Goal: Transaction & Acquisition: Purchase product/service

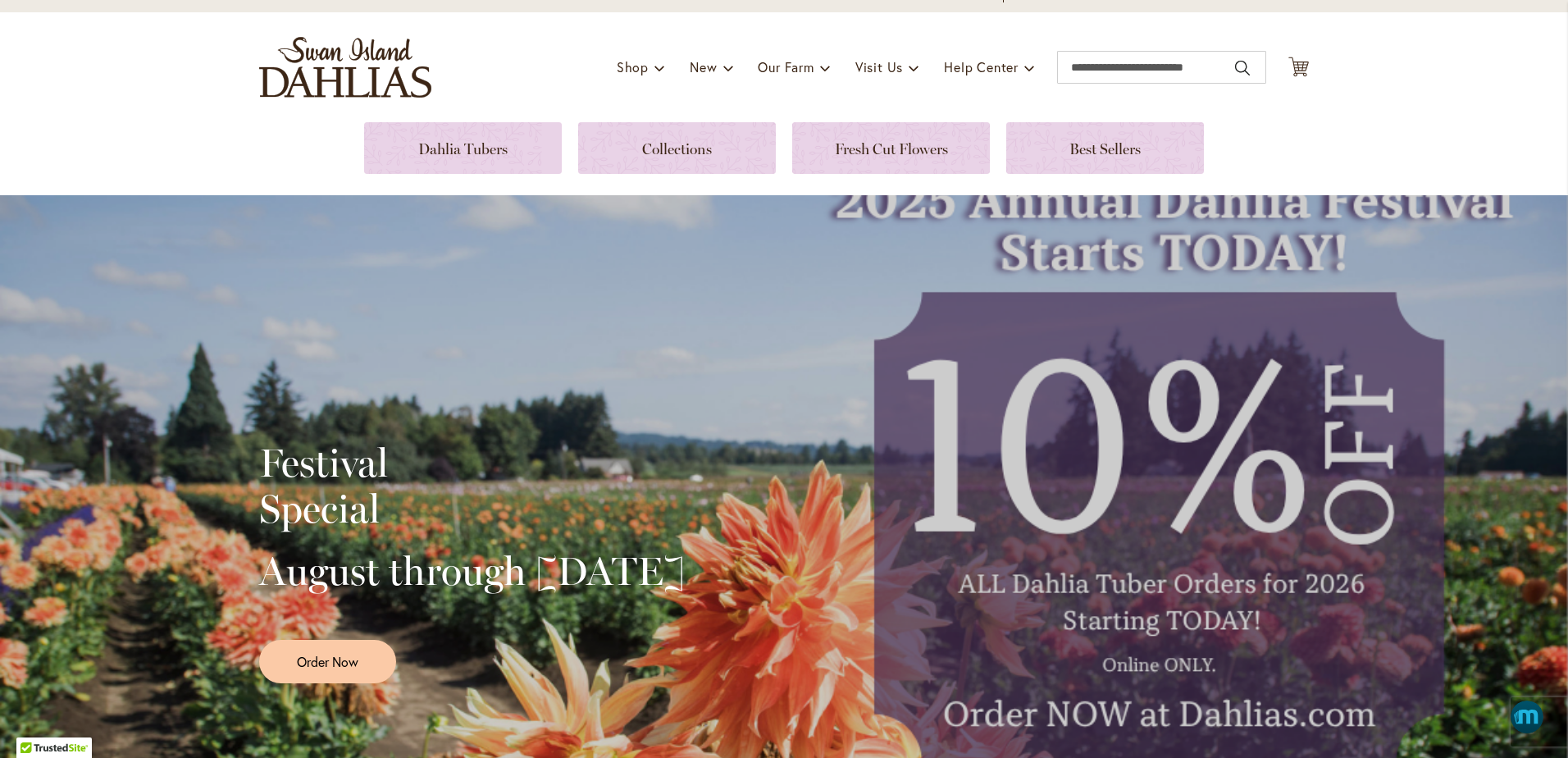
scroll to position [61, 0]
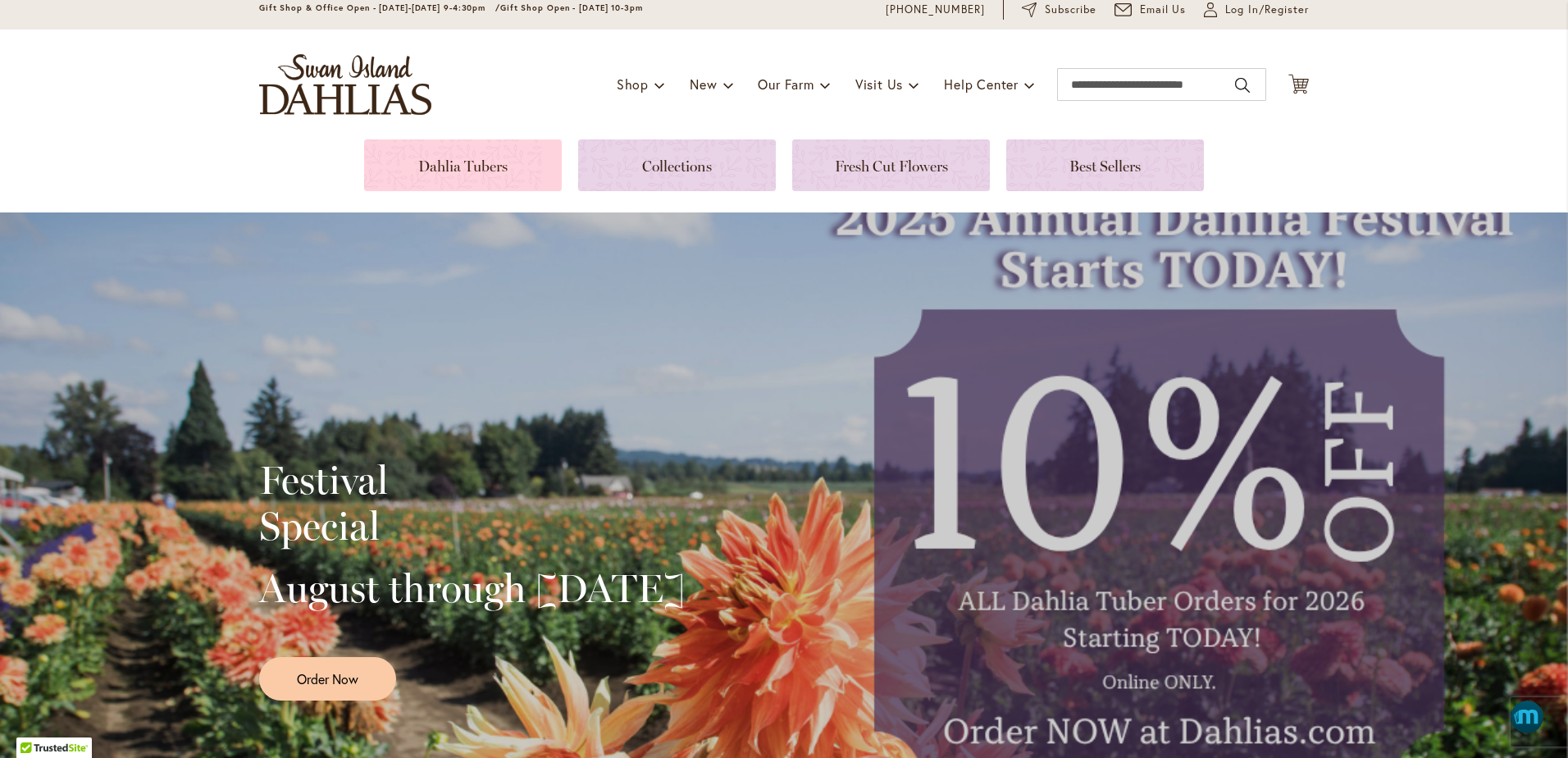
click at [486, 166] on link at bounding box center [463, 165] width 197 height 52
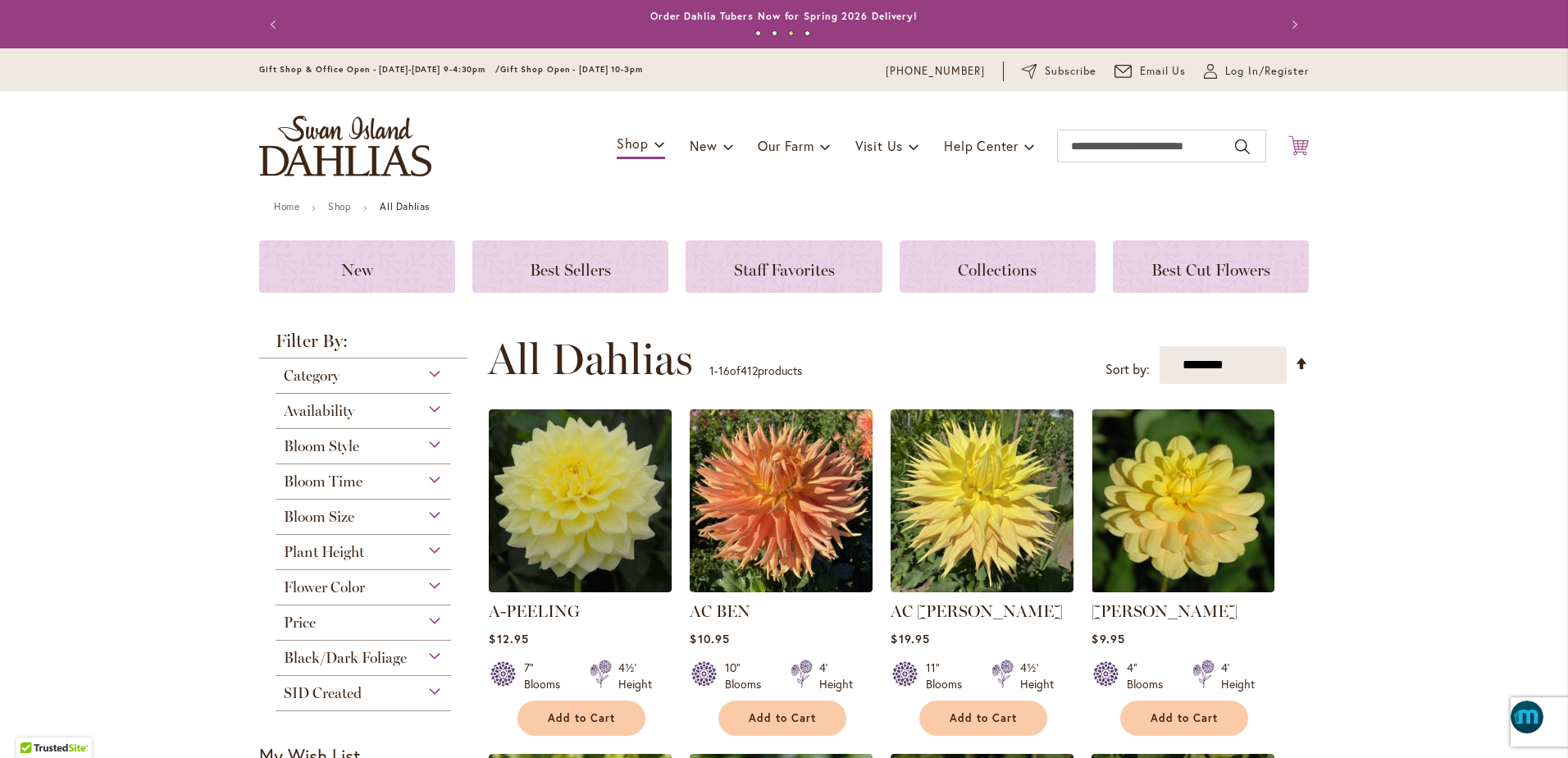
click at [1292, 148] on icon "Cart .cls-1 { fill: #231f20; }" at bounding box center [1298, 145] width 20 height 20
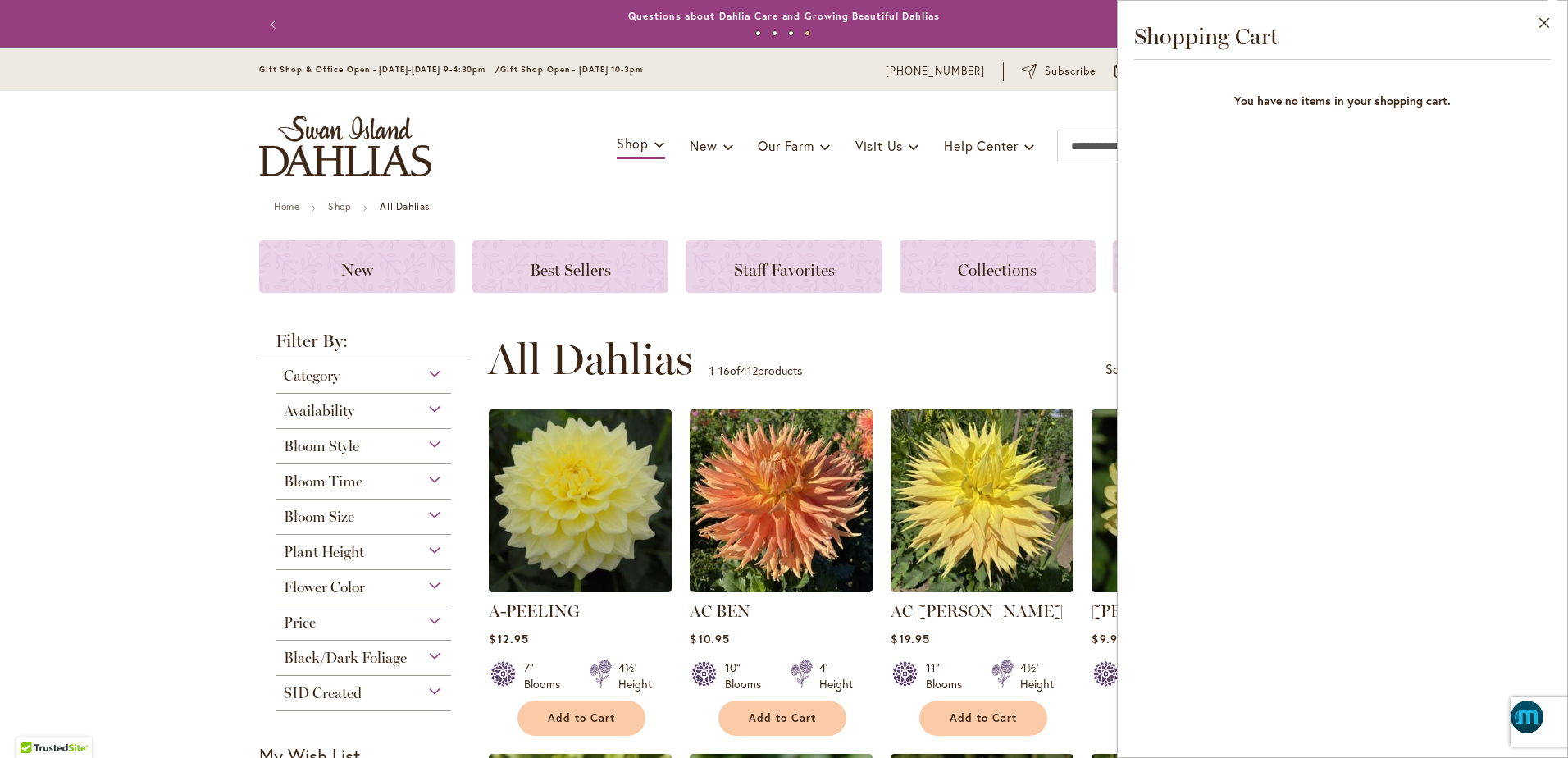
click at [1029, 134] on div "Toggle Nav Shop Dahlia Tubers Collections Fresh Cut Dahlias Gardening Supplies …" at bounding box center [784, 146] width 1083 height 110
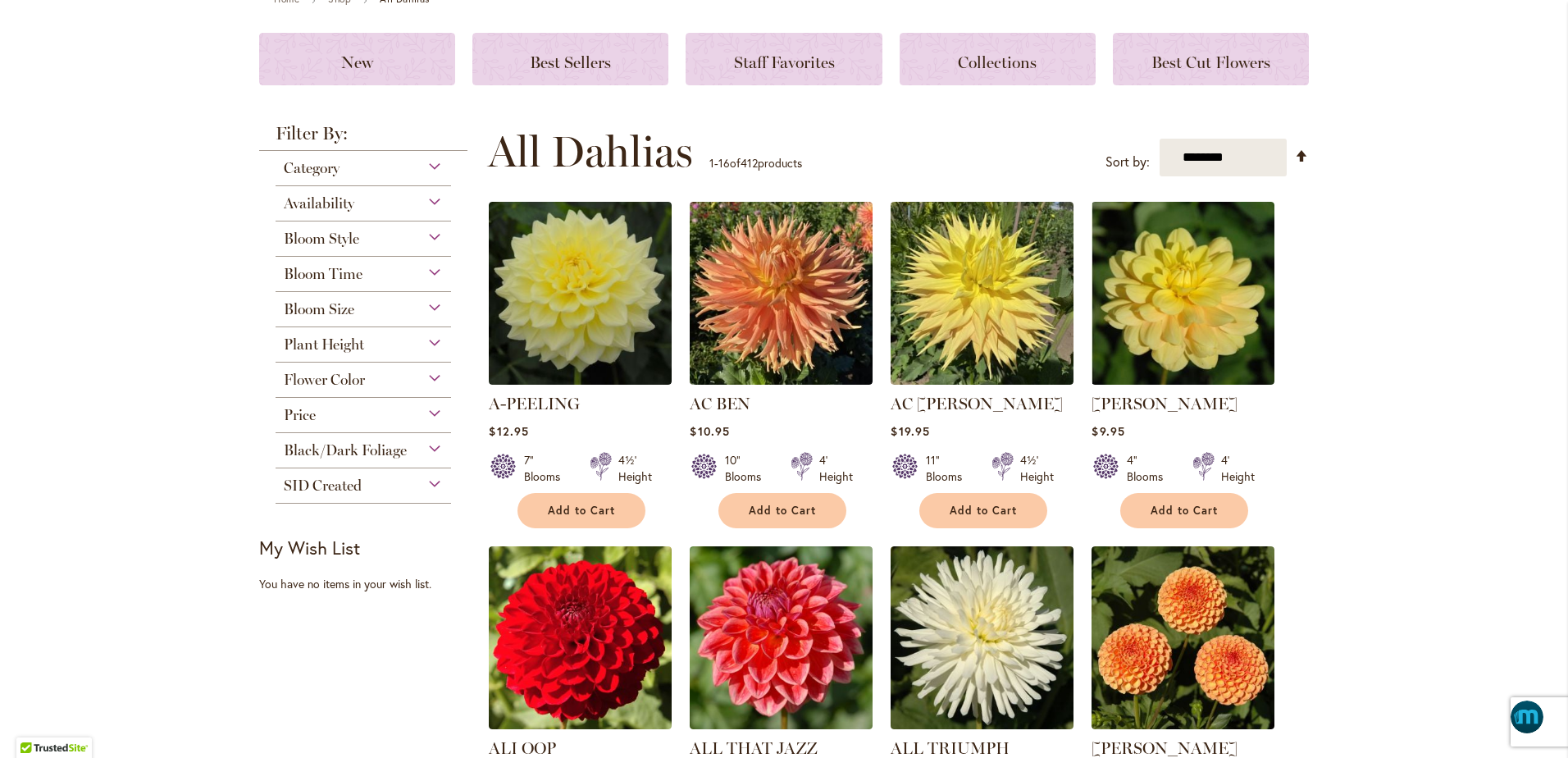
scroll to position [205, 0]
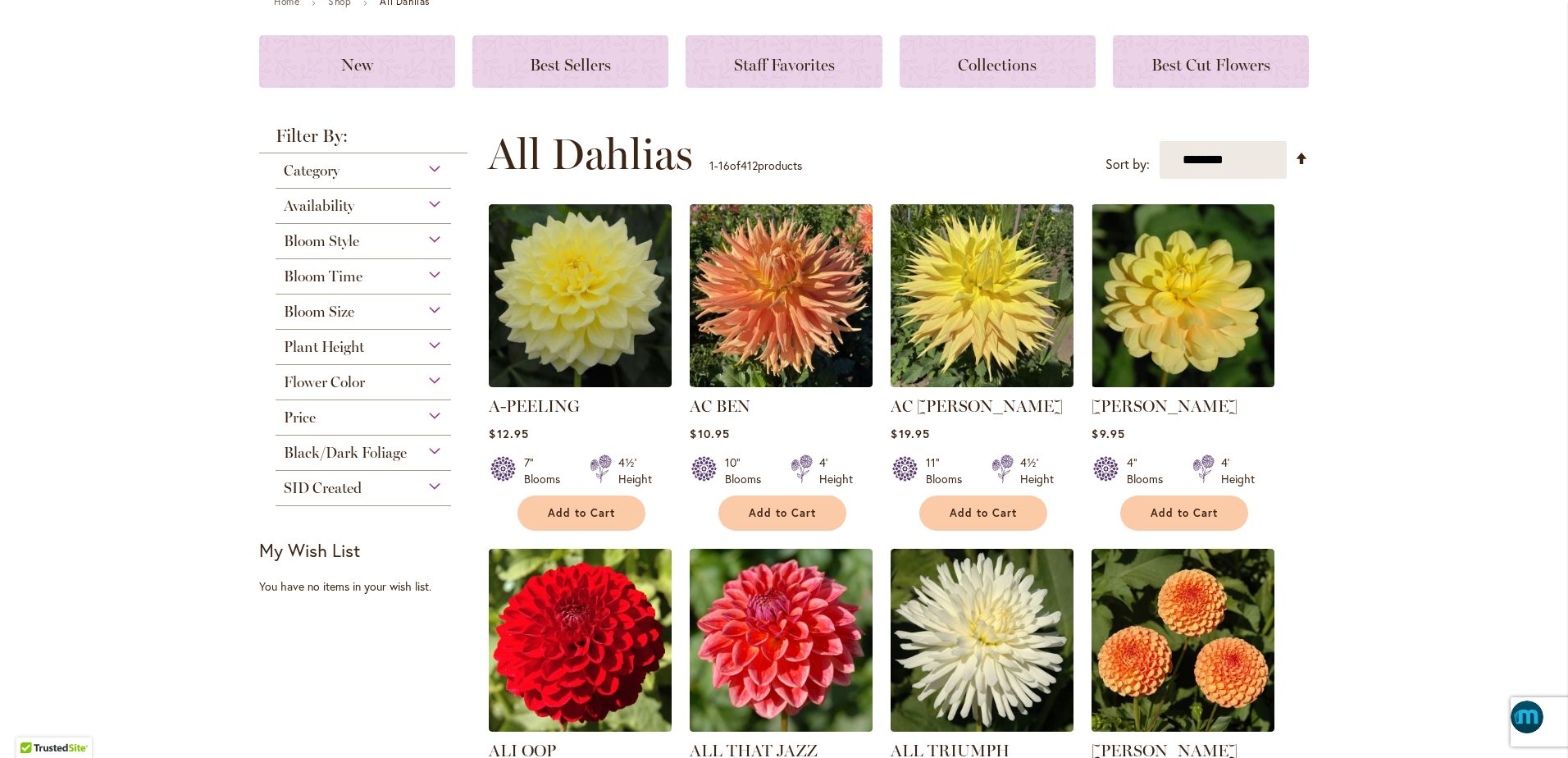
click at [330, 379] on span "Flower Color" at bounding box center [324, 382] width 81 height 18
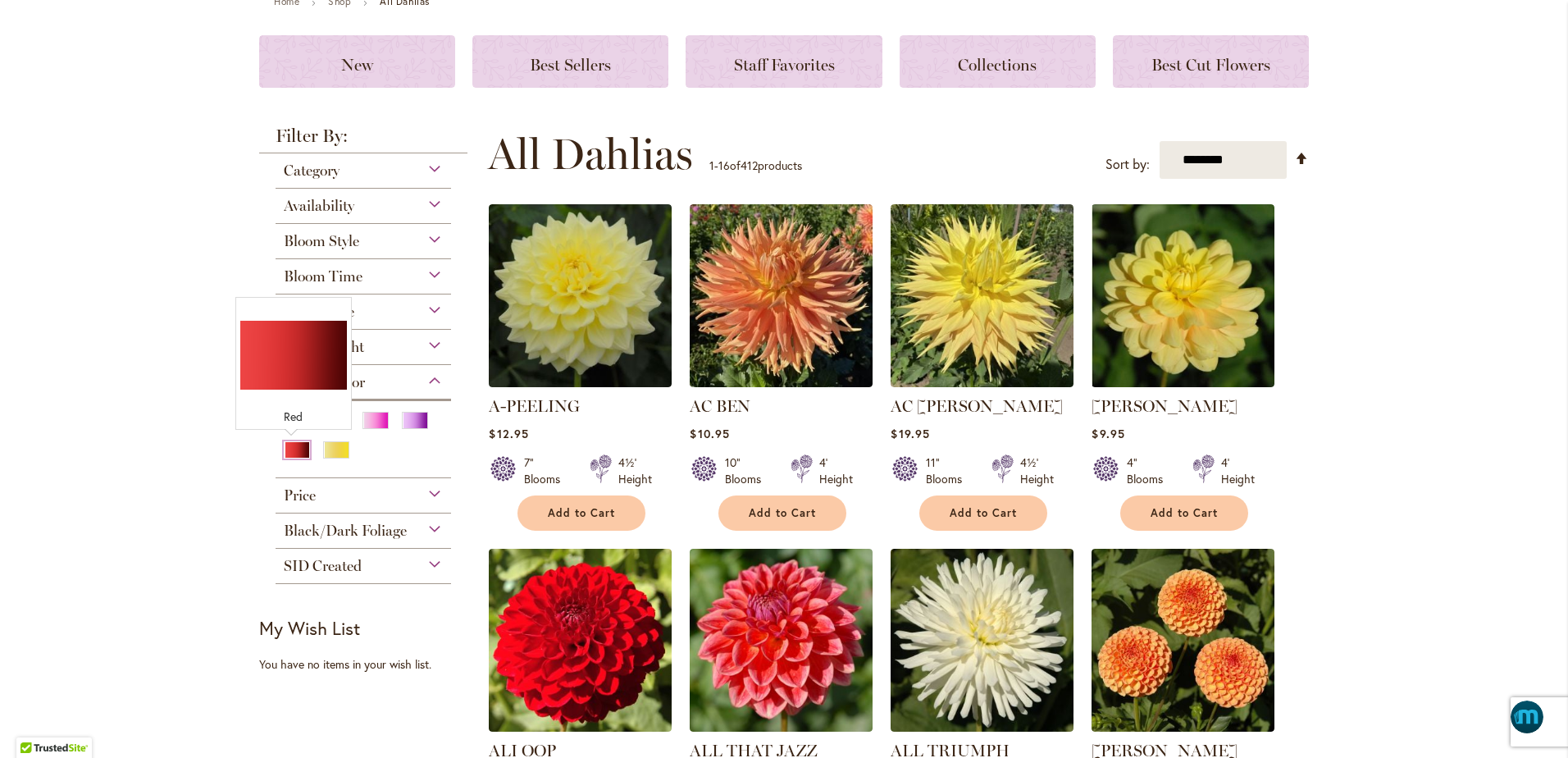
click at [292, 447] on div "Red" at bounding box center [296, 450] width 27 height 17
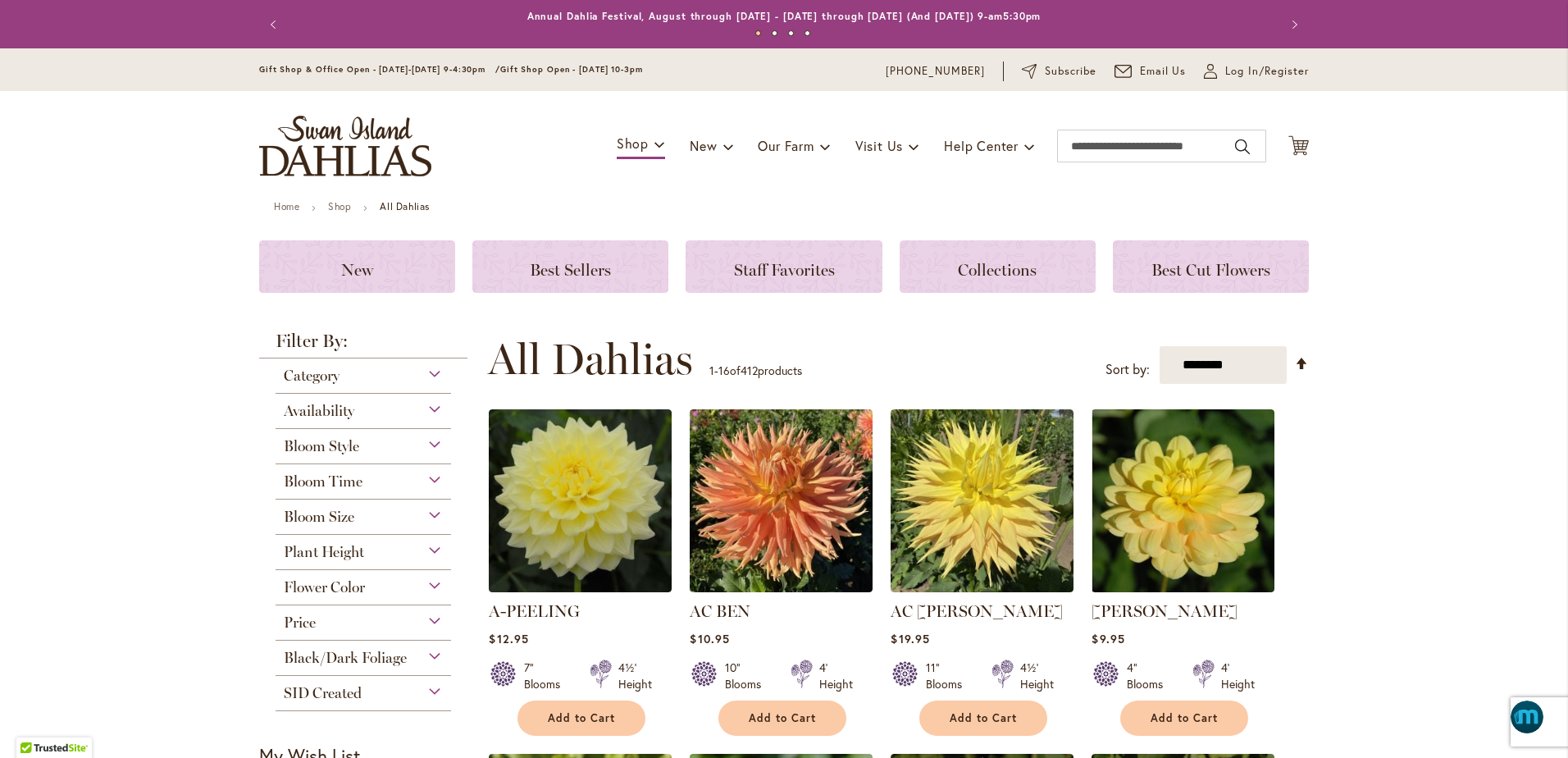
click at [319, 482] on span "Bloom Time" at bounding box center [323, 482] width 79 height 18
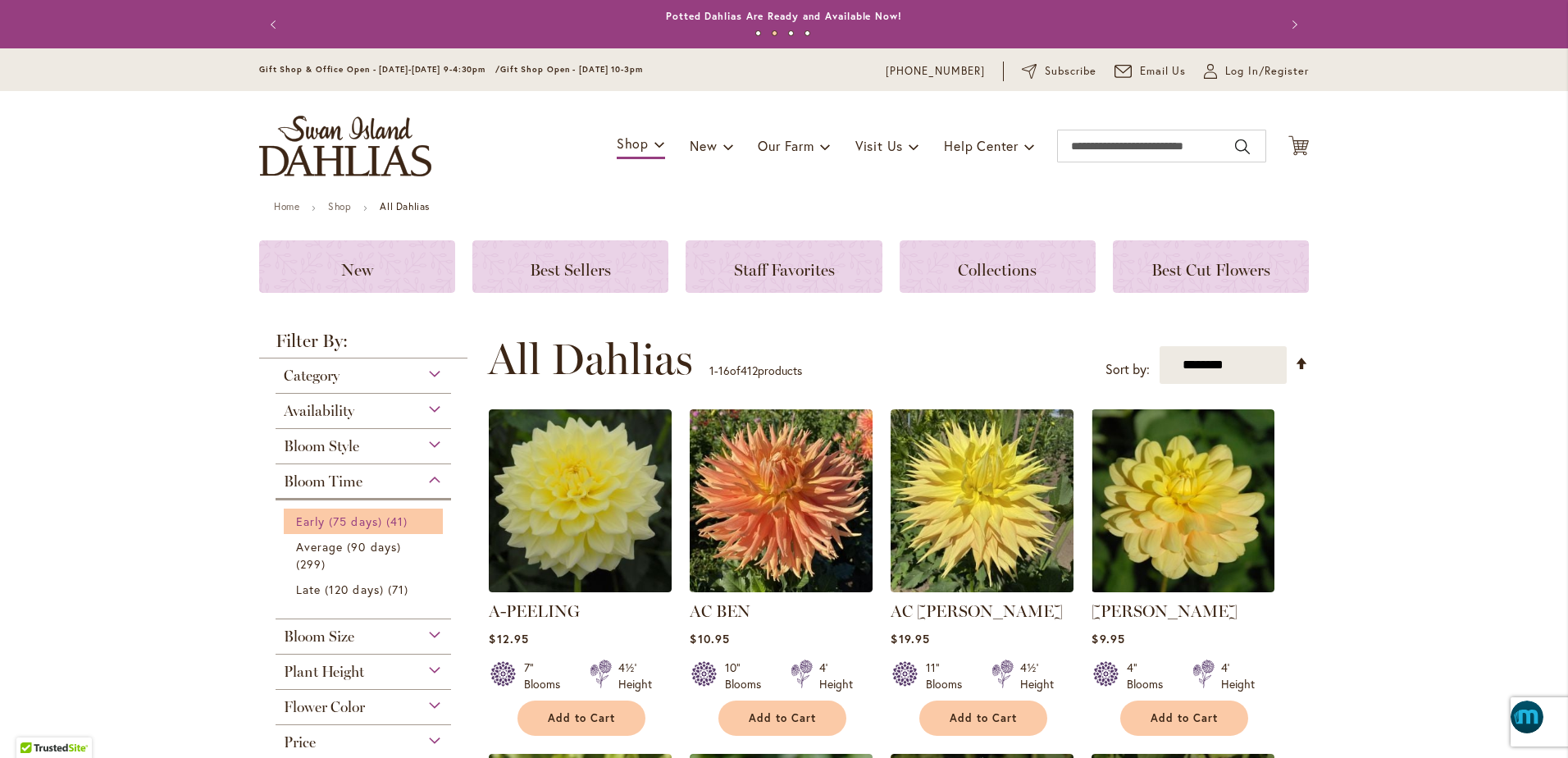
click at [332, 526] on span "Early (75 days)" at bounding box center [339, 520] width 86 height 16
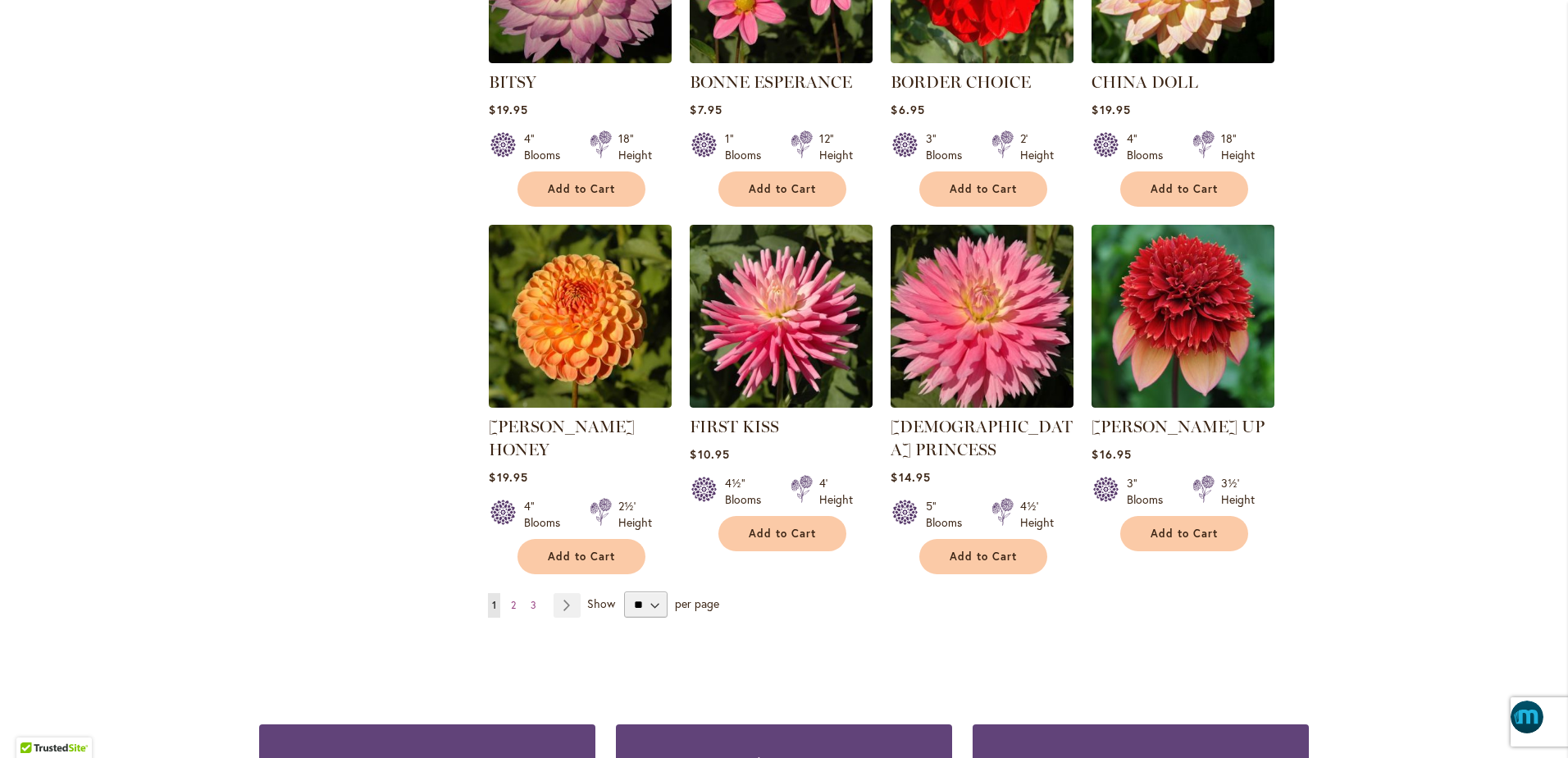
scroll to position [1210, 0]
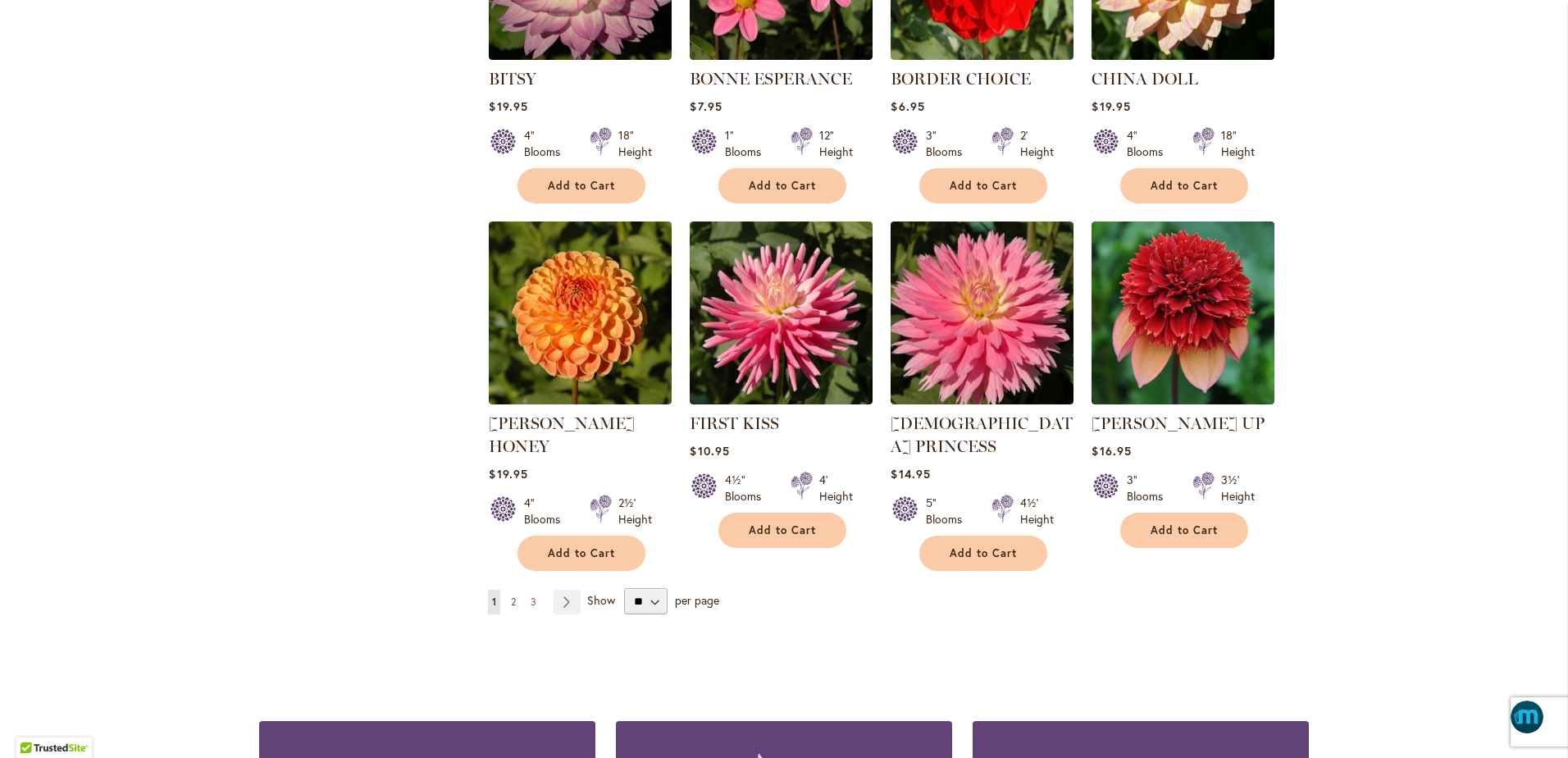
click at [511, 595] on span "2" at bounding box center [513, 601] width 5 height 12
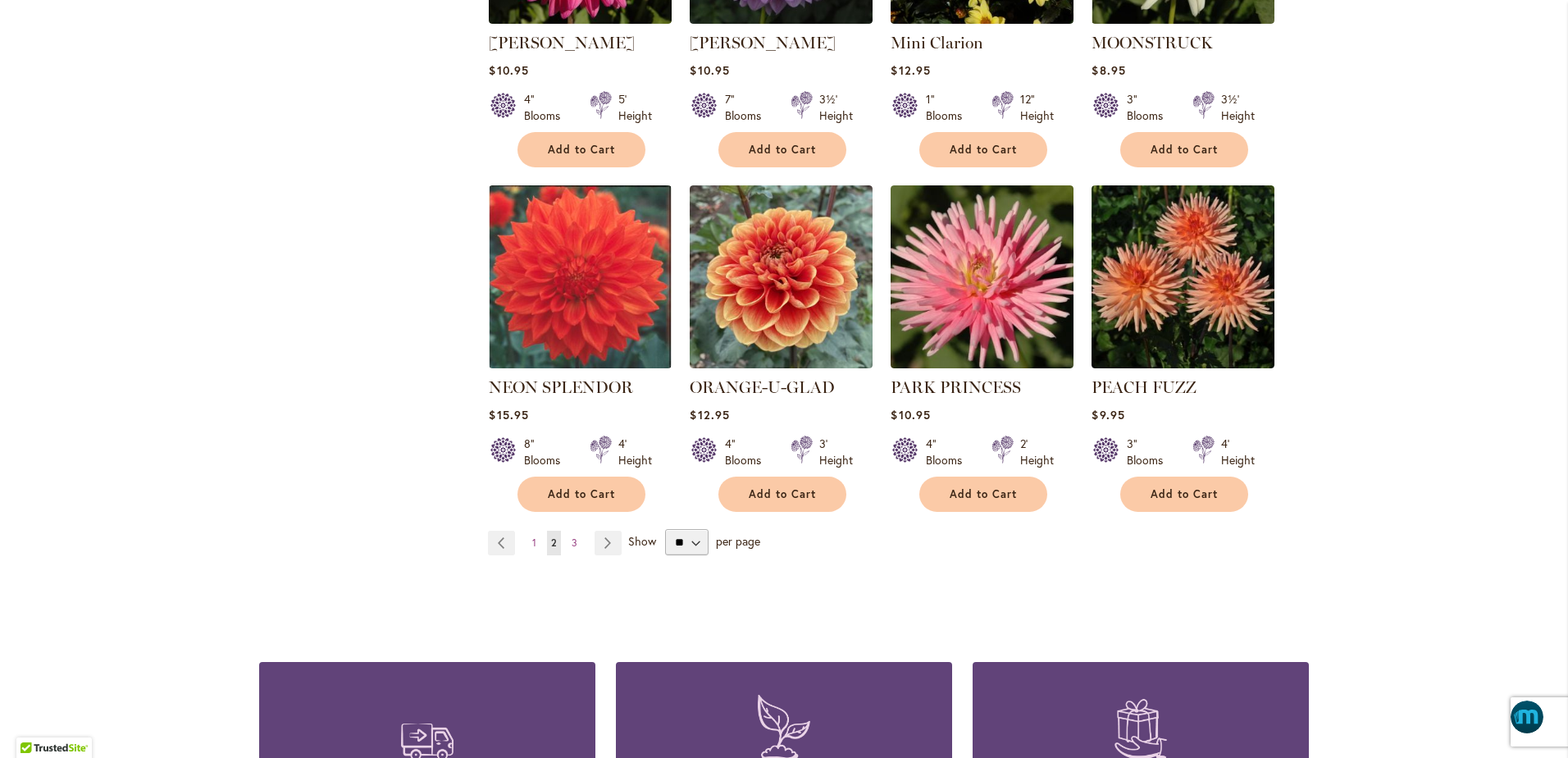
scroll to position [1271, 0]
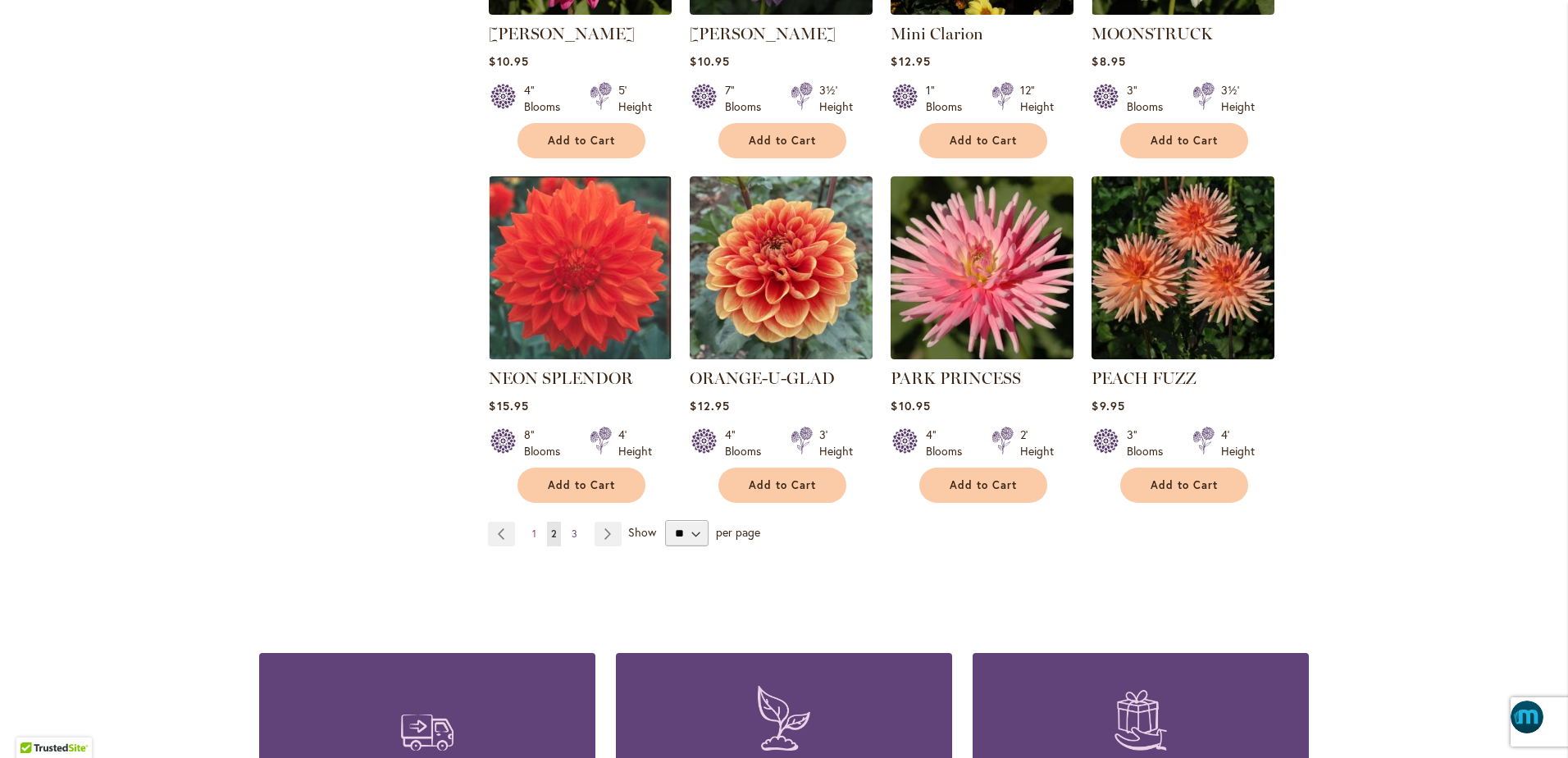
click at [571, 528] on span "3" at bounding box center [574, 533] width 5 height 12
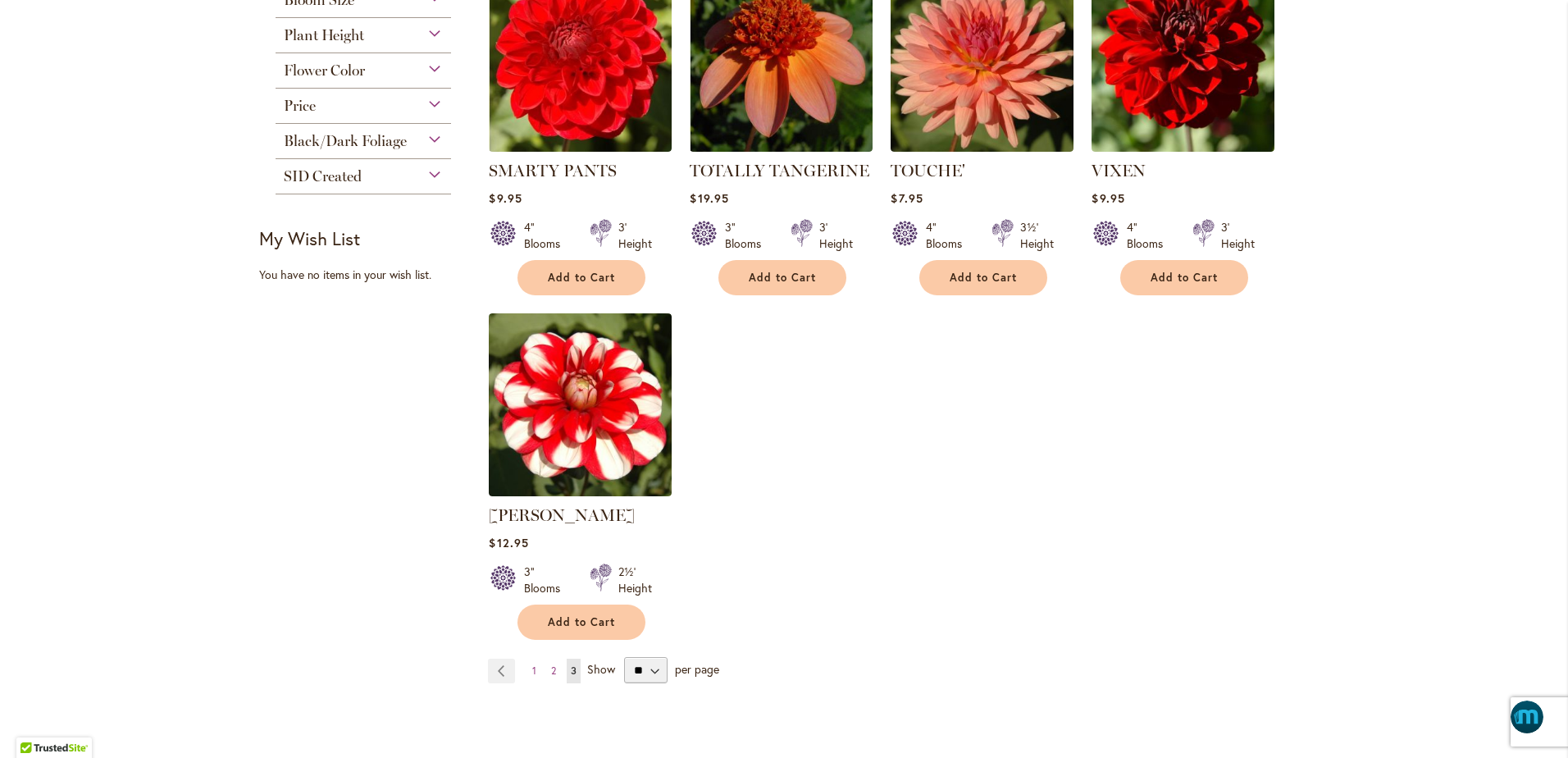
scroll to position [820, 0]
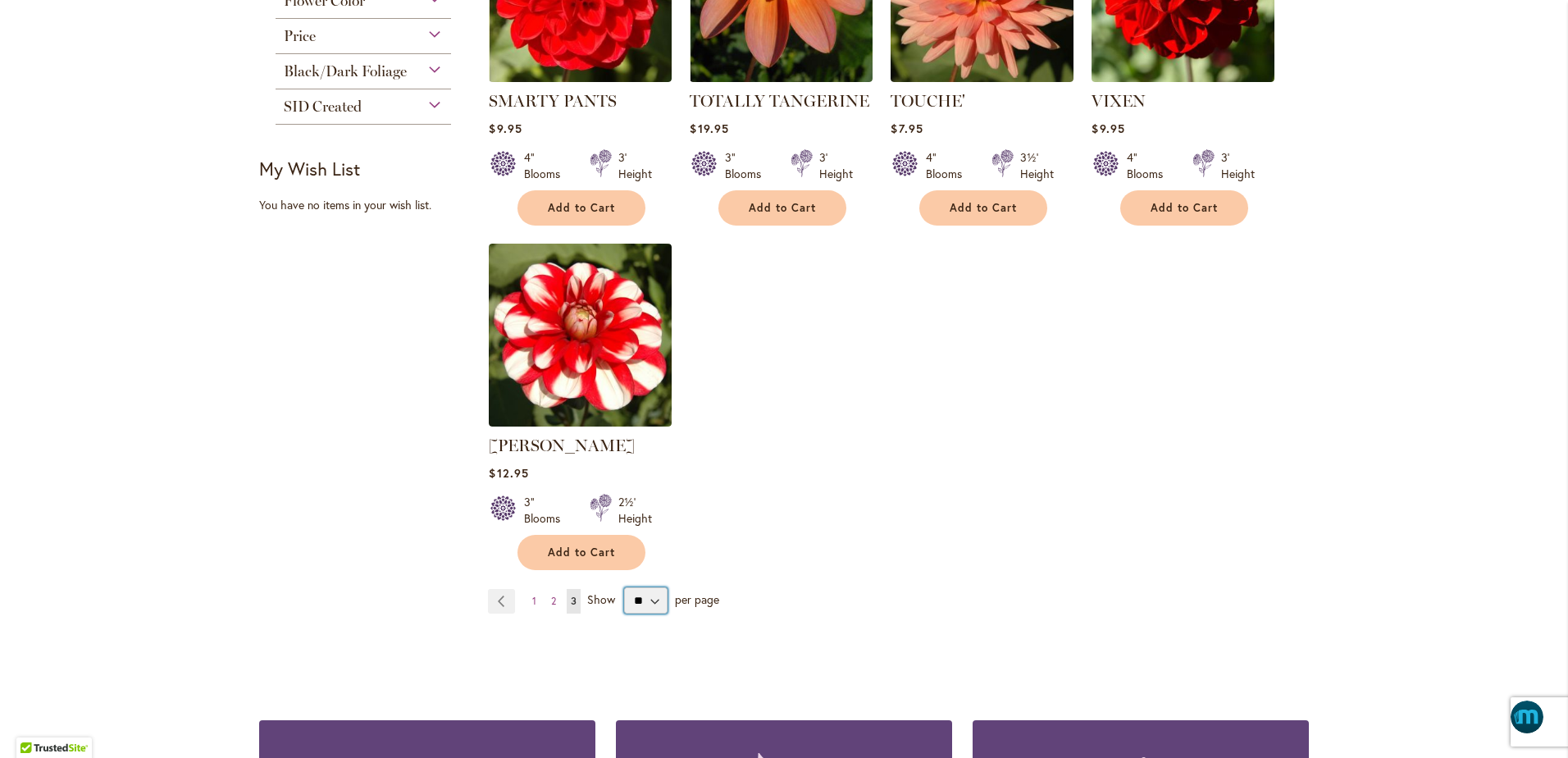
click at [632, 602] on select "** ** ** **" at bounding box center [646, 600] width 44 height 27
select select "**"
click at [624, 587] on select "** ** ** **" at bounding box center [646, 600] width 44 height 27
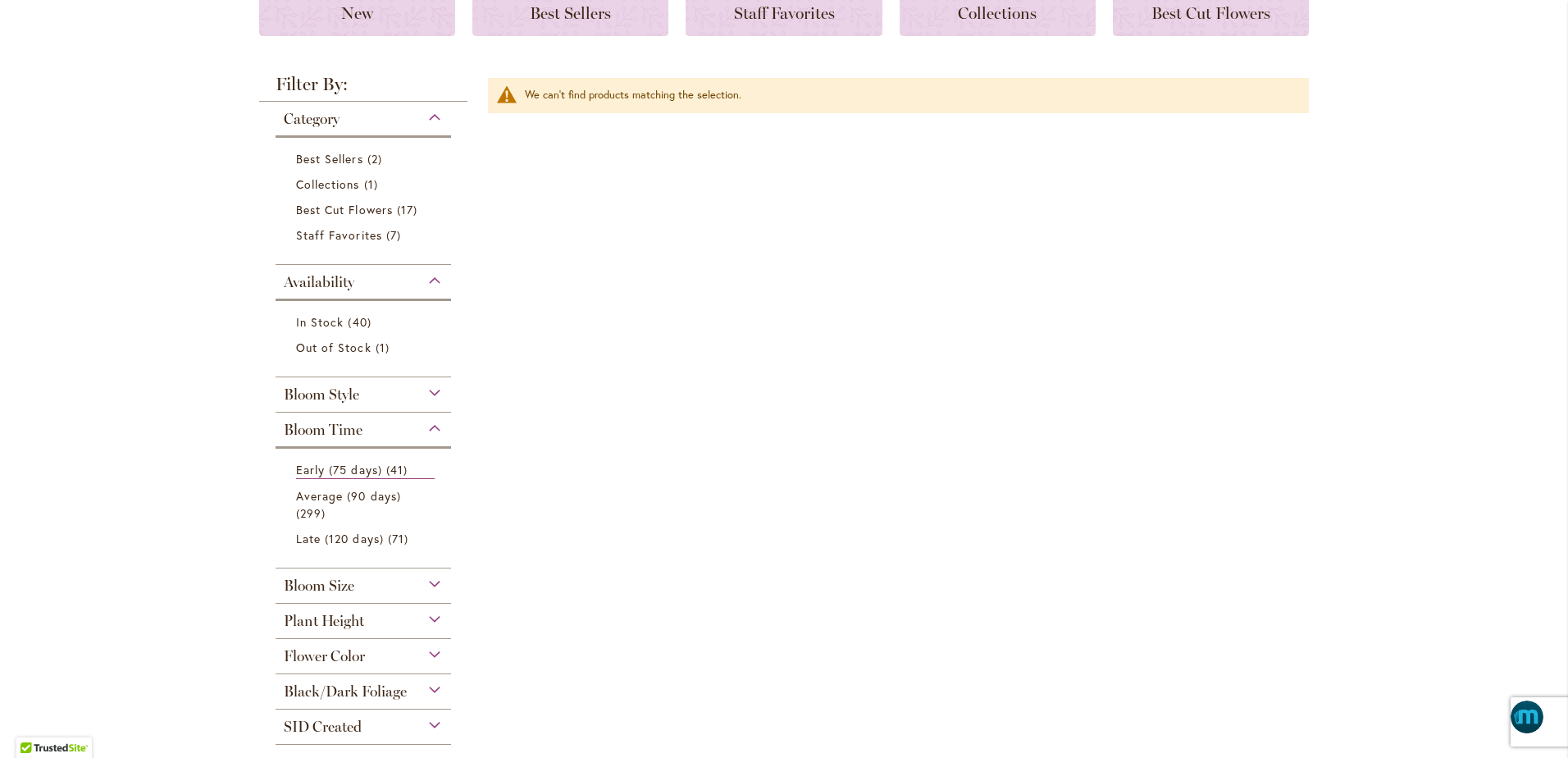
scroll to position [472, 0]
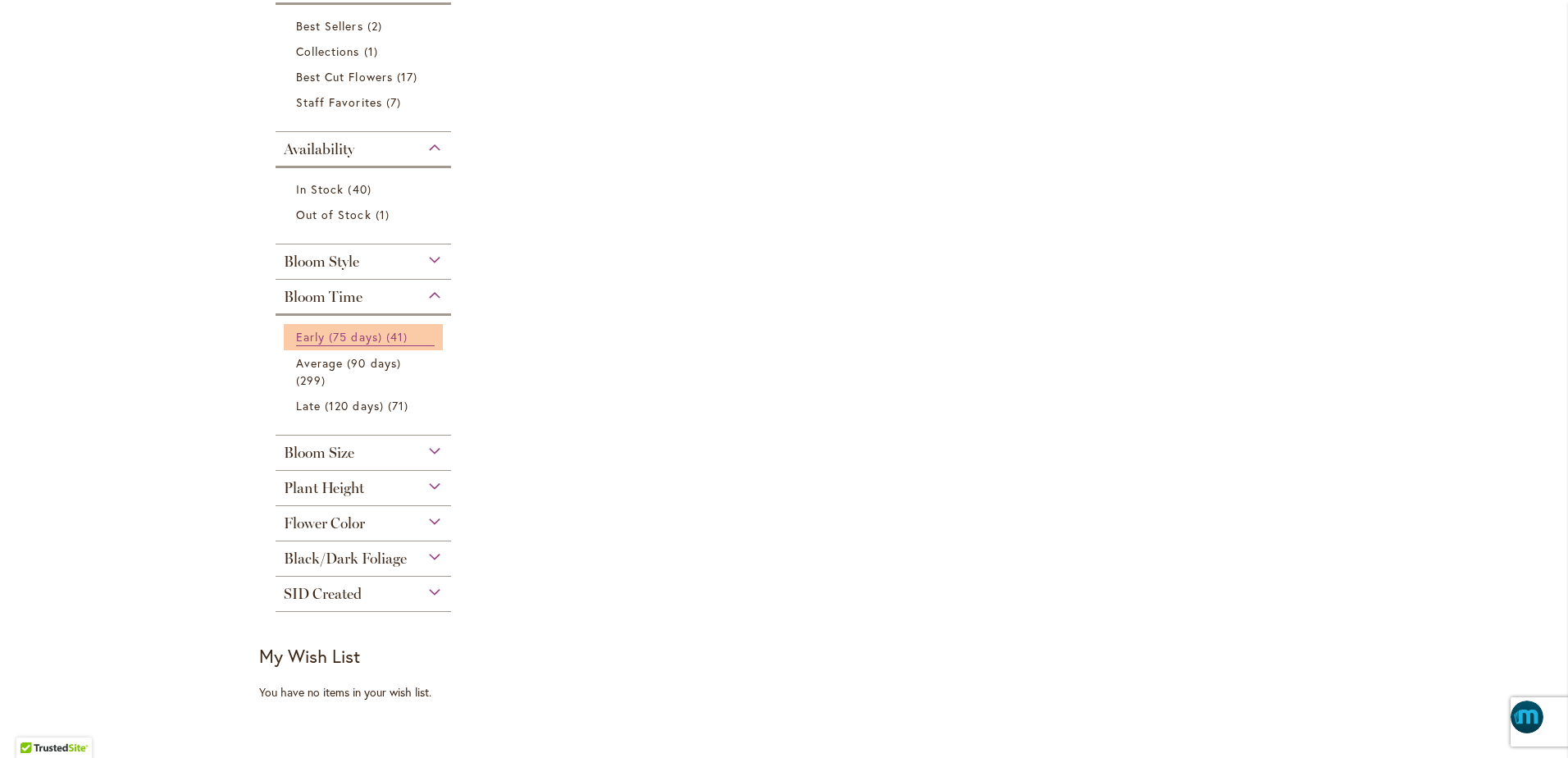
click at [363, 336] on span "Early (75 days)" at bounding box center [339, 336] width 86 height 16
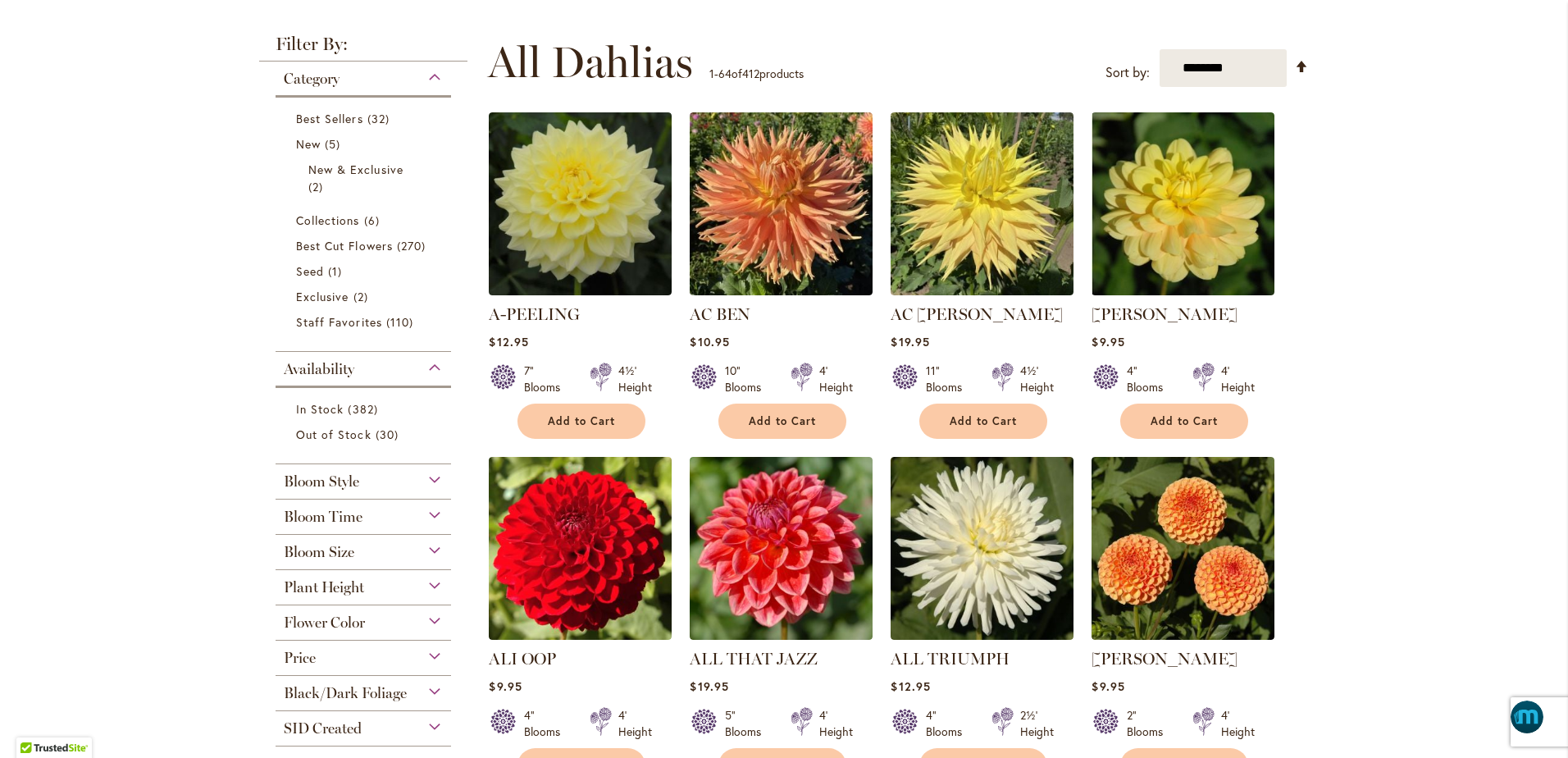
scroll to position [348, 0]
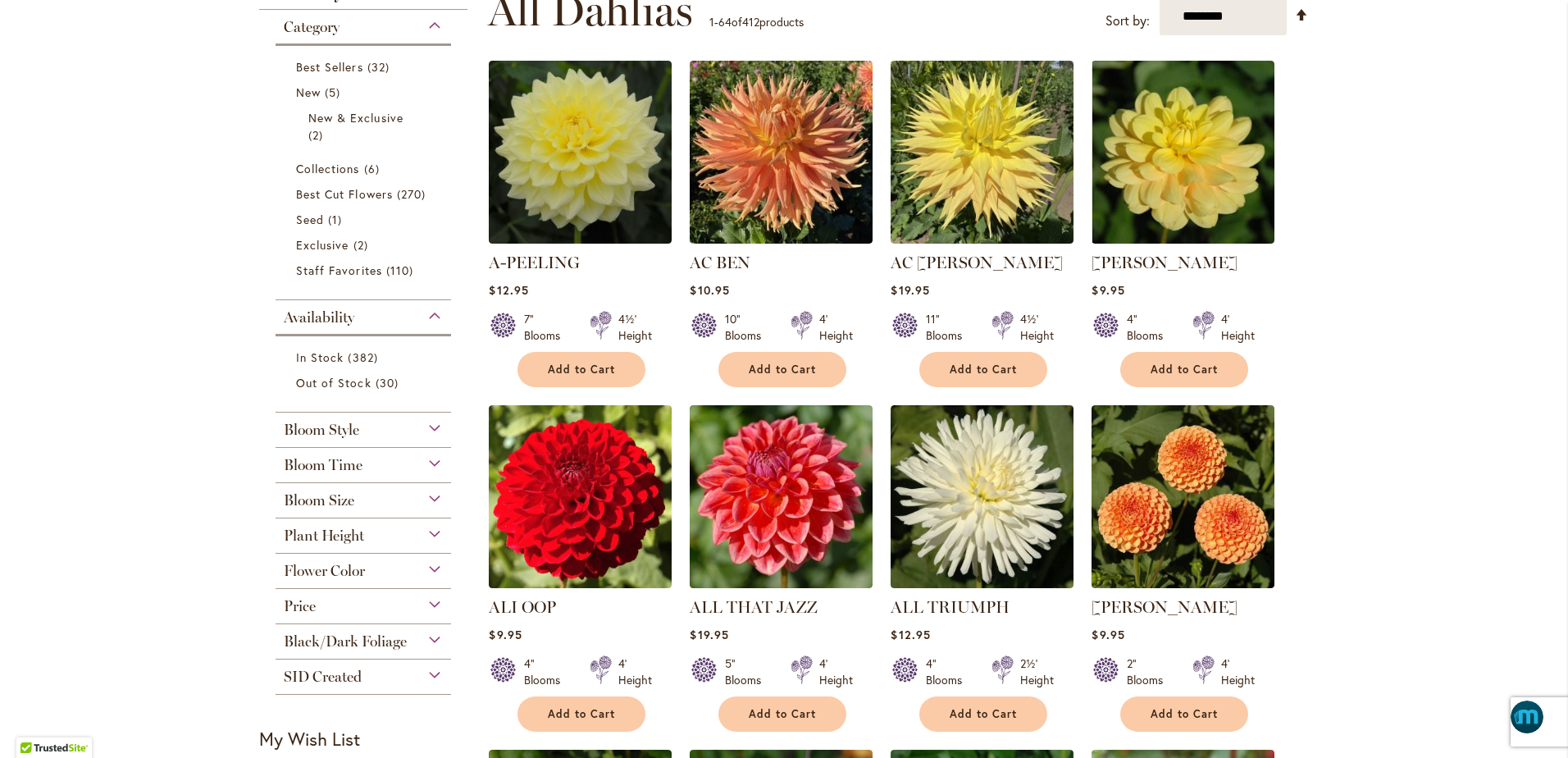
click at [431, 463] on div "Bloom Time" at bounding box center [363, 461] width 176 height 27
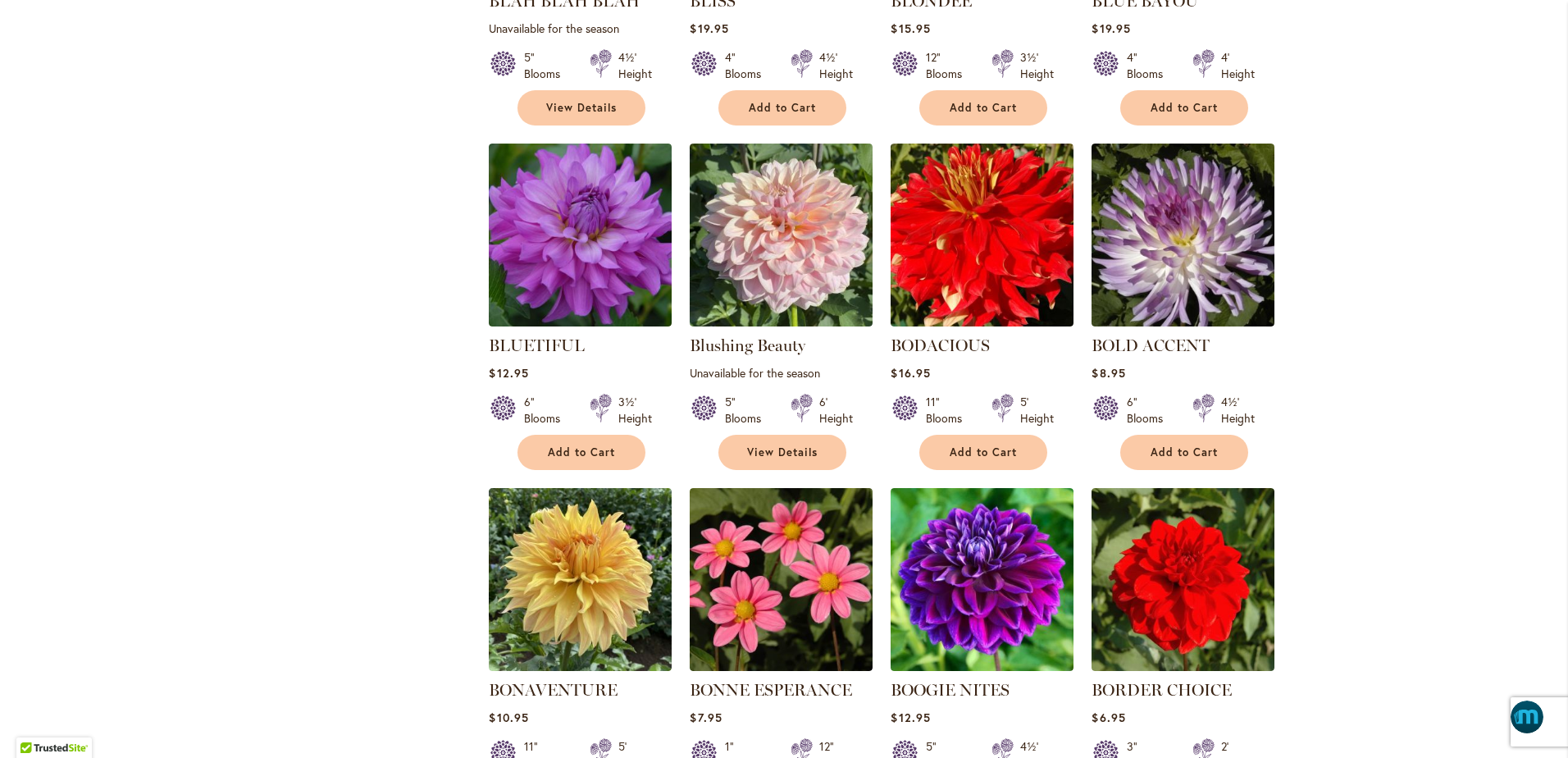
scroll to position [3793, 0]
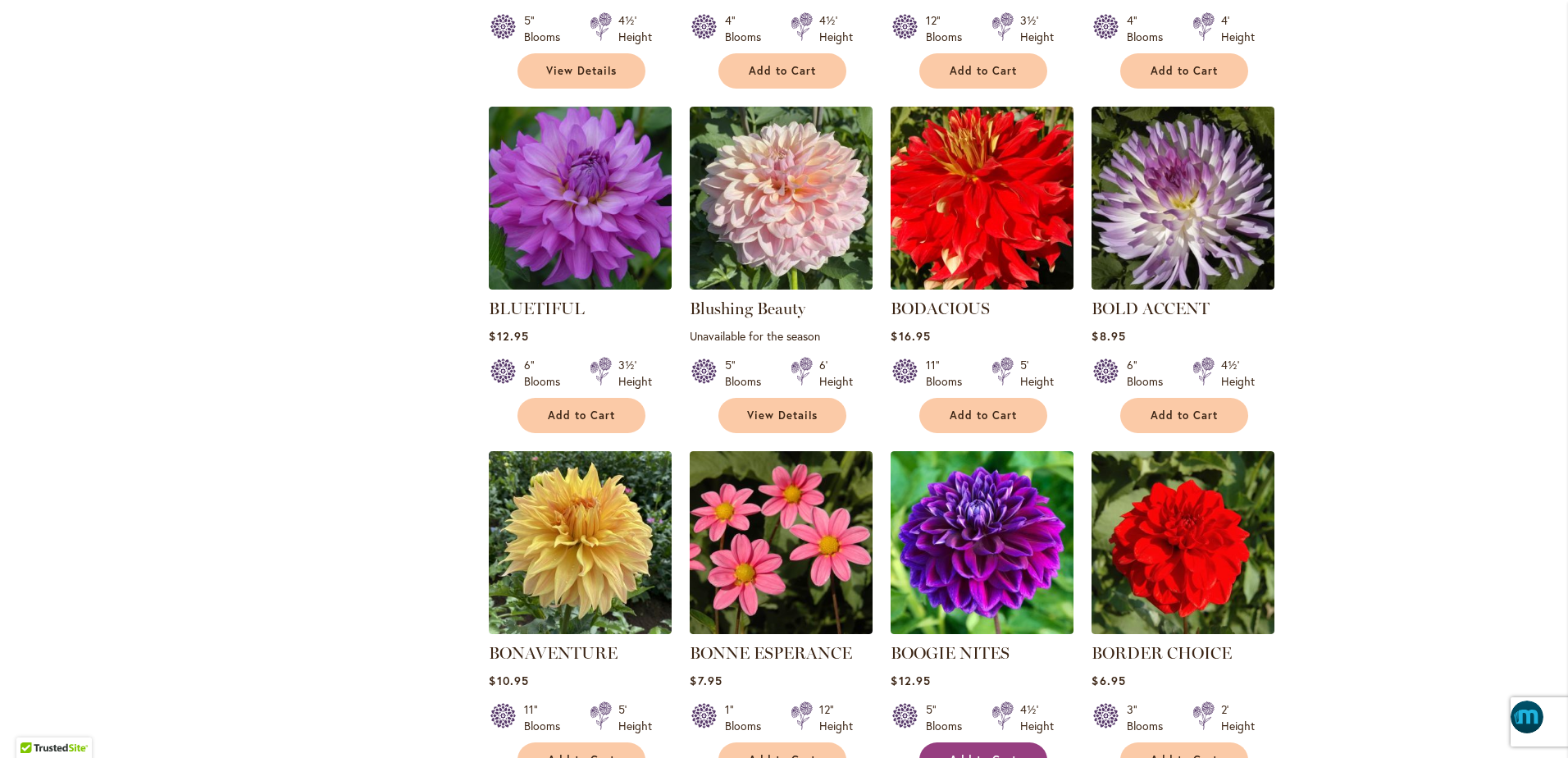
click at [977, 753] on span "Add to Cart" at bounding box center [984, 759] width 68 height 14
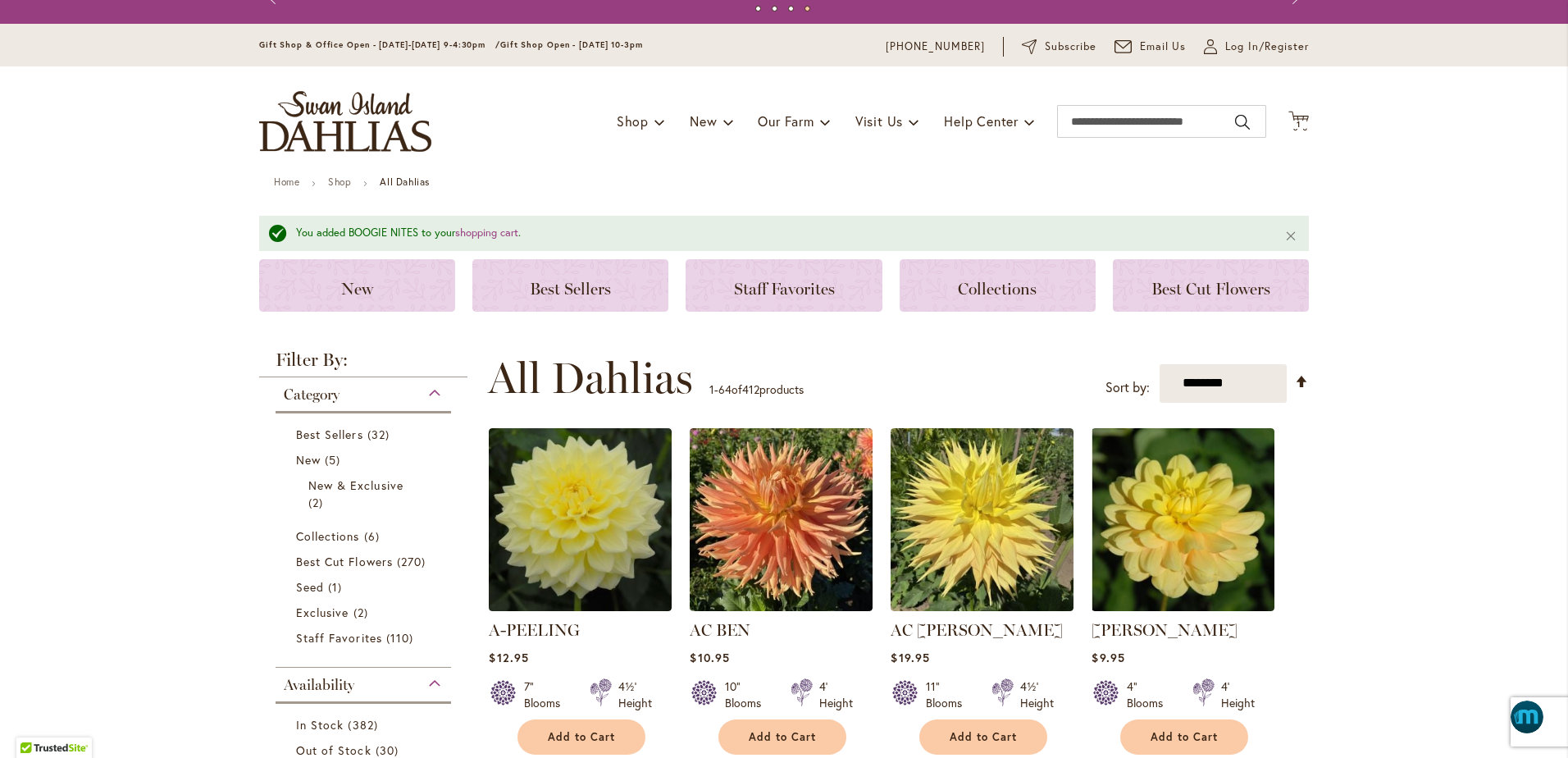
scroll to position [0, 0]
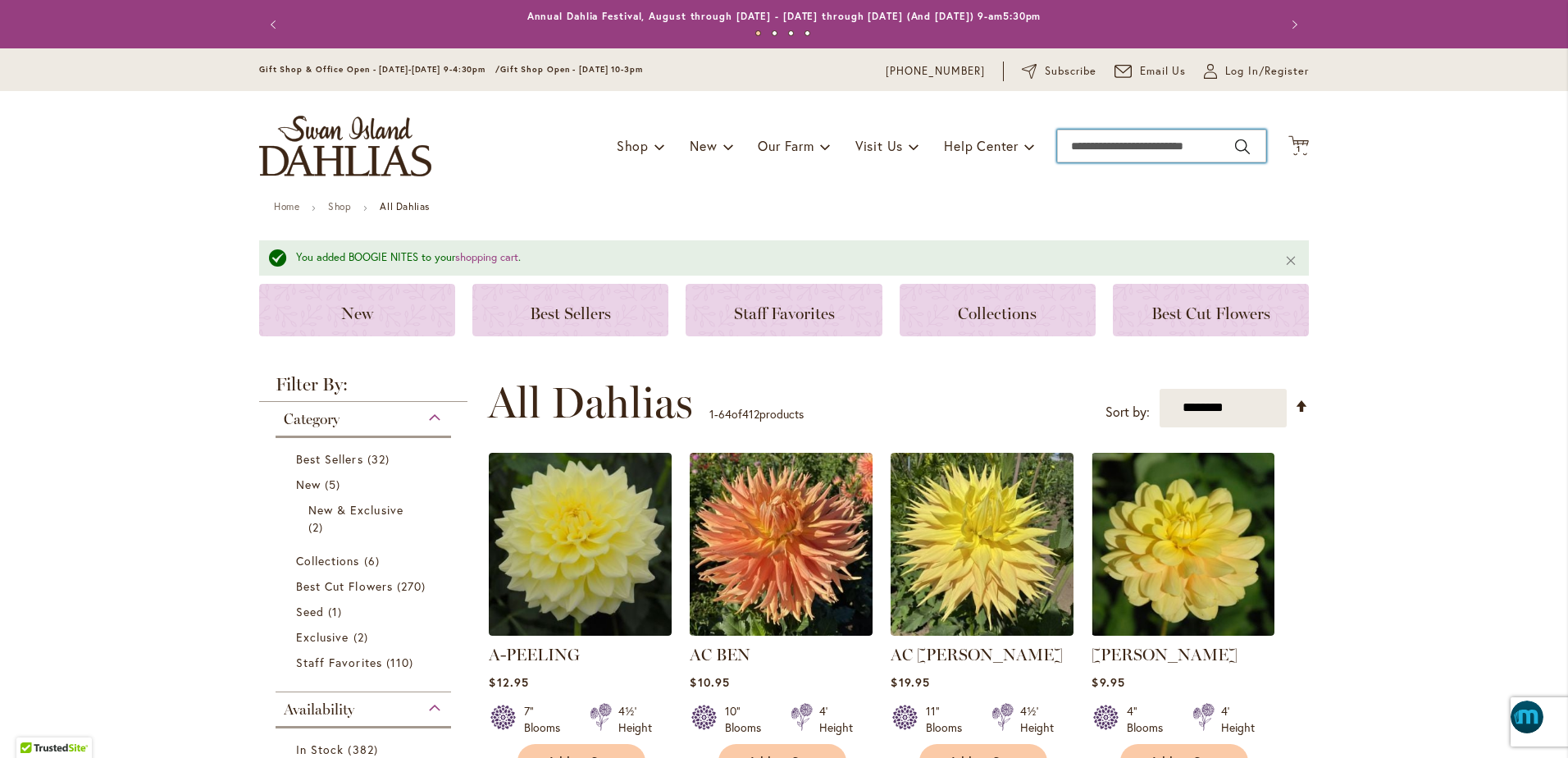
click at [1065, 143] on input "Search" at bounding box center [1161, 146] width 209 height 33
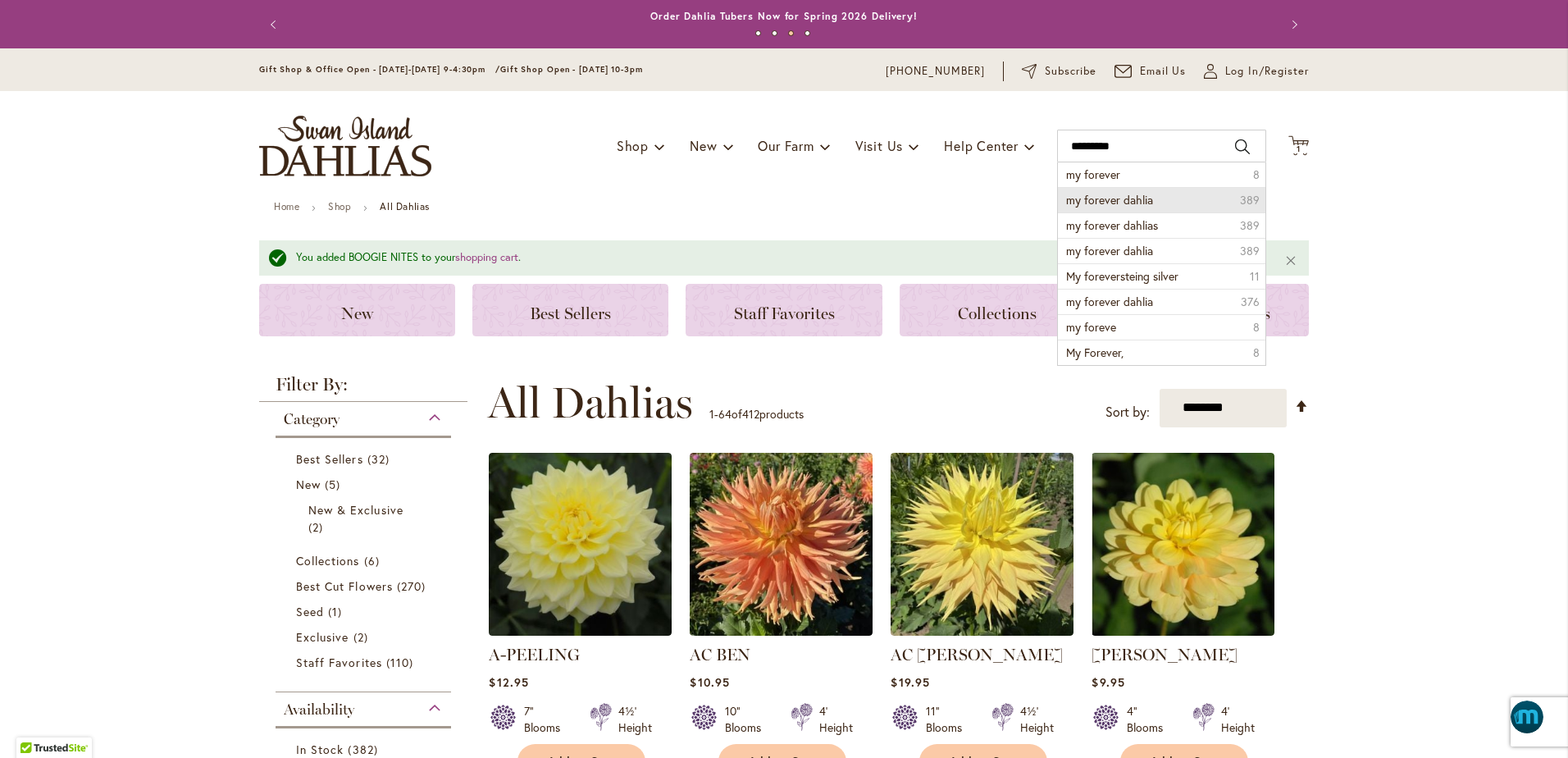
click at [1084, 194] on span "my forever dahlia" at bounding box center [1109, 199] width 87 height 16
type input "**********"
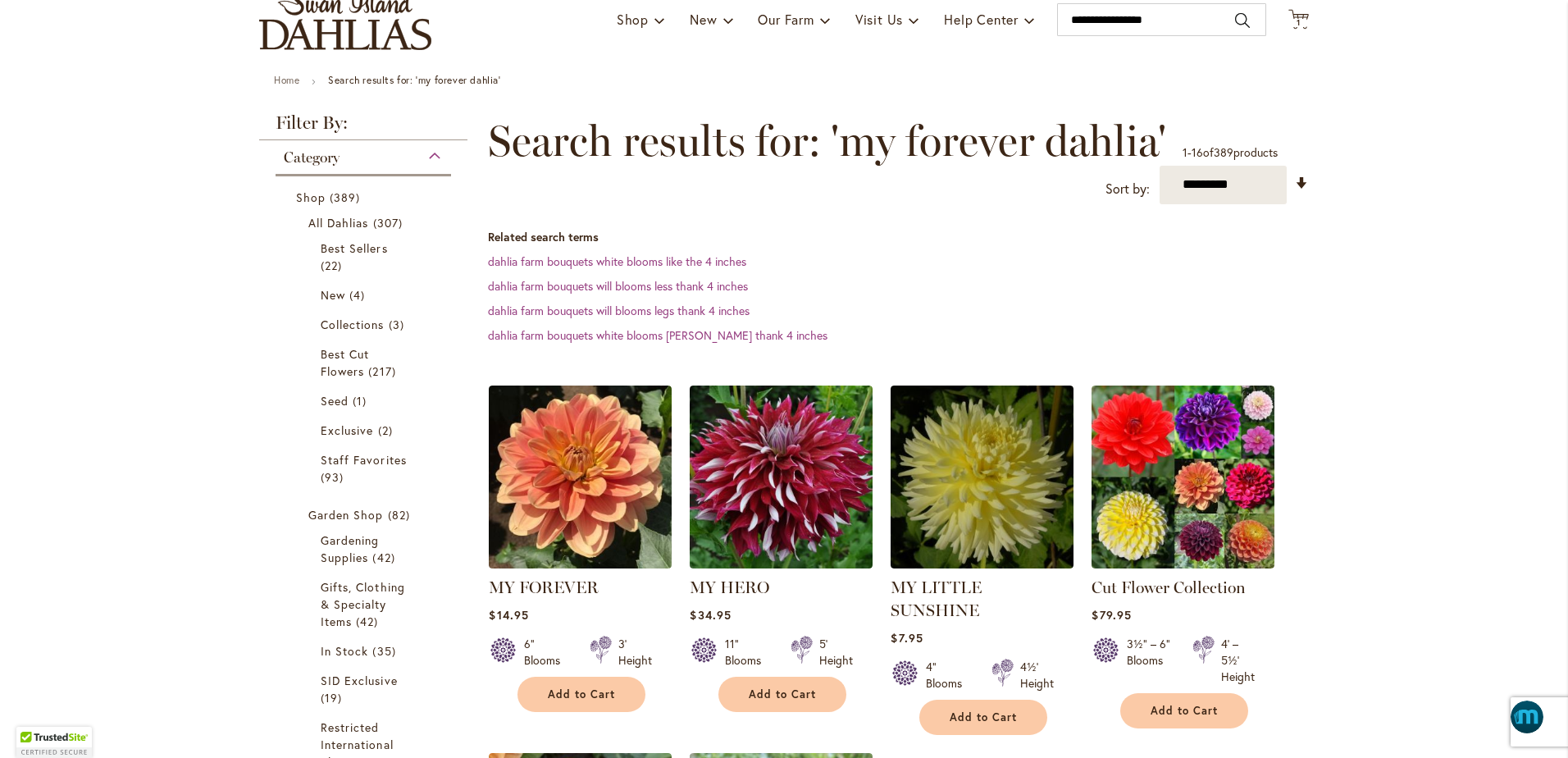
scroll to position [226, 0]
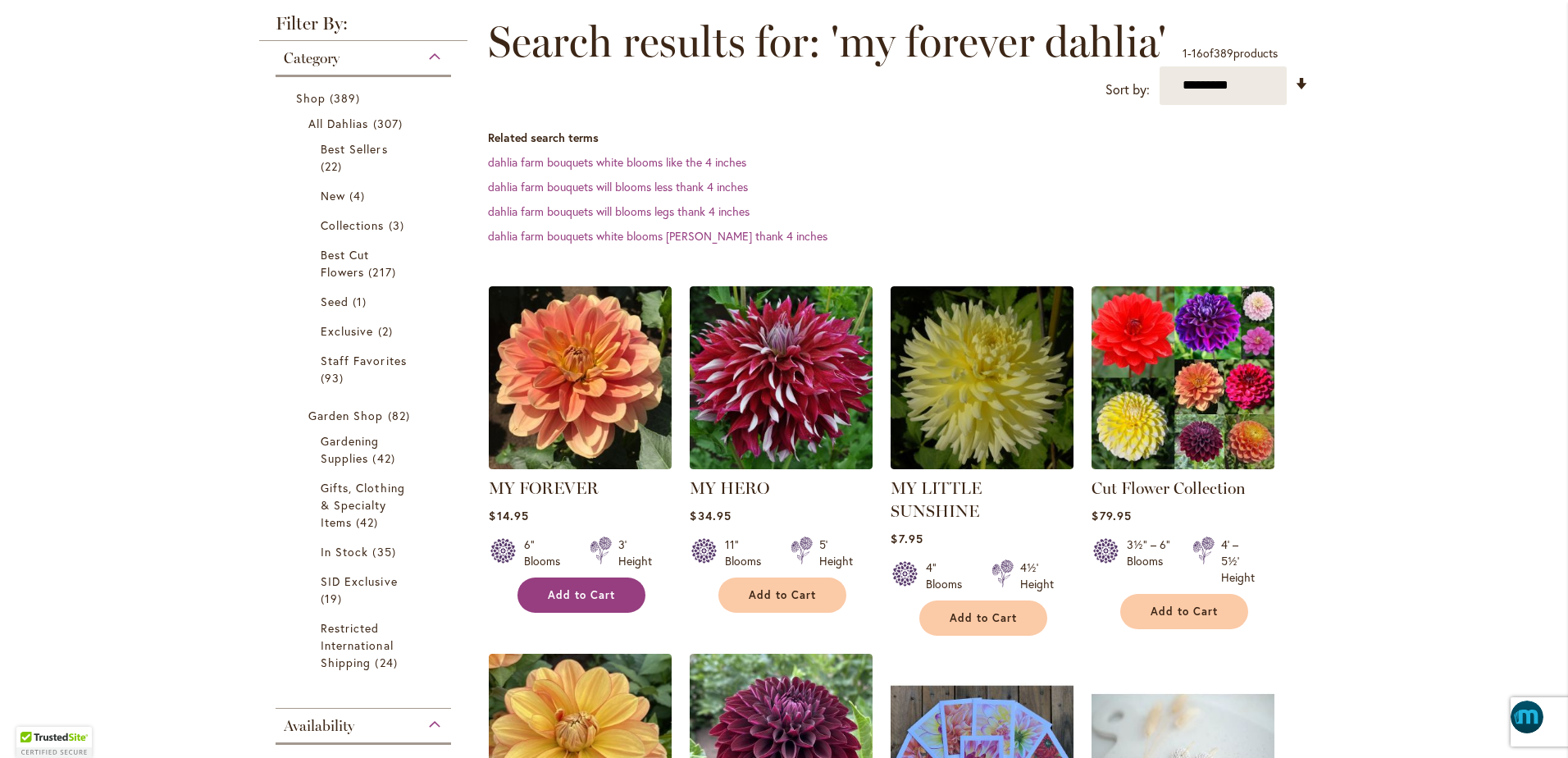
click at [561, 589] on span "Add to Cart" at bounding box center [581, 594] width 68 height 14
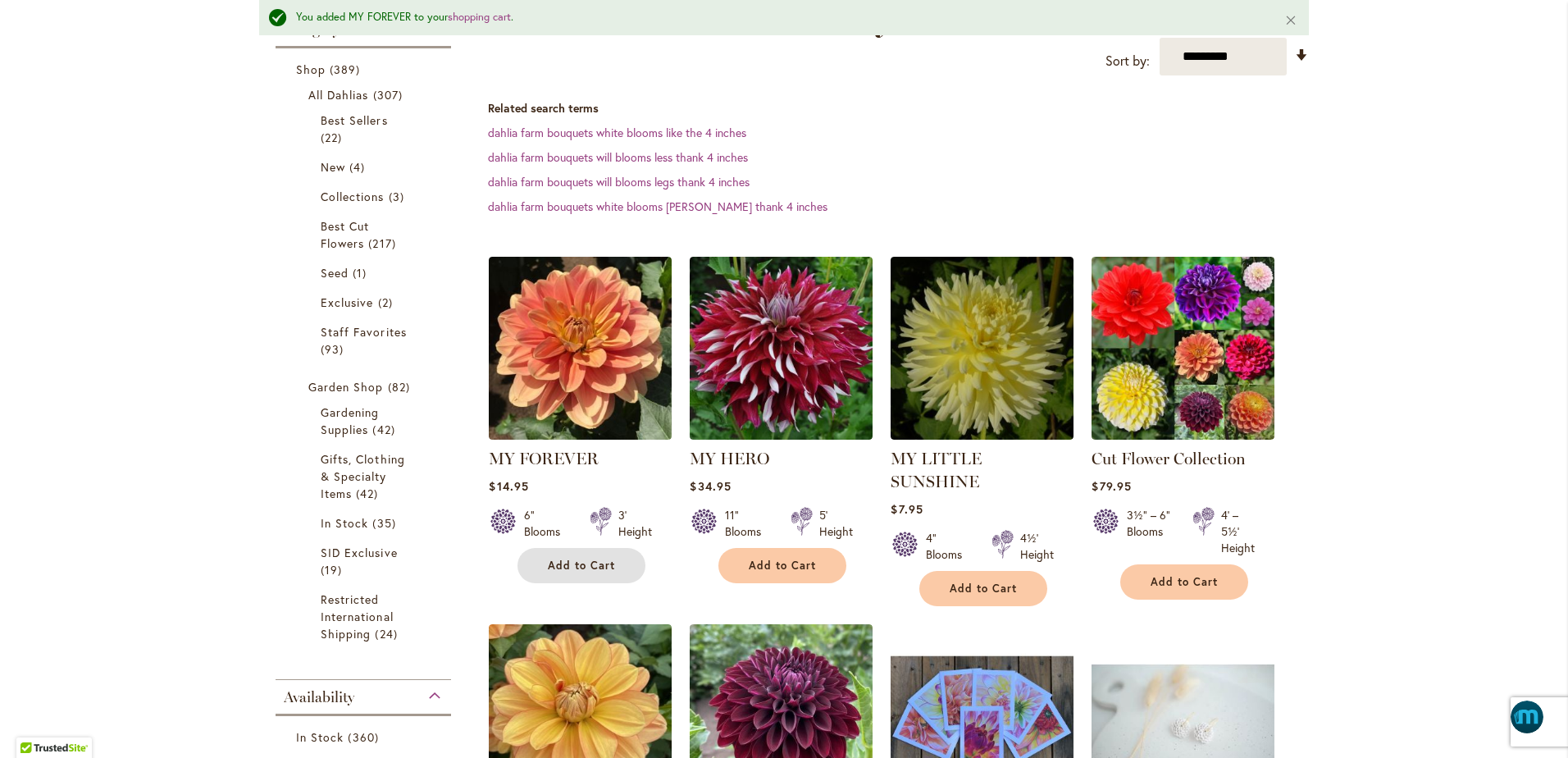
scroll to position [307, 0]
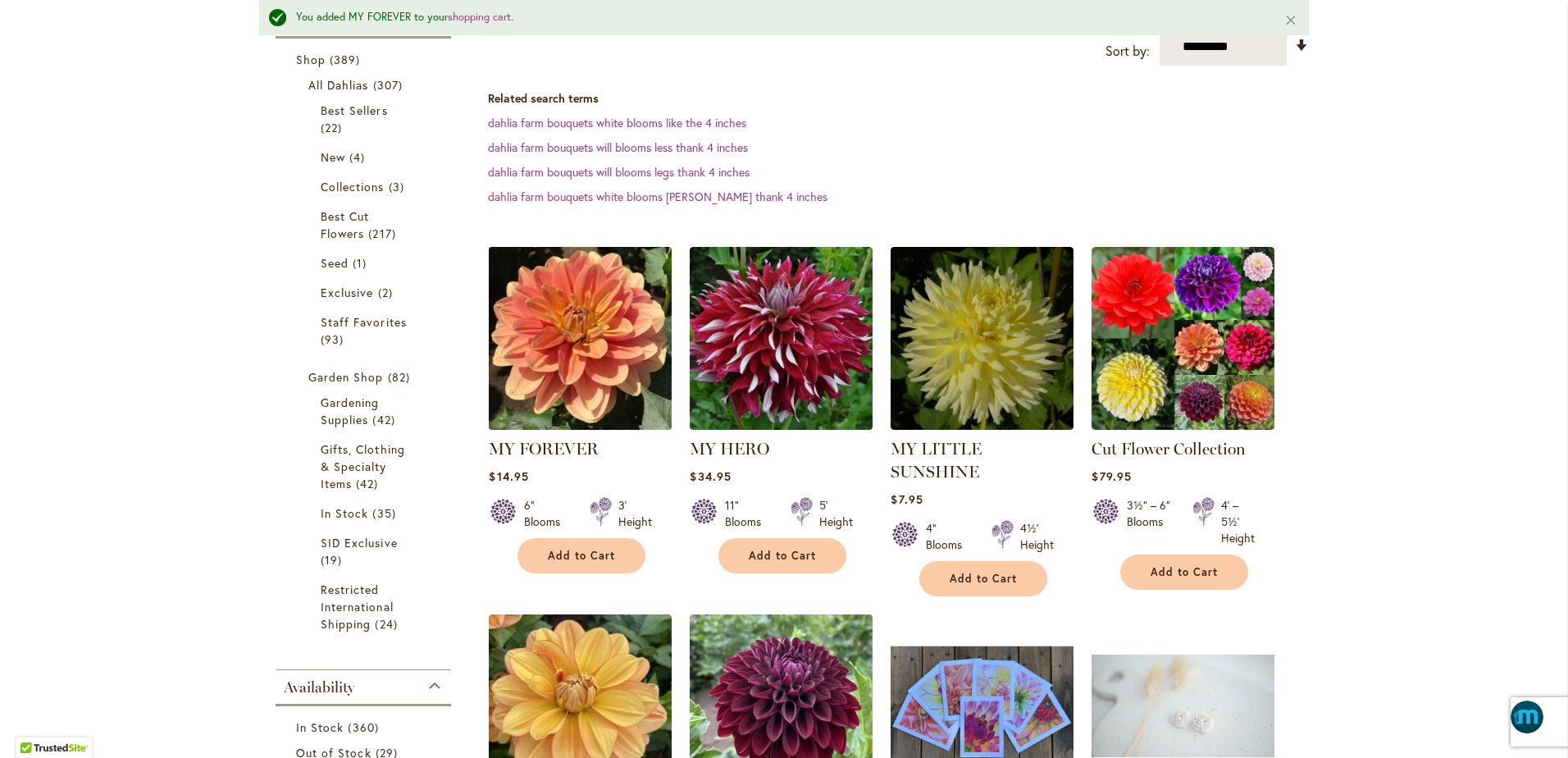
click at [567, 326] on img at bounding box center [581, 338] width 192 height 192
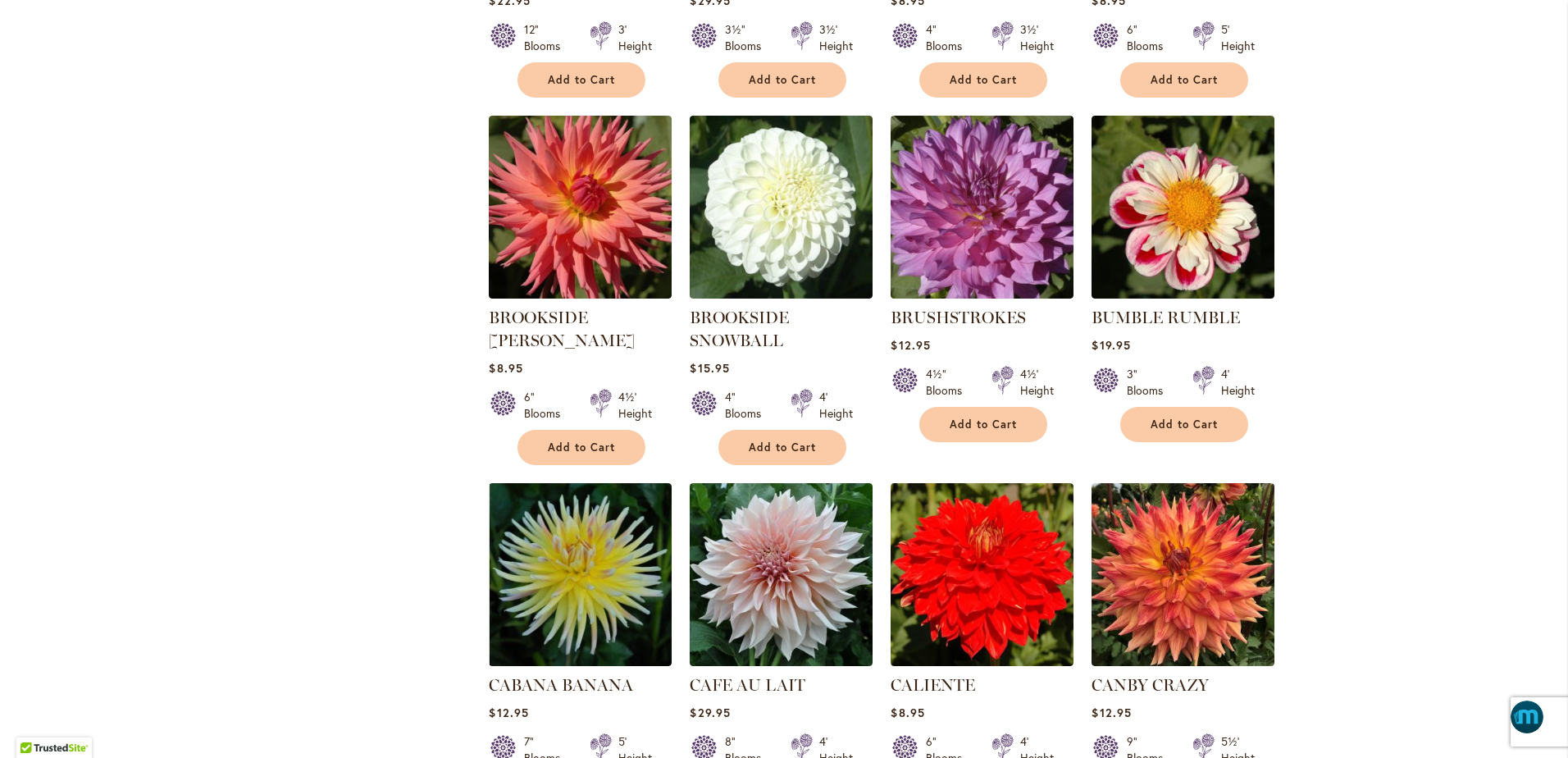
scroll to position [4880, 0]
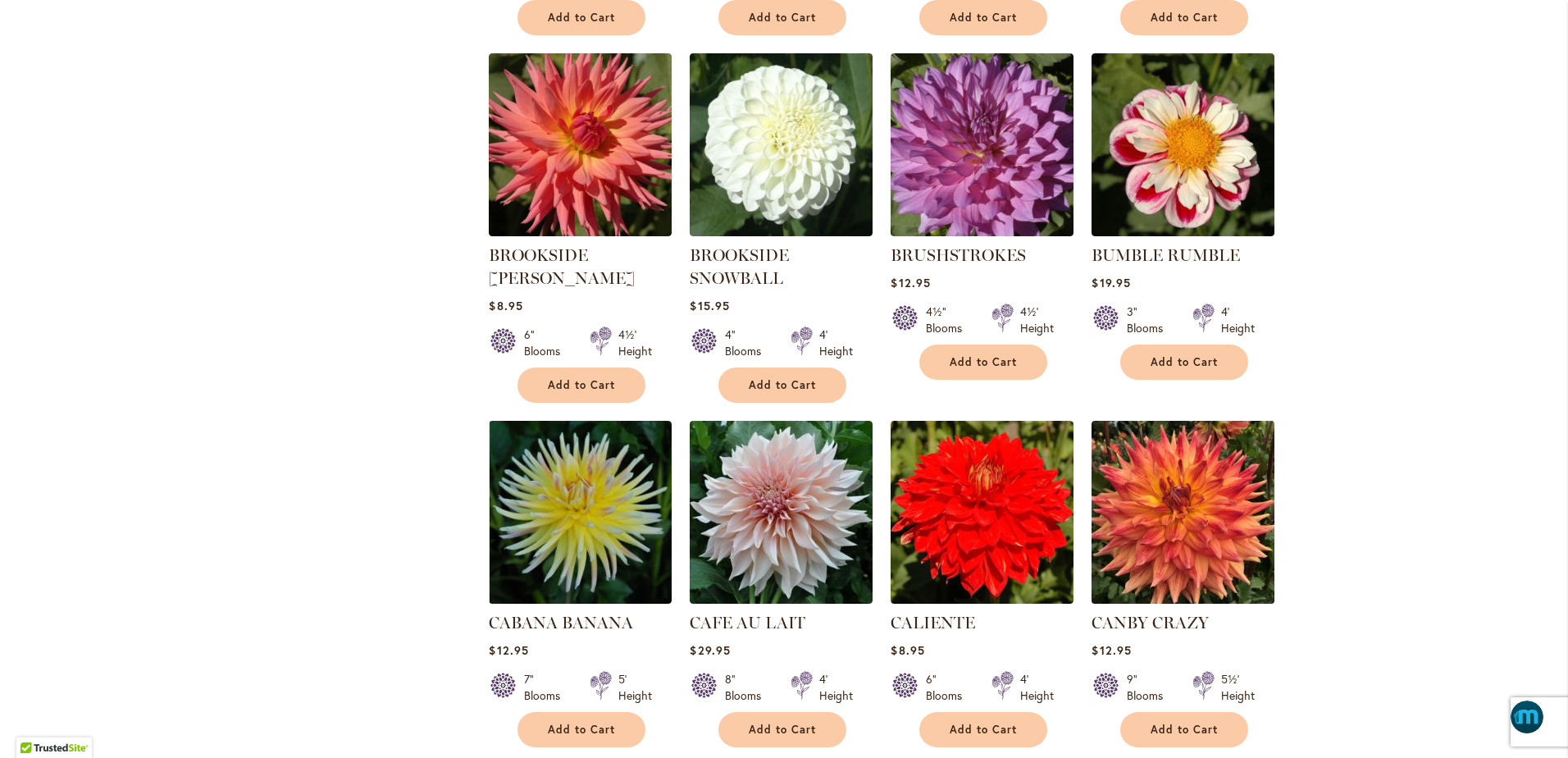
click at [1159, 447] on img at bounding box center [1183, 513] width 192 height 192
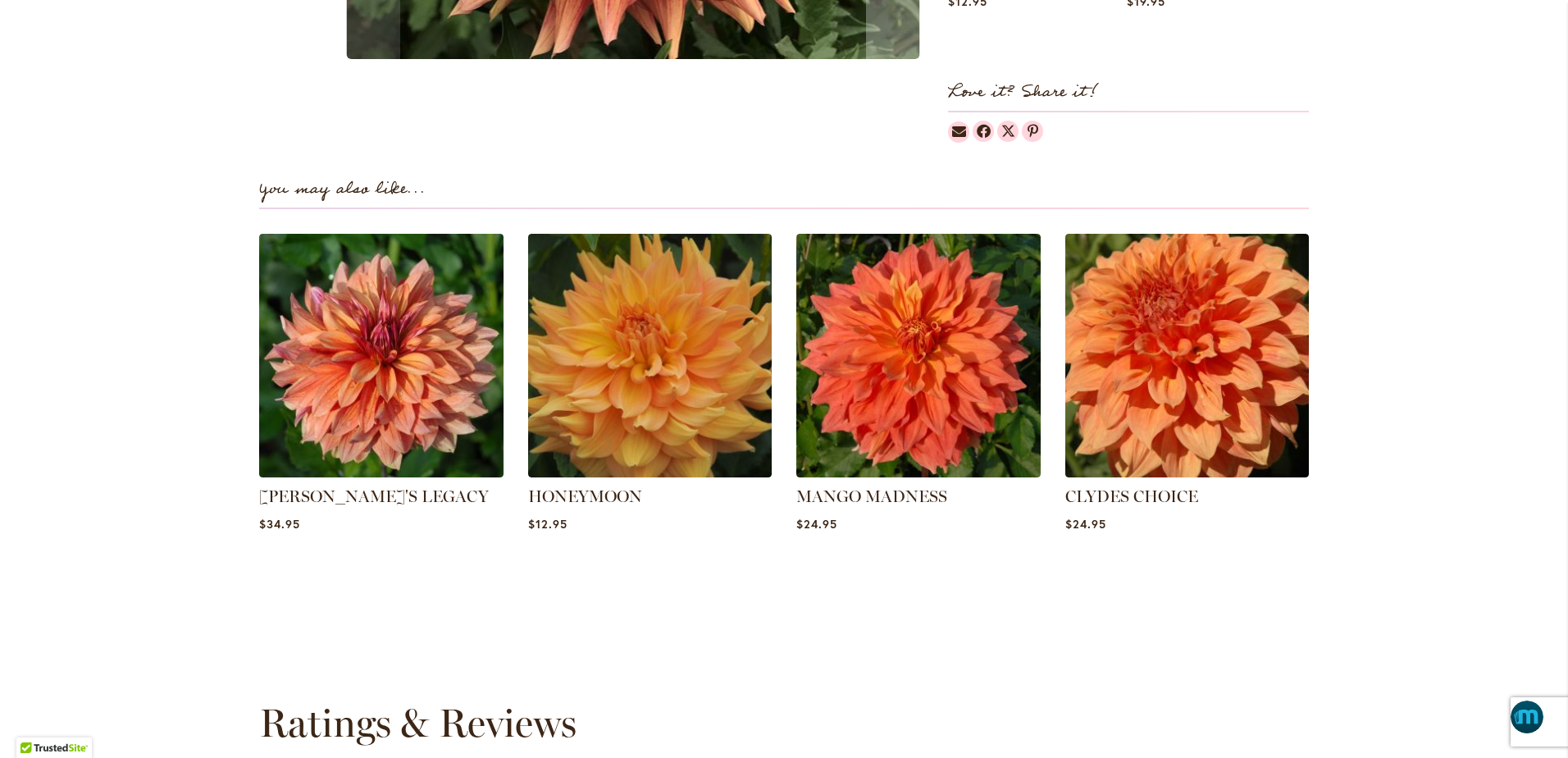
scroll to position [1046, 0]
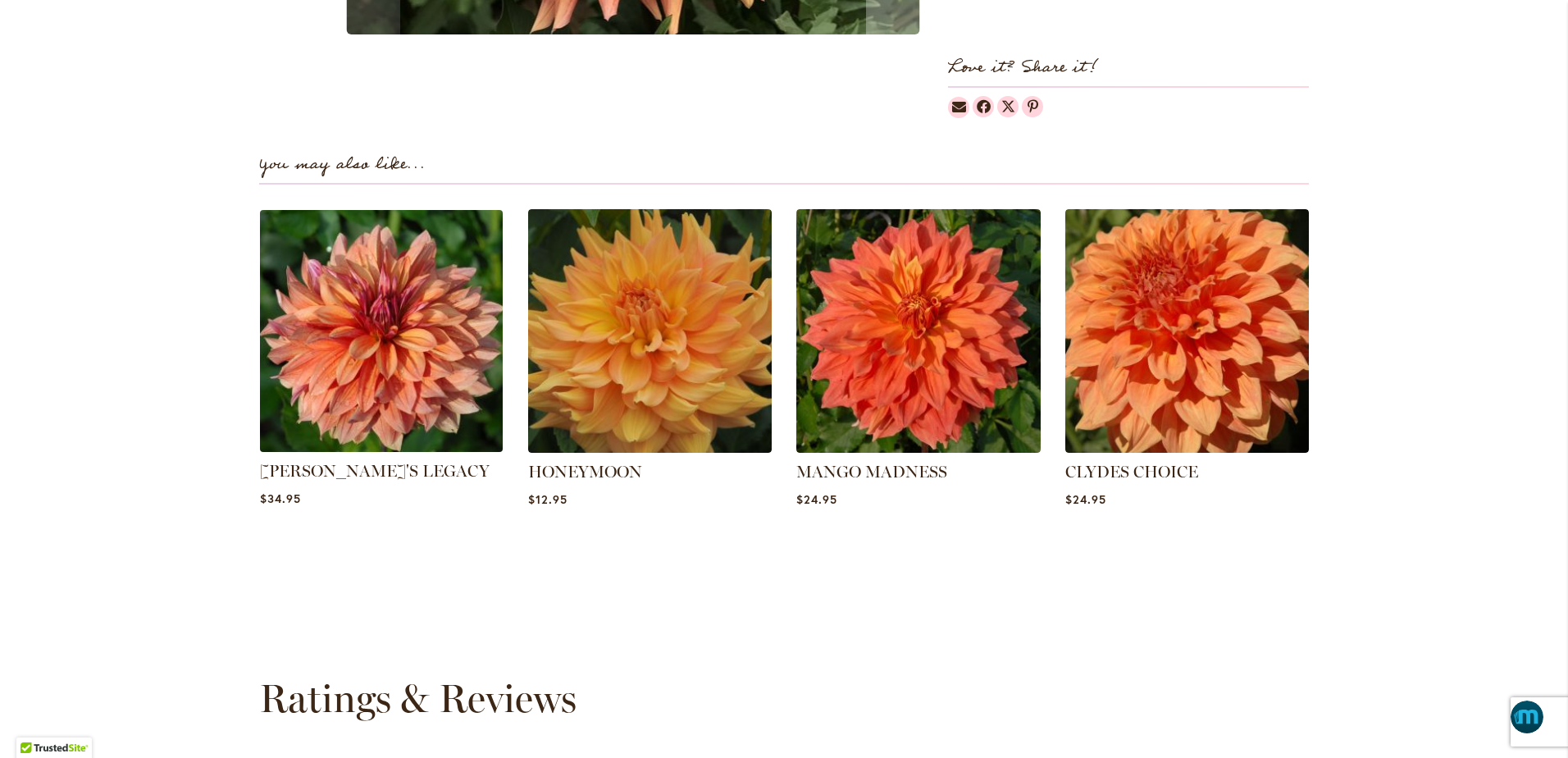
click at [373, 355] on img at bounding box center [381, 330] width 254 height 254
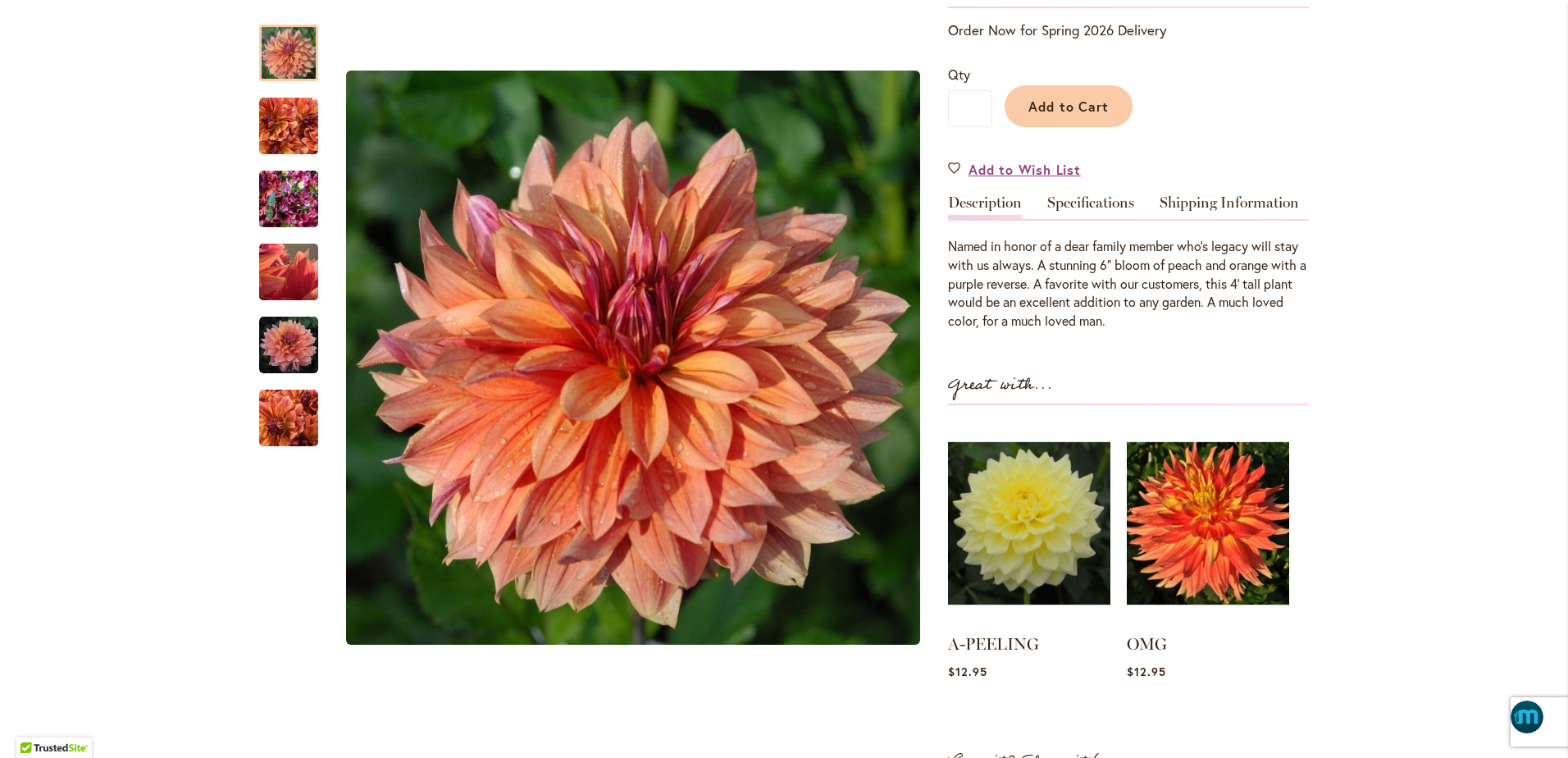
scroll to position [390, 0]
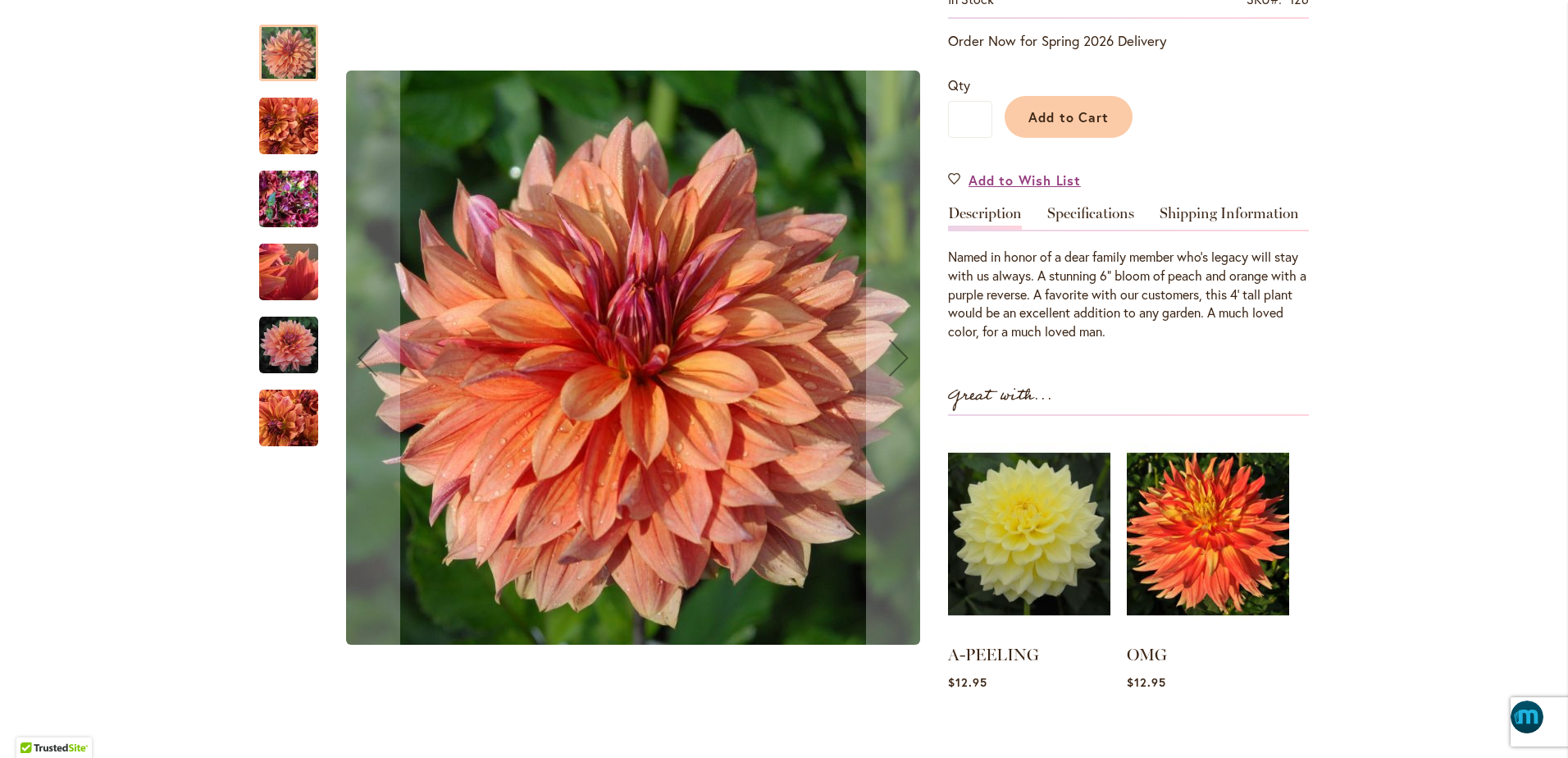
click at [290, 197] on img "Andy's Legacy" at bounding box center [288, 199] width 59 height 79
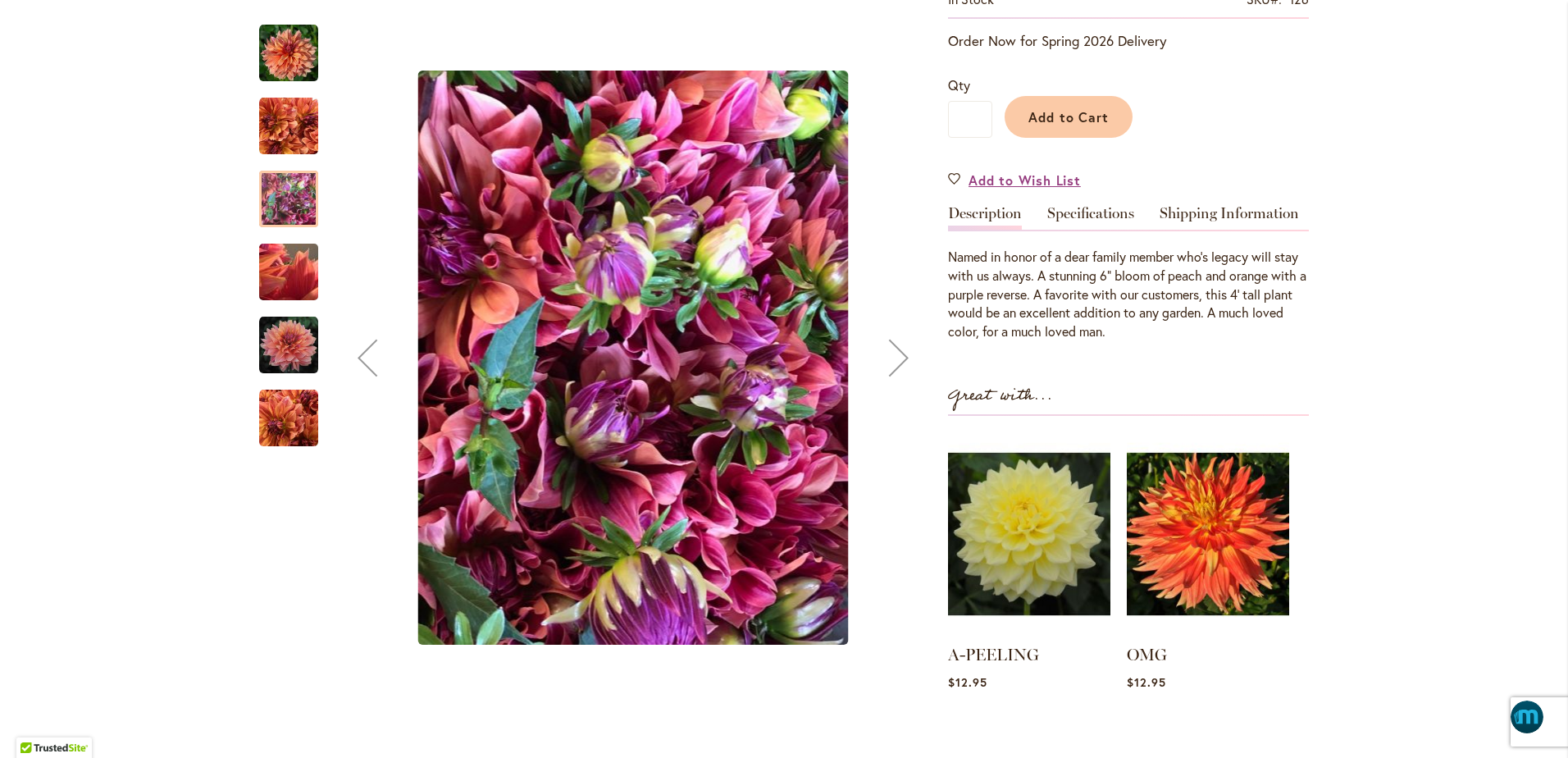
click at [278, 267] on img "Andy's Legacy" at bounding box center [288, 272] width 118 height 89
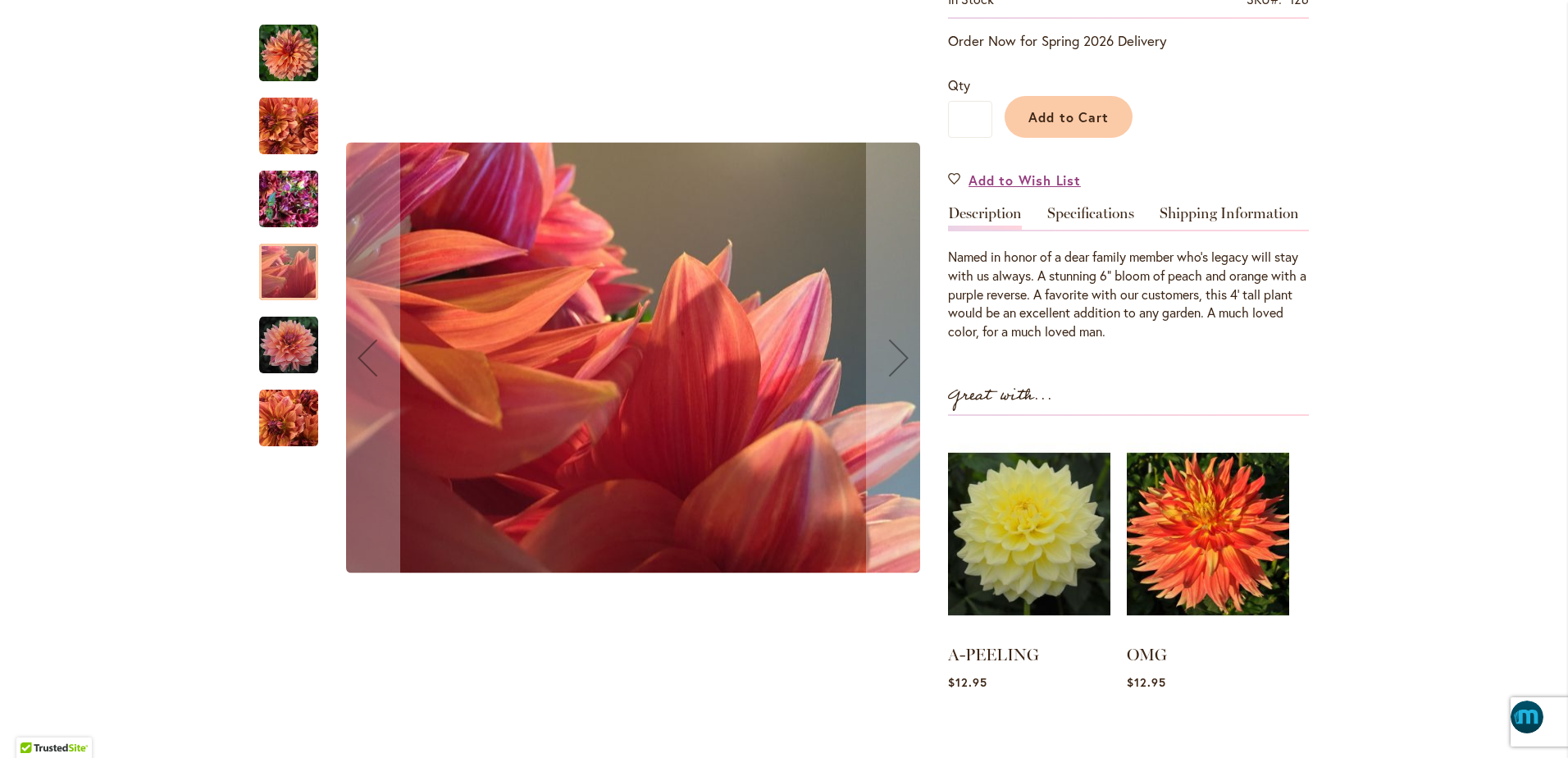
click at [281, 333] on img "Andy's Legacy" at bounding box center [288, 345] width 59 height 59
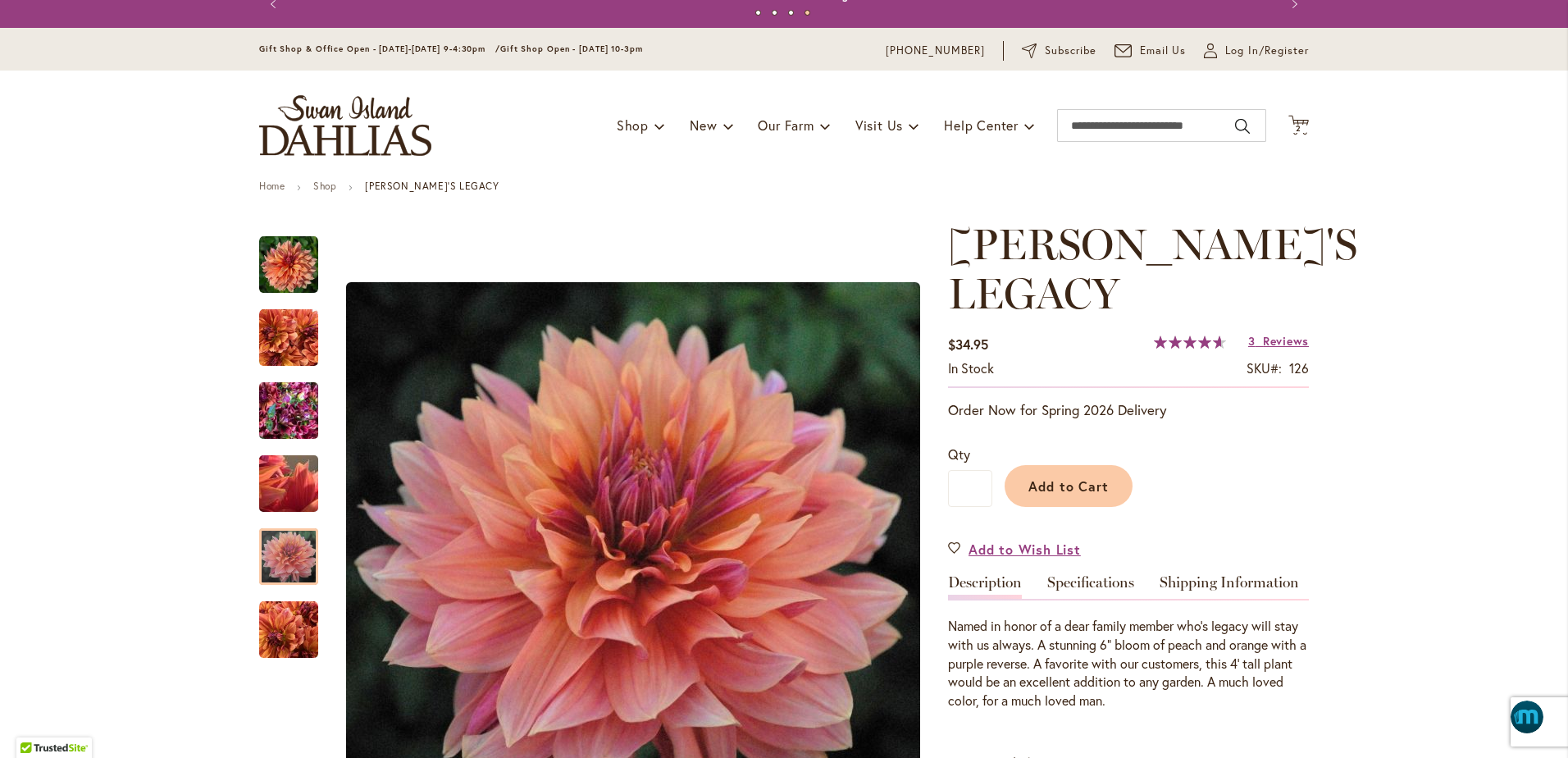
scroll to position [0, 0]
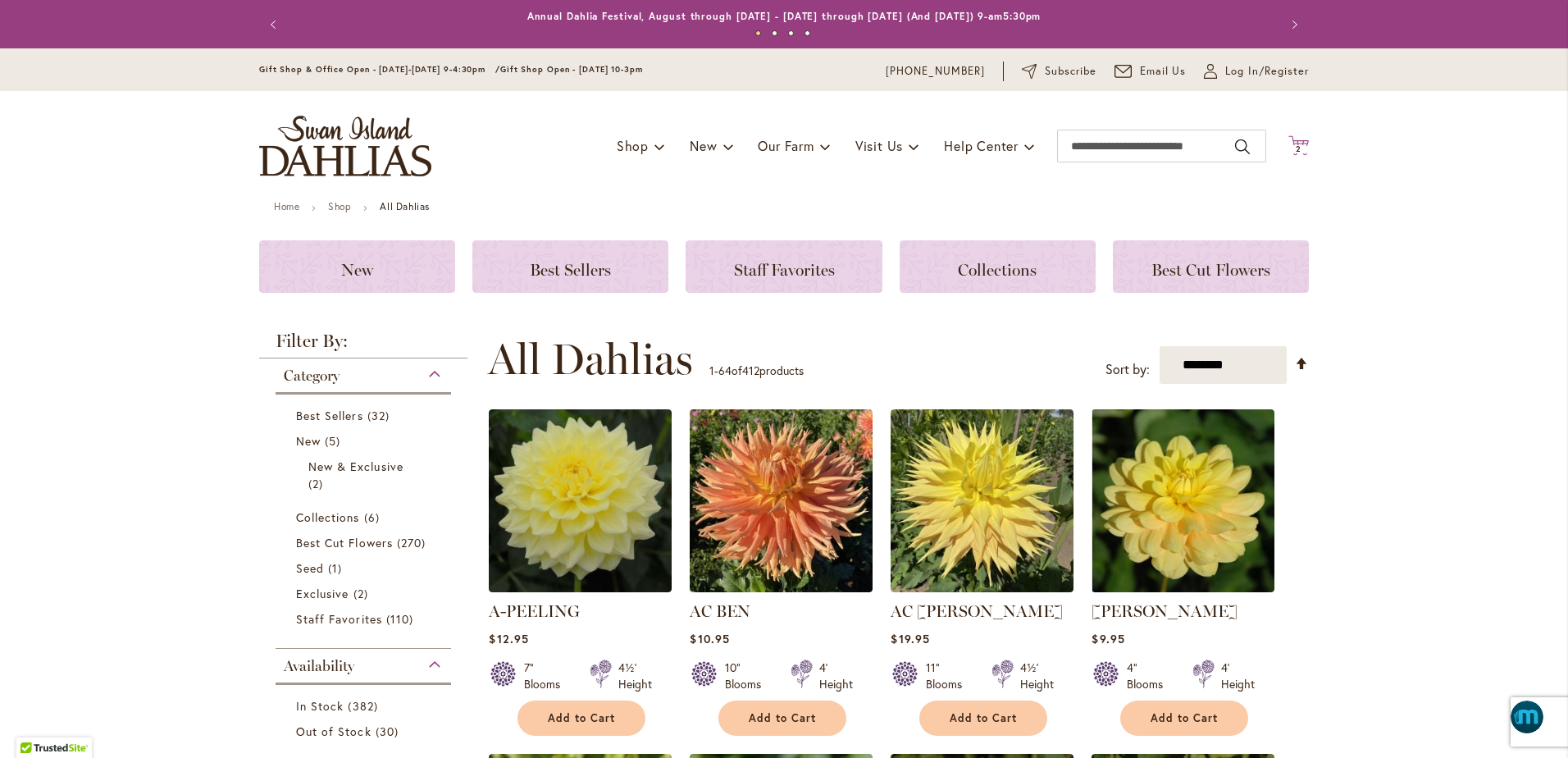
click at [1296, 145] on span "2" at bounding box center [1298, 149] width 5 height 11
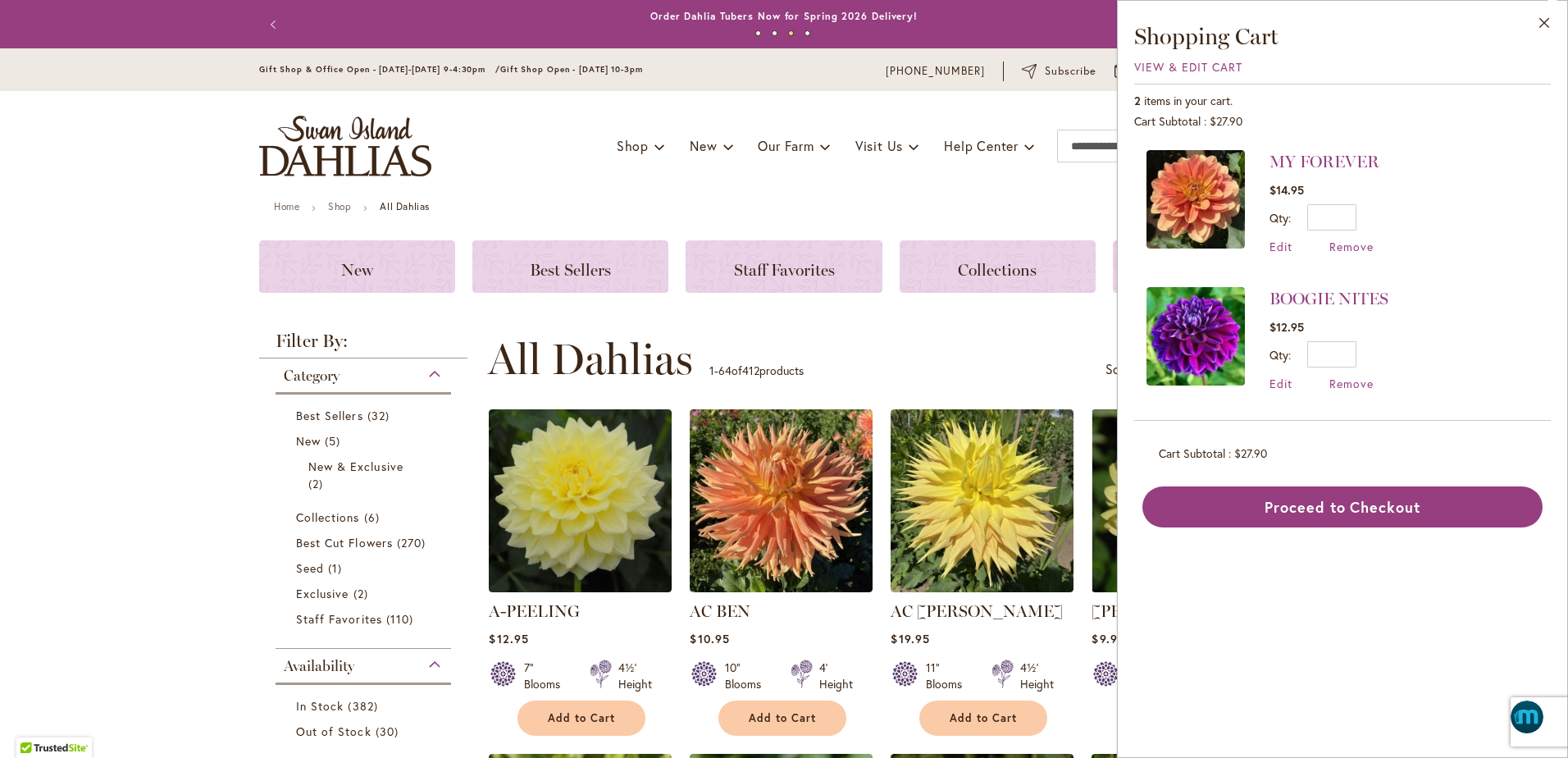
click at [1211, 319] on img at bounding box center [1196, 336] width 99 height 99
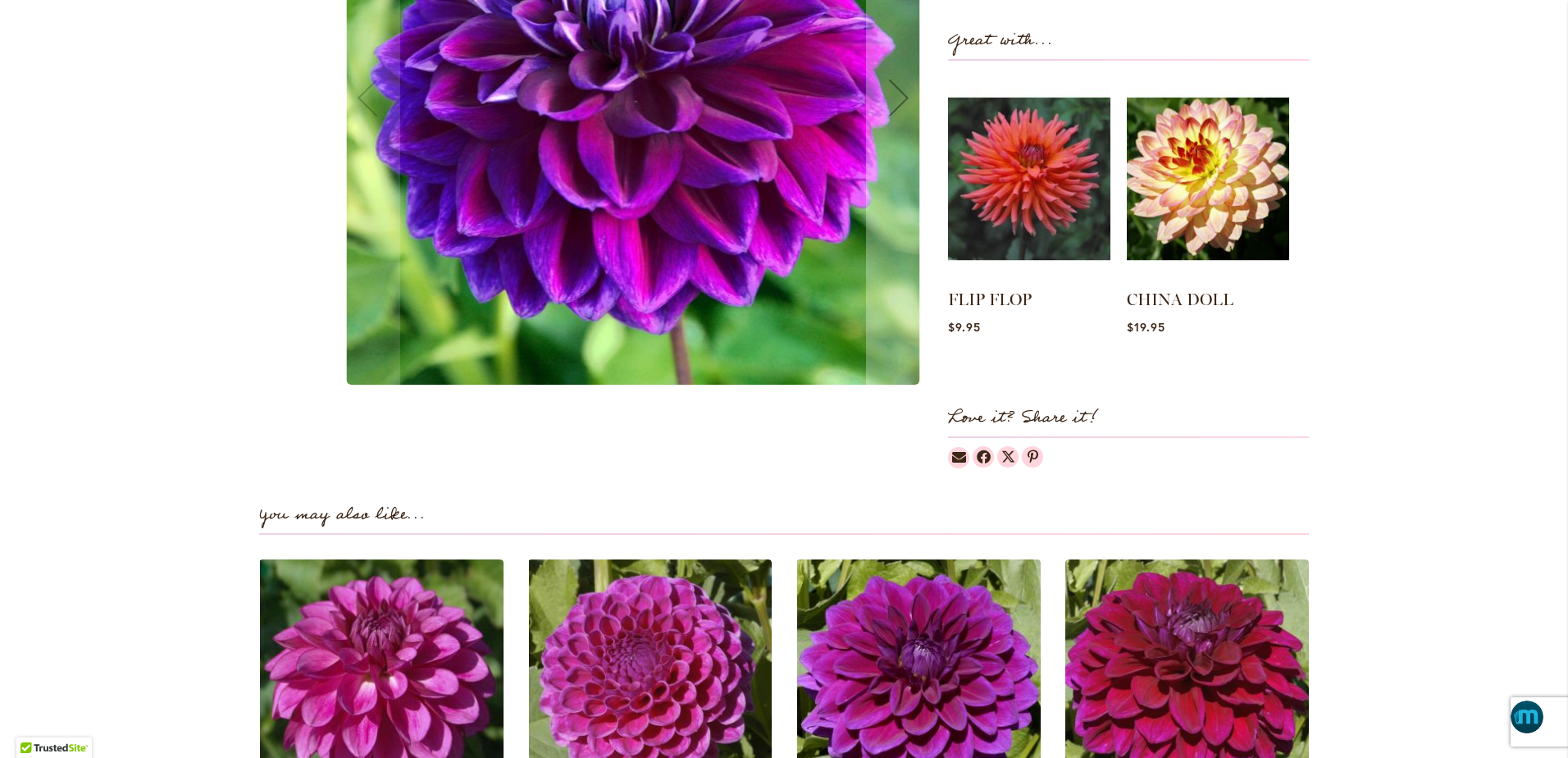
scroll to position [657, 0]
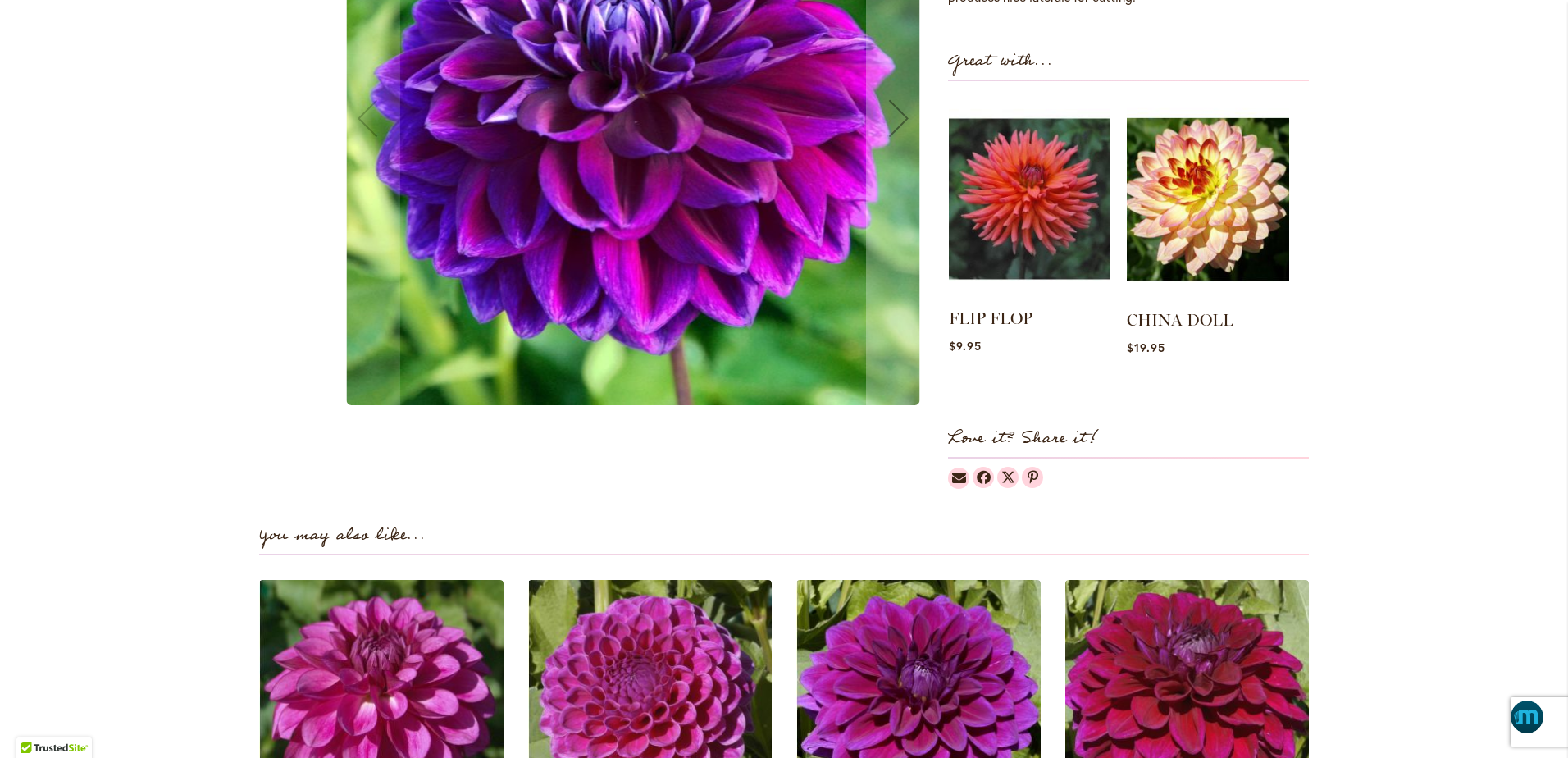
click at [1001, 217] on img at bounding box center [1029, 199] width 161 height 201
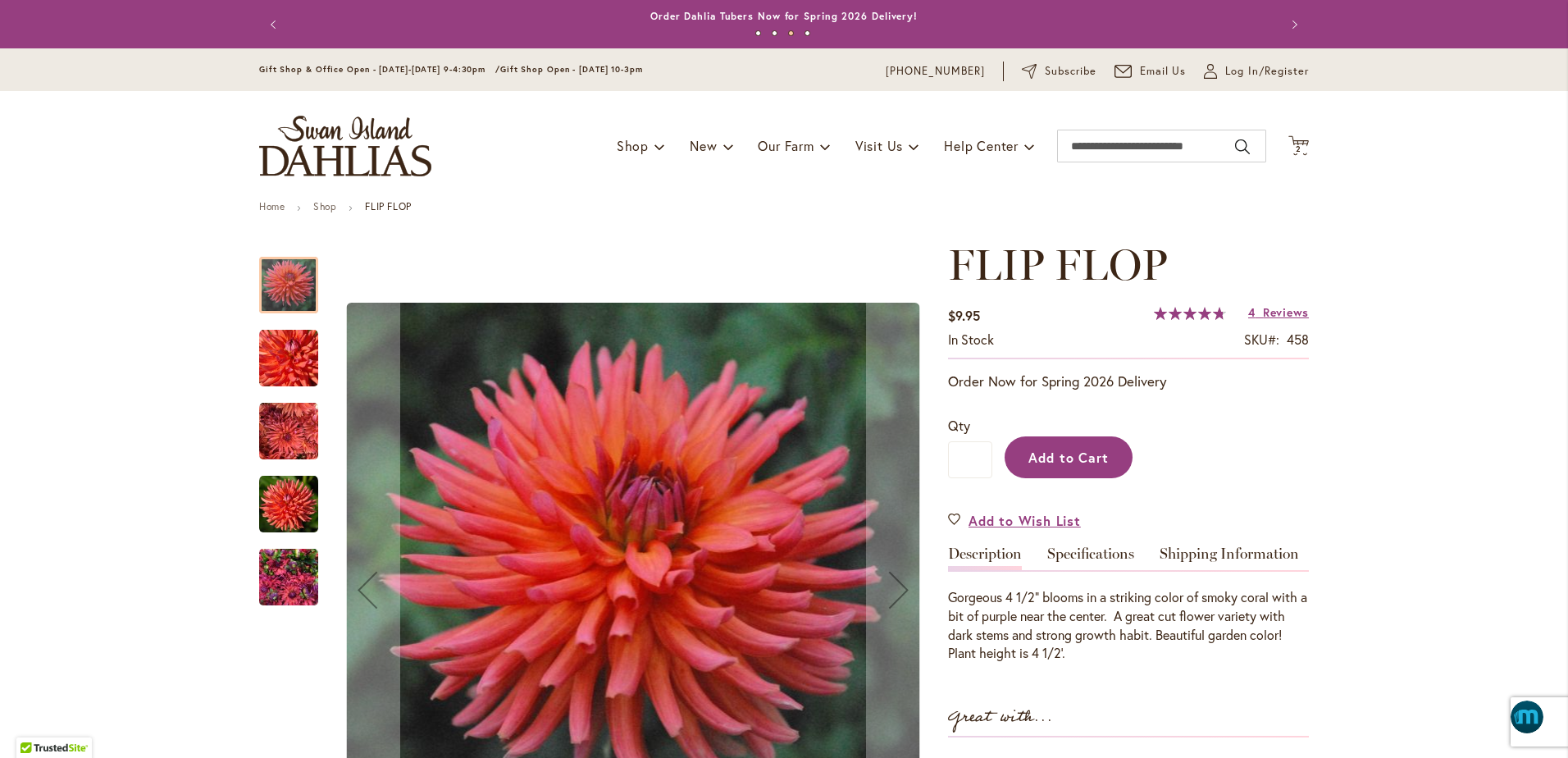
click at [1039, 456] on span "Add to Cart" at bounding box center [1069, 457] width 81 height 17
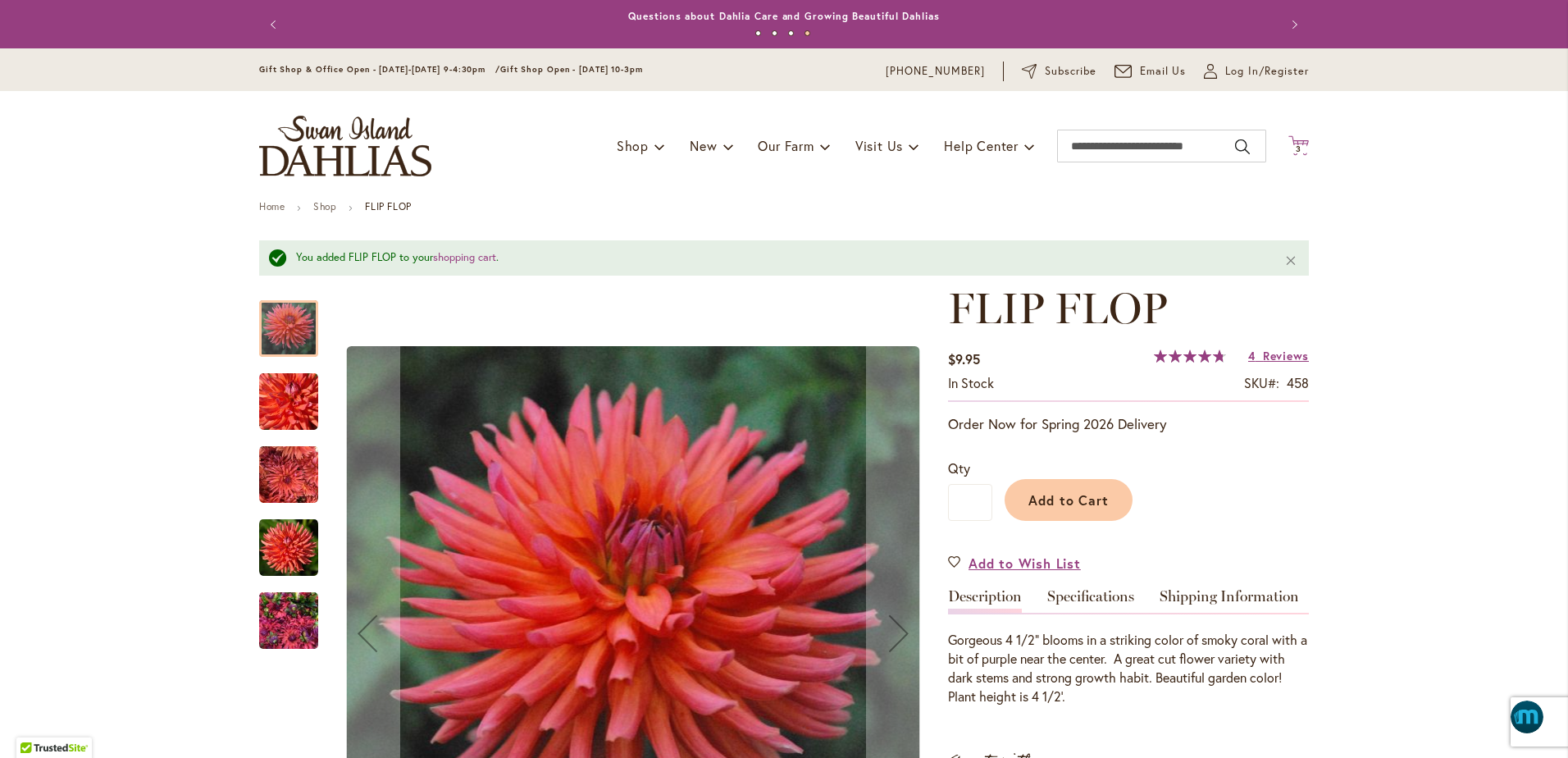
click at [1296, 146] on span "3" at bounding box center [1298, 149] width 5 height 11
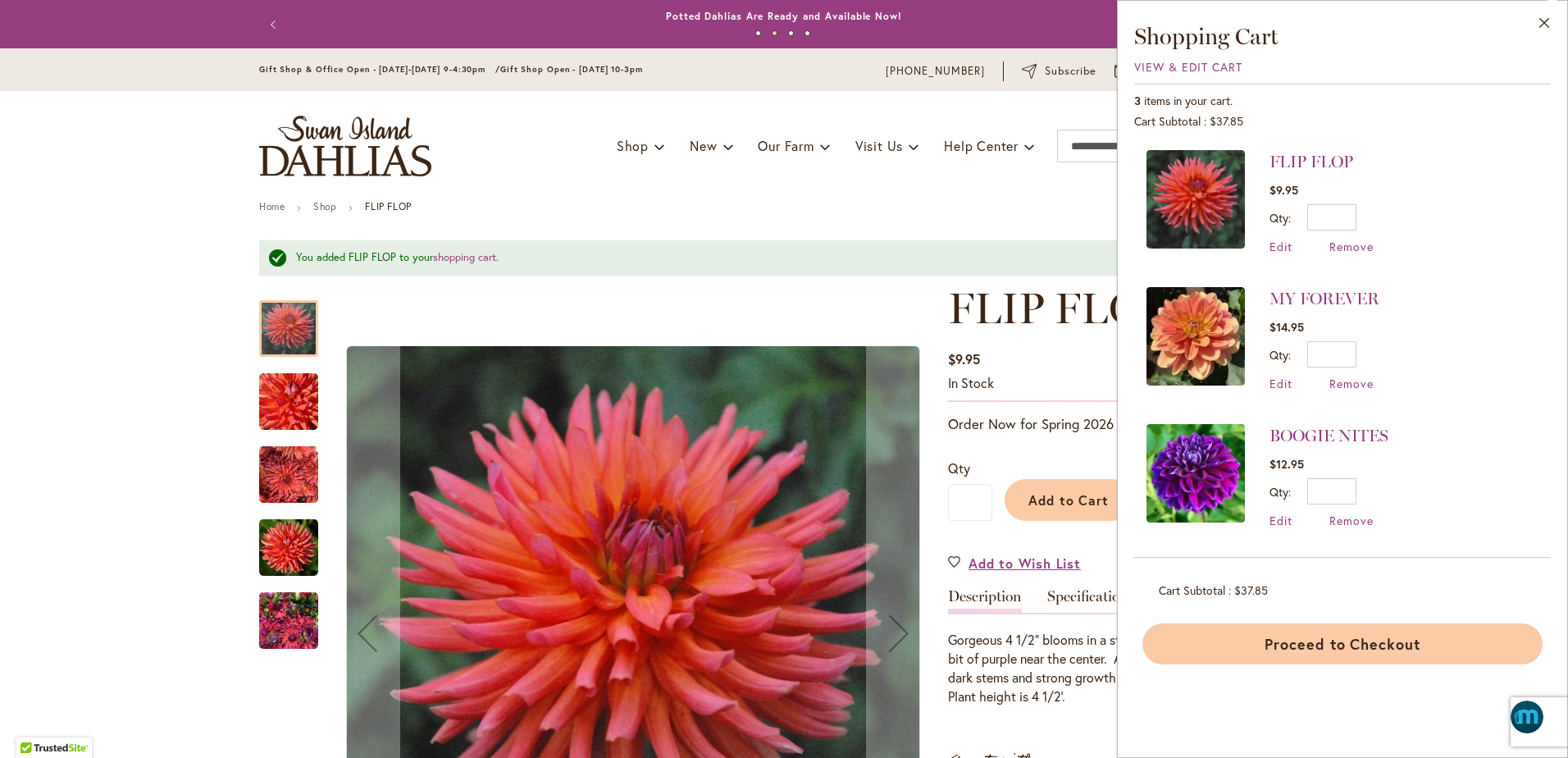
click at [1292, 640] on button "Proceed to Checkout" at bounding box center [1342, 644] width 400 height 41
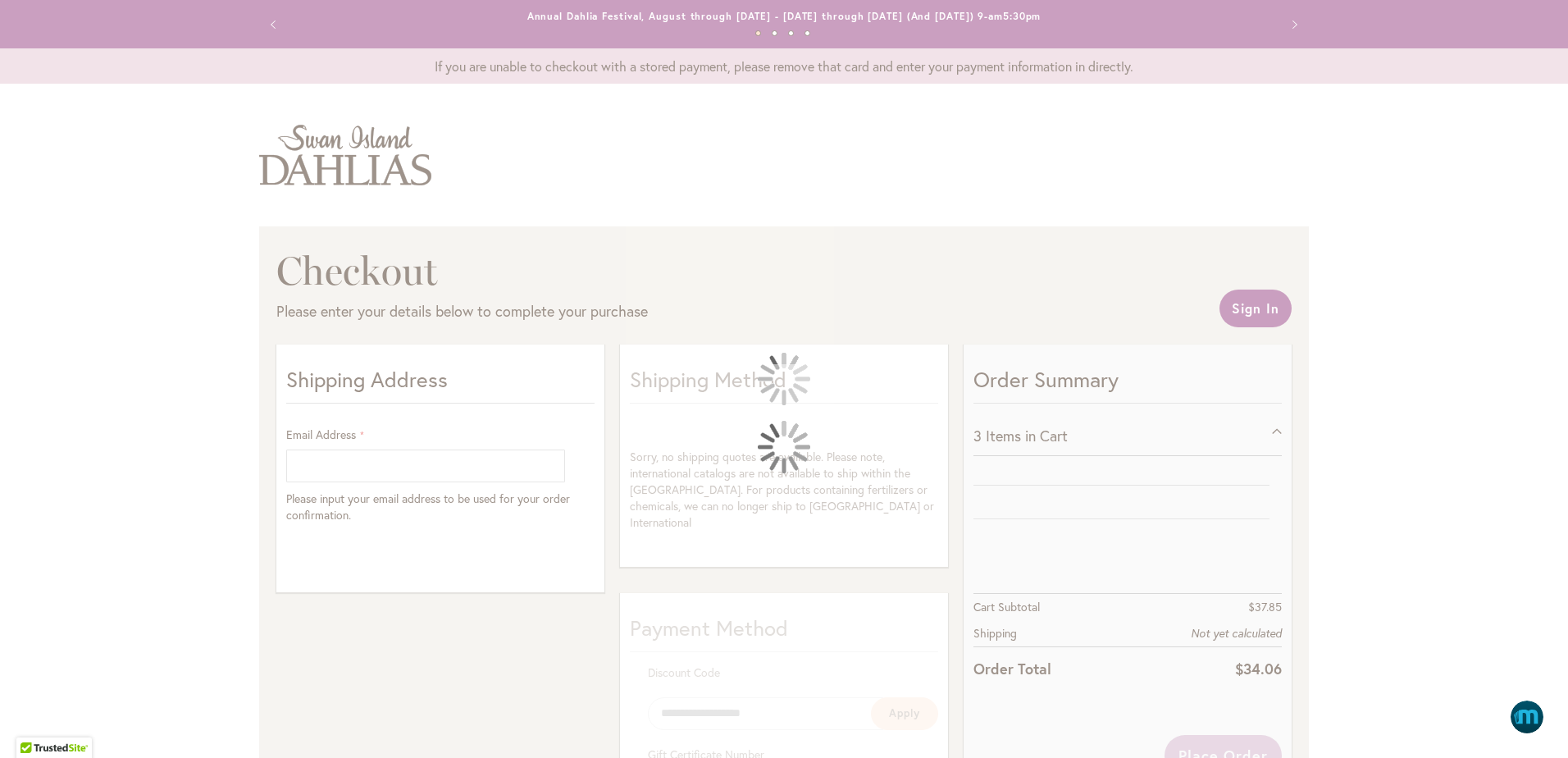
select select "**"
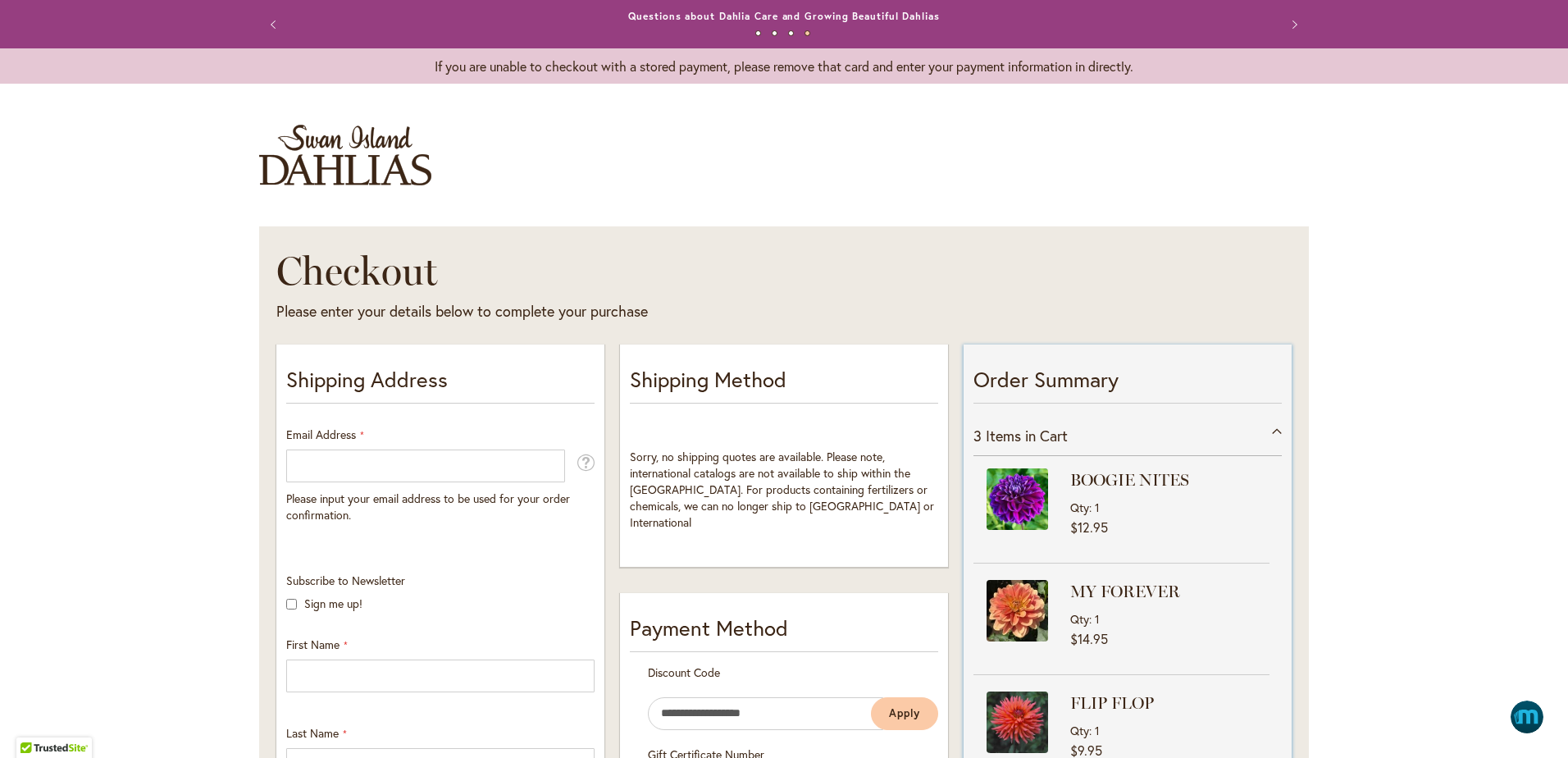
click at [1004, 490] on img at bounding box center [1017, 498] width 61 height 61
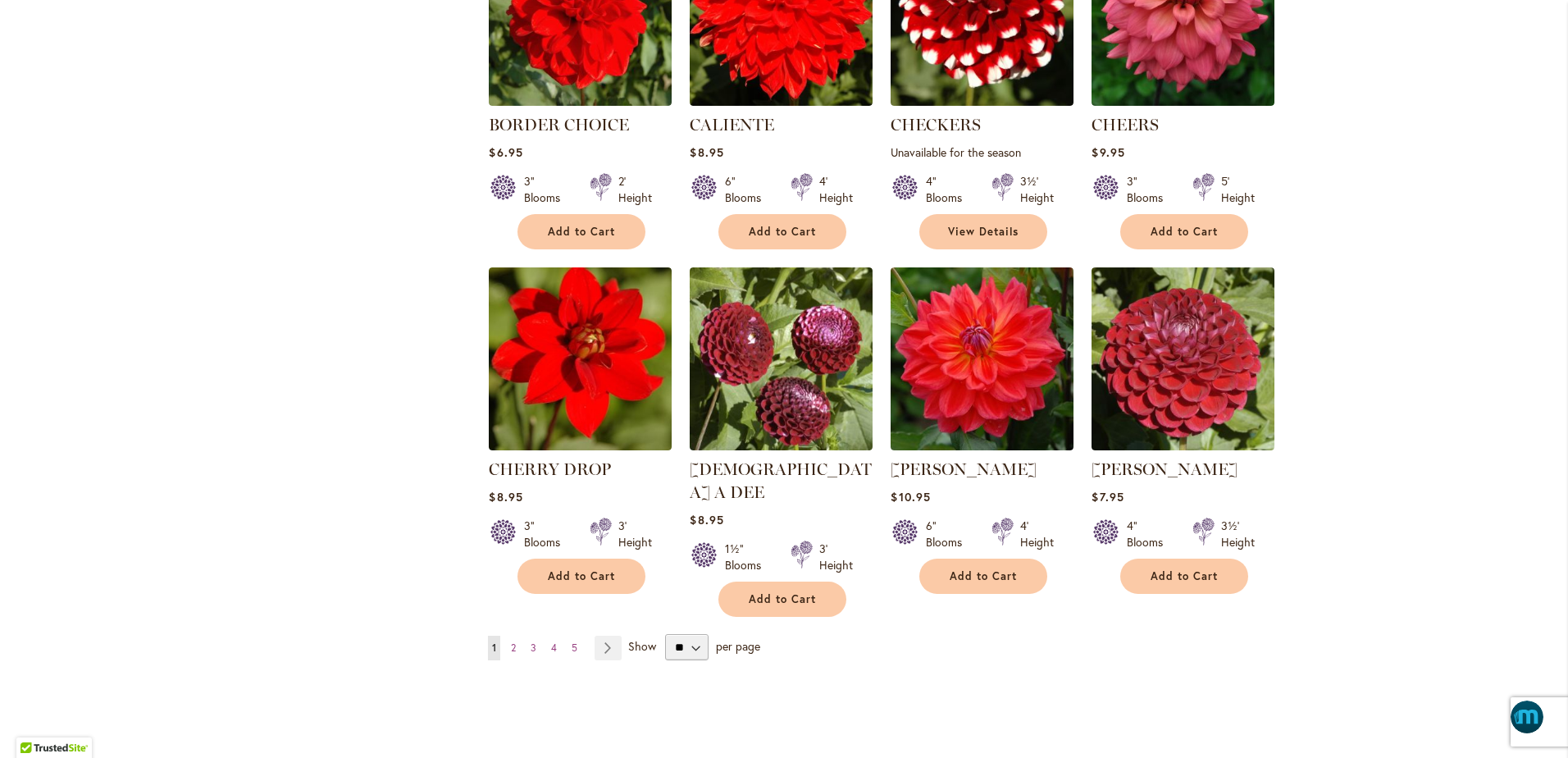
scroll to position [1169, 0]
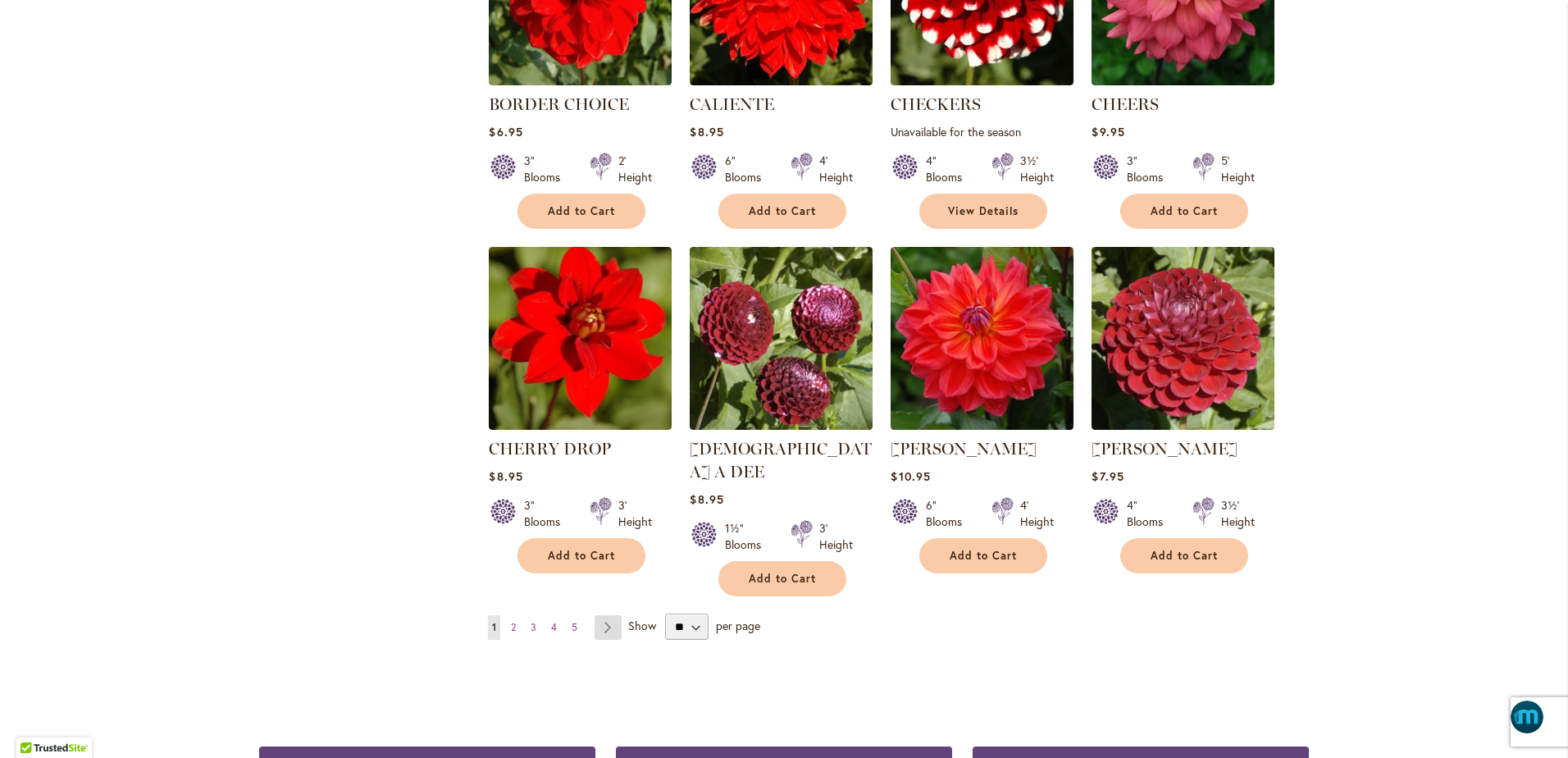
click at [596, 615] on link "Page Next" at bounding box center [608, 627] width 27 height 25
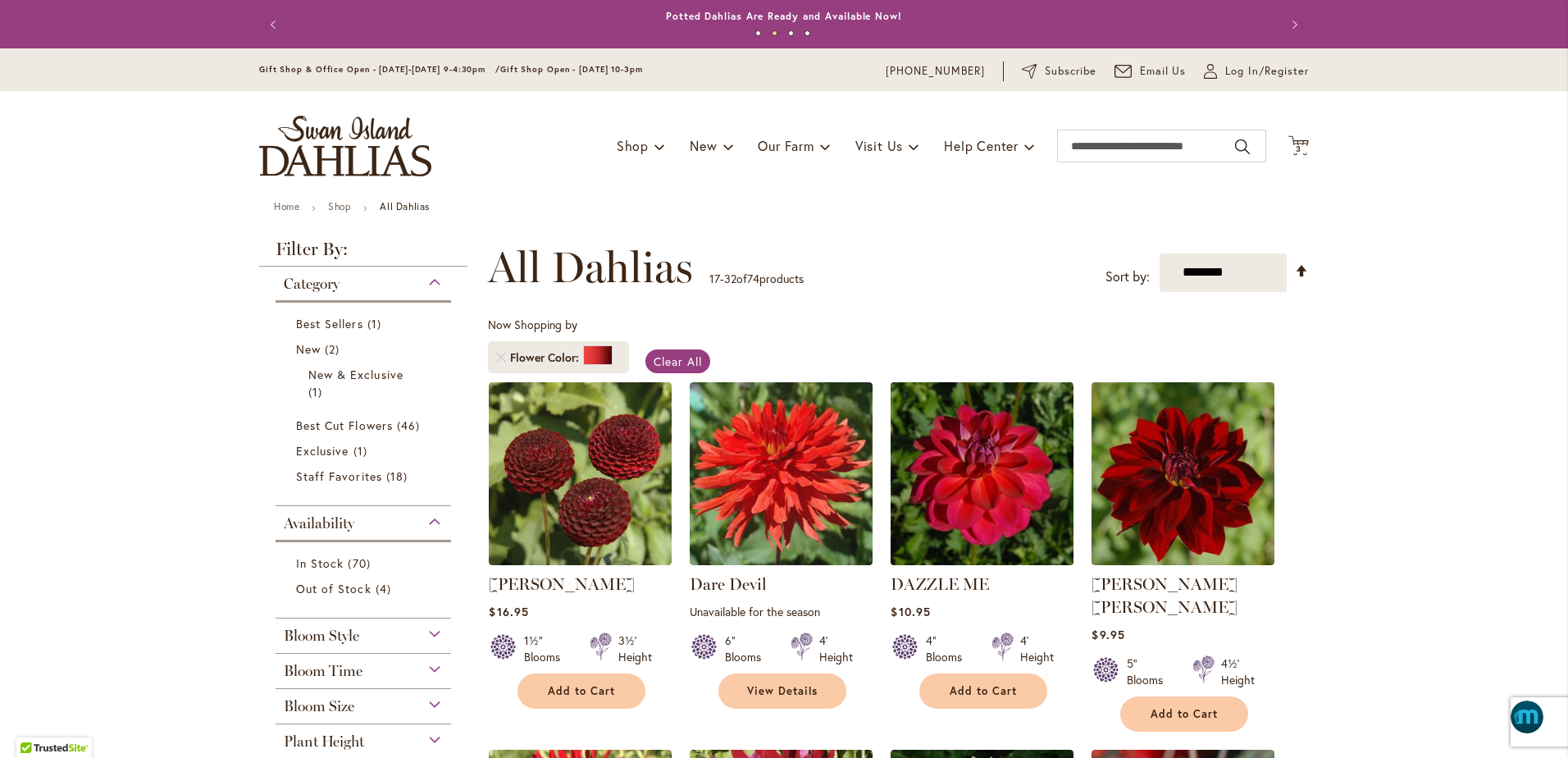
click at [949, 536] on img at bounding box center [983, 474] width 192 height 192
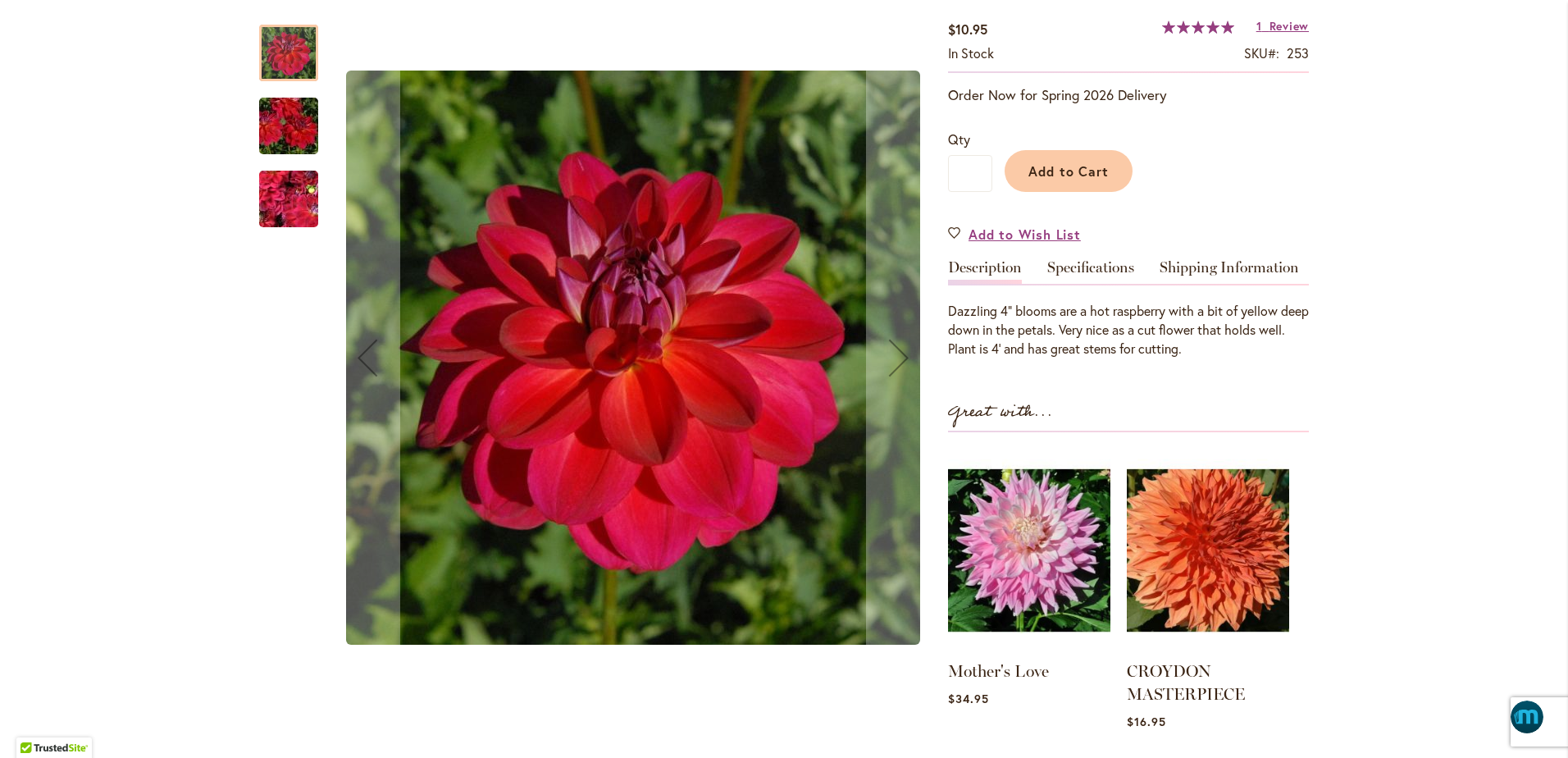
scroll to position [287, 0]
click at [288, 211] on img "DAZZLE ME" at bounding box center [288, 199] width 118 height 89
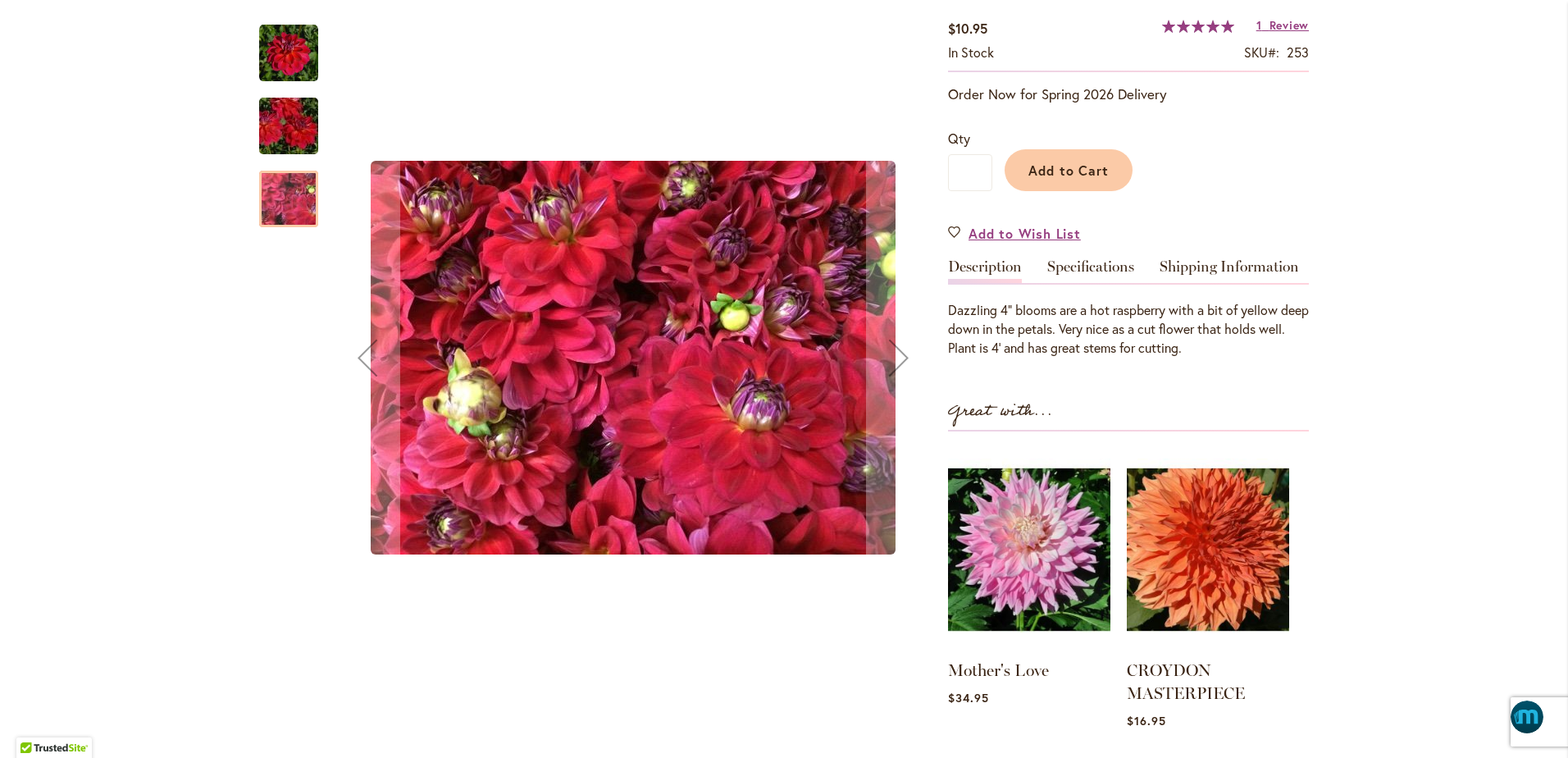
click at [283, 139] on img "DAZZLE ME" at bounding box center [288, 126] width 118 height 79
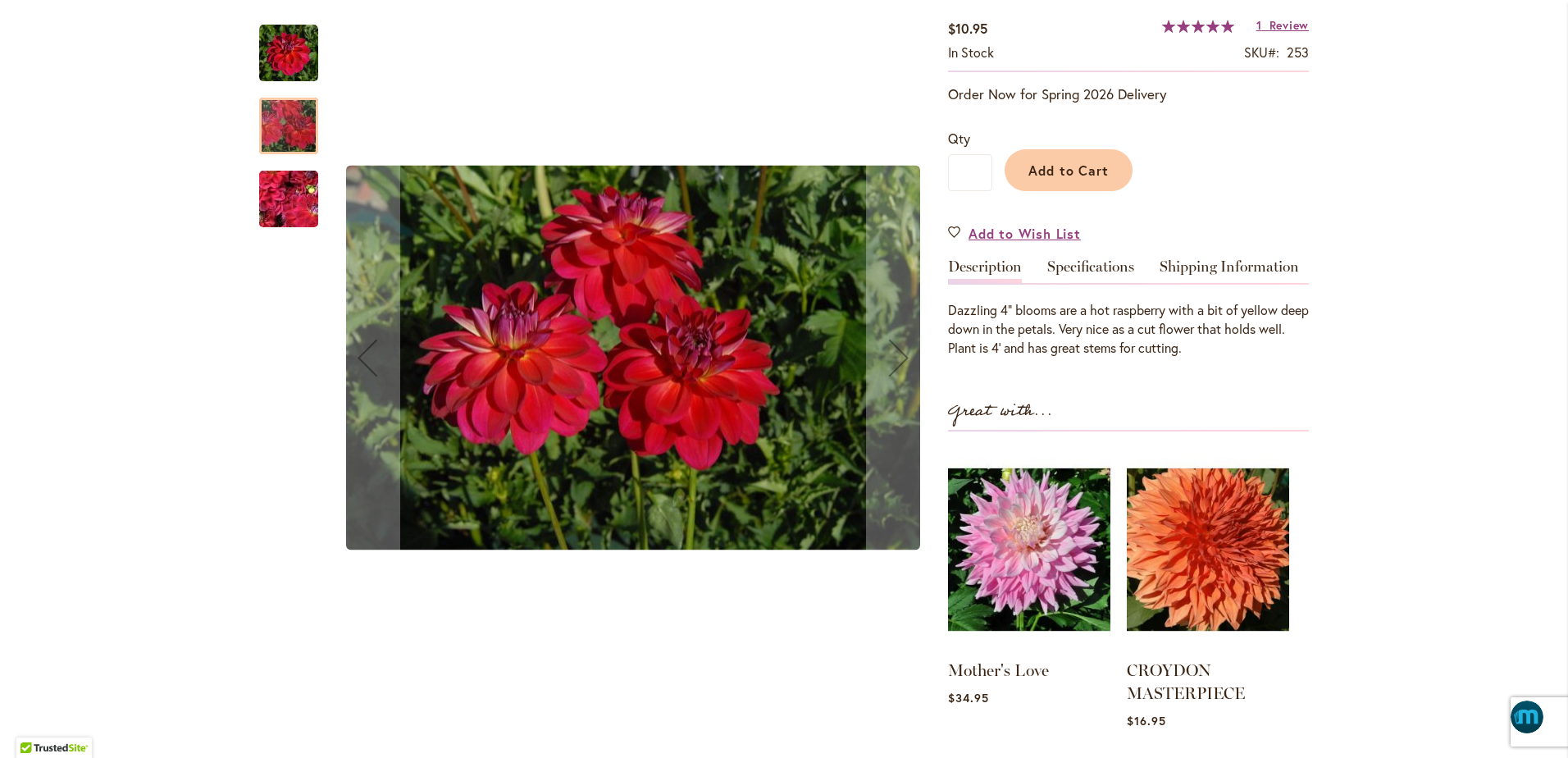
click at [301, 53] on img "DAZZLE ME" at bounding box center [288, 53] width 59 height 59
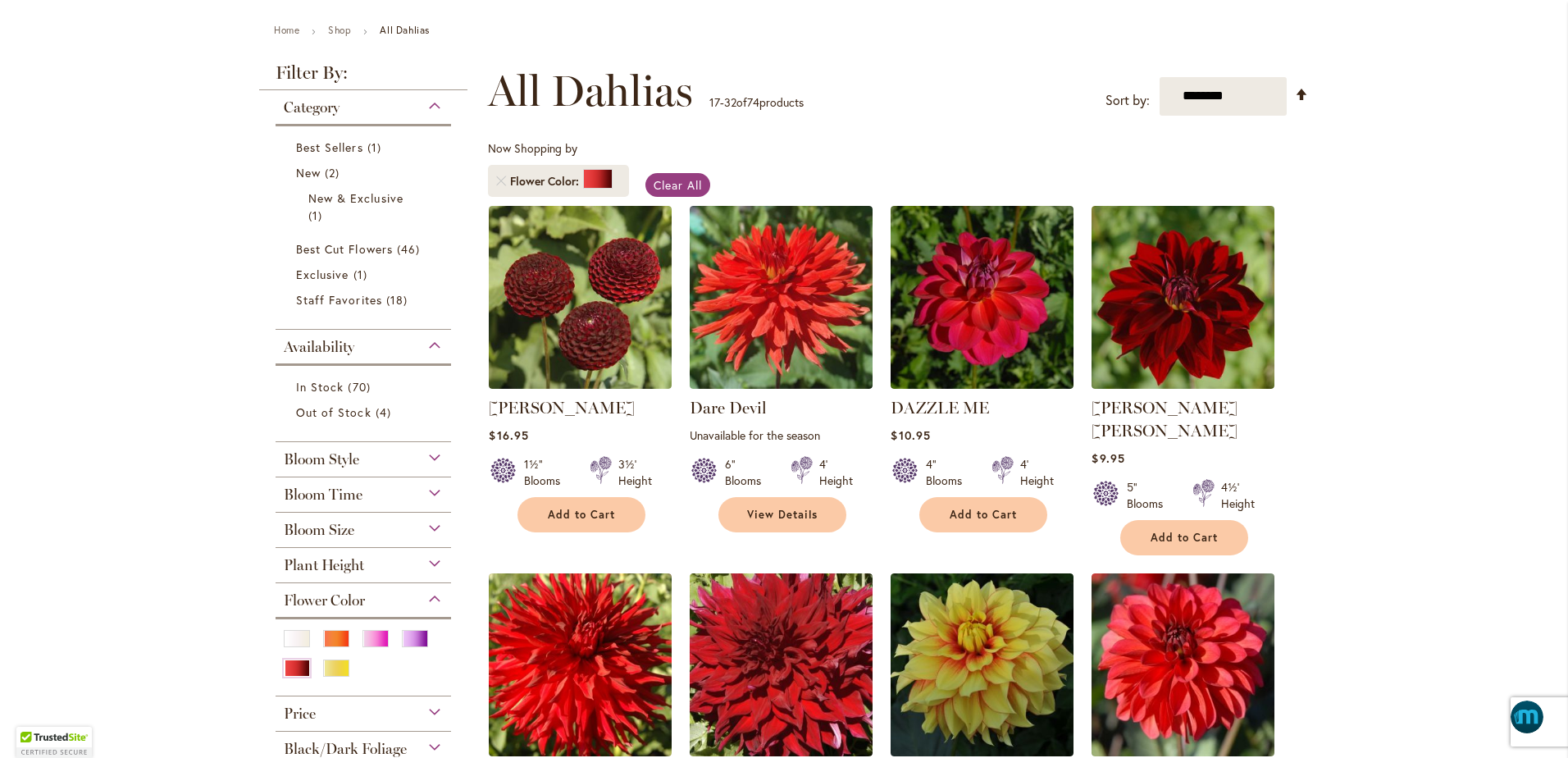
scroll to position [205, 0]
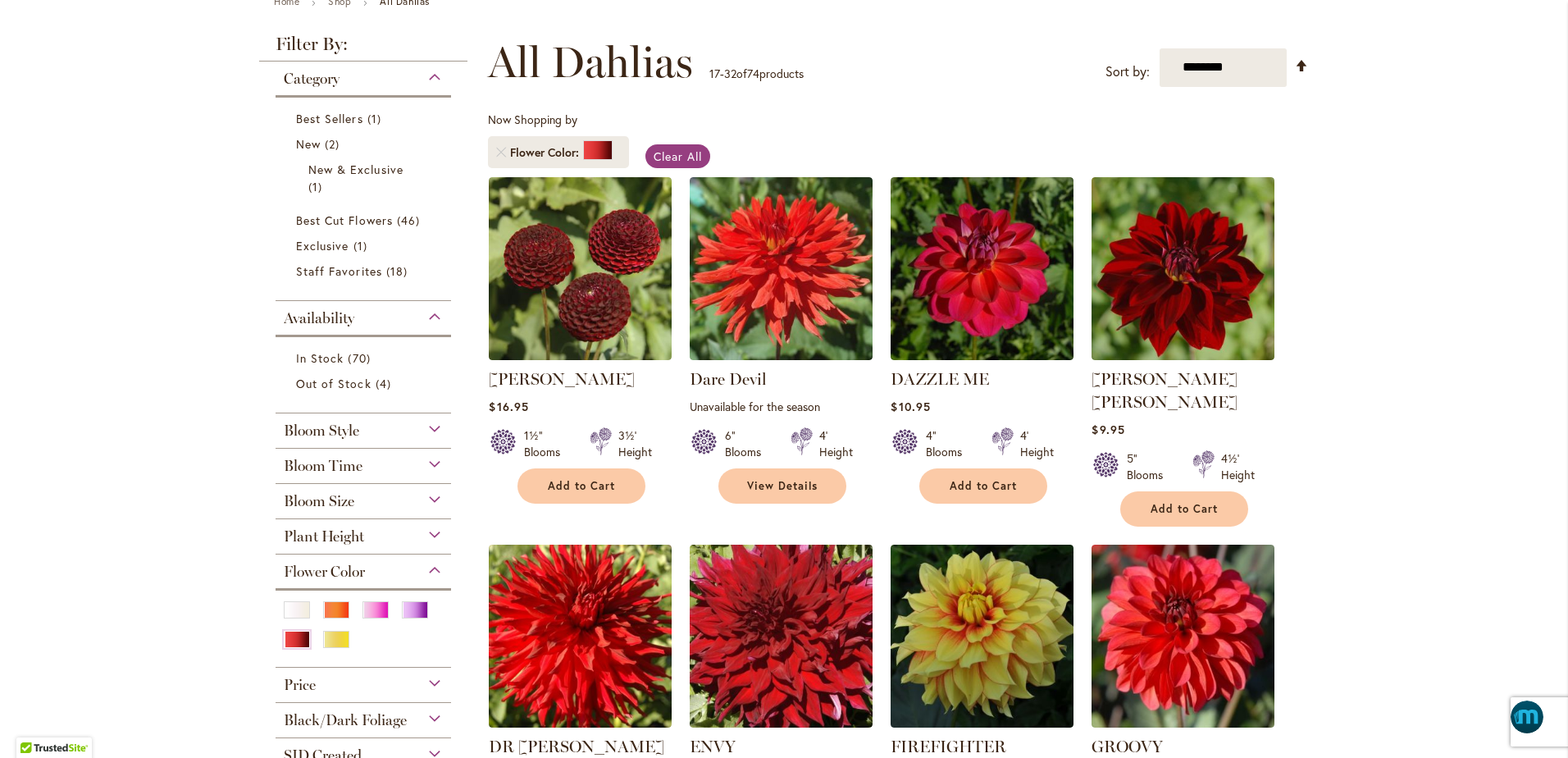
click at [347, 464] on span "Bloom Time" at bounding box center [323, 466] width 79 height 18
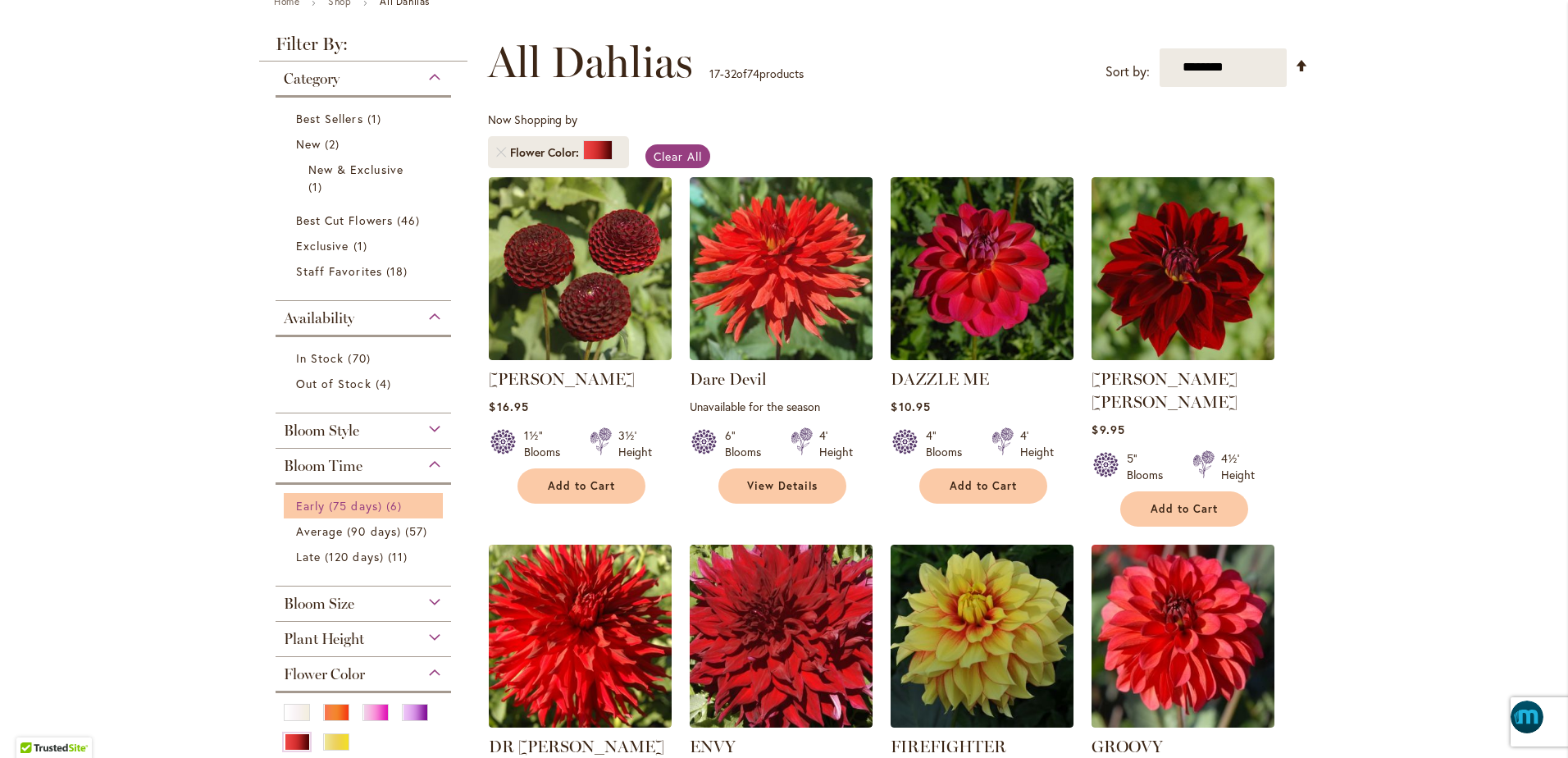
click at [354, 502] on span "Early (75 days)" at bounding box center [339, 505] width 86 height 16
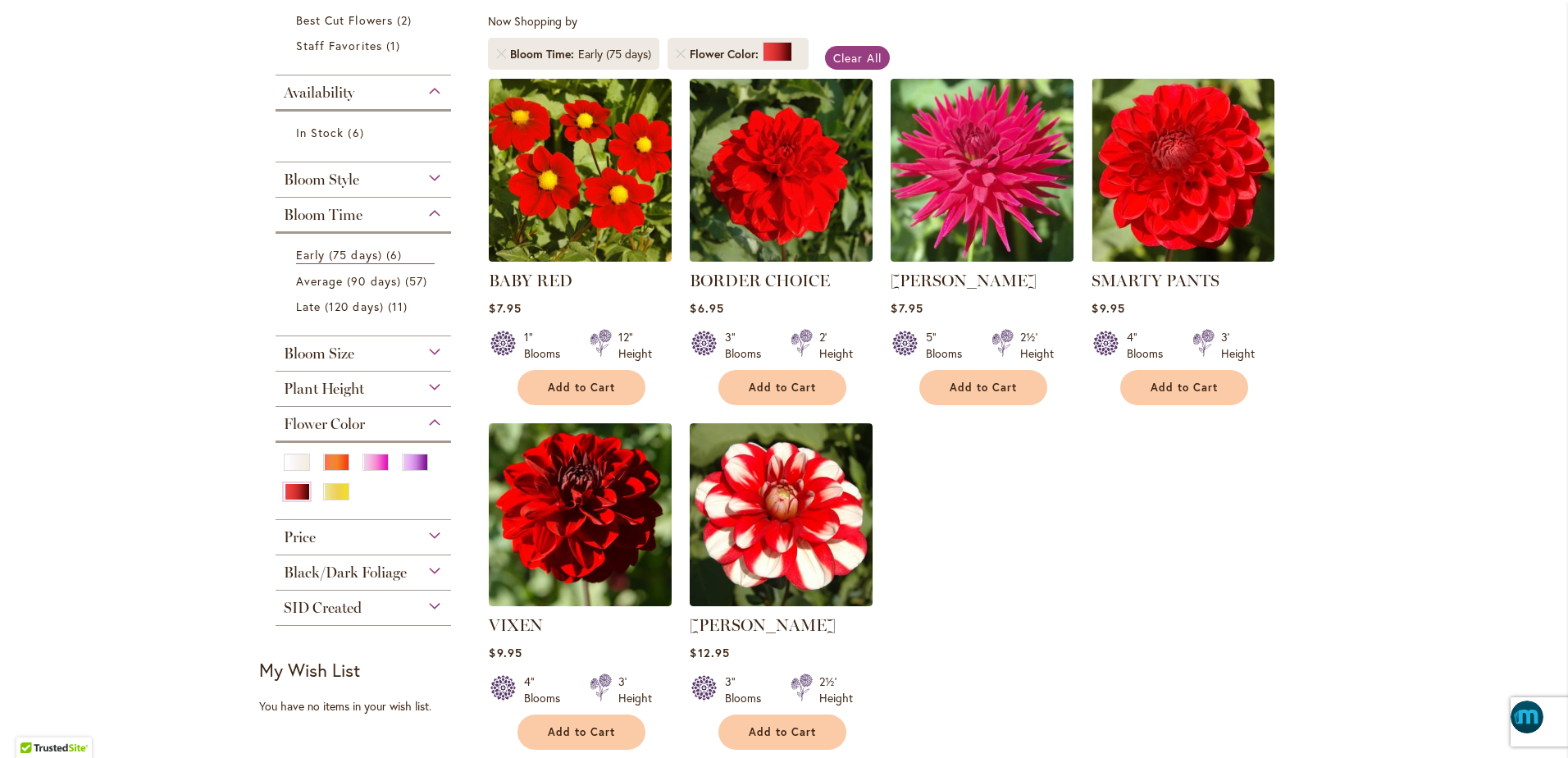
scroll to position [307, 0]
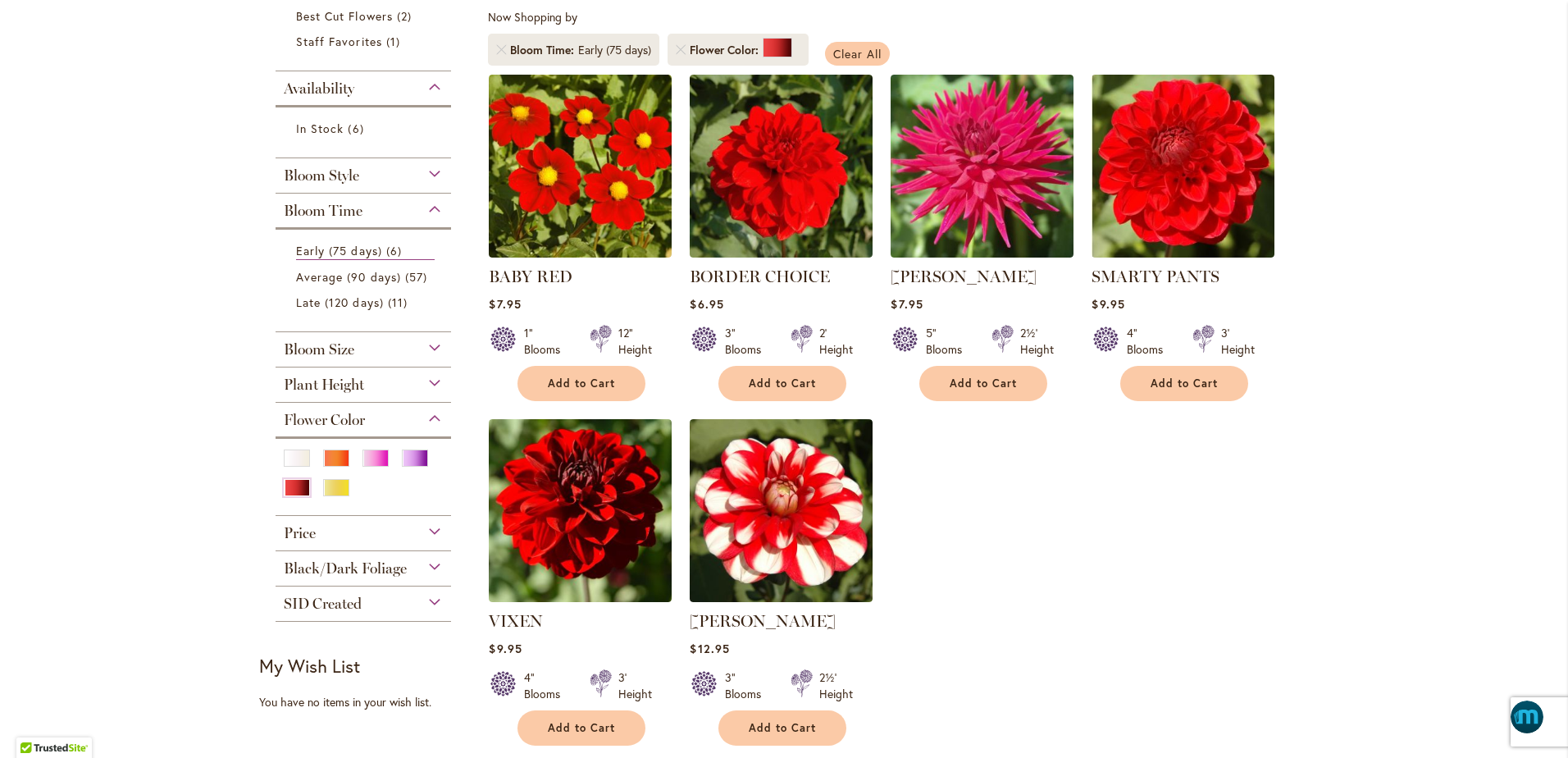
click at [850, 59] on span "Clear All" at bounding box center [857, 53] width 48 height 16
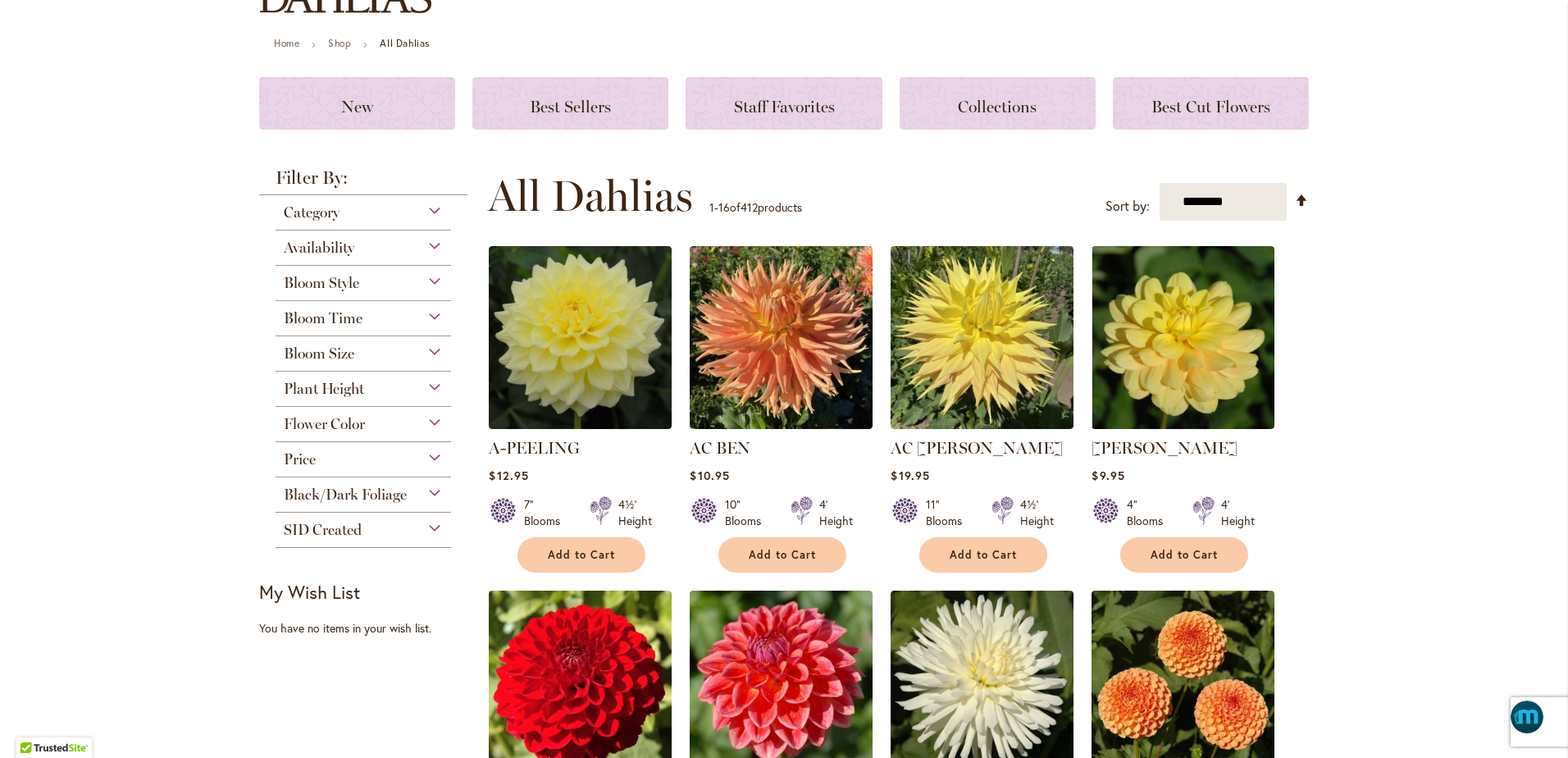
scroll to position [205, 0]
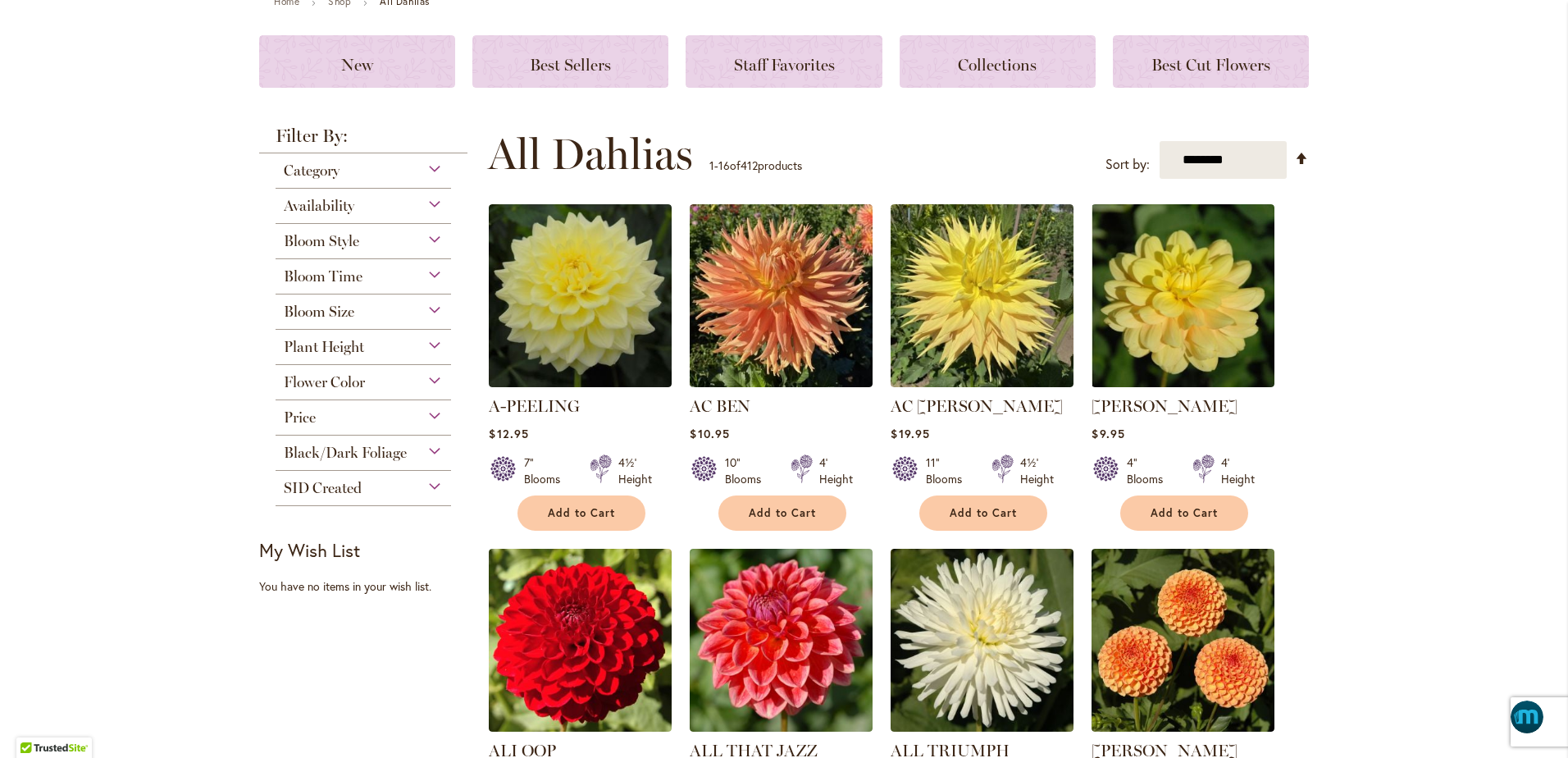
click at [325, 381] on span "Flower Color" at bounding box center [324, 382] width 81 height 18
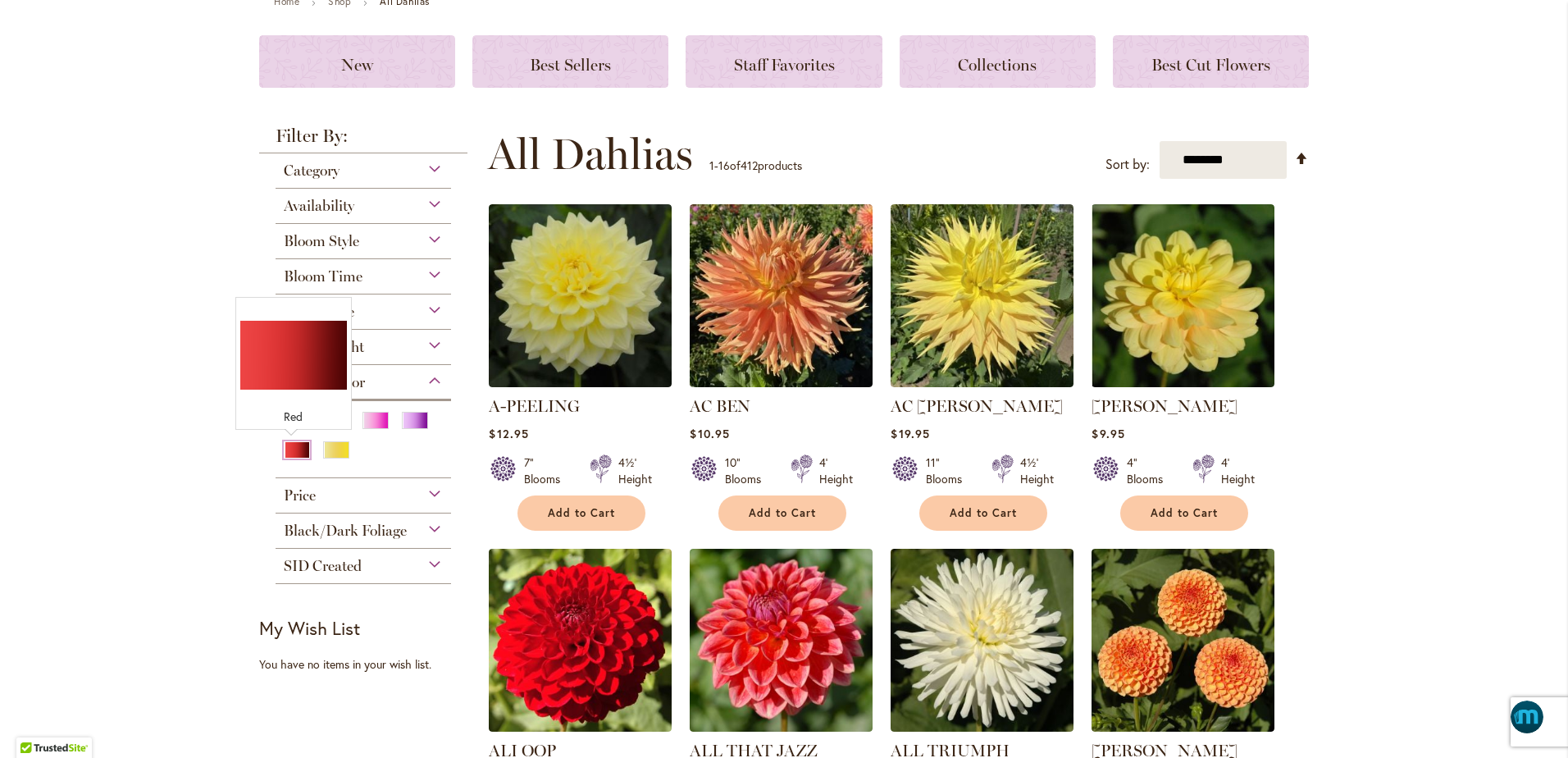
click at [291, 454] on div "Red" at bounding box center [296, 450] width 27 height 17
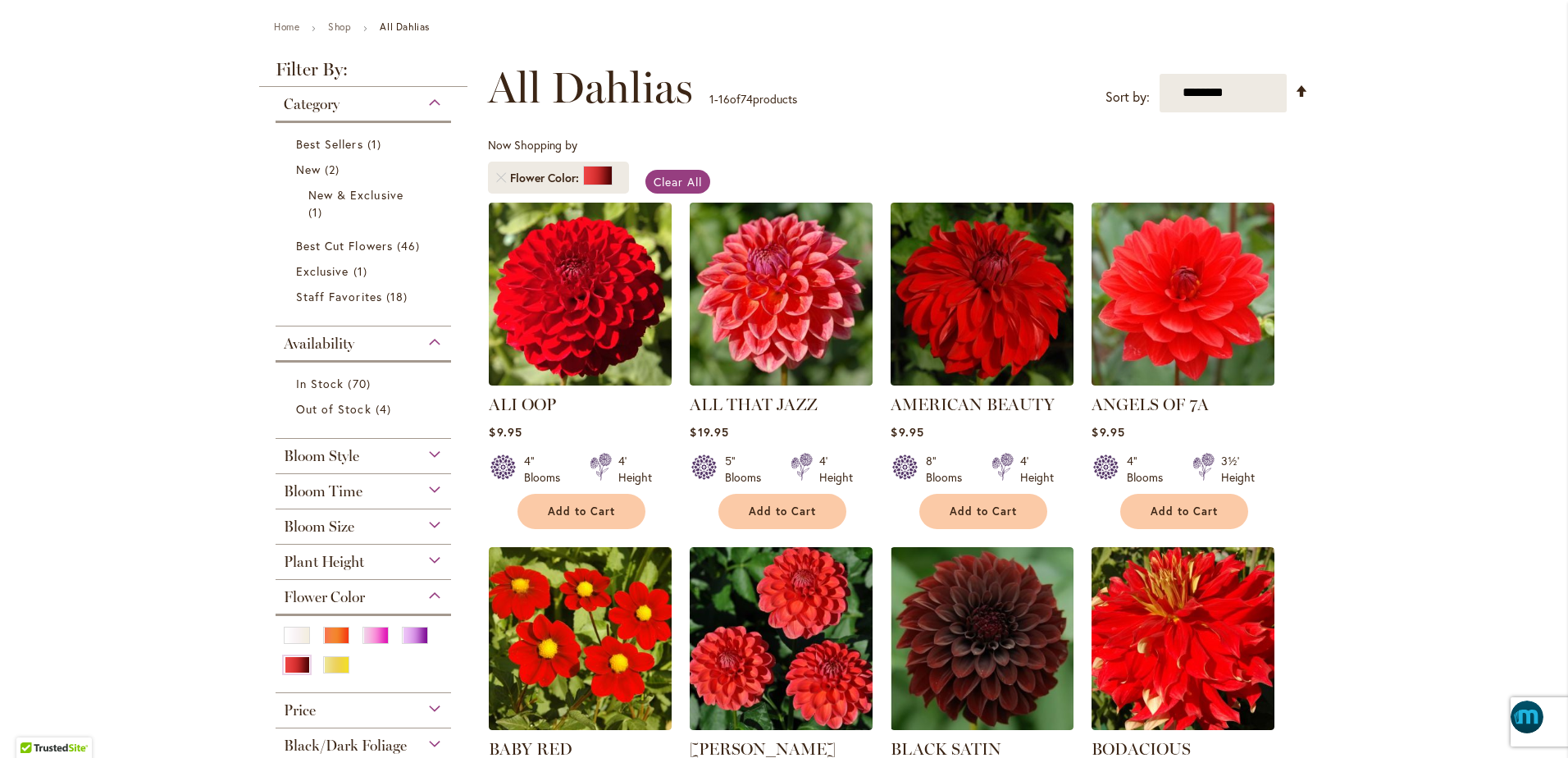
scroll to position [185, 0]
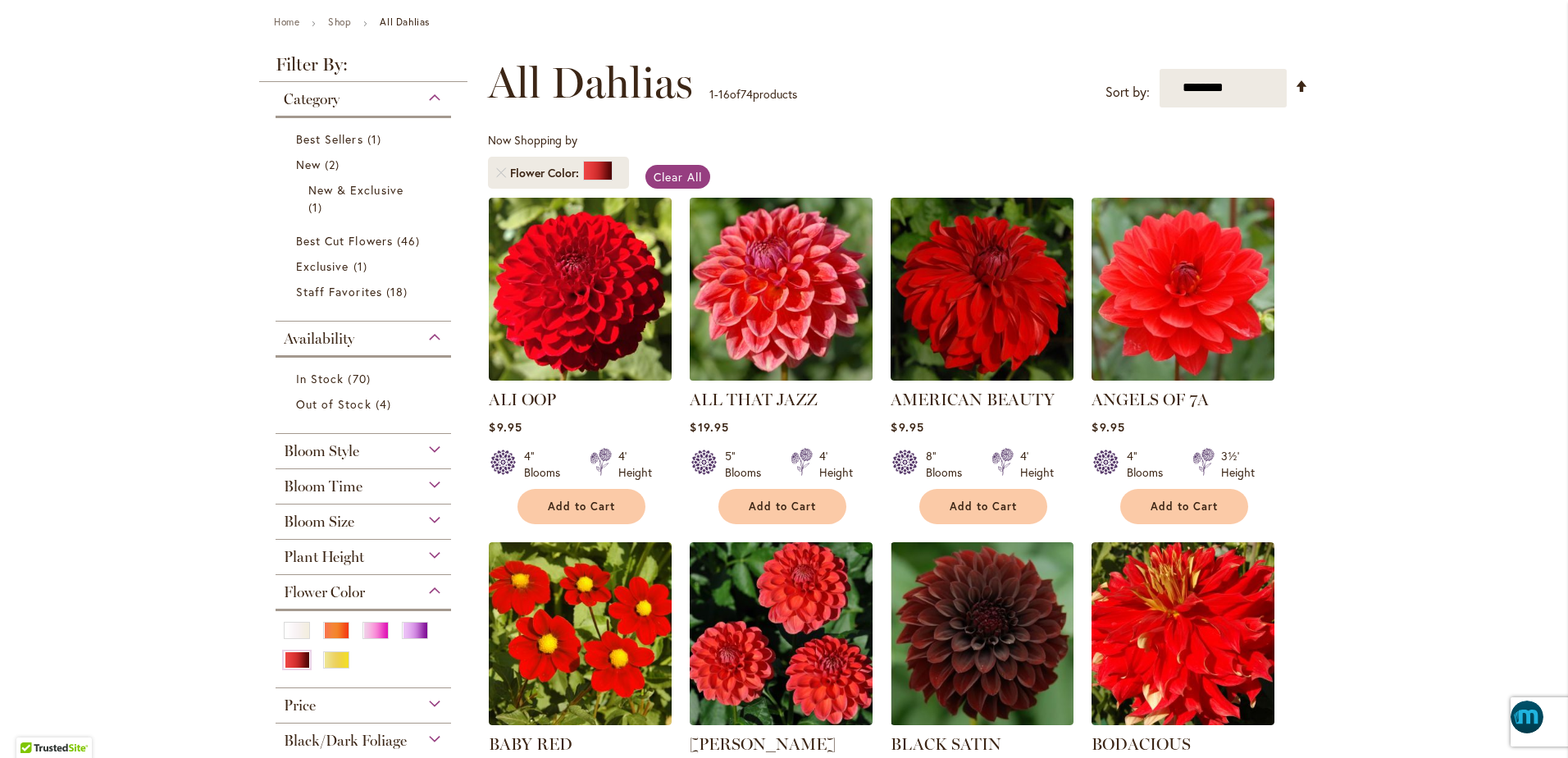
click at [806, 282] on img at bounding box center [782, 289] width 192 height 192
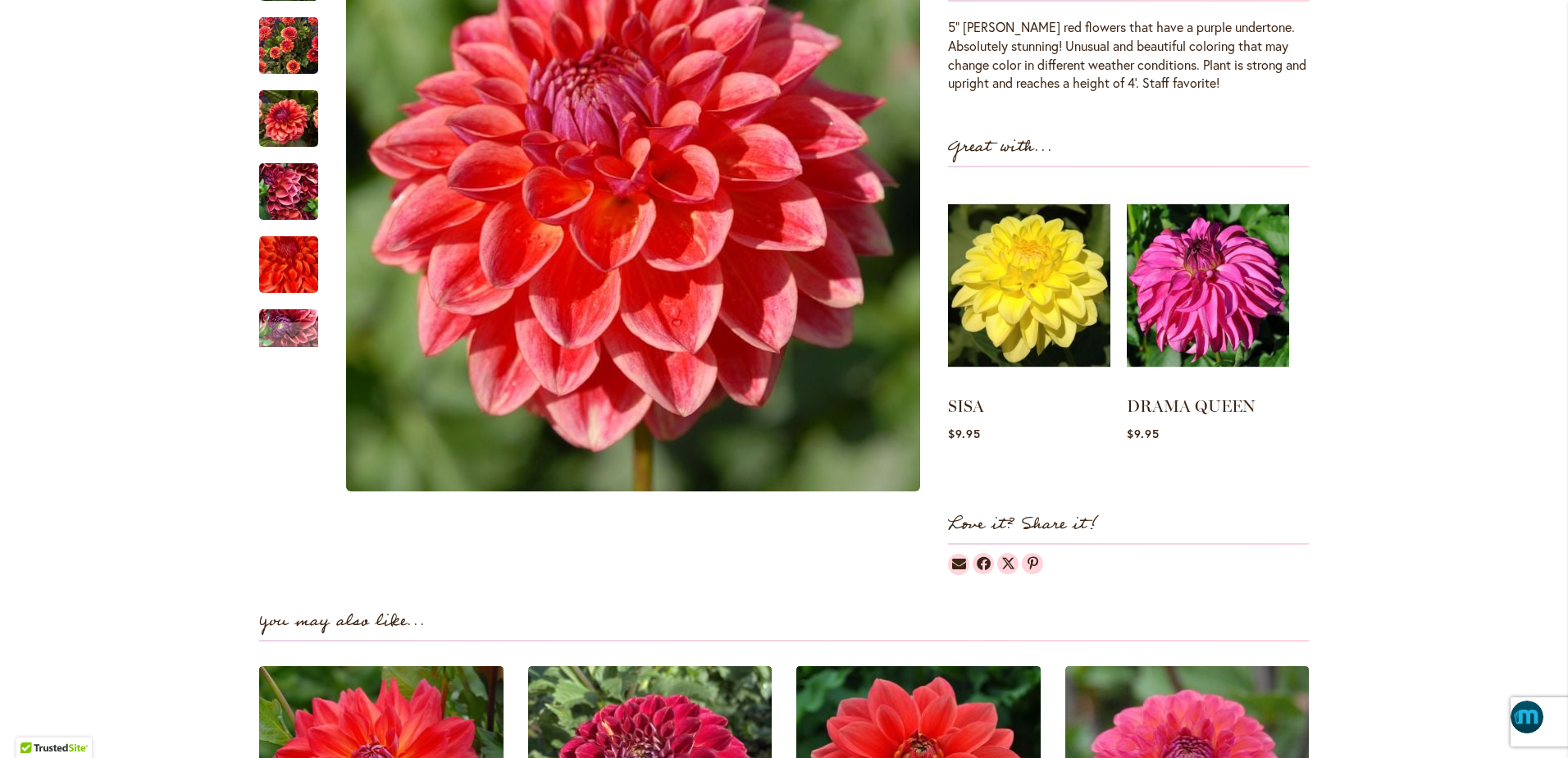
scroll to position [553, 0]
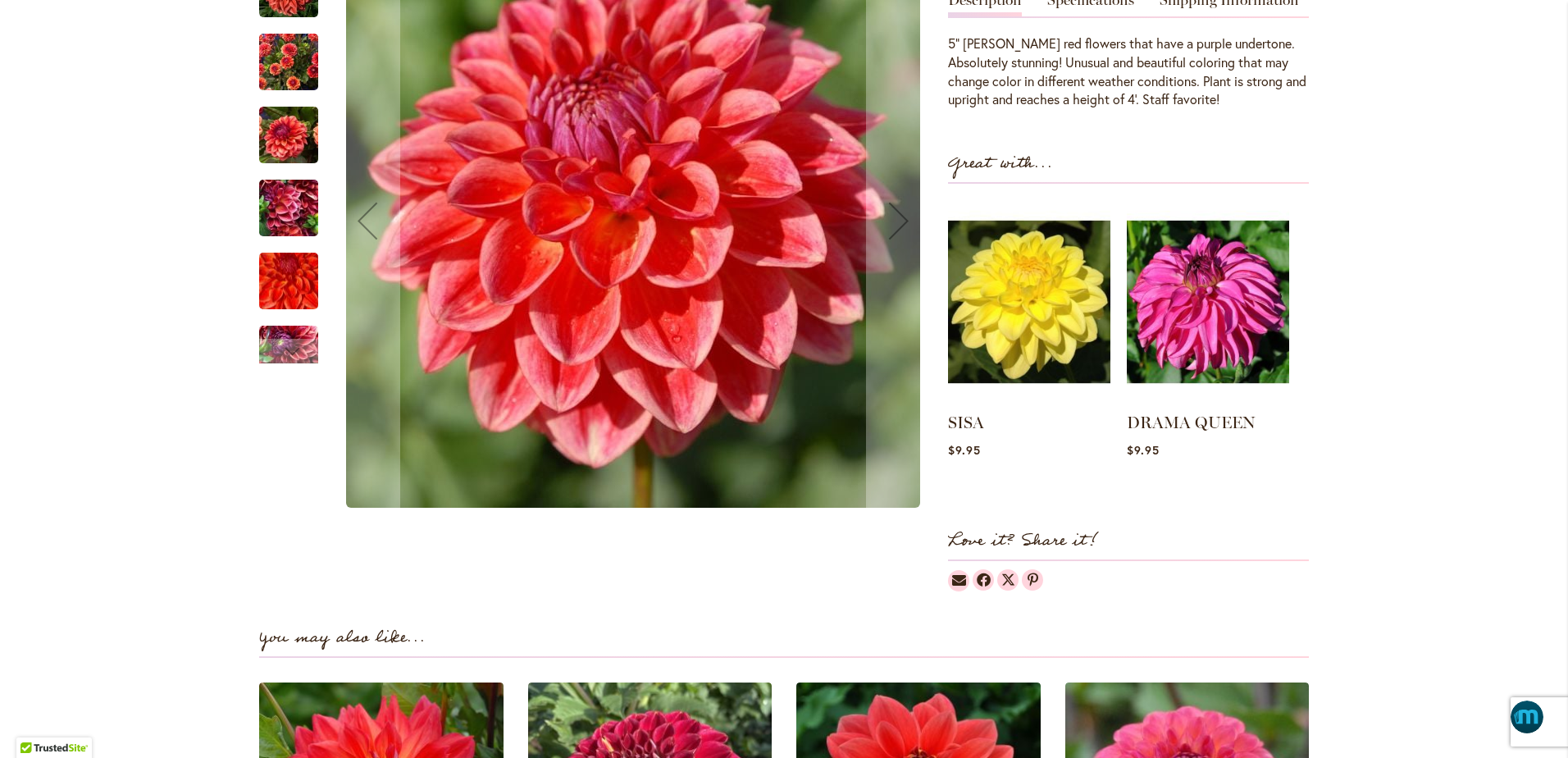
click at [286, 152] on img "ALL THAT JAZZ" at bounding box center [288, 135] width 59 height 79
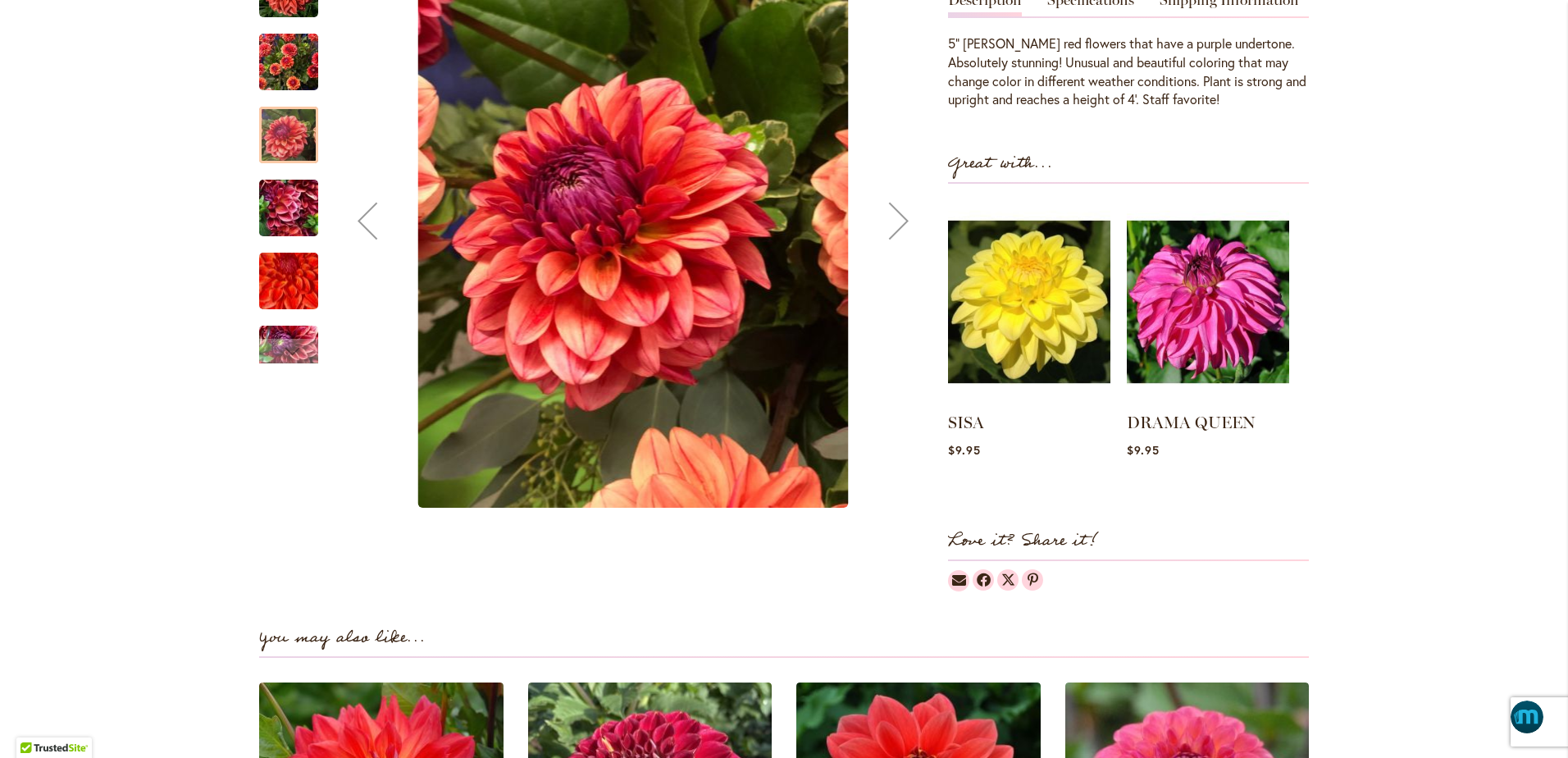
click at [283, 221] on img "ALL THAT JAZZ" at bounding box center [288, 208] width 59 height 79
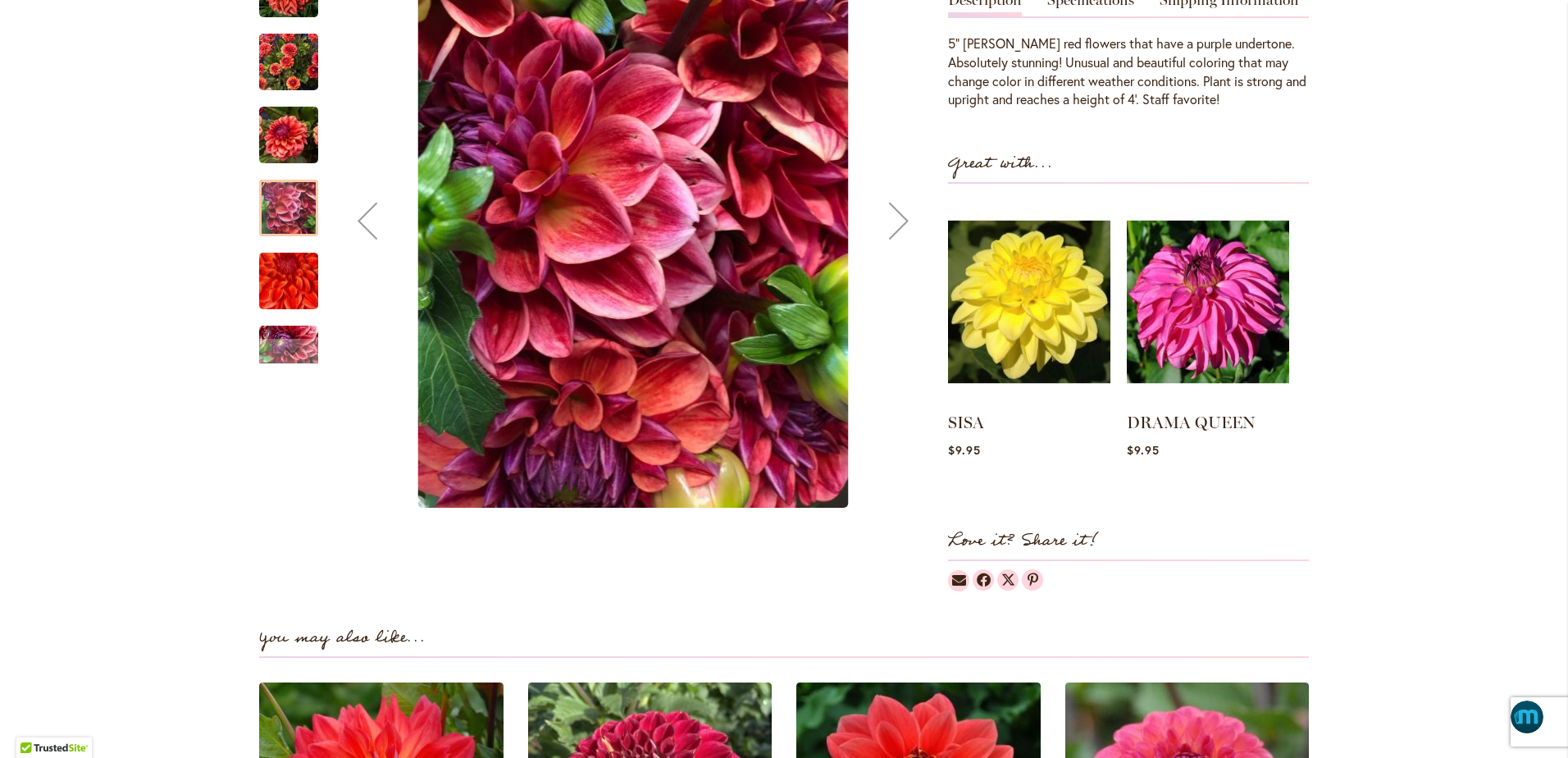
click at [275, 287] on img "ALL THAT JAZZ" at bounding box center [288, 281] width 118 height 106
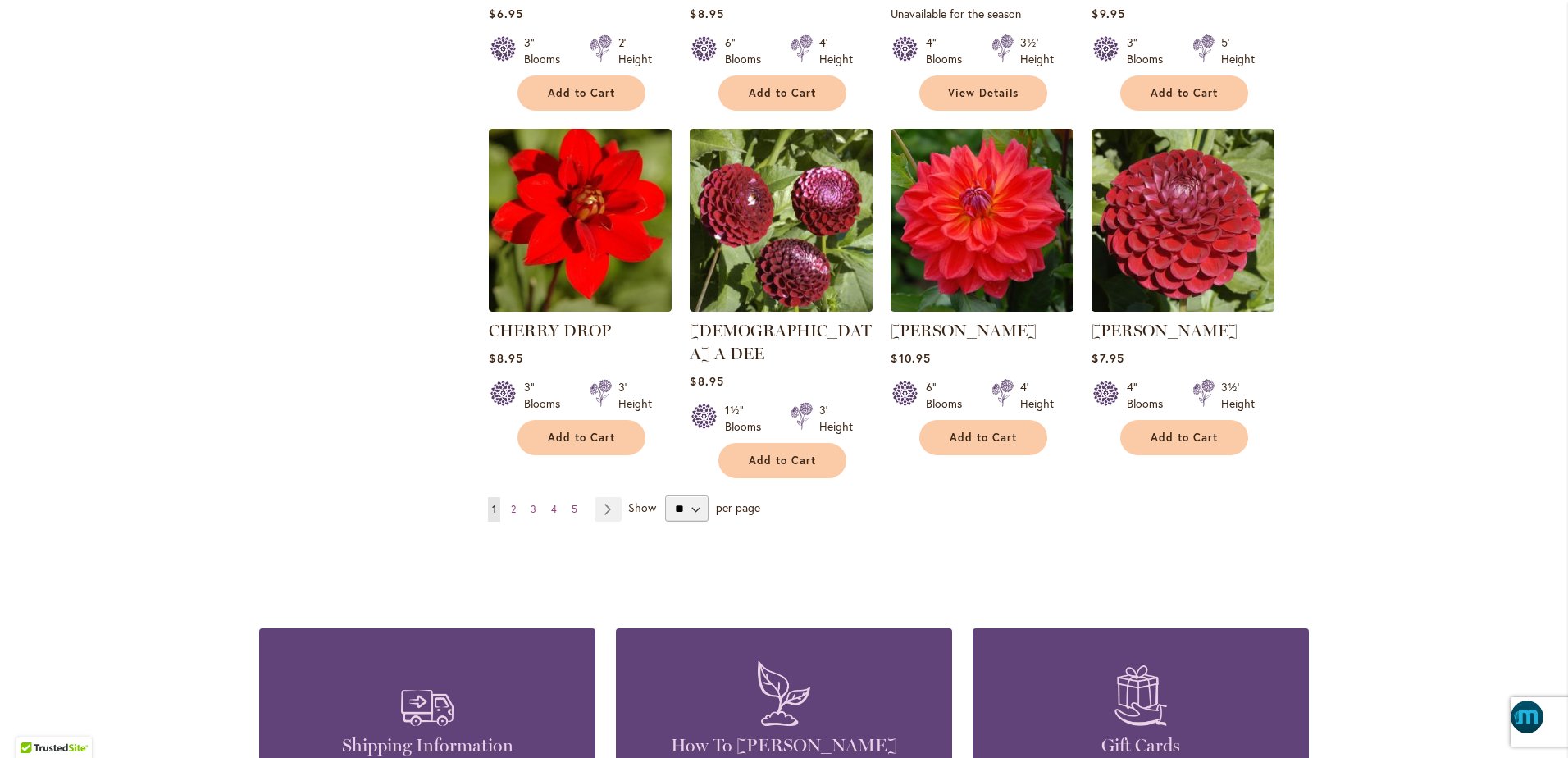
scroll to position [1292, 0]
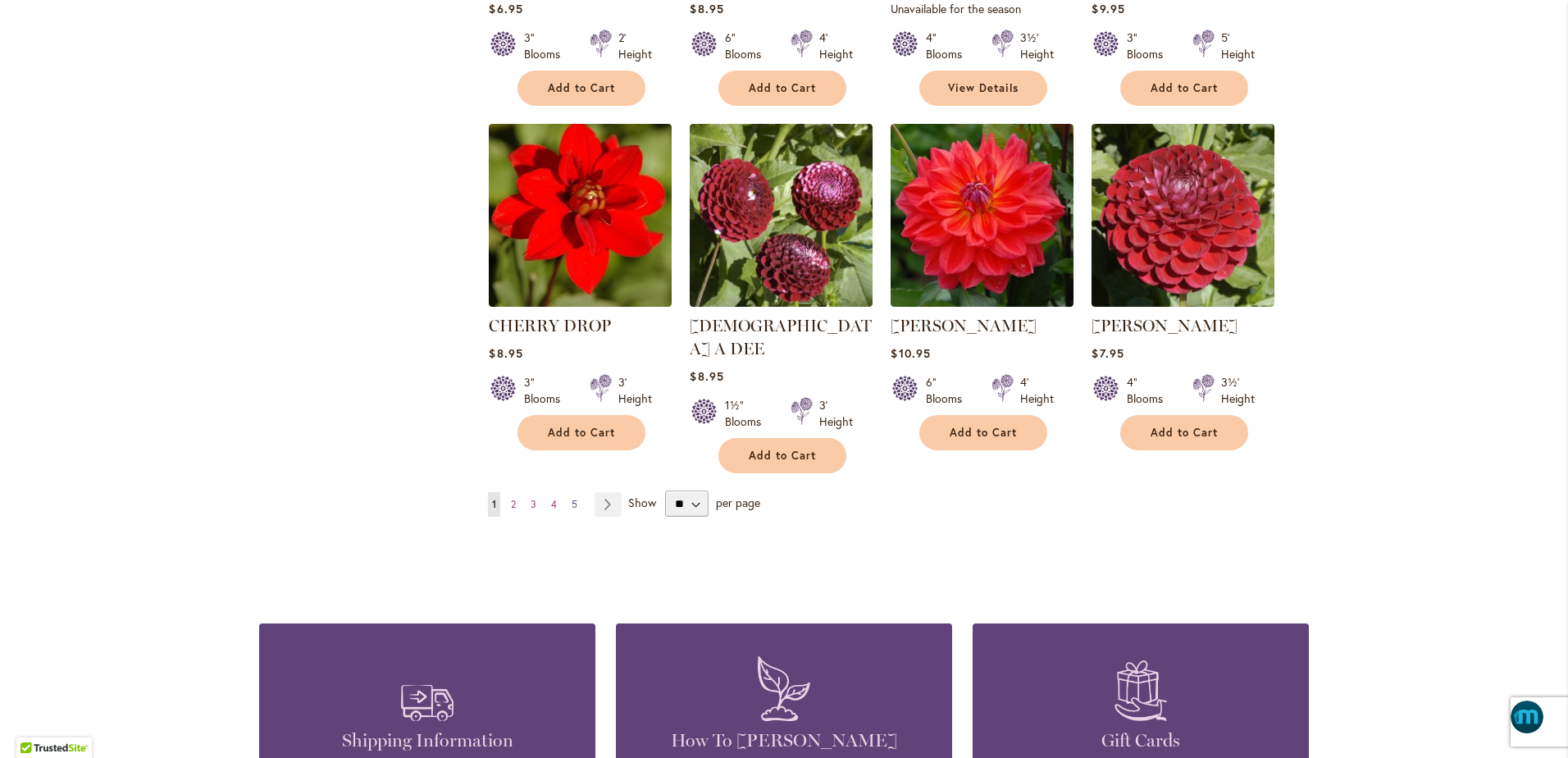
click at [571, 497] on span "5" at bounding box center [574, 503] width 5 height 12
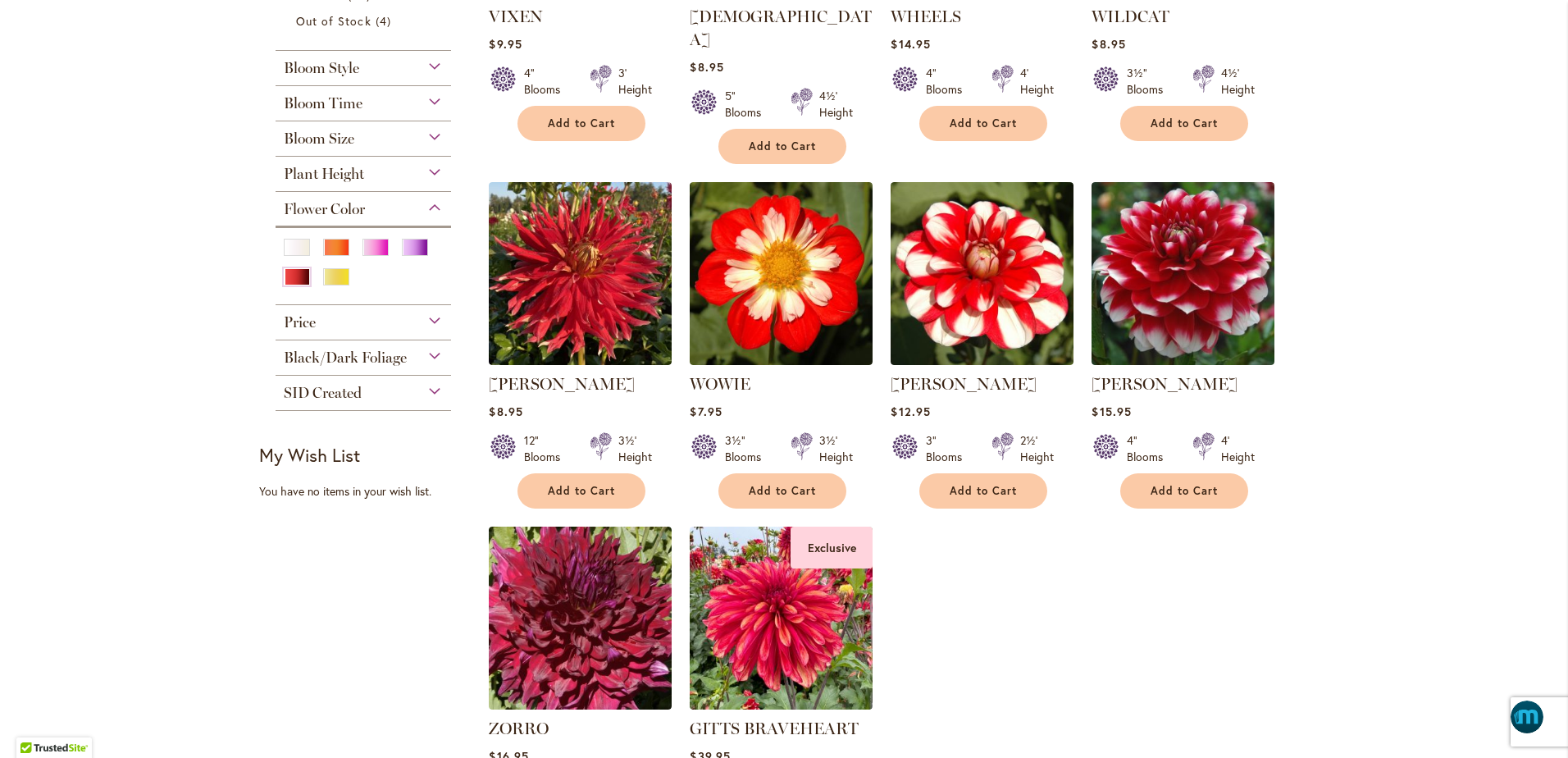
scroll to position [574, 0]
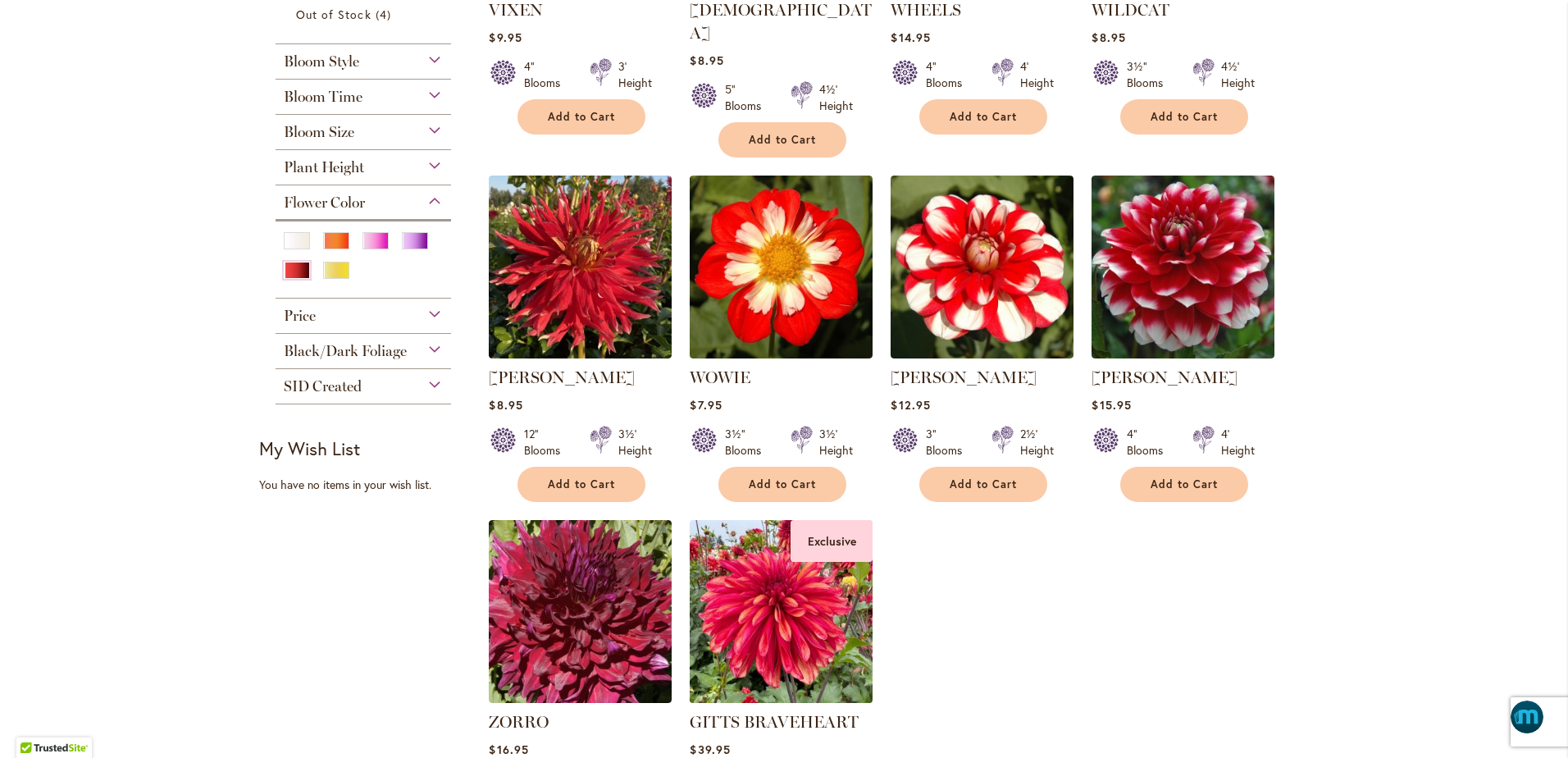
click at [787, 618] on img at bounding box center [782, 611] width 192 height 192
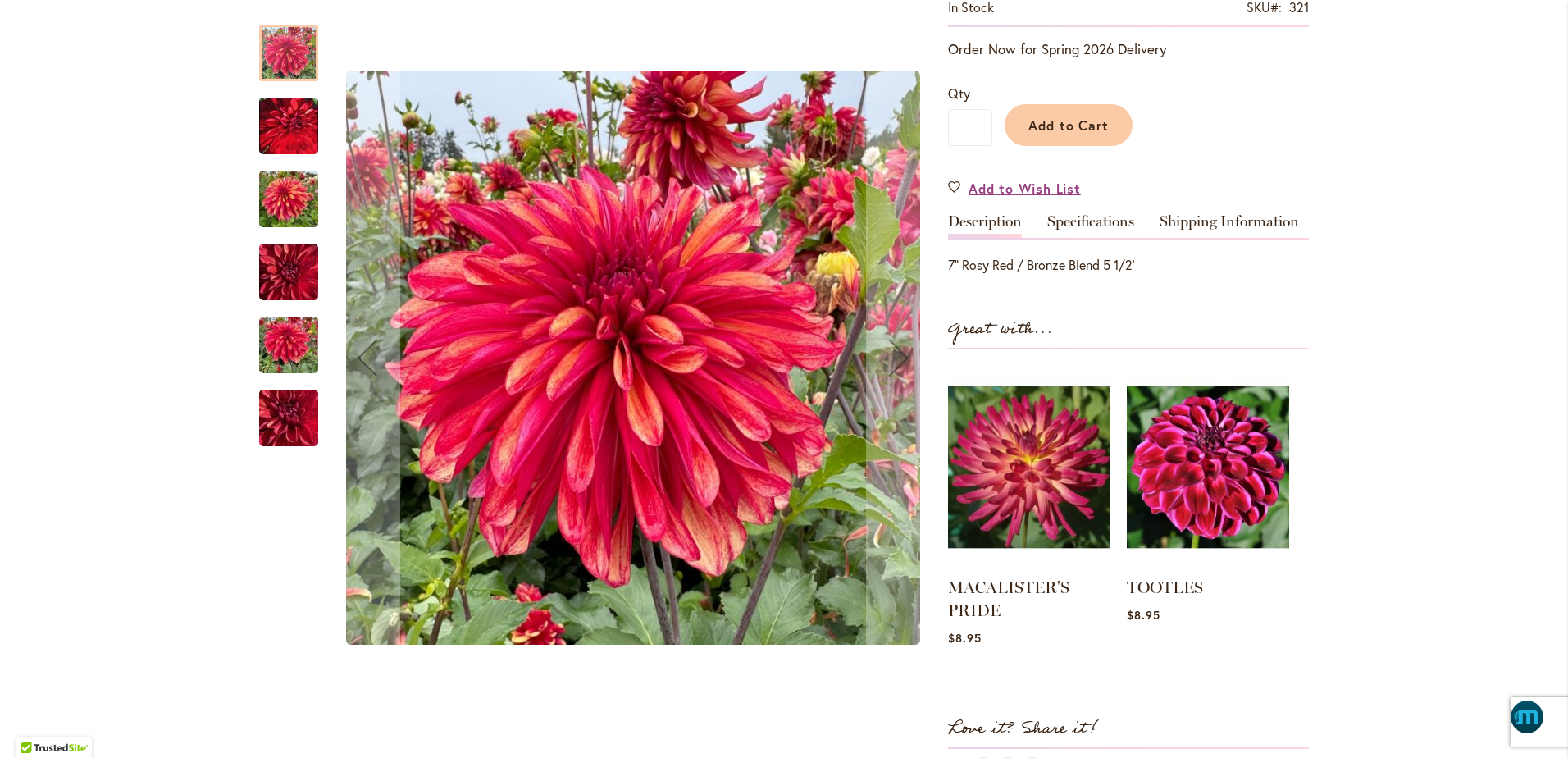
scroll to position [369, 0]
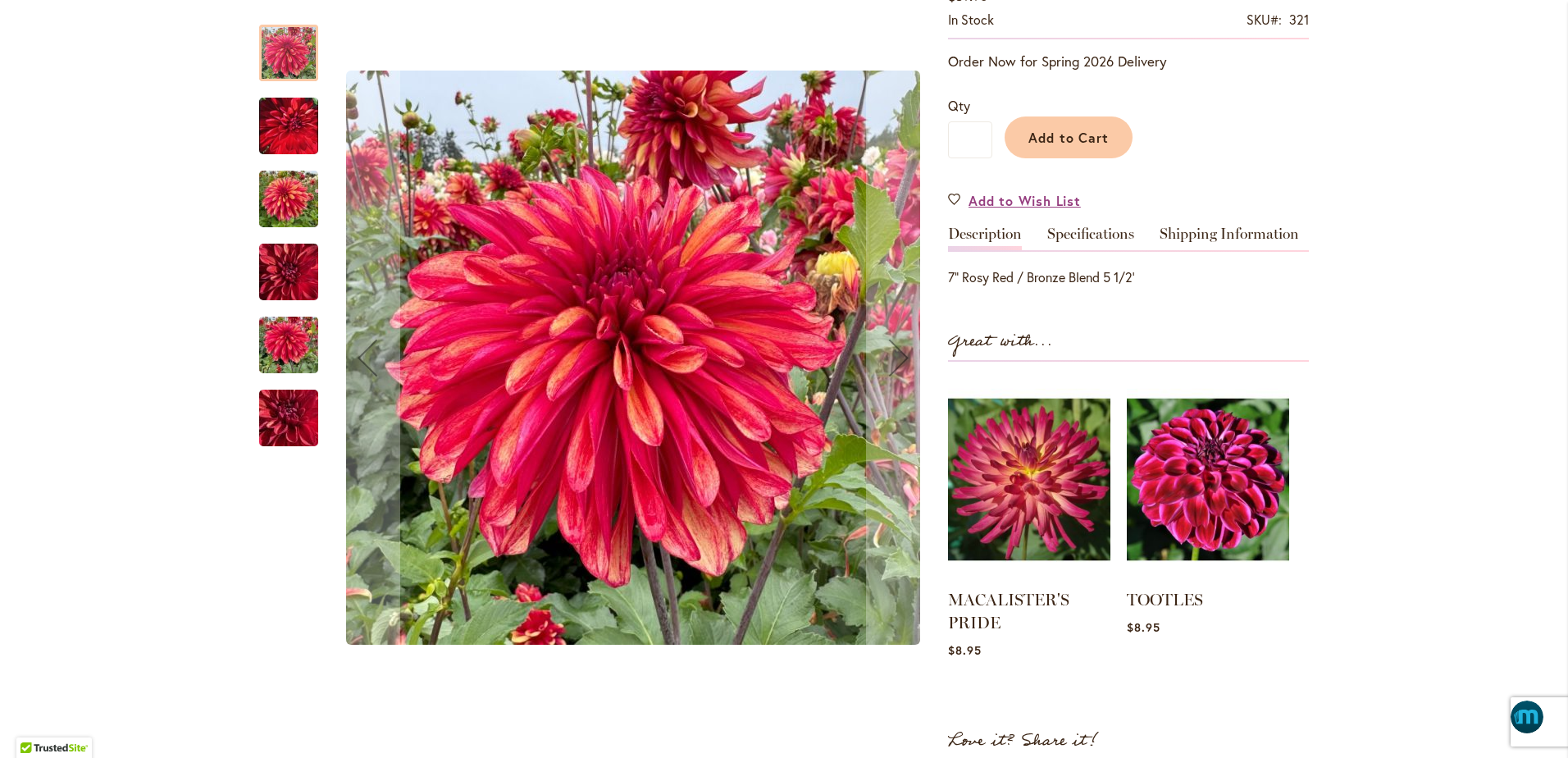
click at [287, 61] on div at bounding box center [288, 53] width 59 height 57
click at [285, 125] on img "GITTS BRAVEHEART" at bounding box center [288, 125] width 59 height 74
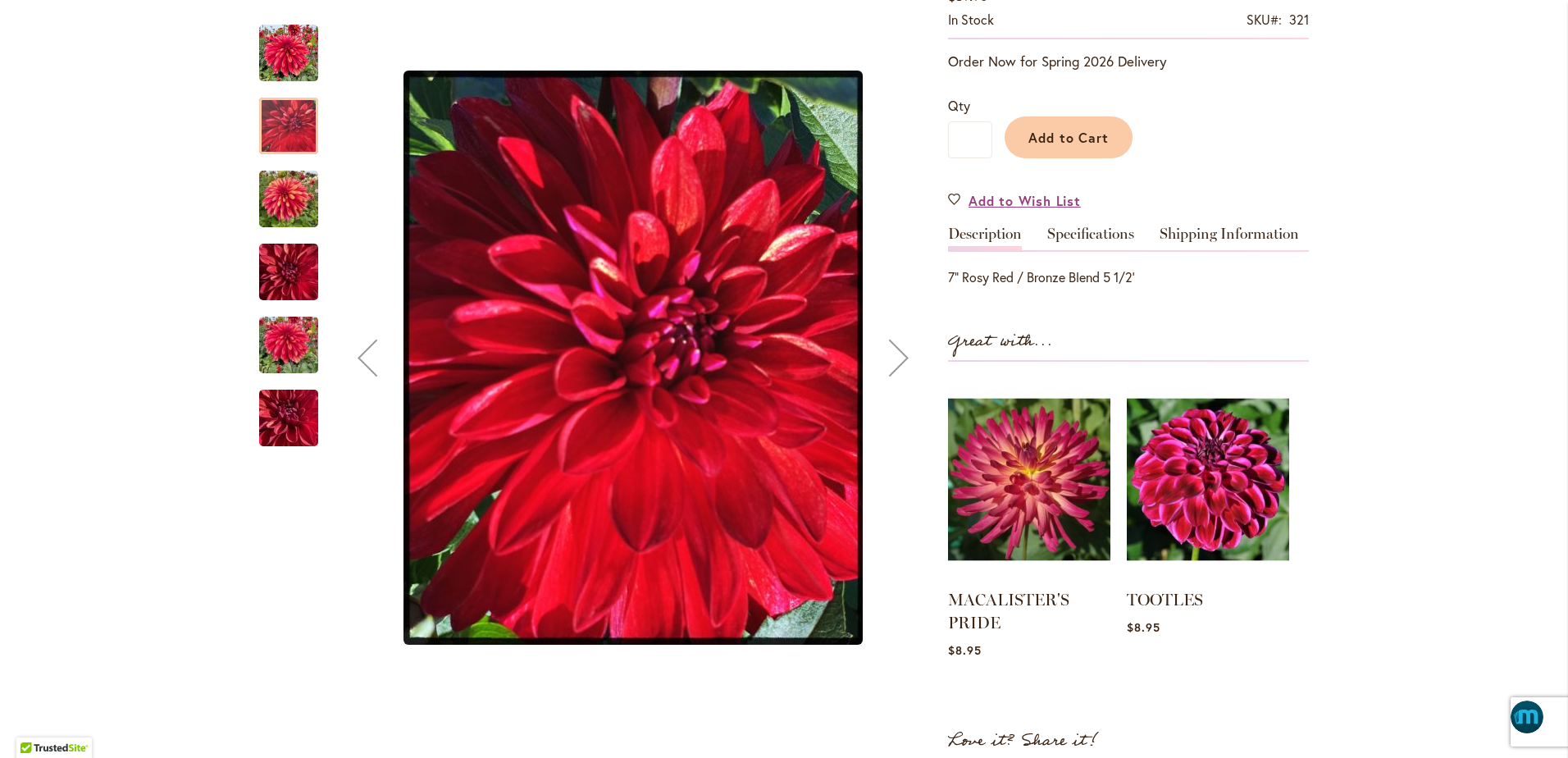
click at [278, 201] on img "GITTS BRAVEHEART" at bounding box center [288, 199] width 59 height 79
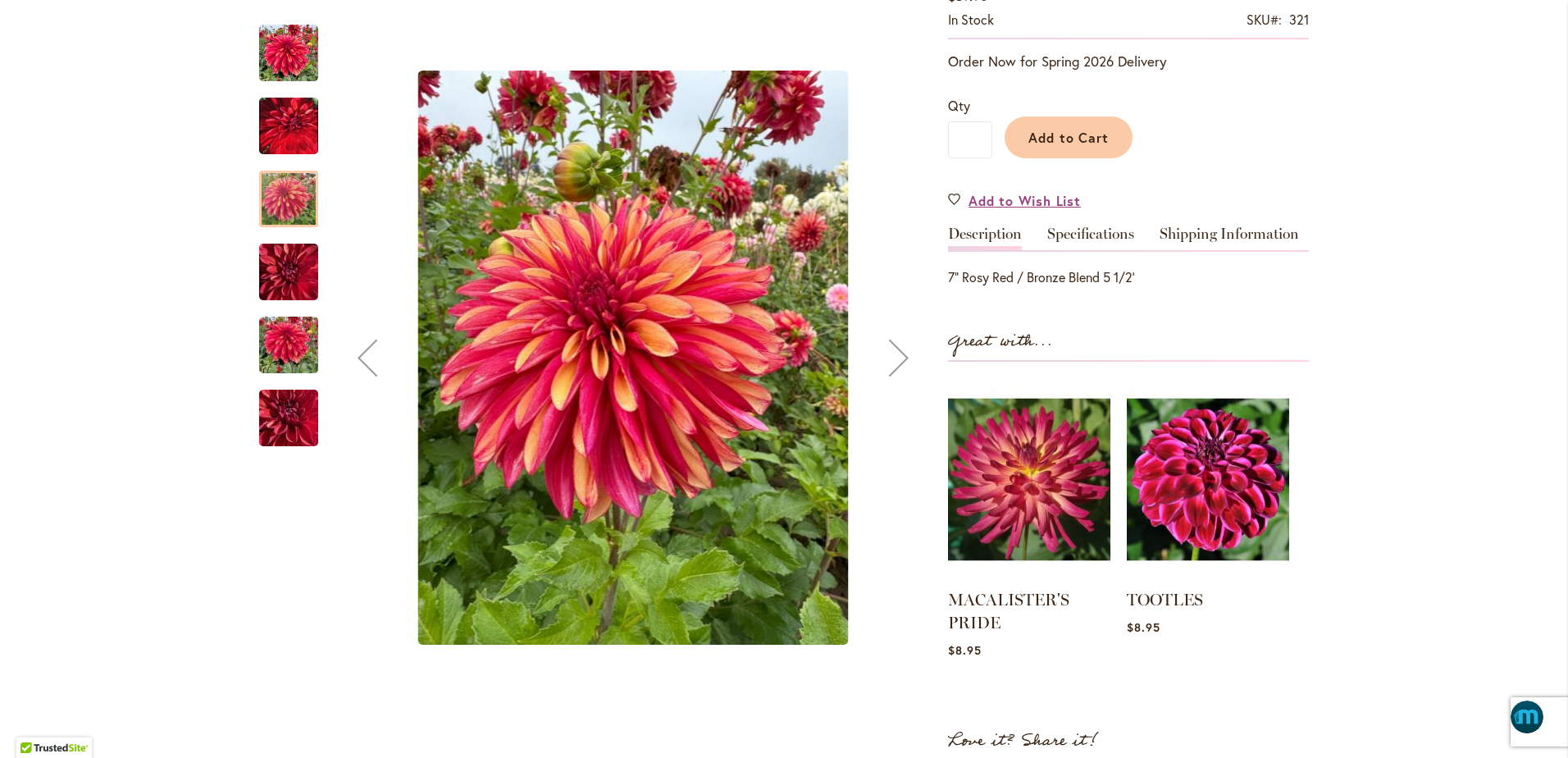
click at [281, 272] on img "GITTS BRAVEHEART" at bounding box center [288, 272] width 59 height 79
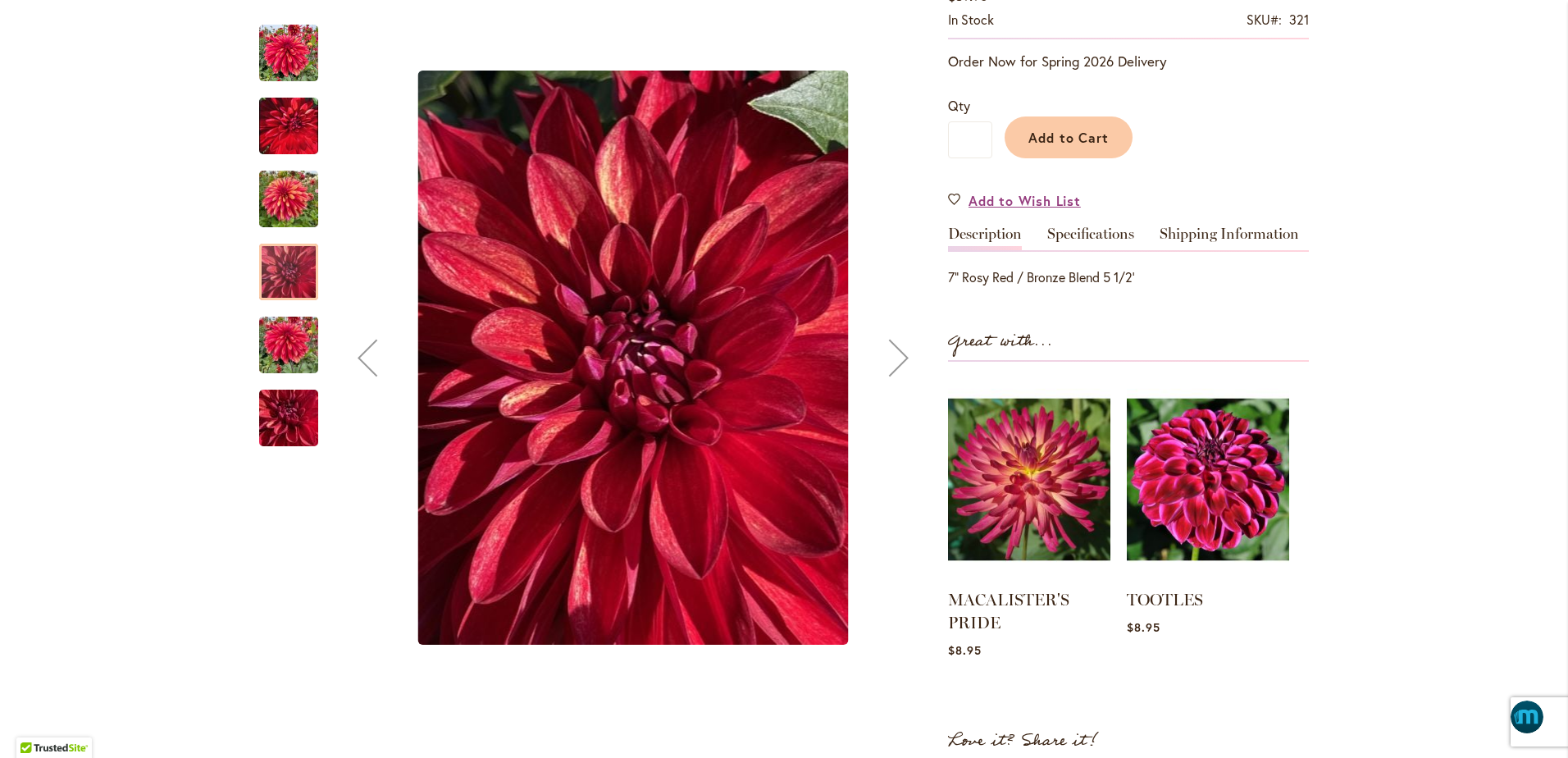
click at [279, 340] on img "GITTS BRAVEHEART" at bounding box center [288, 346] width 59 height 79
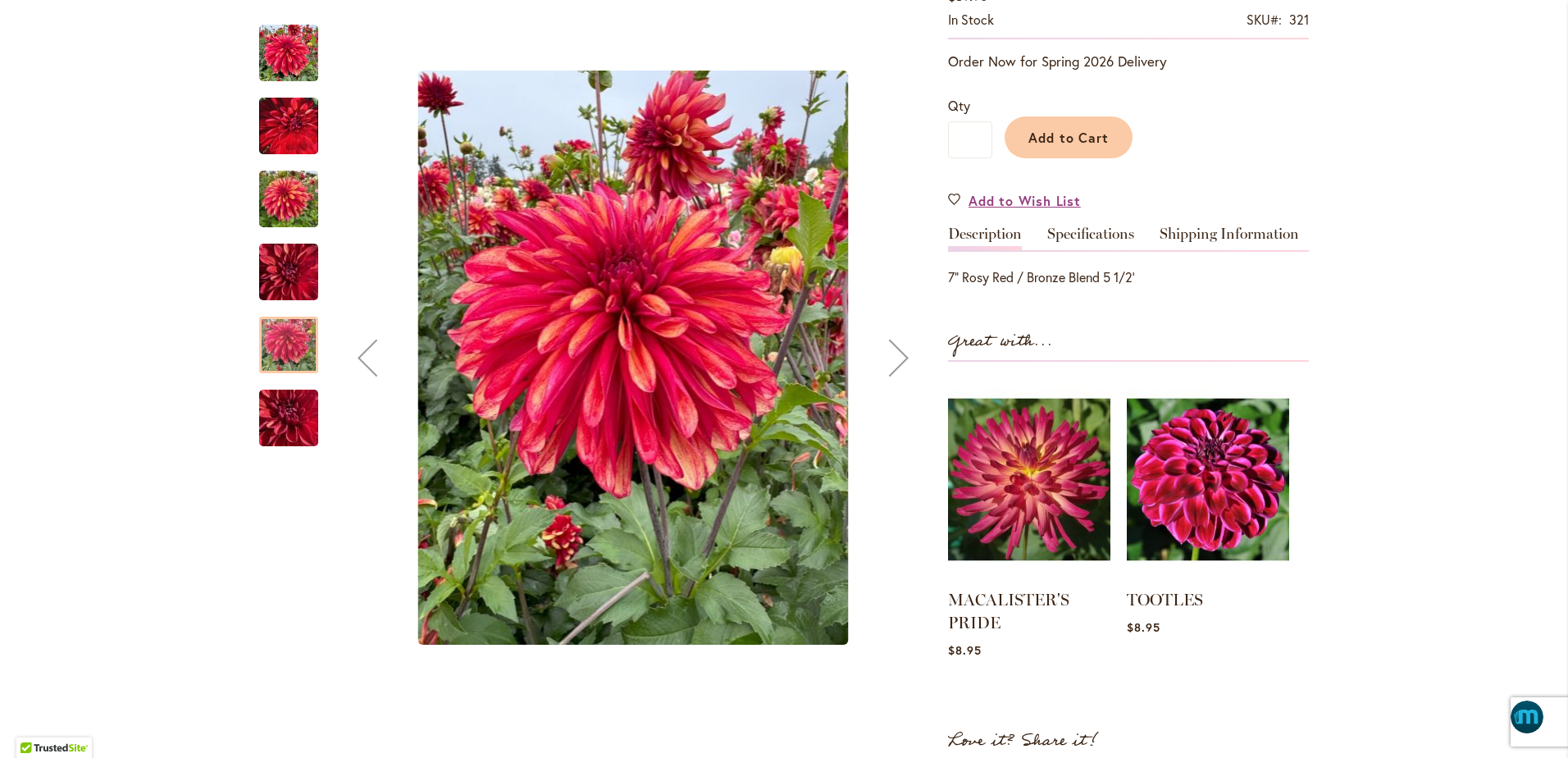
click at [276, 411] on img "GITTS BRAVEHEART" at bounding box center [288, 418] width 118 height 89
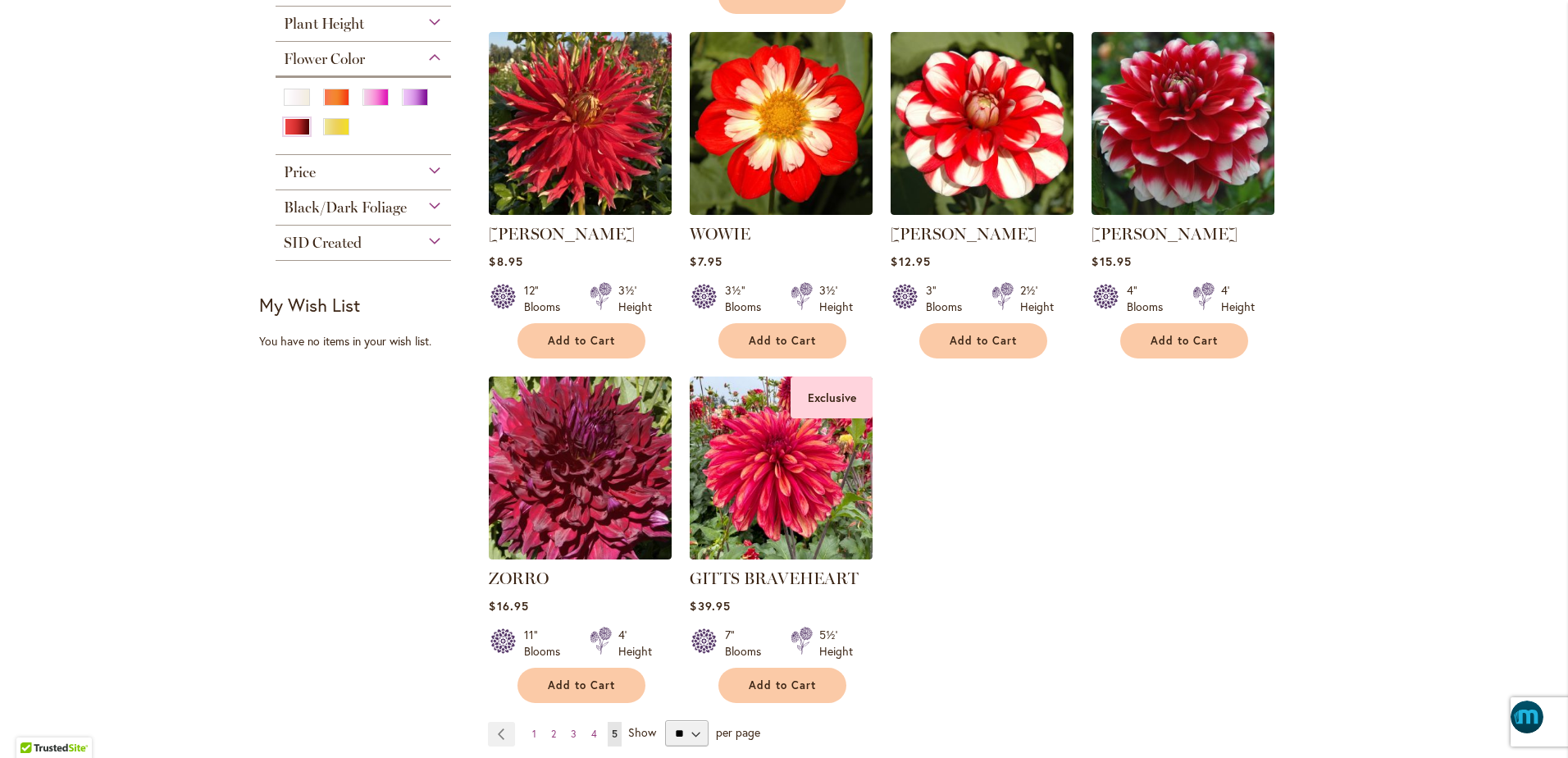
scroll to position [759, 0]
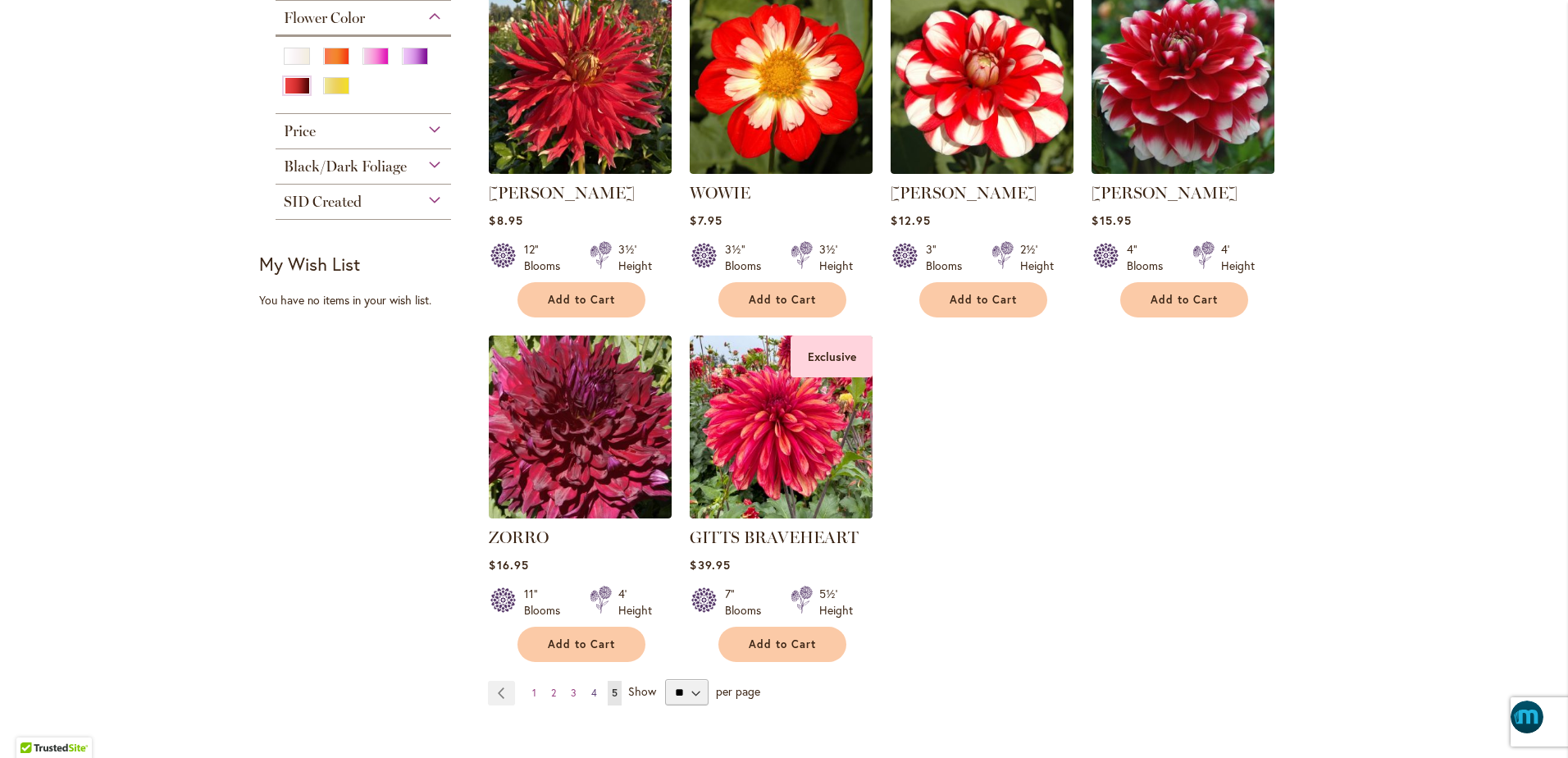
click at [592, 687] on span "4" at bounding box center [594, 692] width 5 height 12
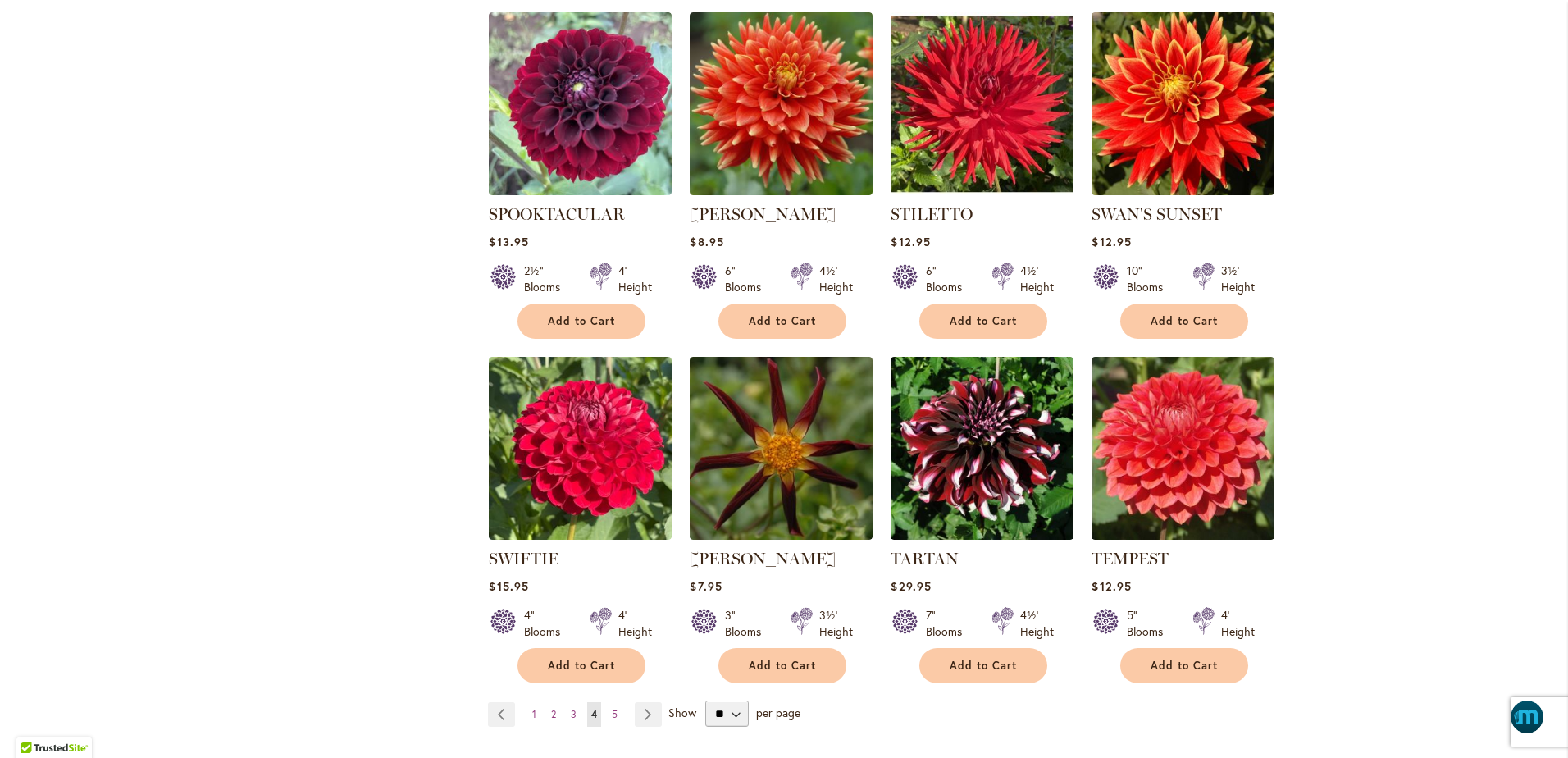
scroll to position [1086, 0]
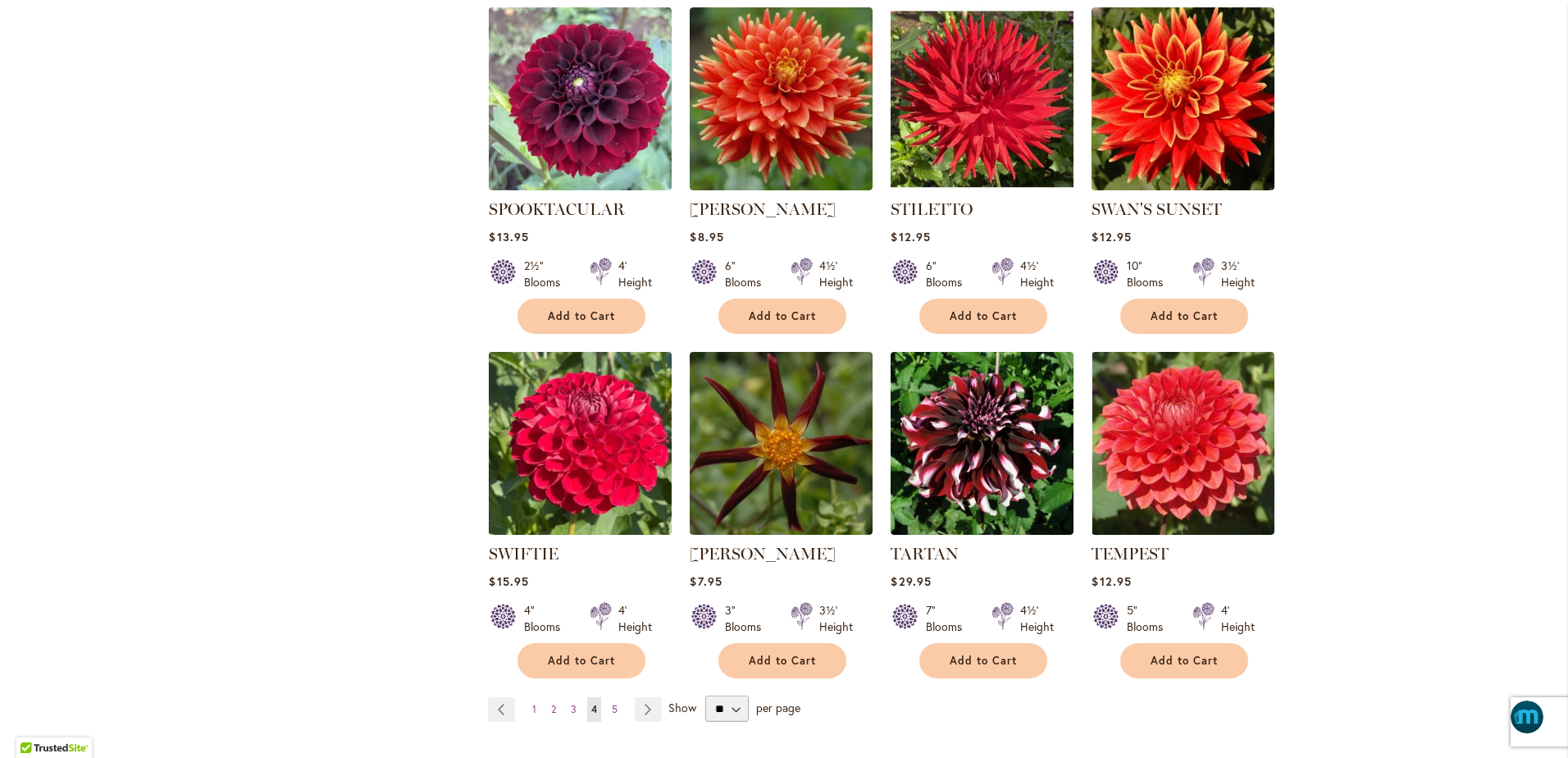
click at [592, 446] on img at bounding box center [581, 443] width 192 height 192
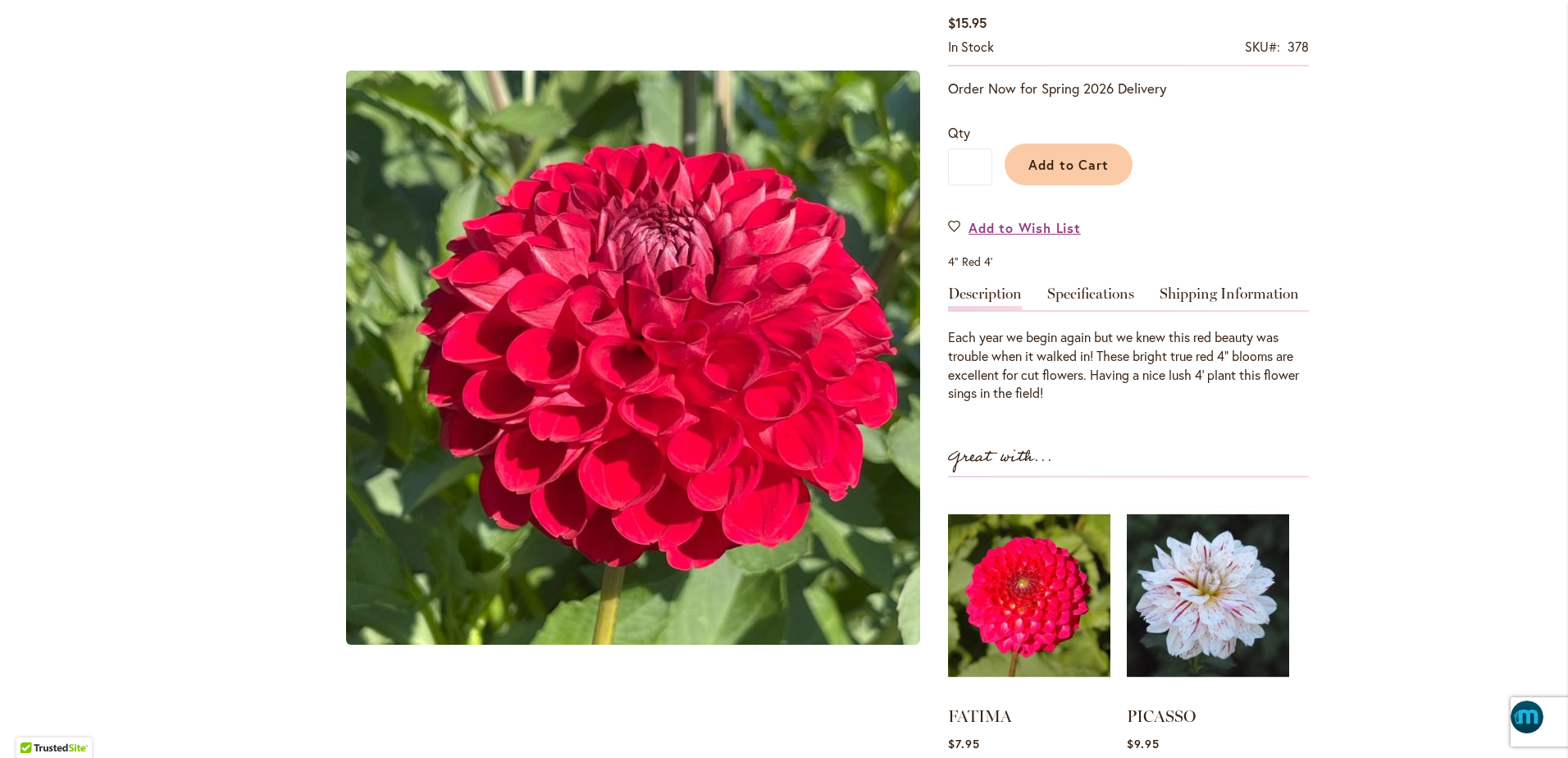
scroll to position [267, 0]
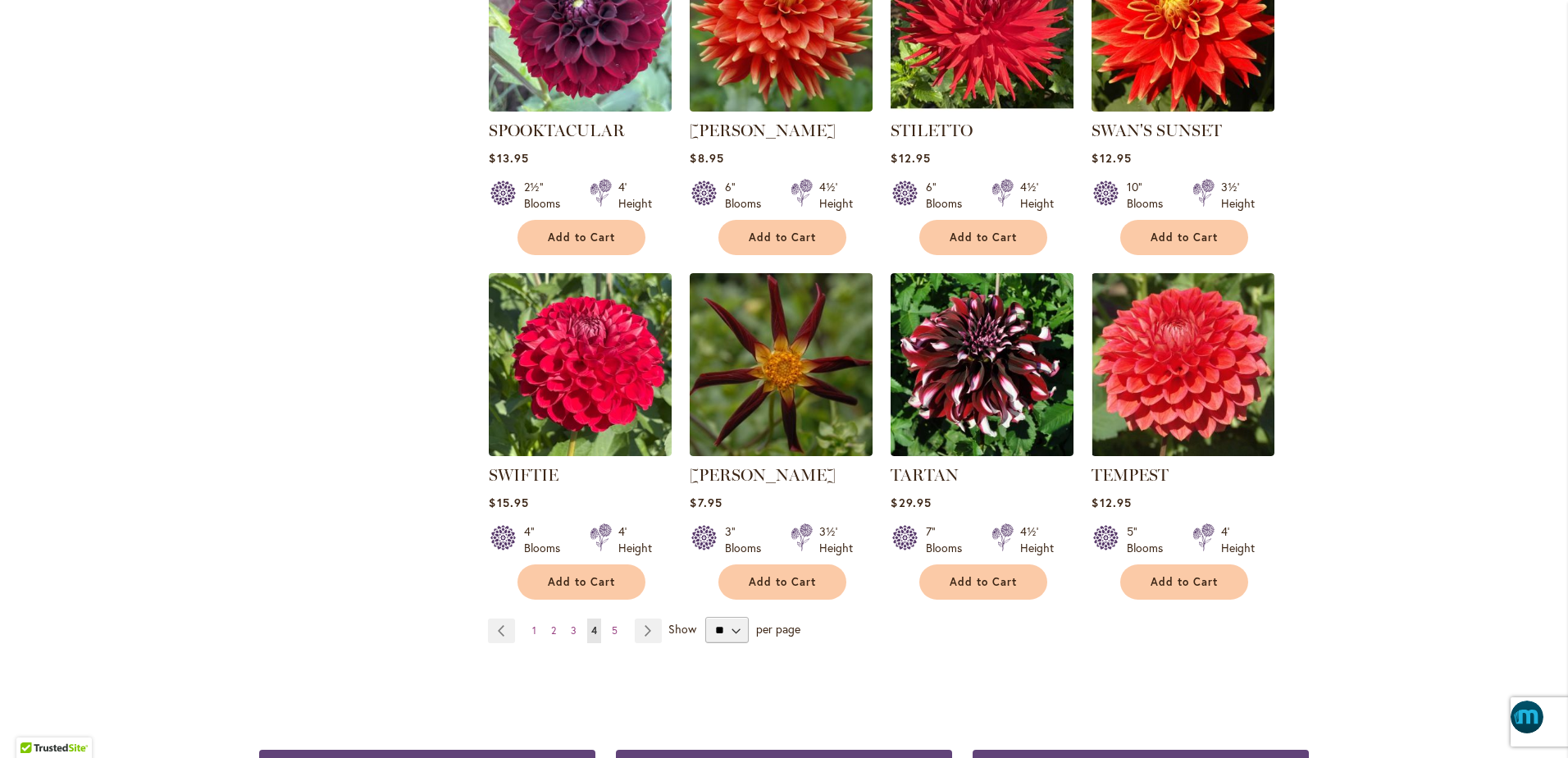
scroll to position [1169, 0]
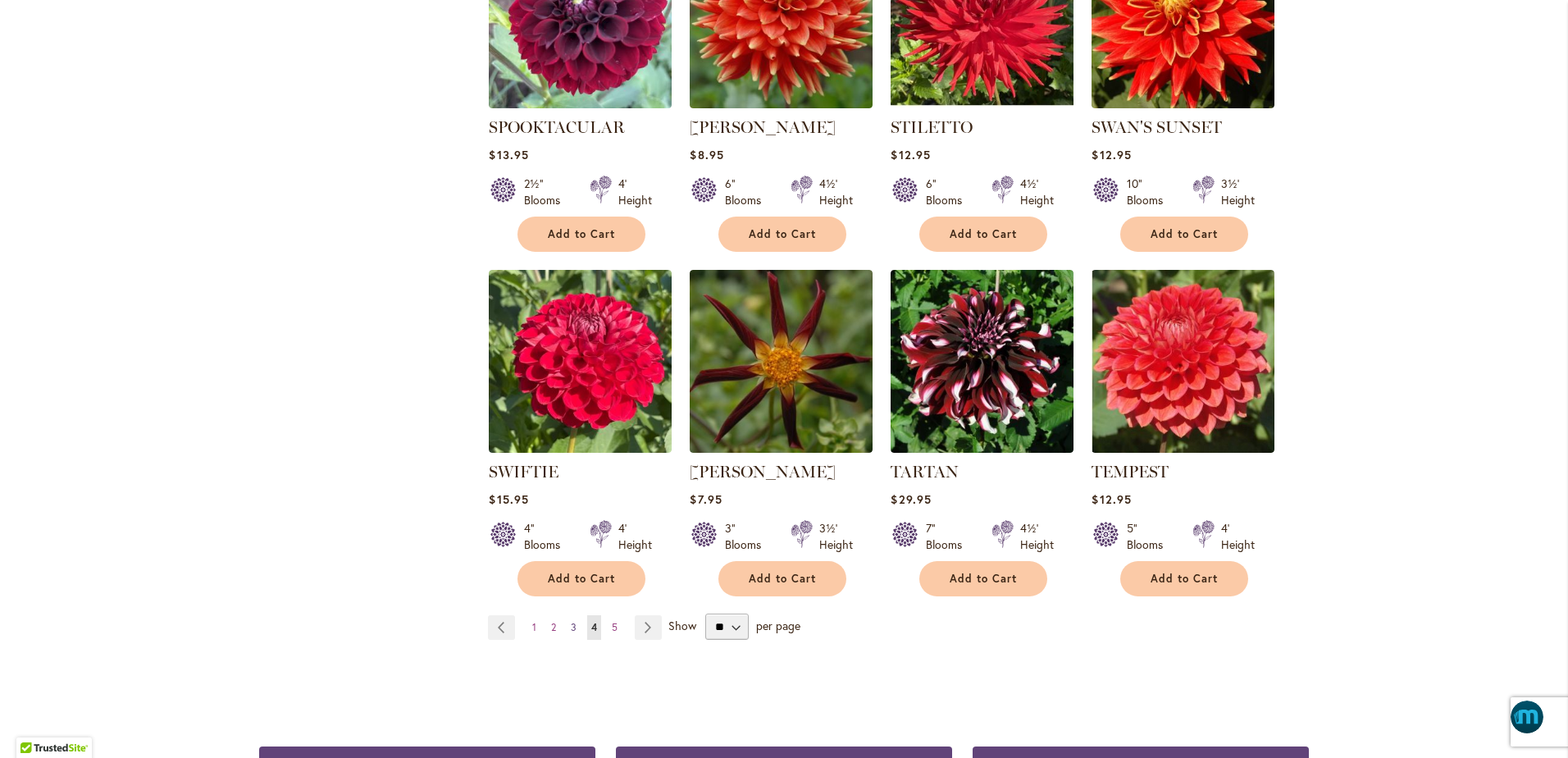
click at [571, 621] on span "3" at bounding box center [573, 626] width 5 height 12
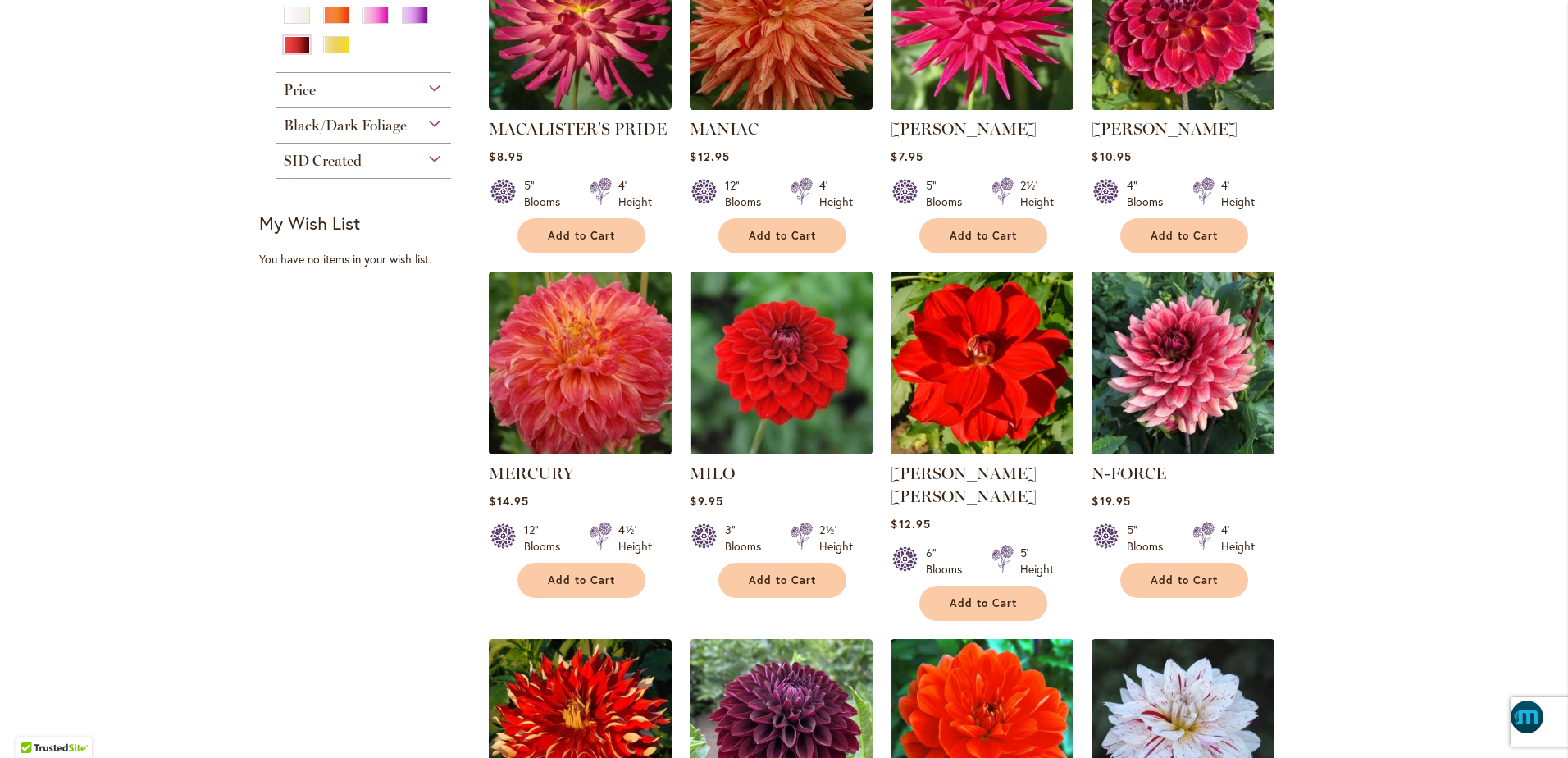
scroll to position [820, 0]
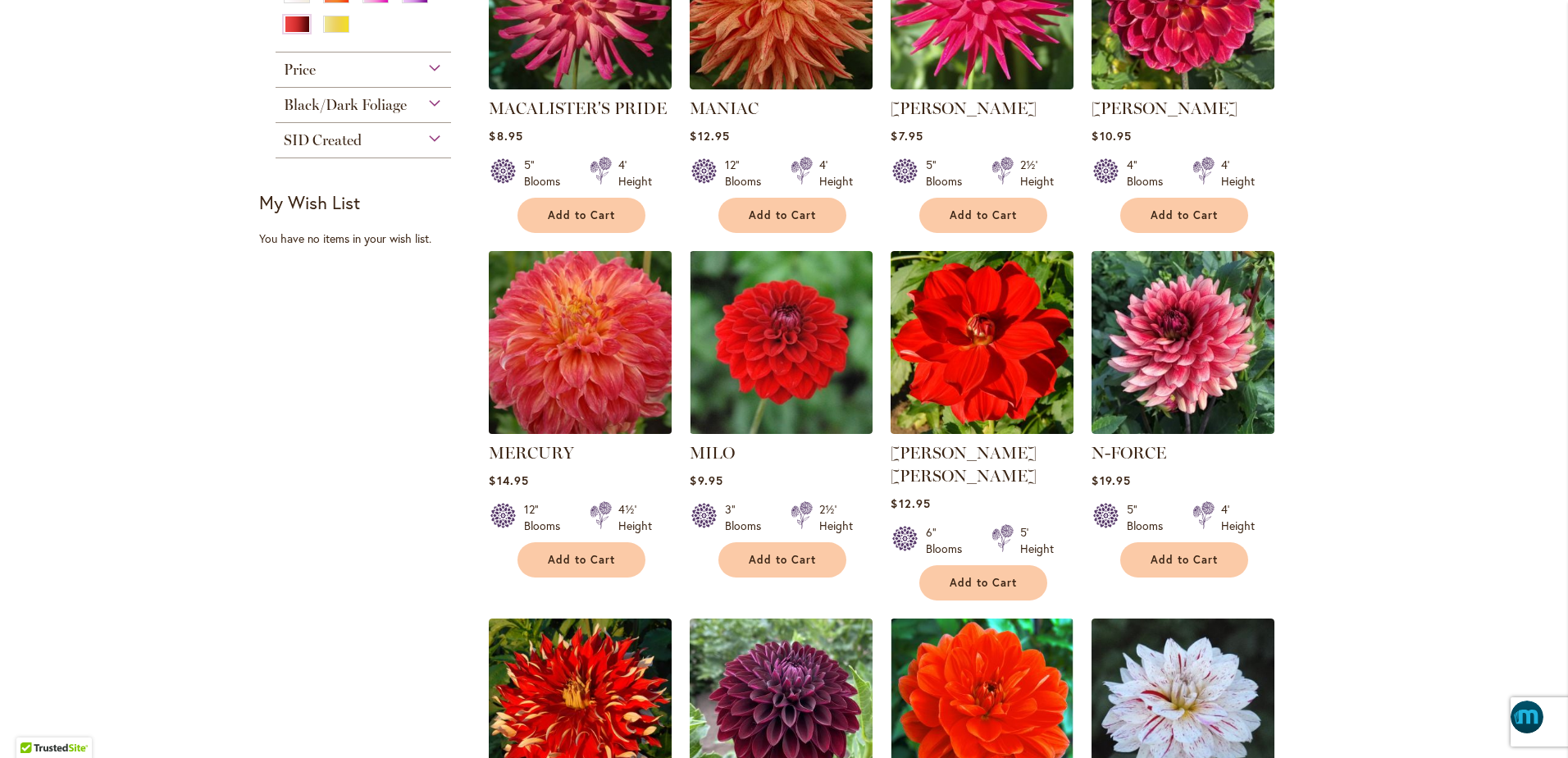
click at [567, 402] on img at bounding box center [581, 342] width 192 height 192
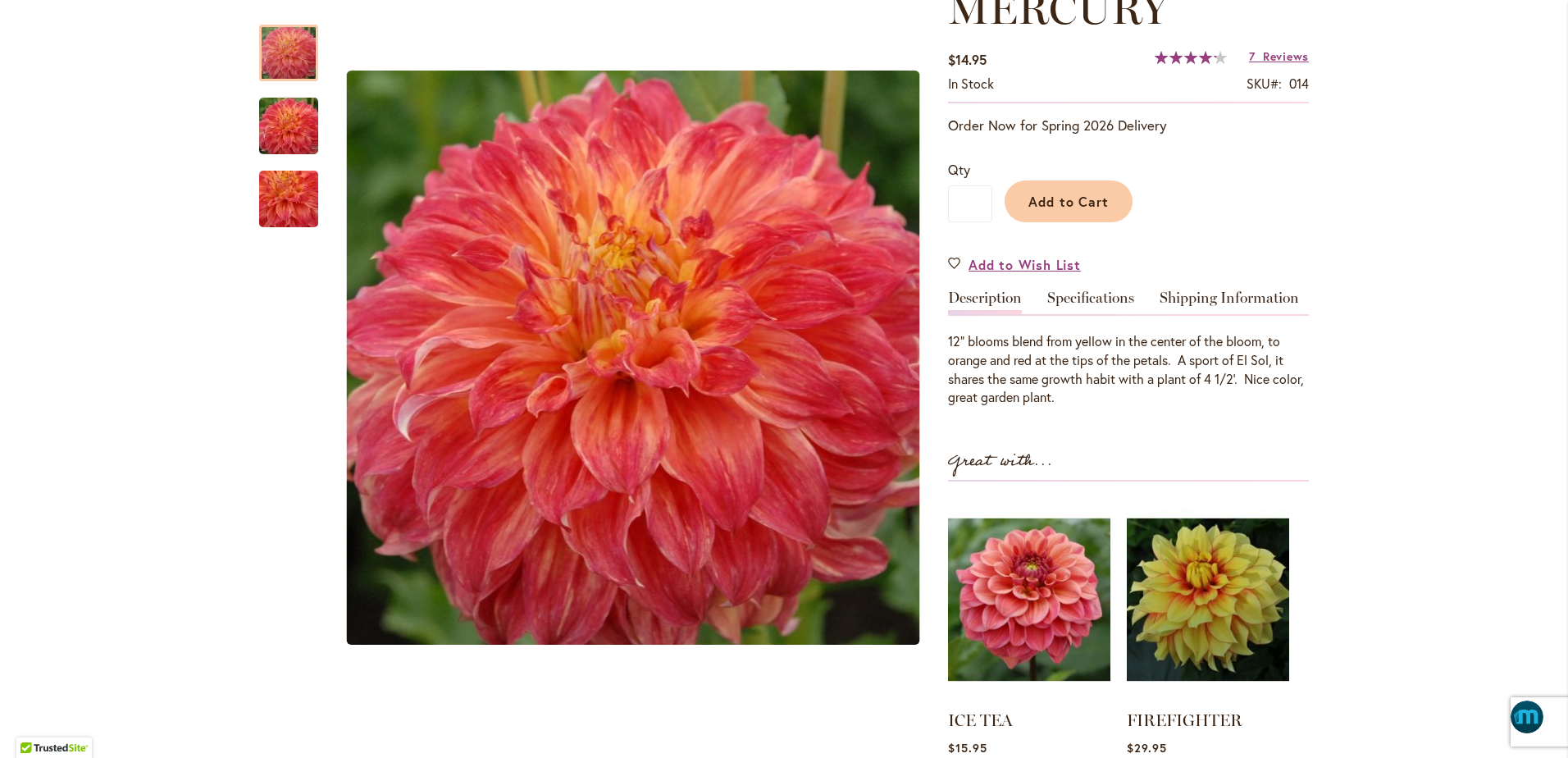
scroll to position [246, 0]
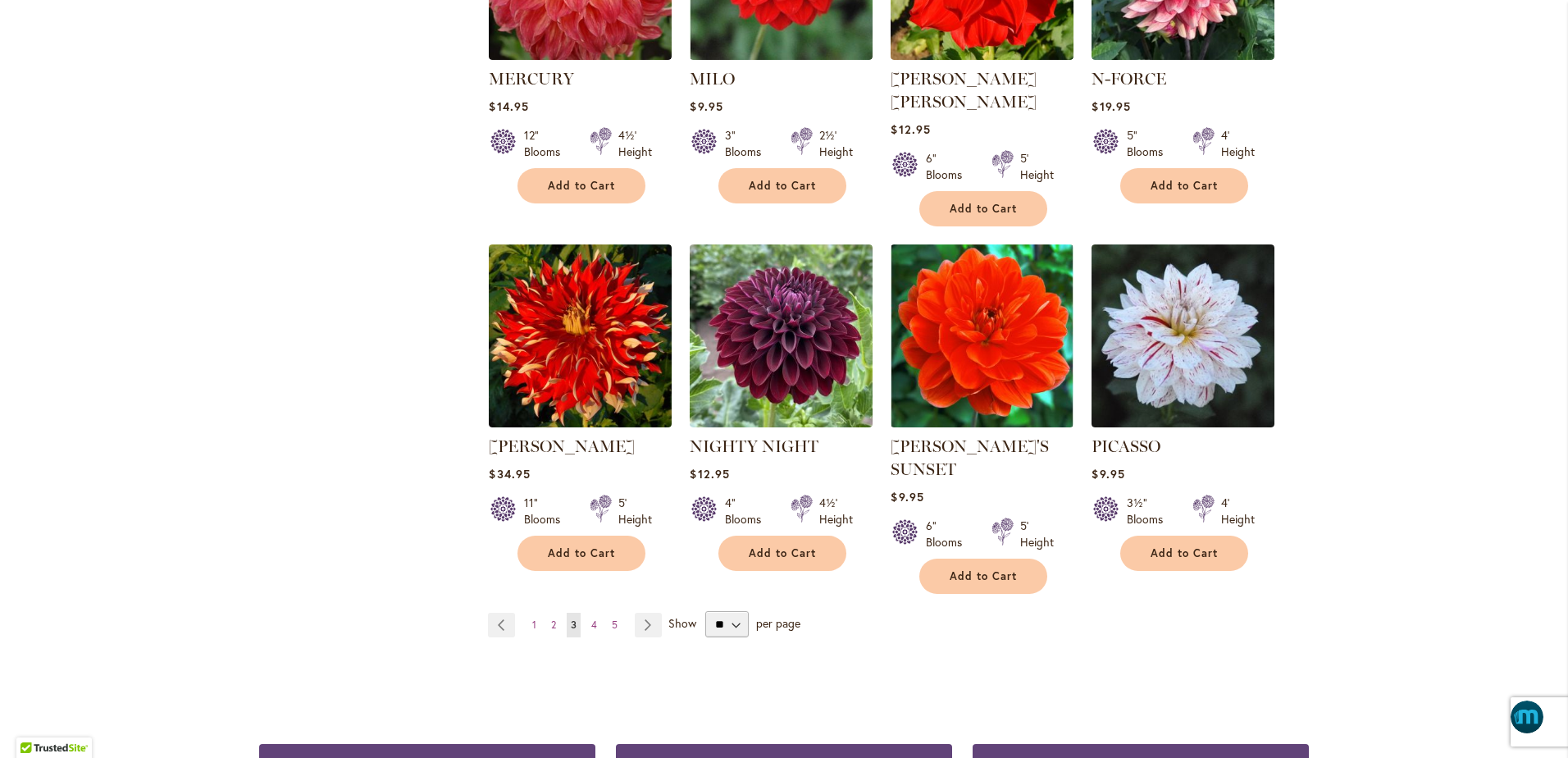
scroll to position [1210, 0]
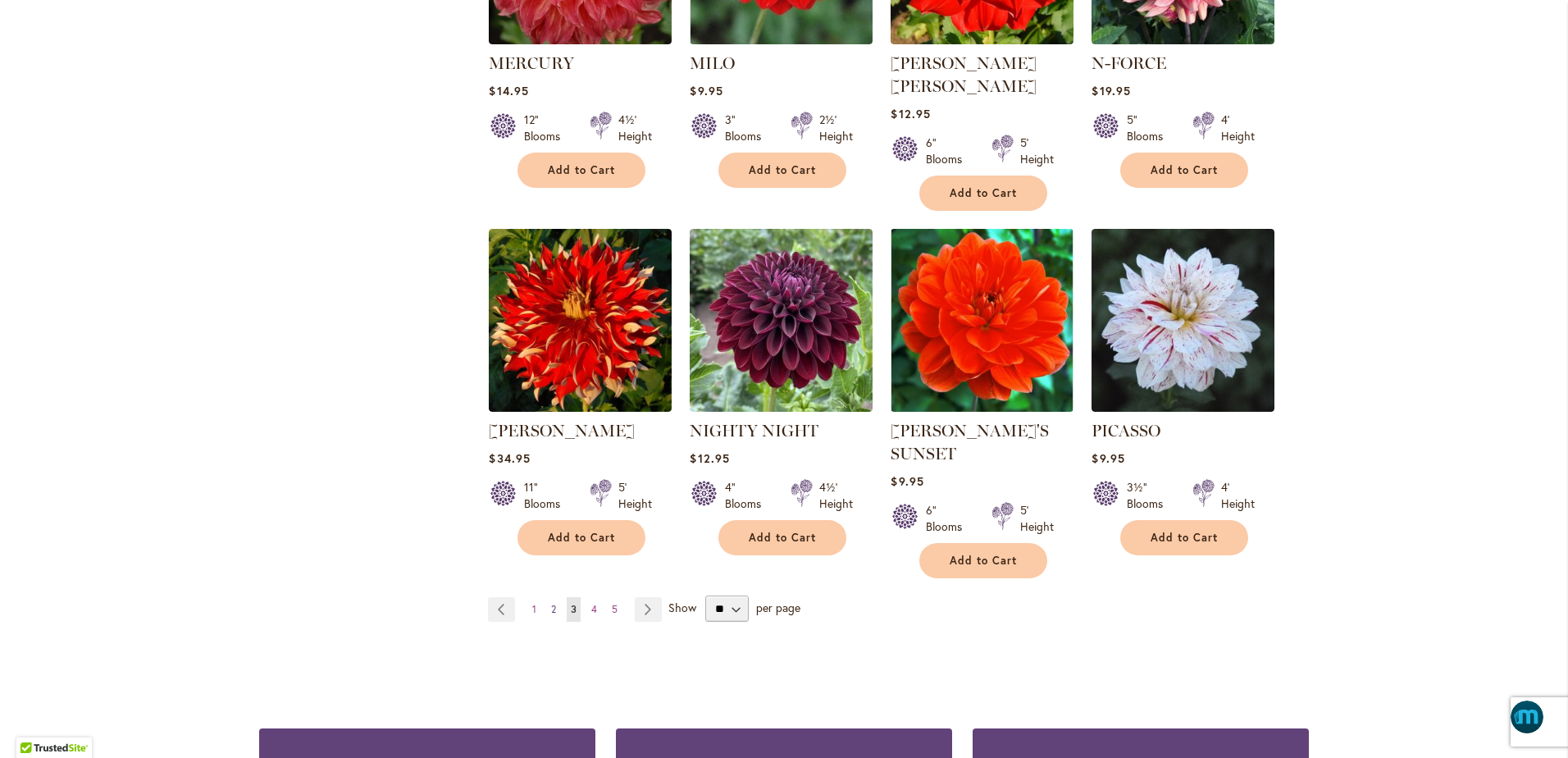
click at [551, 603] on span "2" at bounding box center [553, 608] width 5 height 12
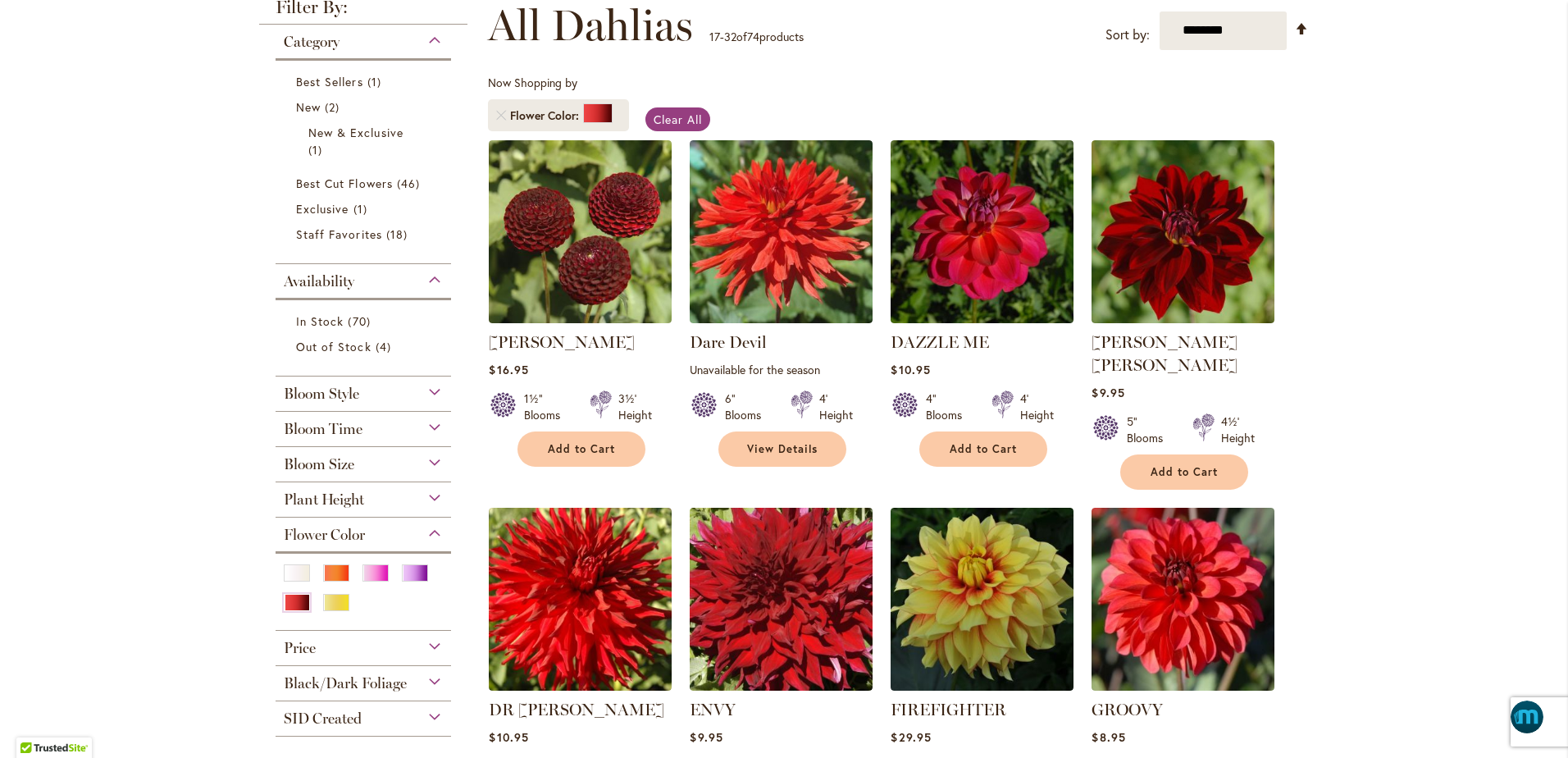
scroll to position [246, 0]
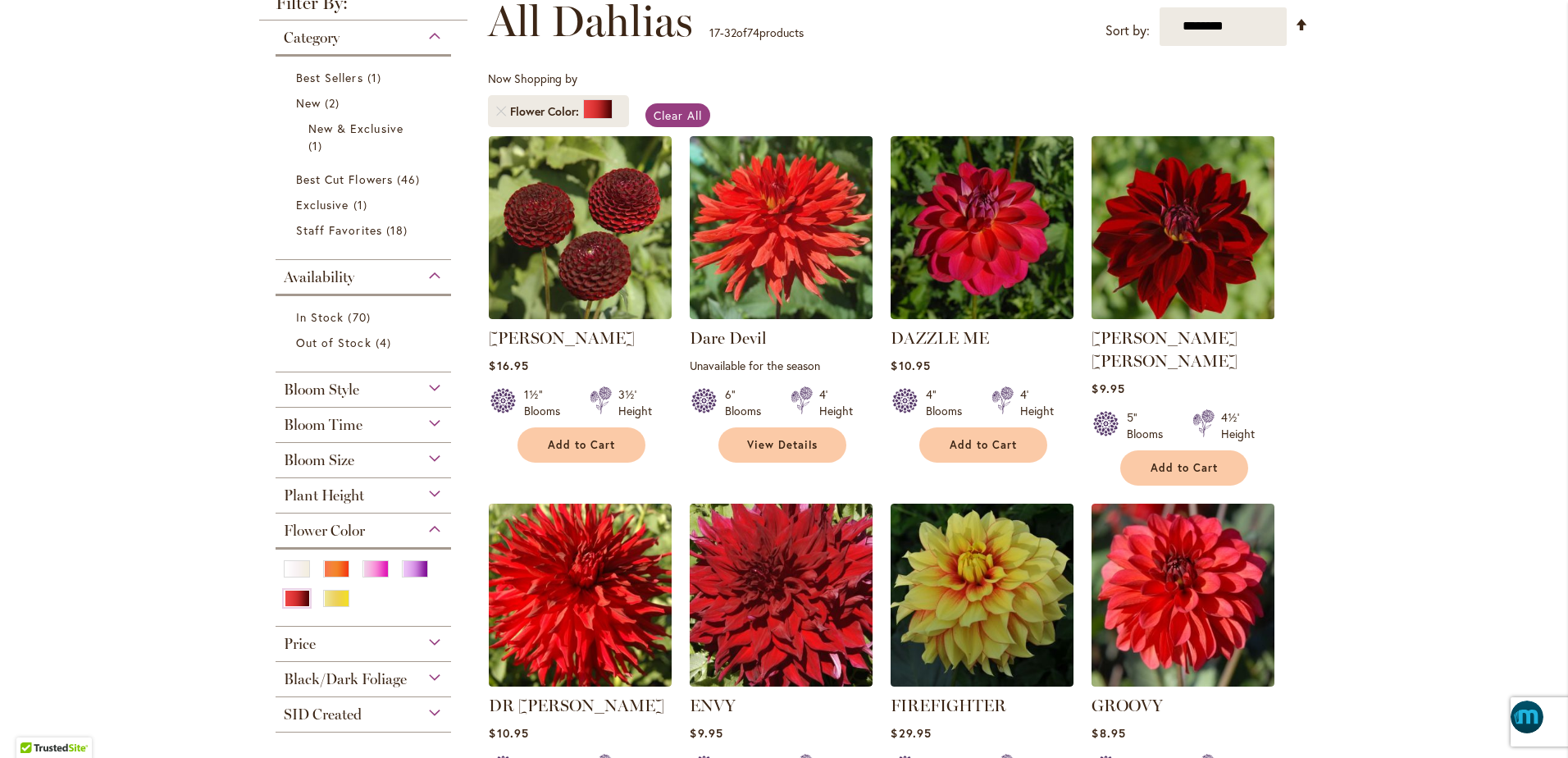
click at [1159, 243] on img at bounding box center [1183, 228] width 192 height 192
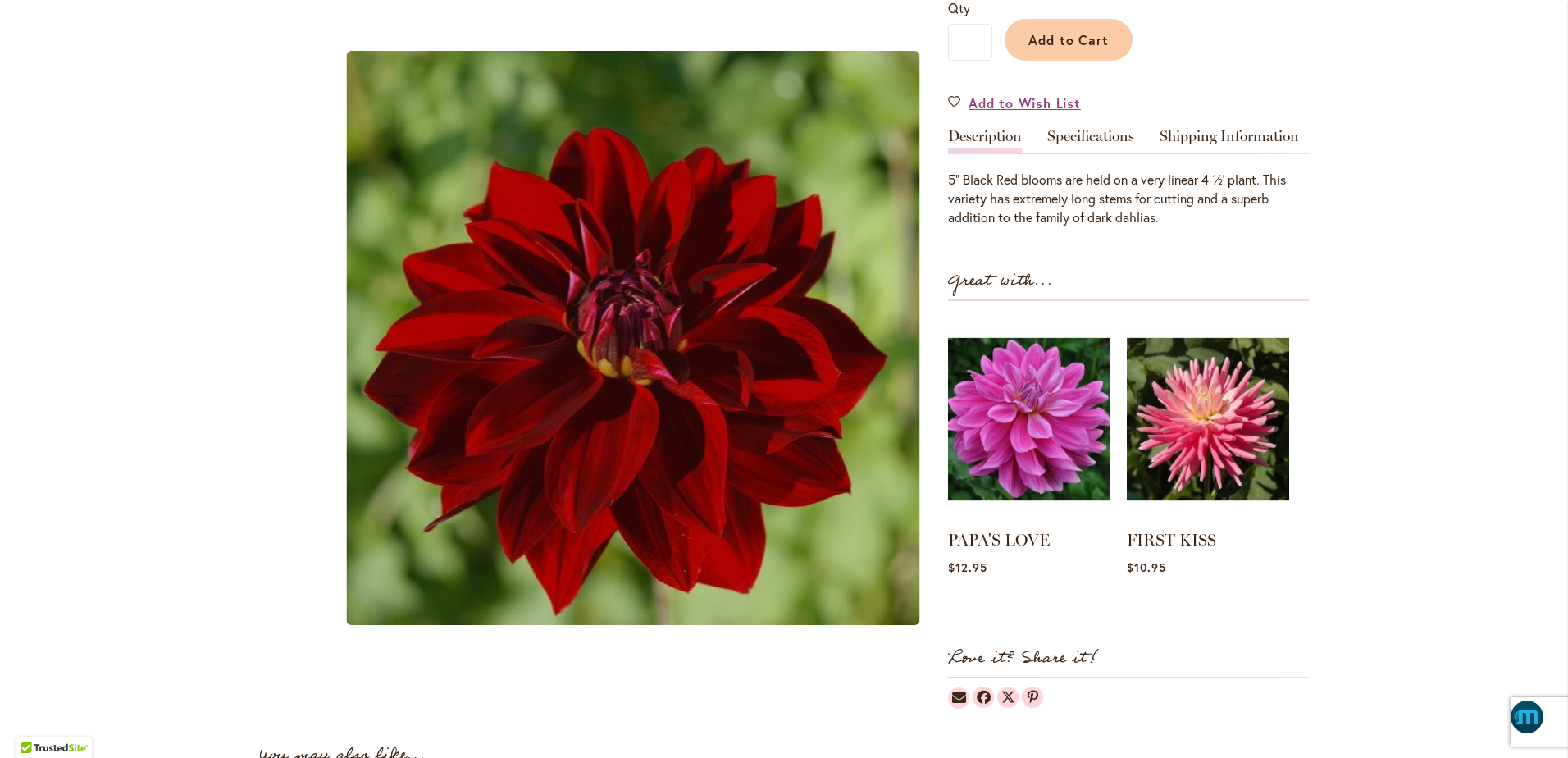
scroll to position [472, 0]
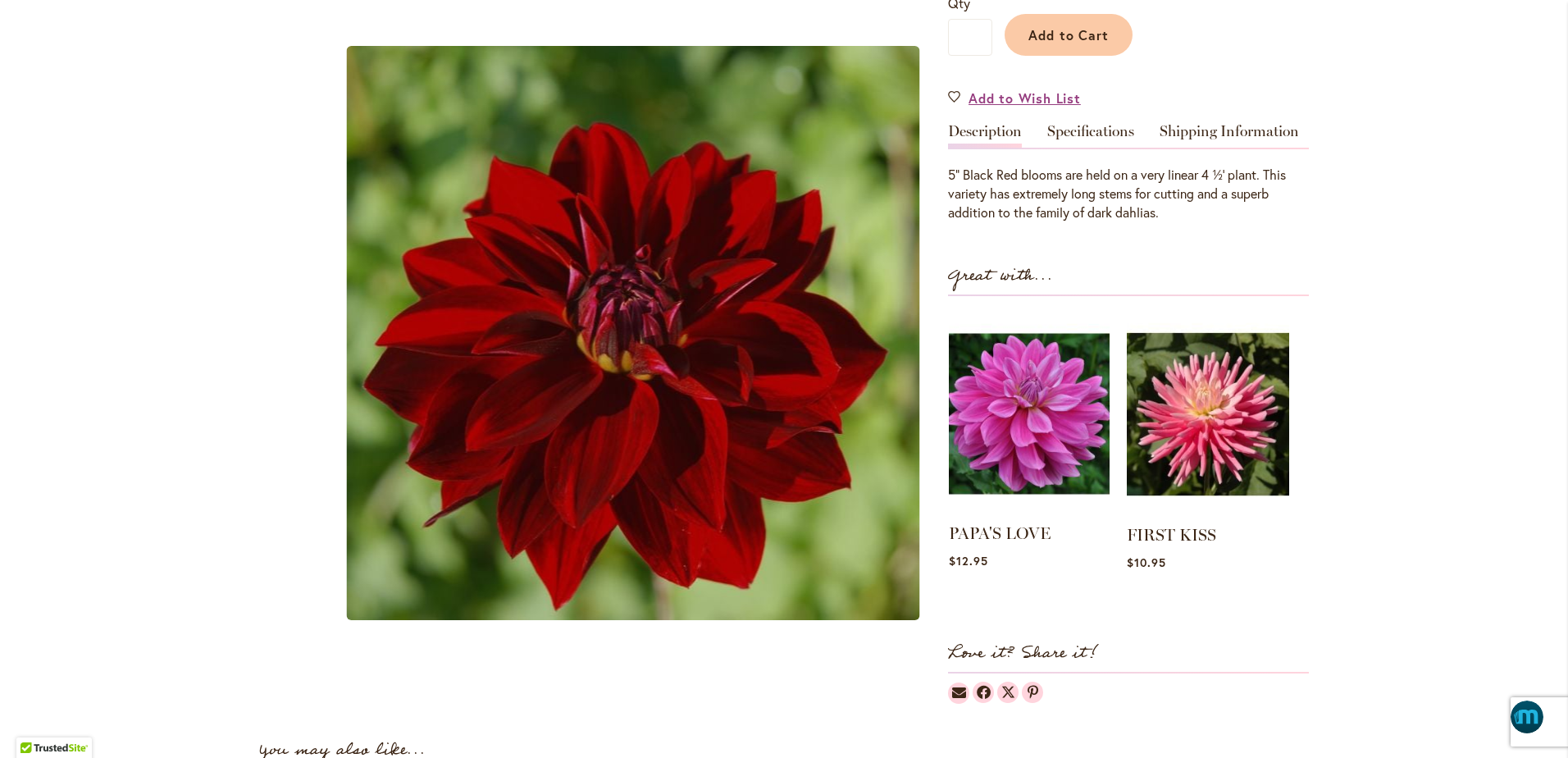
click at [1024, 400] on img at bounding box center [1029, 414] width 161 height 201
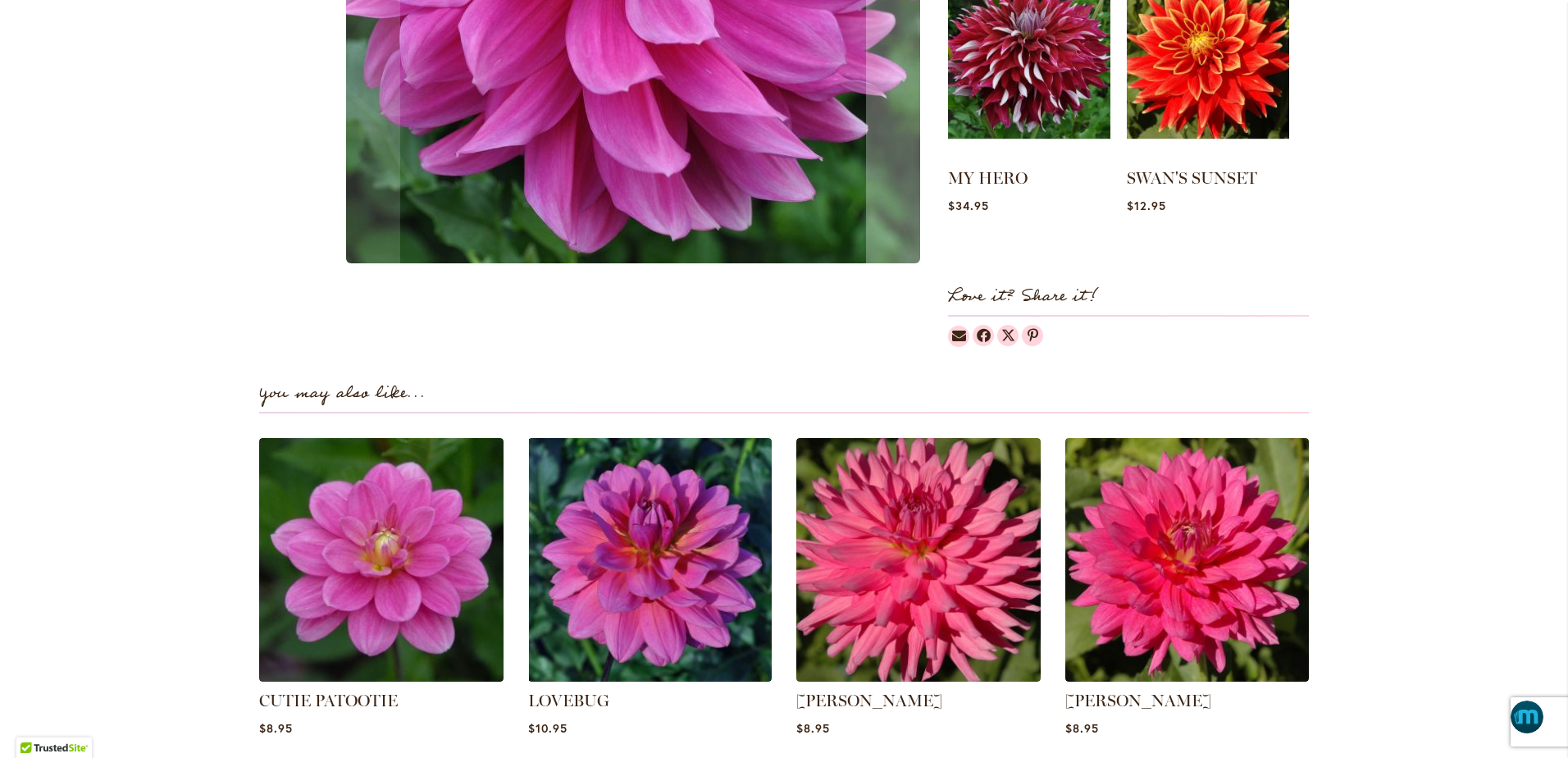
scroll to position [800, 0]
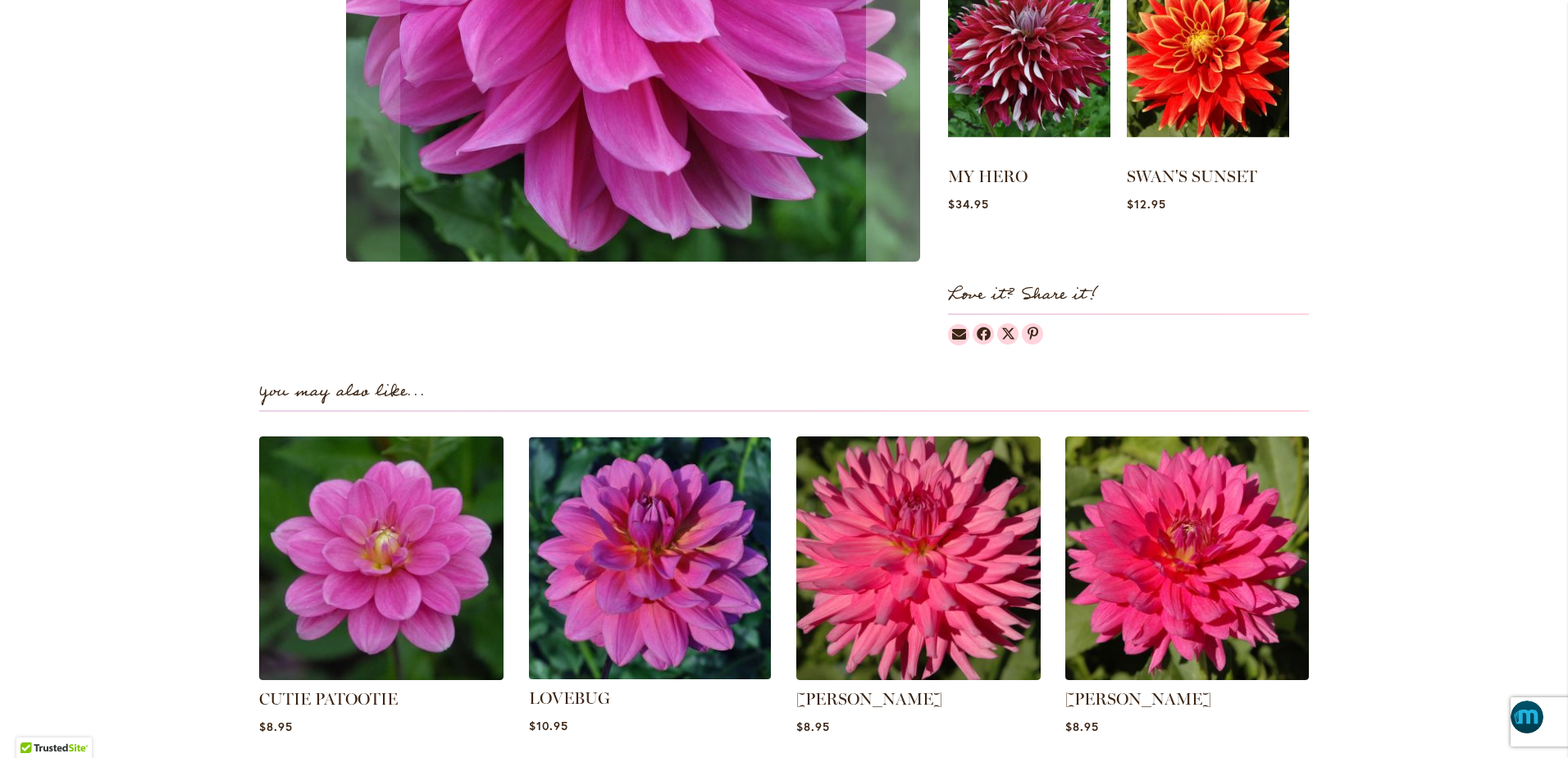
click at [692, 587] on img at bounding box center [649, 558] width 254 height 254
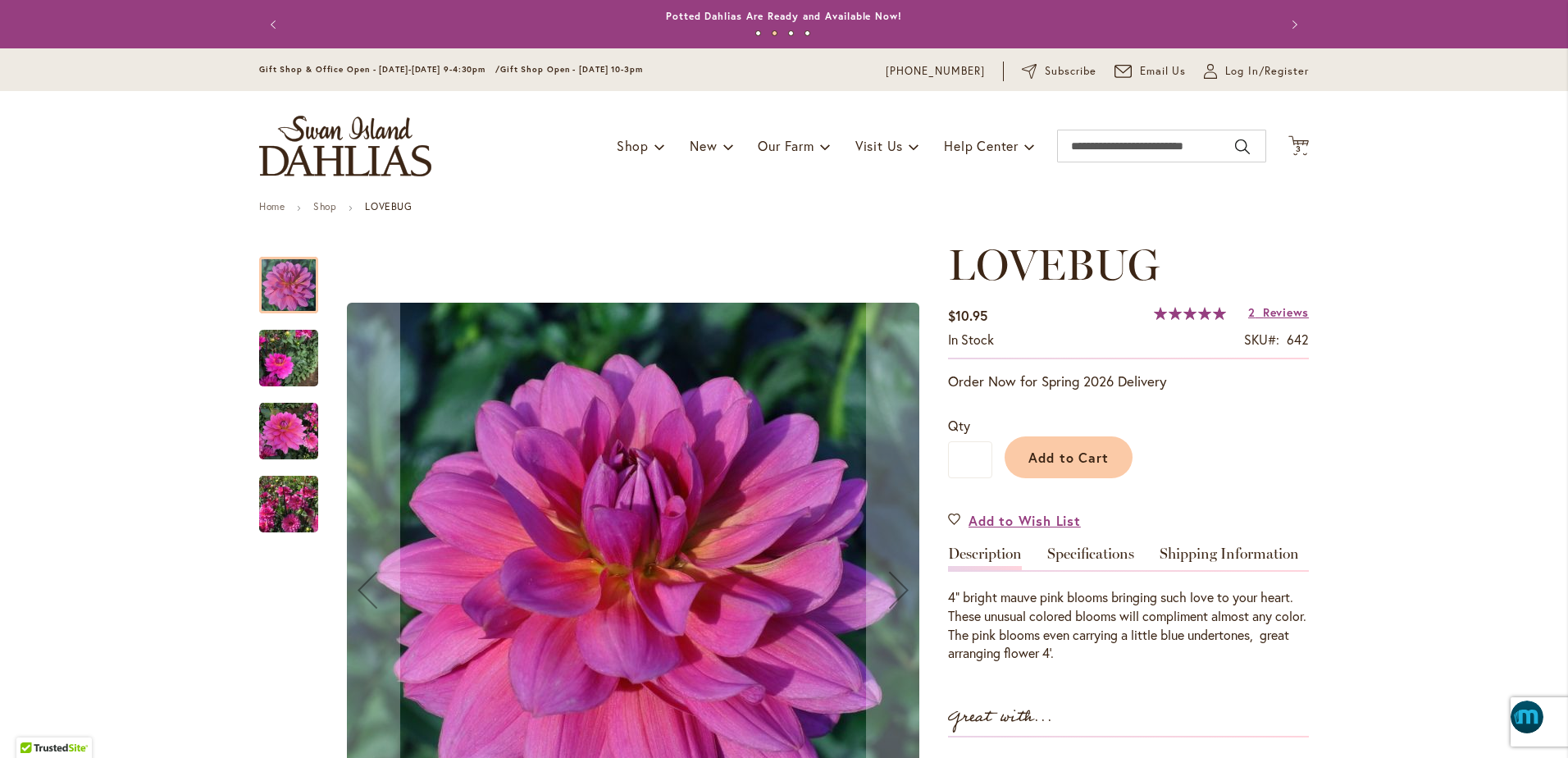
click at [271, 292] on div at bounding box center [288, 285] width 59 height 57
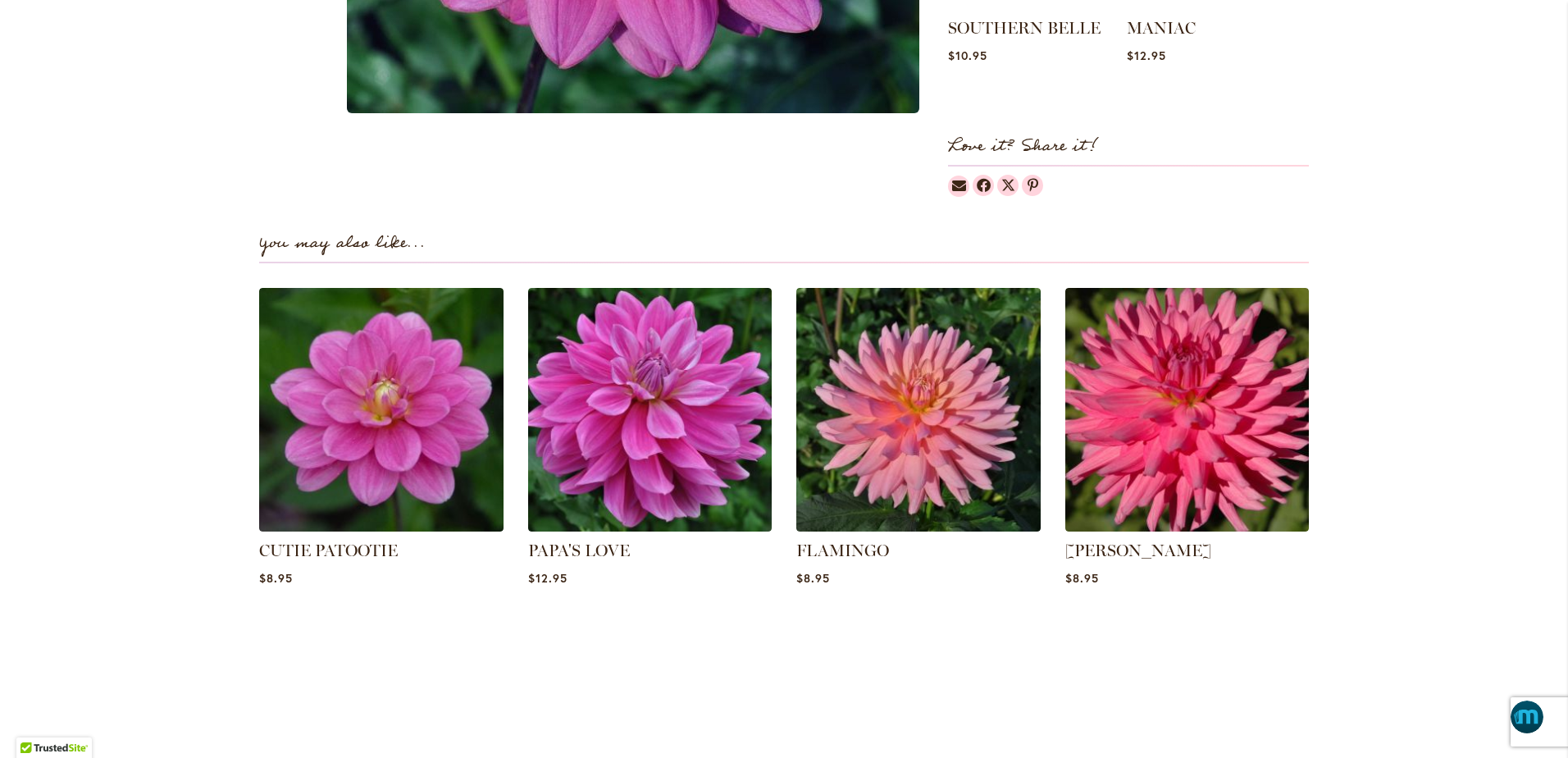
scroll to position [964, 0]
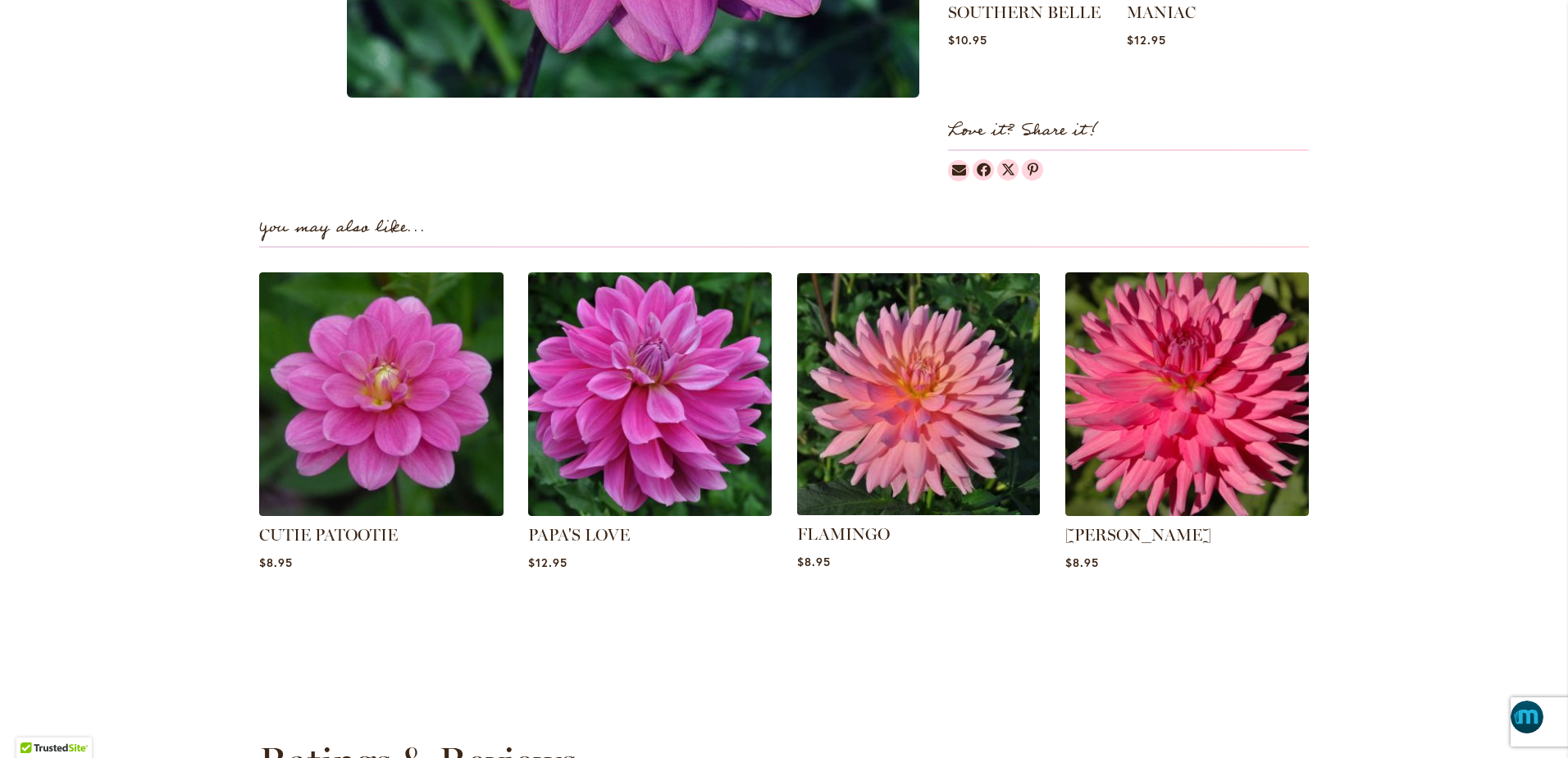
click at [895, 400] on img at bounding box center [919, 394] width 254 height 254
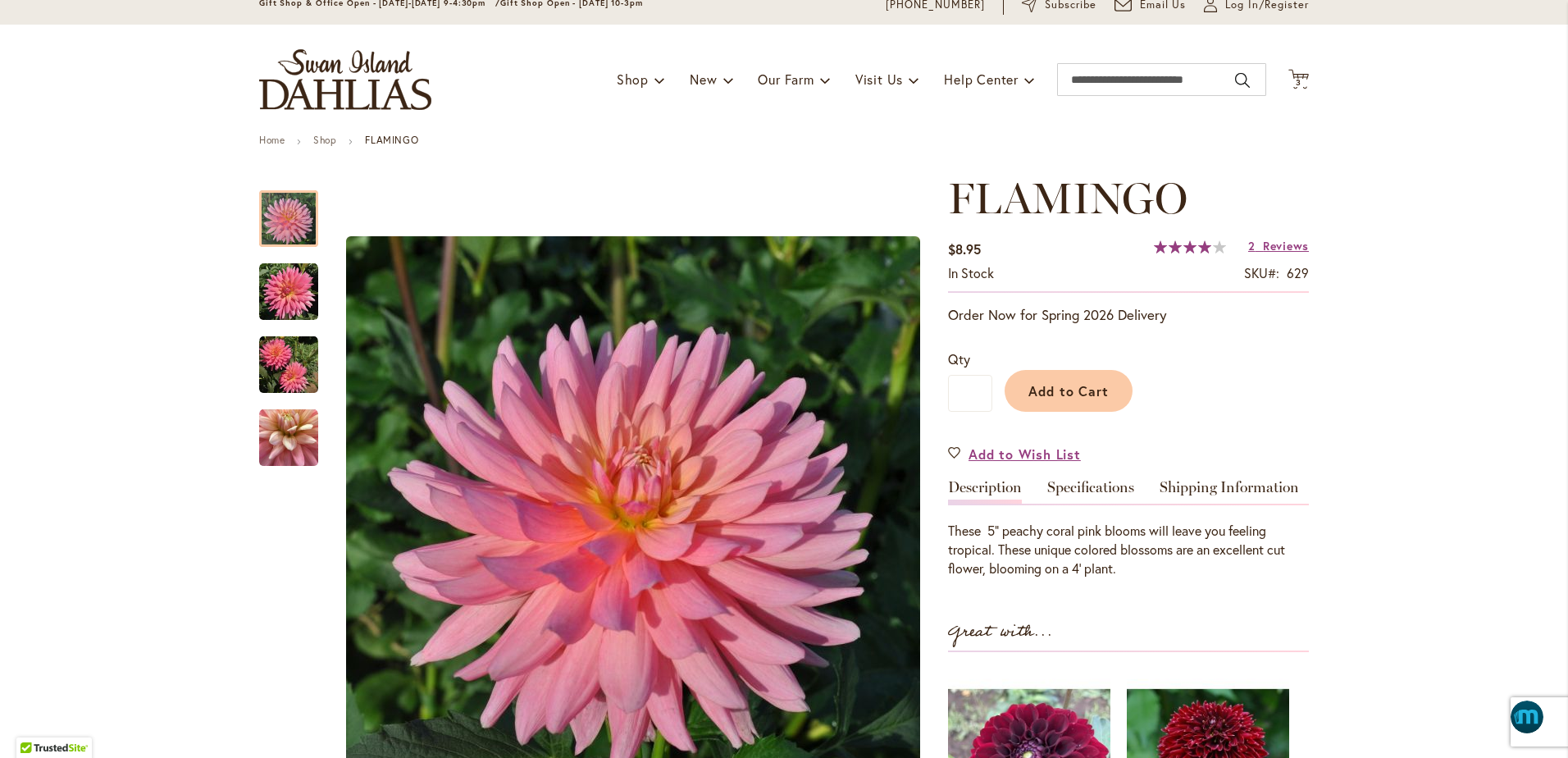
scroll to position [61, 0]
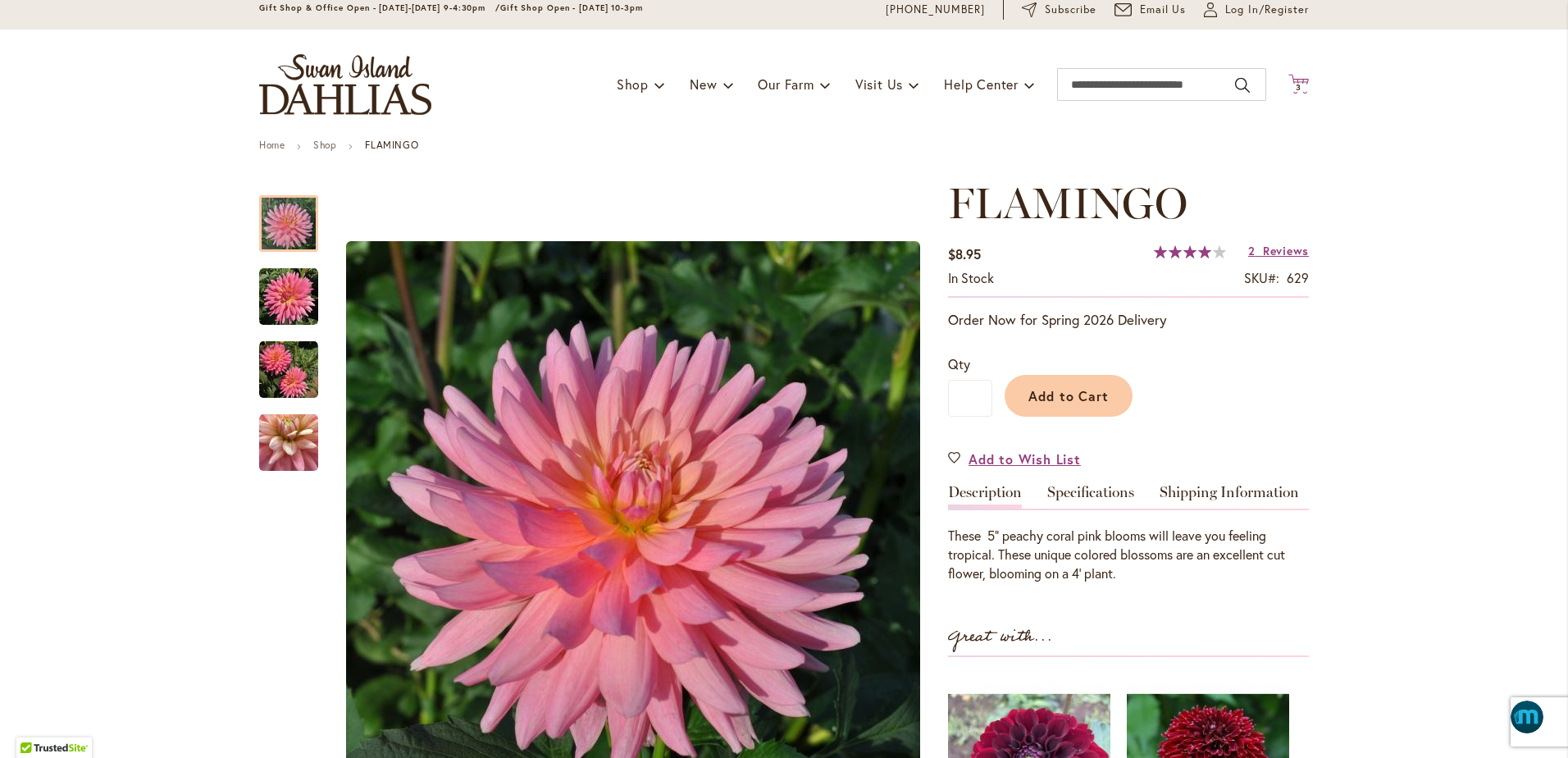
click at [1296, 87] on span "3" at bounding box center [1298, 88] width 5 height 11
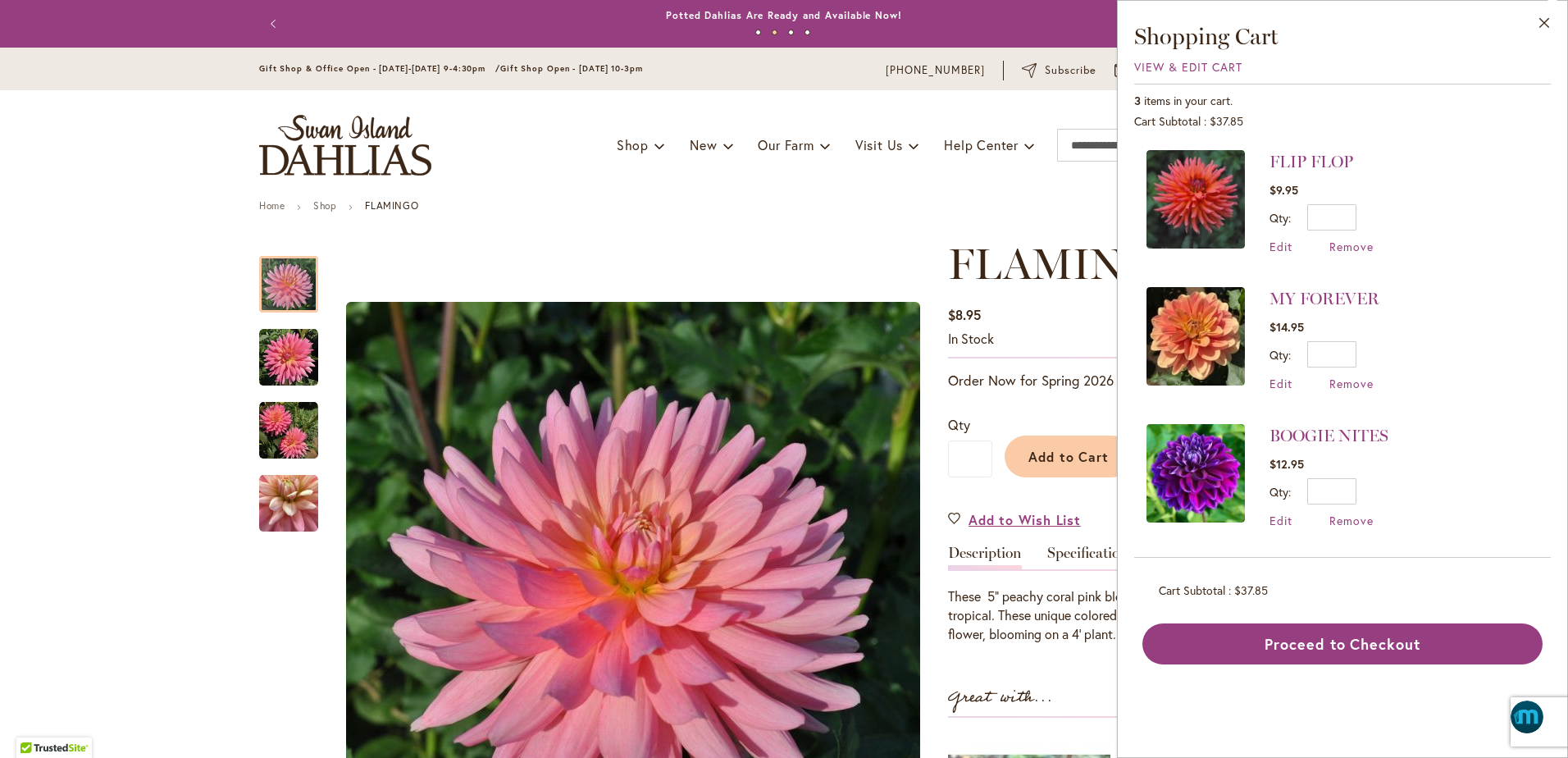
scroll to position [0, 0]
click at [1057, 173] on div "Toggle Nav Shop Dahlia Tubers Collections Fresh Cut Dahlias Gardening Supplies …" at bounding box center [784, 146] width 1083 height 110
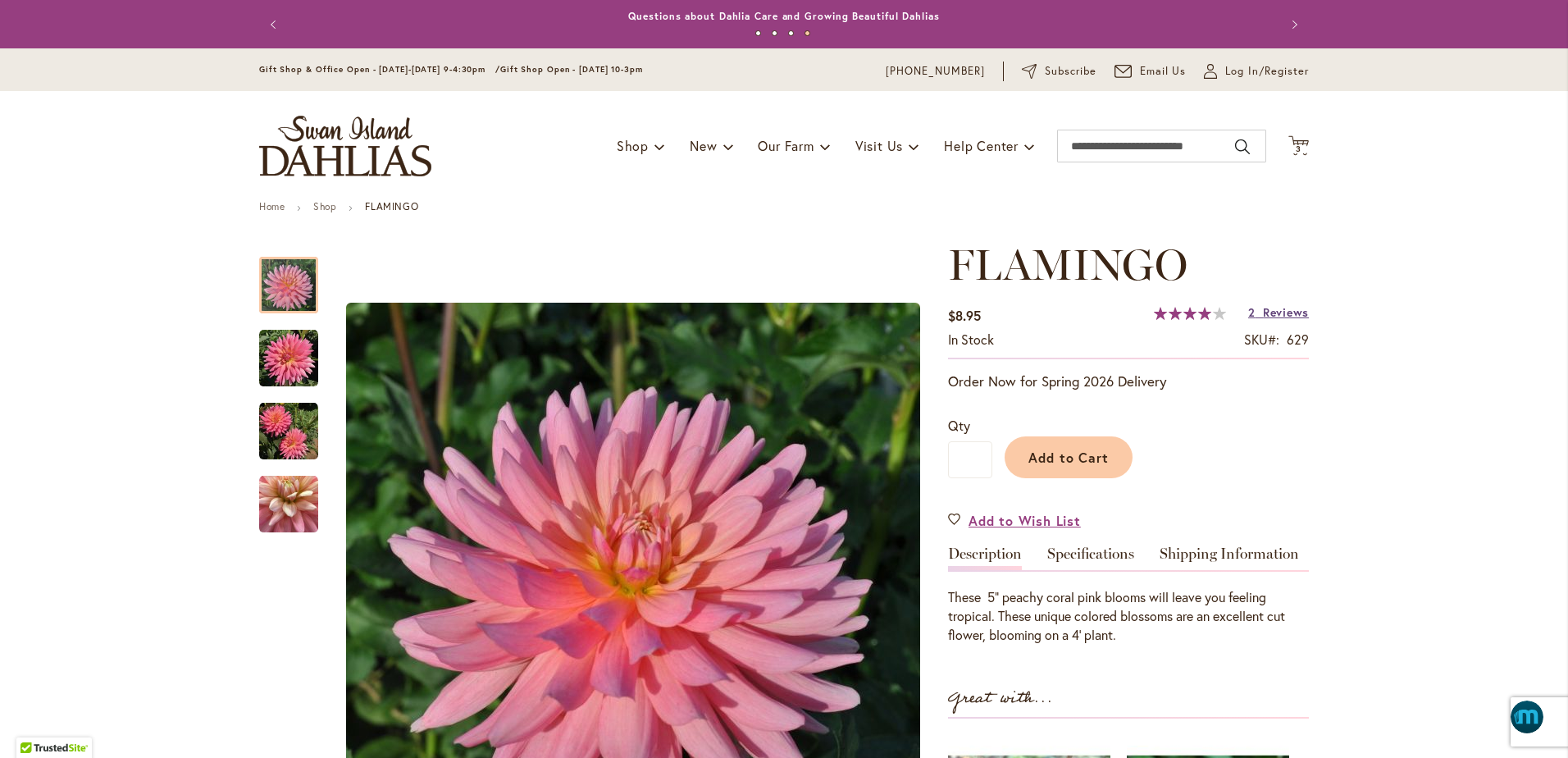
click at [1267, 315] on span "Reviews" at bounding box center [1285, 312] width 46 height 16
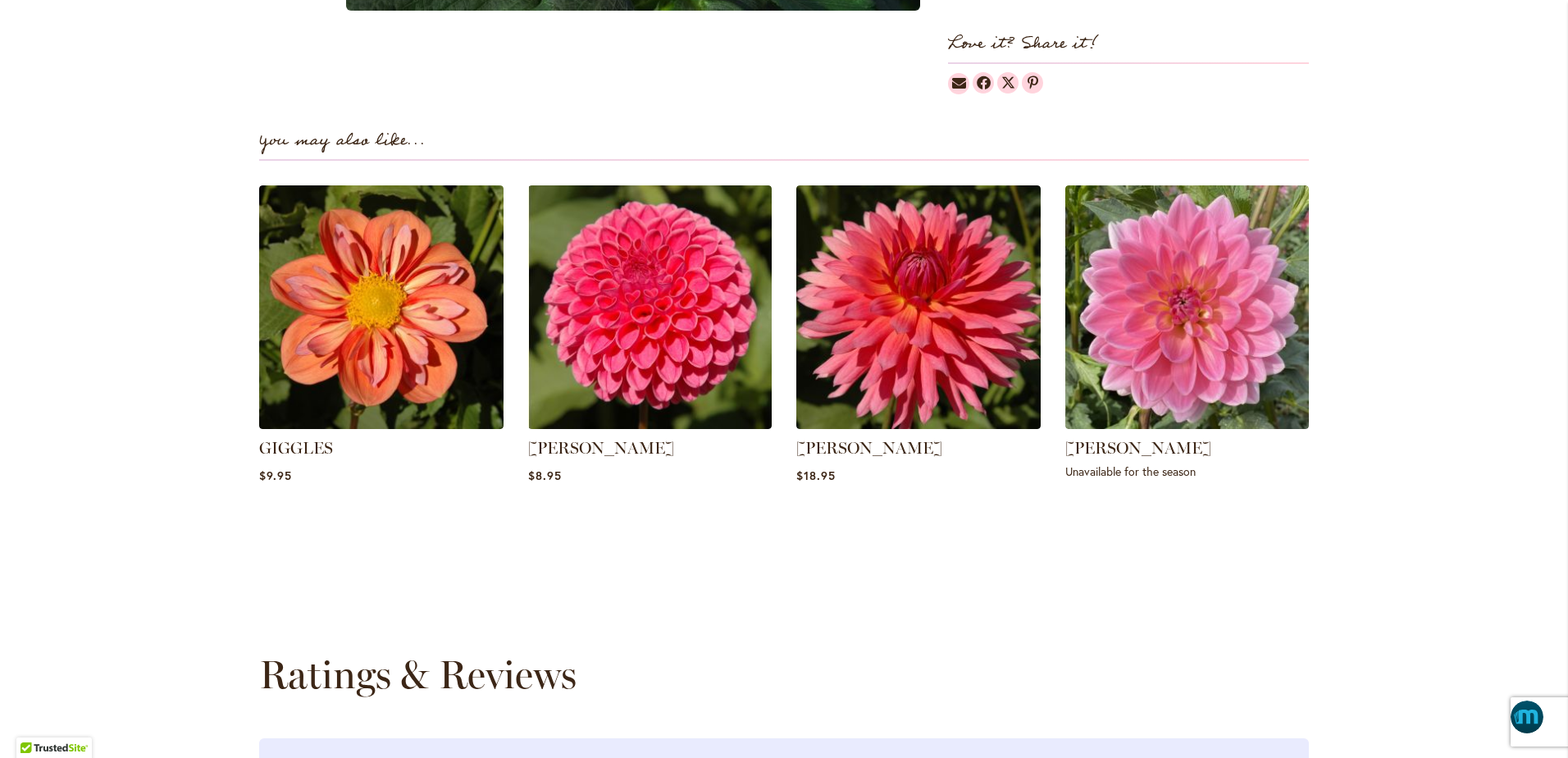
scroll to position [1027, 0]
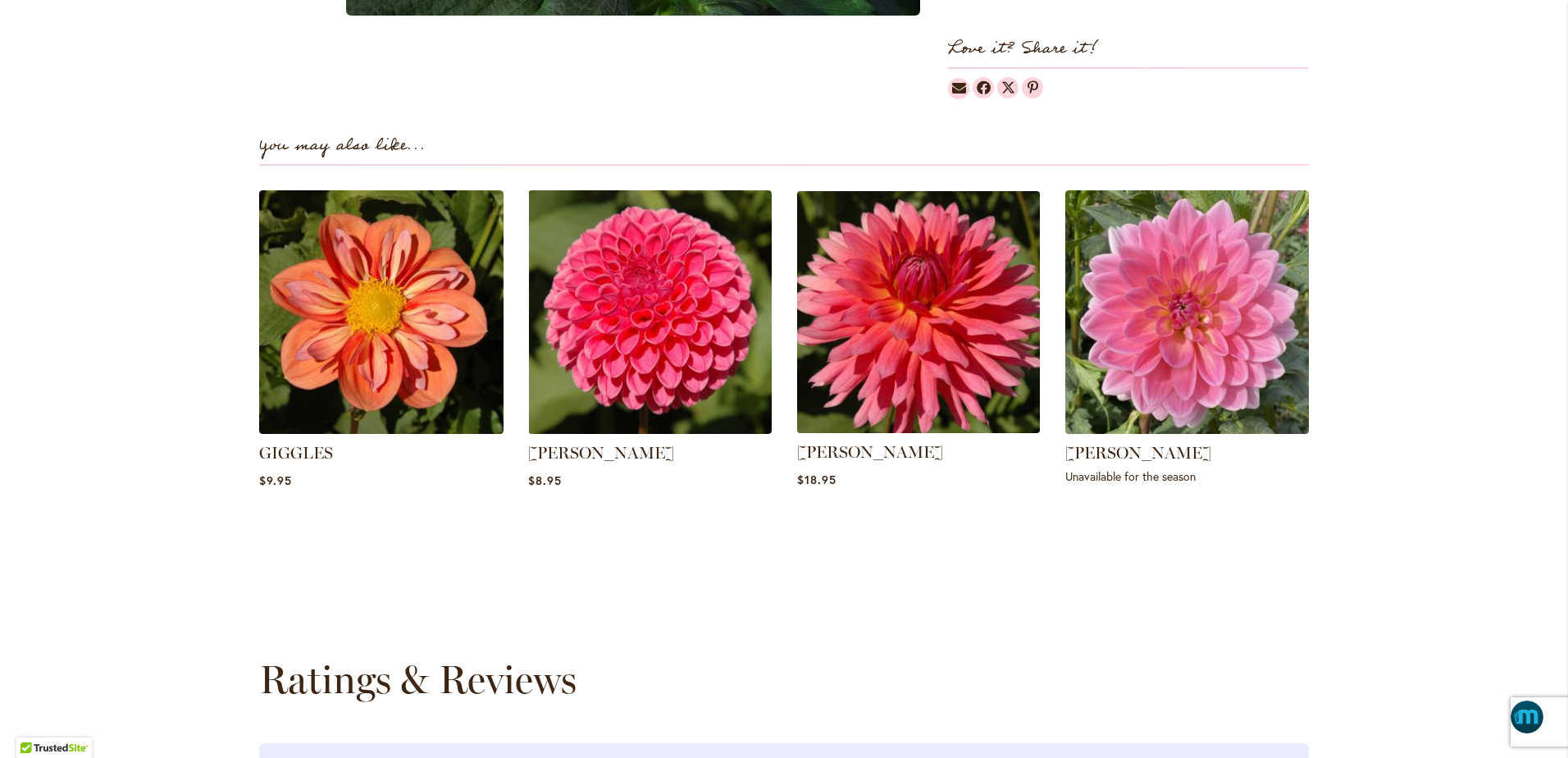
click at [923, 338] on img at bounding box center [919, 312] width 254 height 254
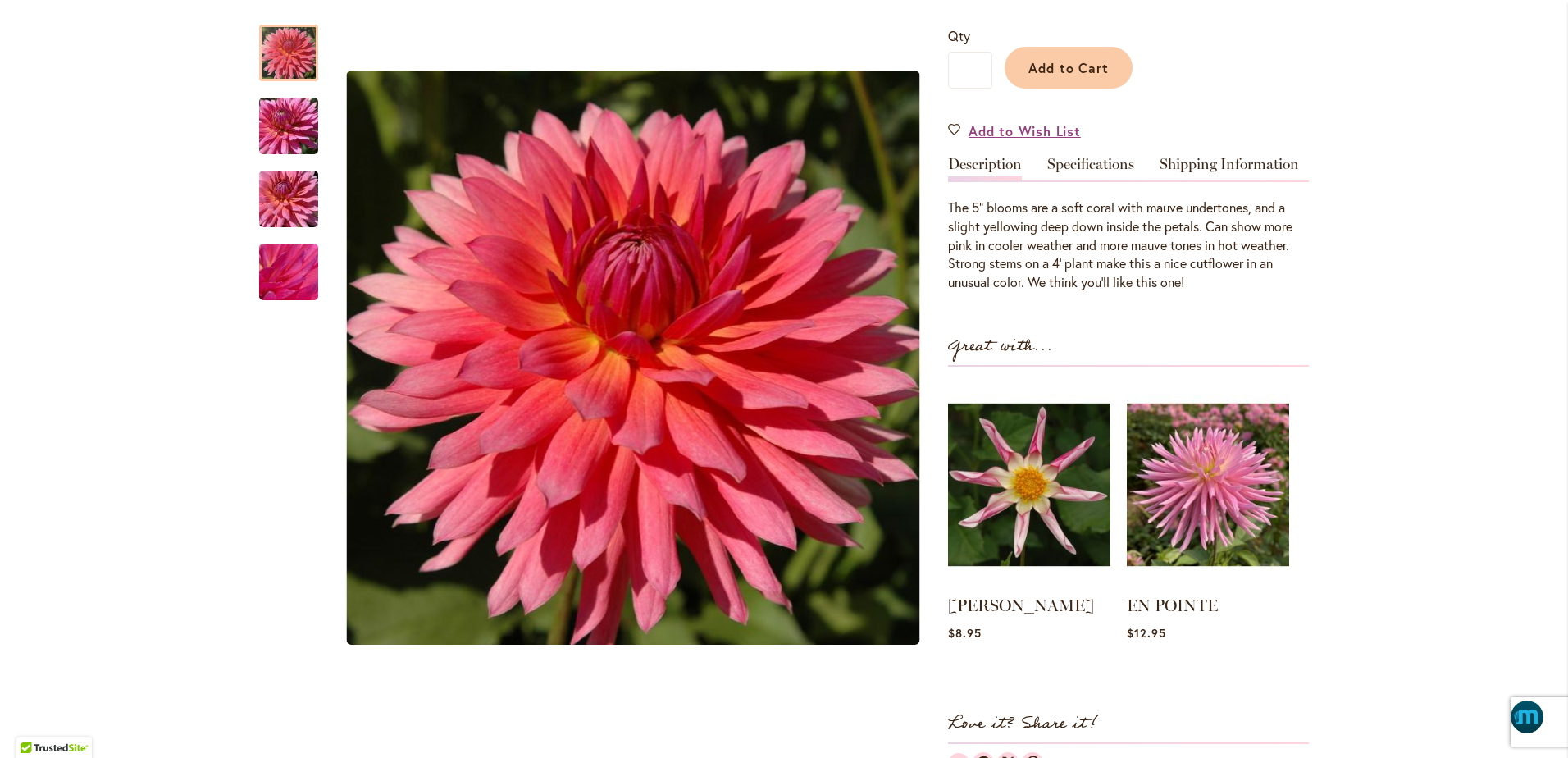
scroll to position [369, 0]
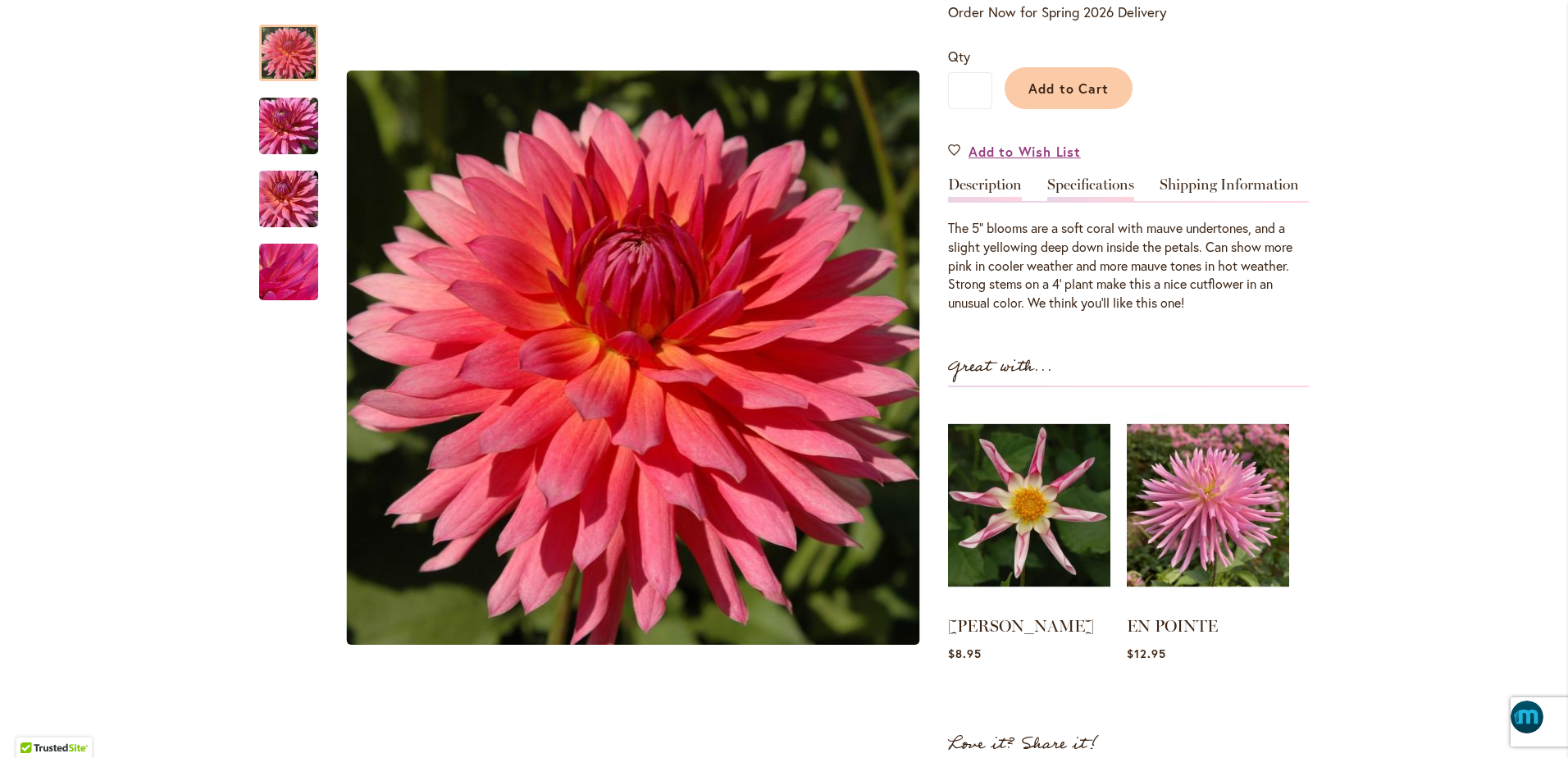
click at [1098, 179] on link "Specifications" at bounding box center [1090, 189] width 87 height 24
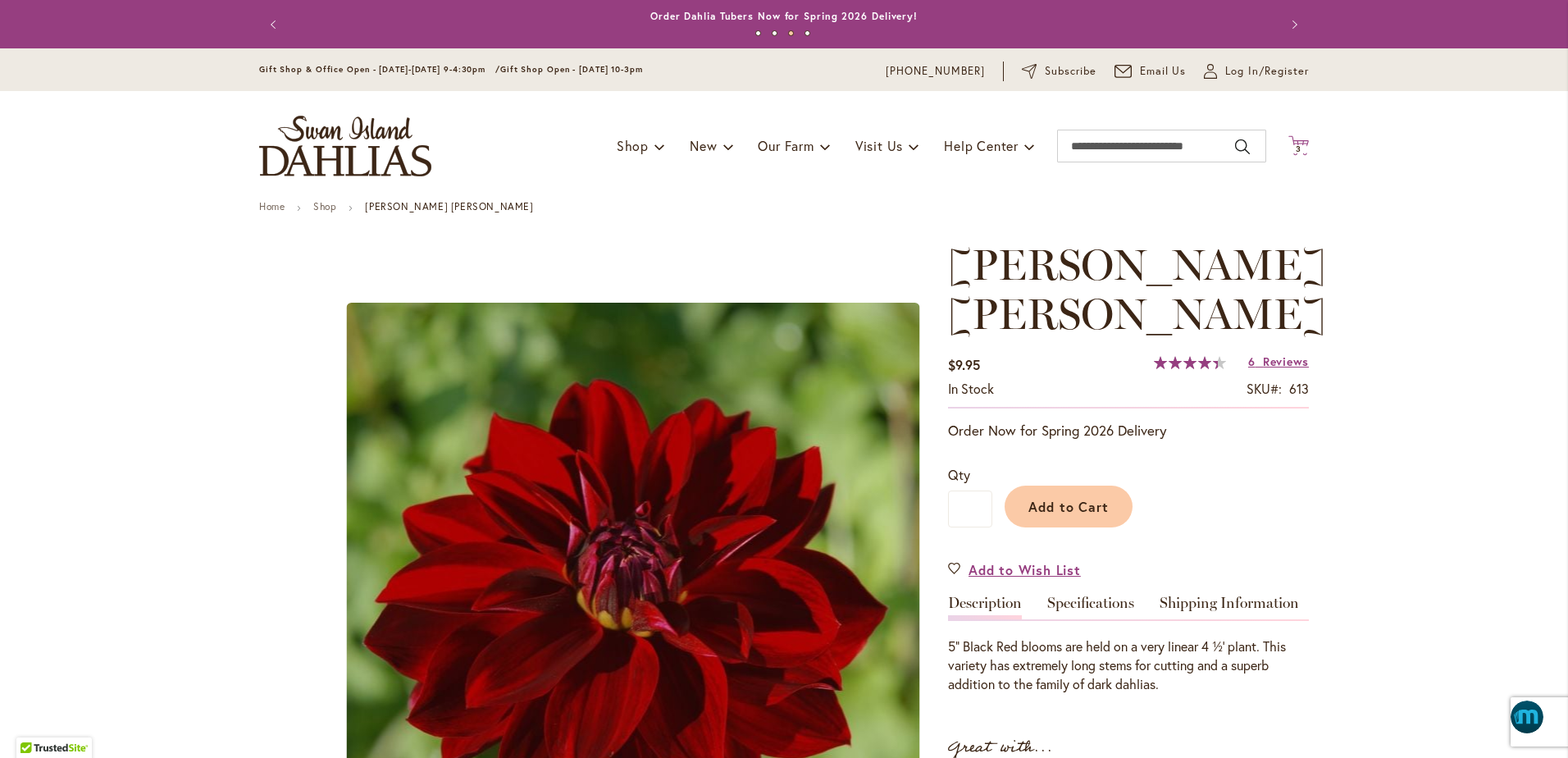
click at [1296, 146] on span "3" at bounding box center [1298, 149] width 5 height 11
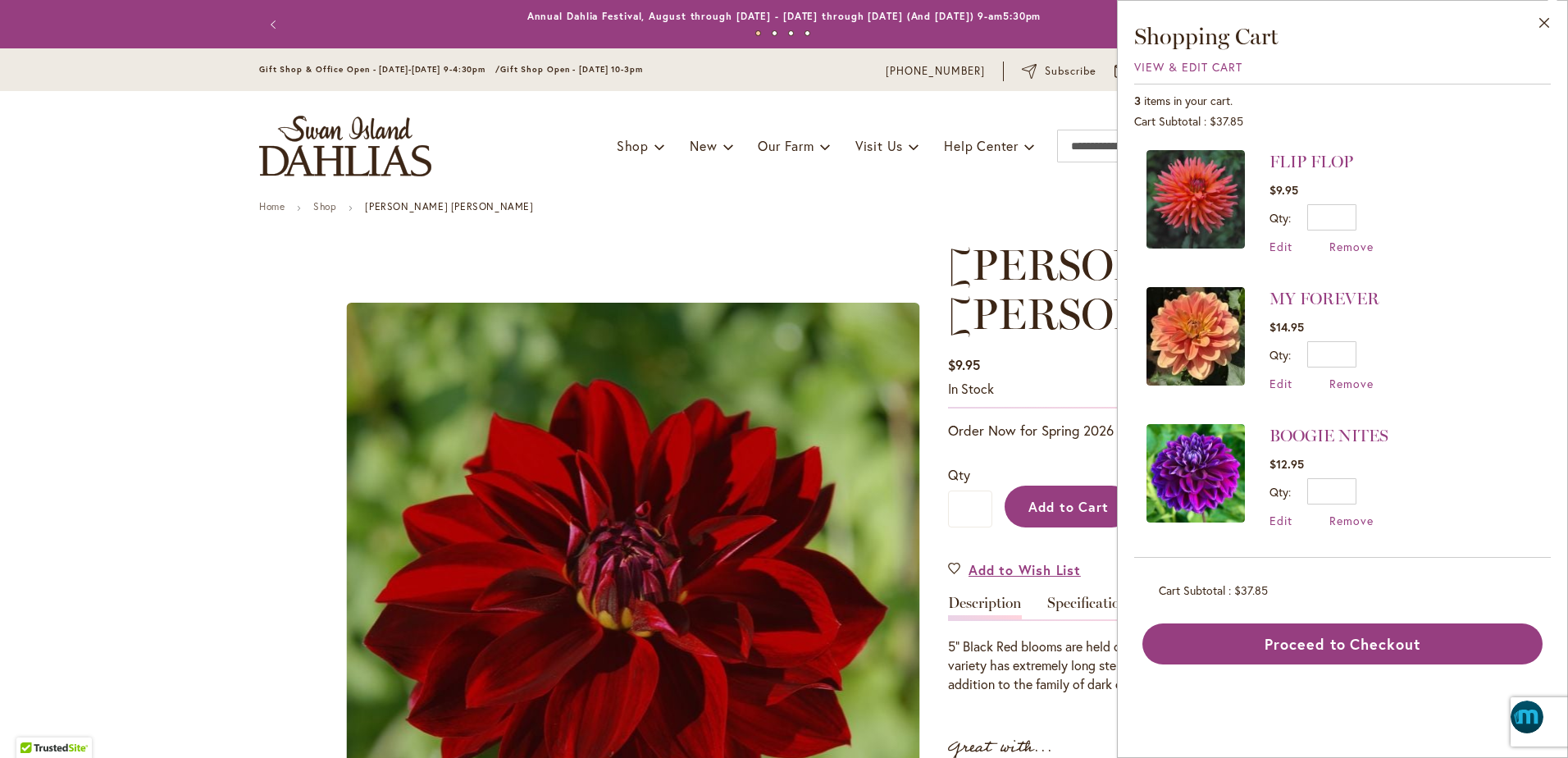
click at [1053, 497] on span "Add to Cart" at bounding box center [1069, 506] width 81 height 17
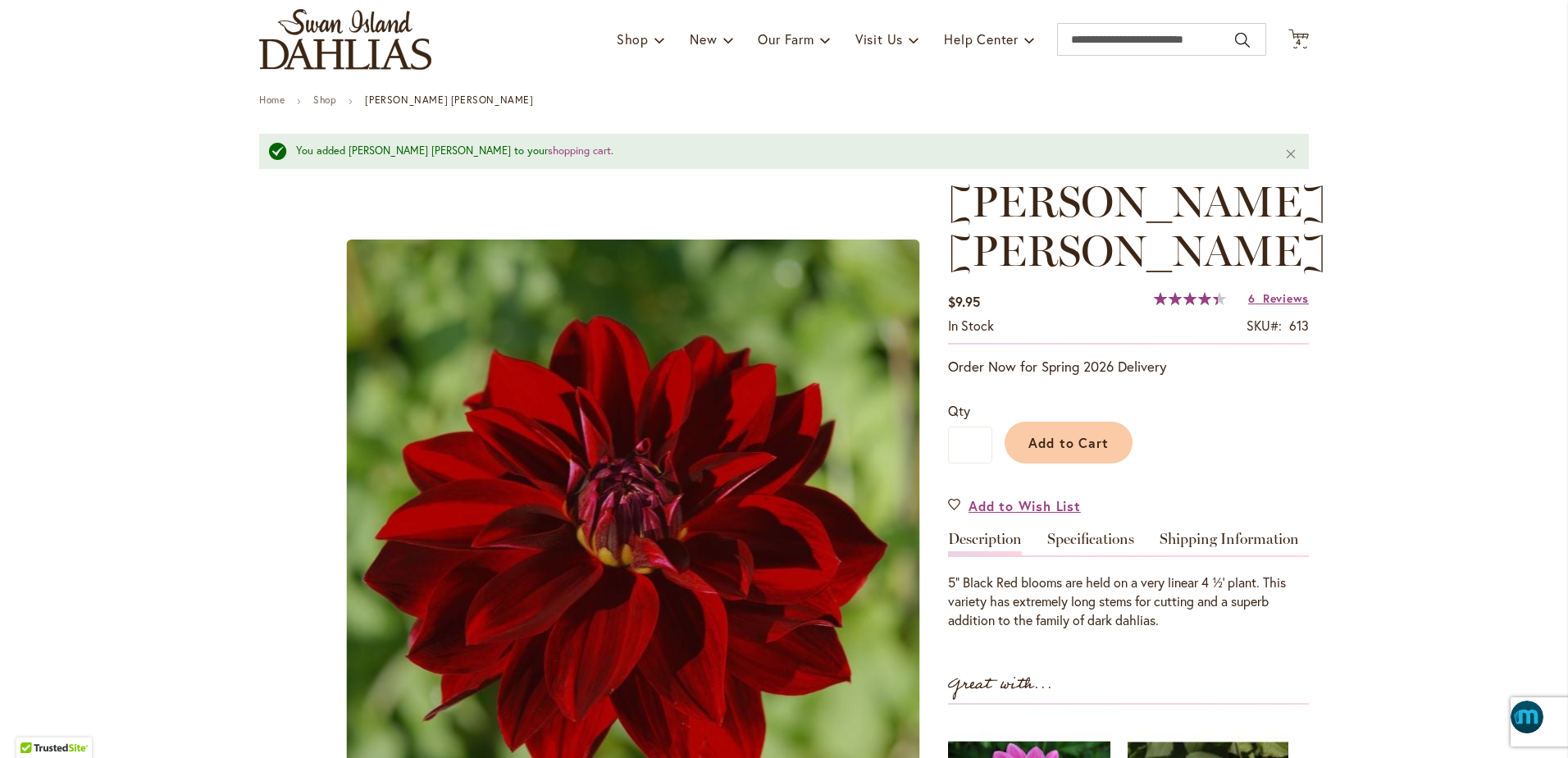
scroll to position [102, 0]
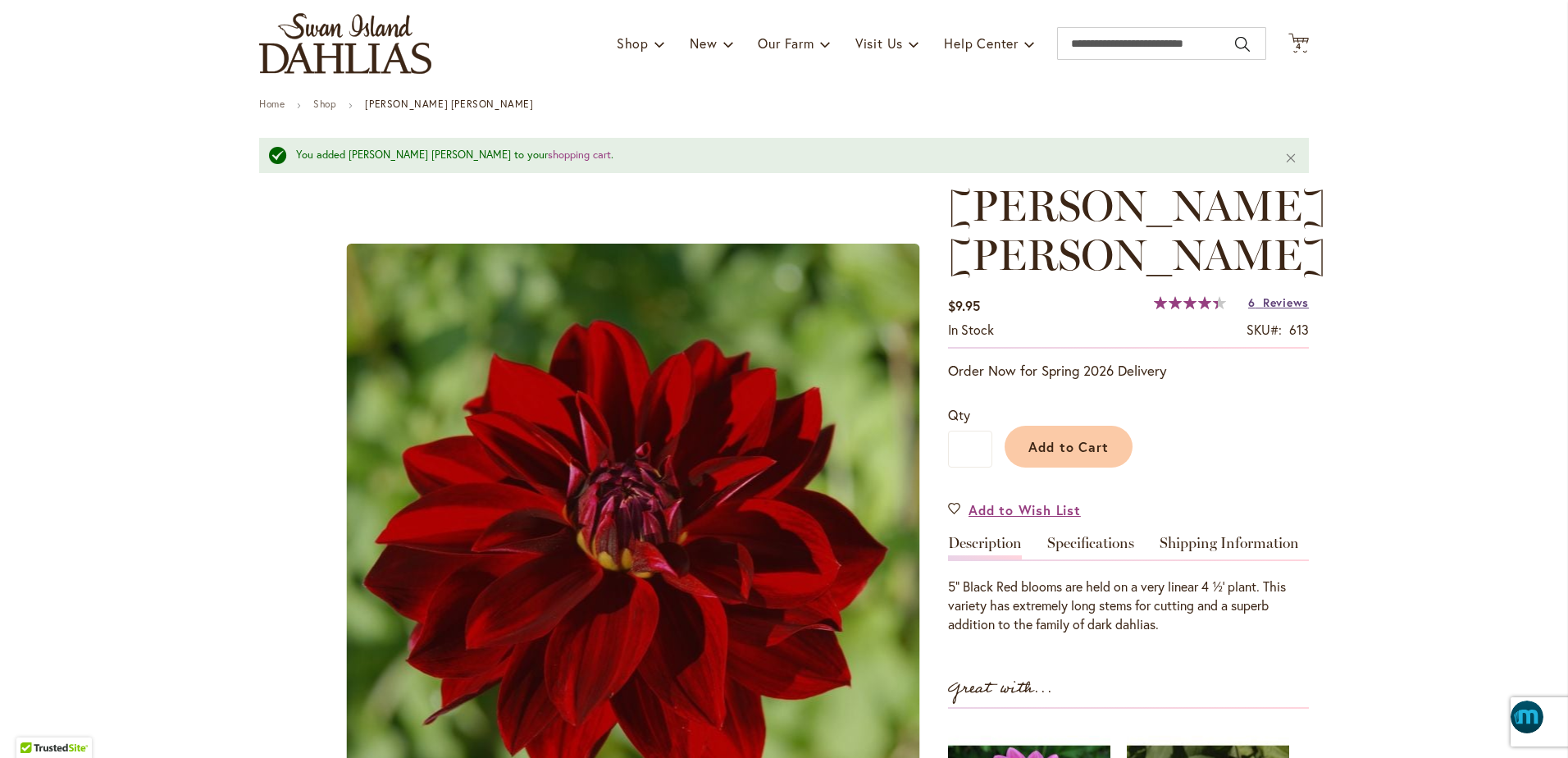
click at [1283, 294] on span "Reviews" at bounding box center [1285, 302] width 46 height 16
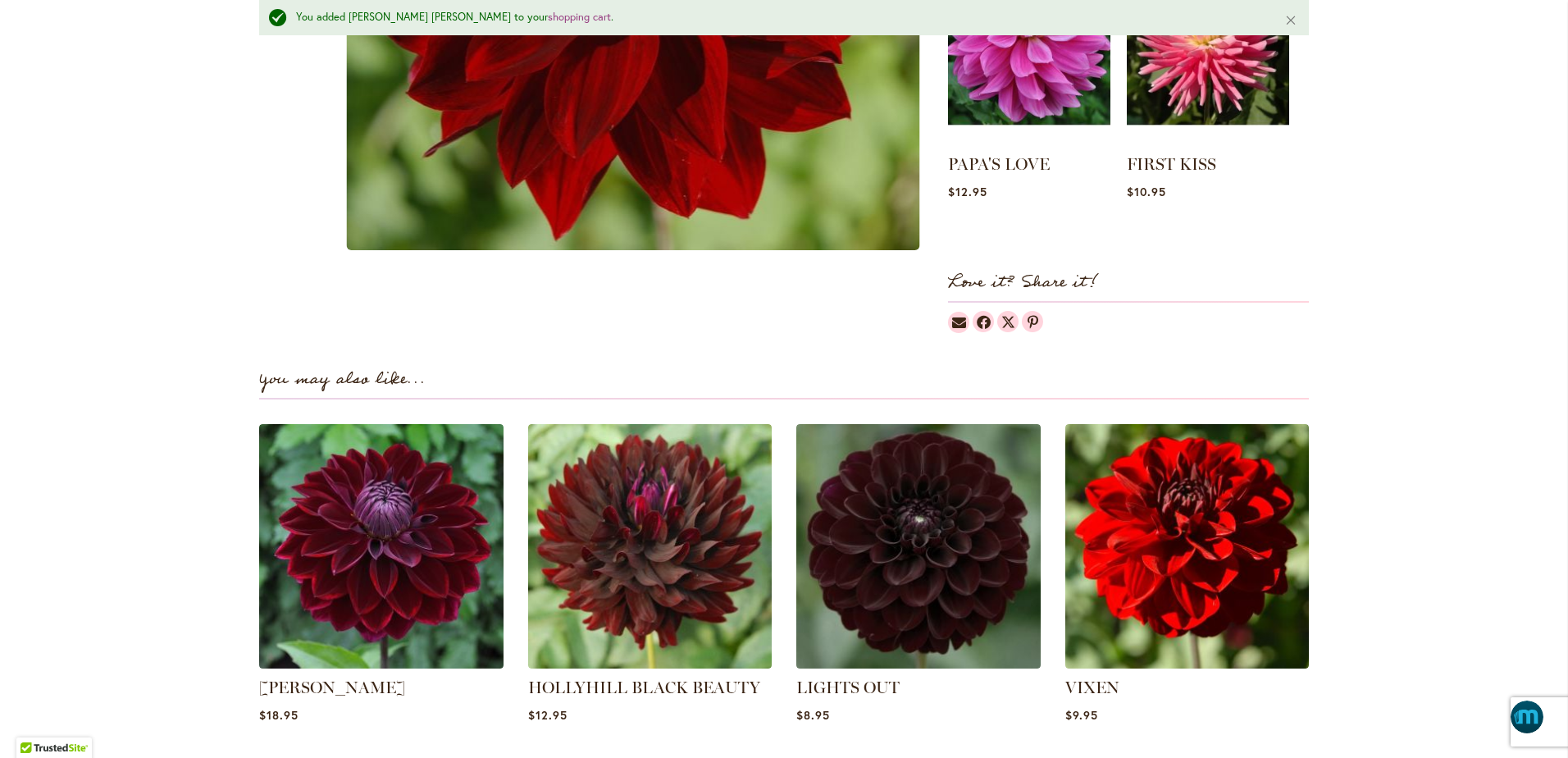
scroll to position [886, 0]
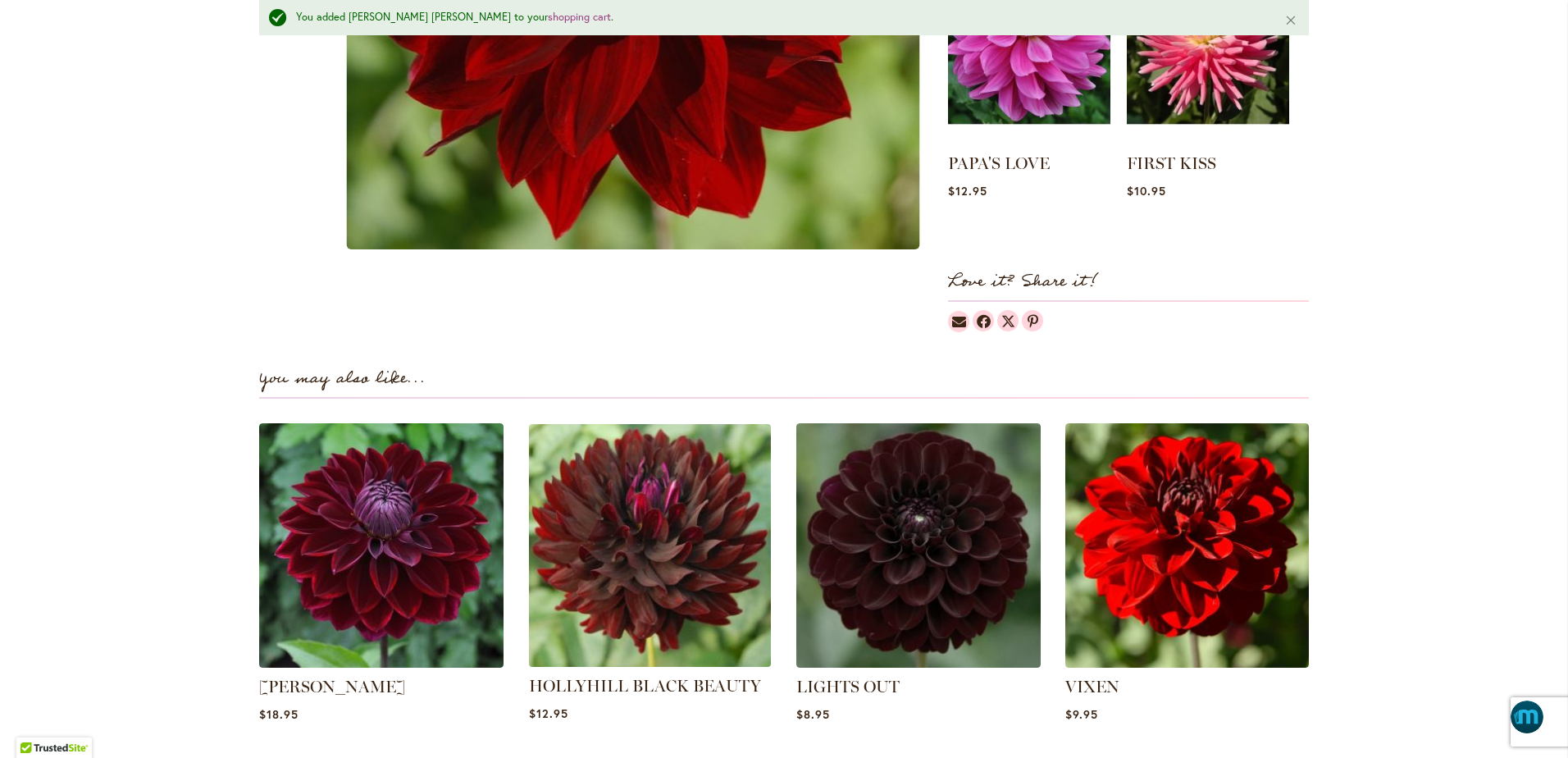
click at [664, 473] on img at bounding box center [649, 545] width 254 height 254
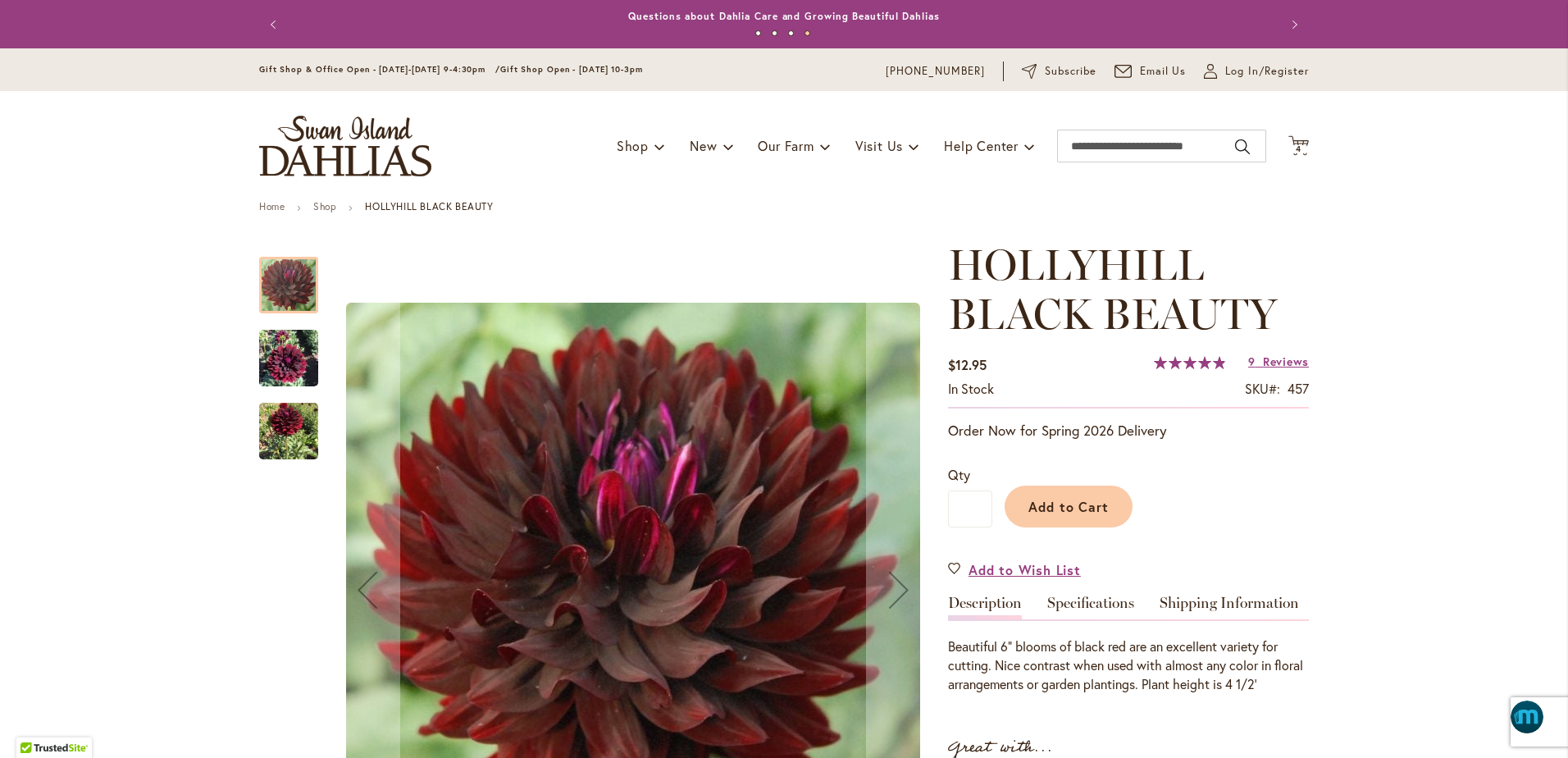
click at [276, 436] on img "HOLLYHILL BLACK BEAUTY" at bounding box center [288, 432] width 59 height 75
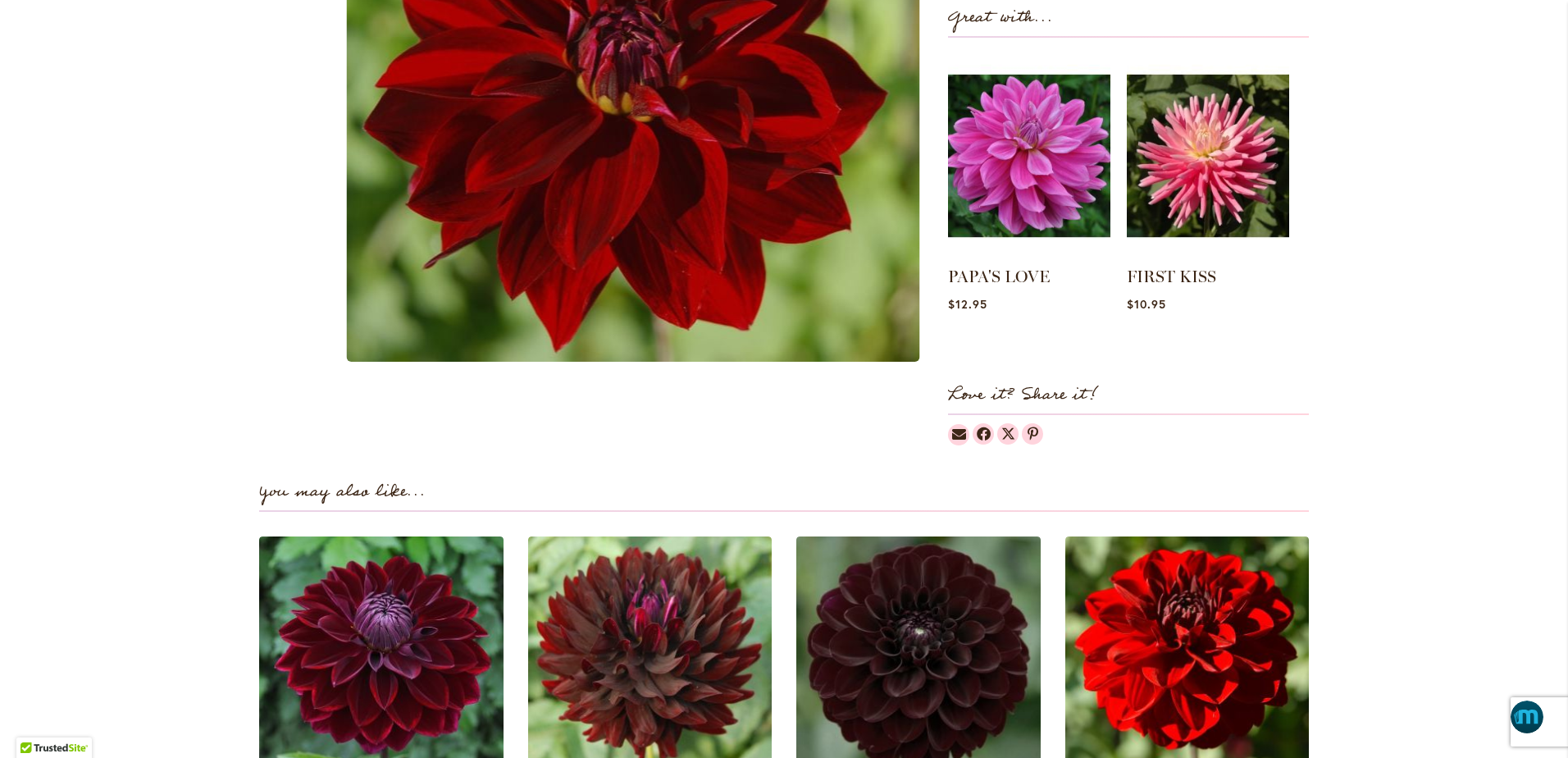
scroll to position [840, 0]
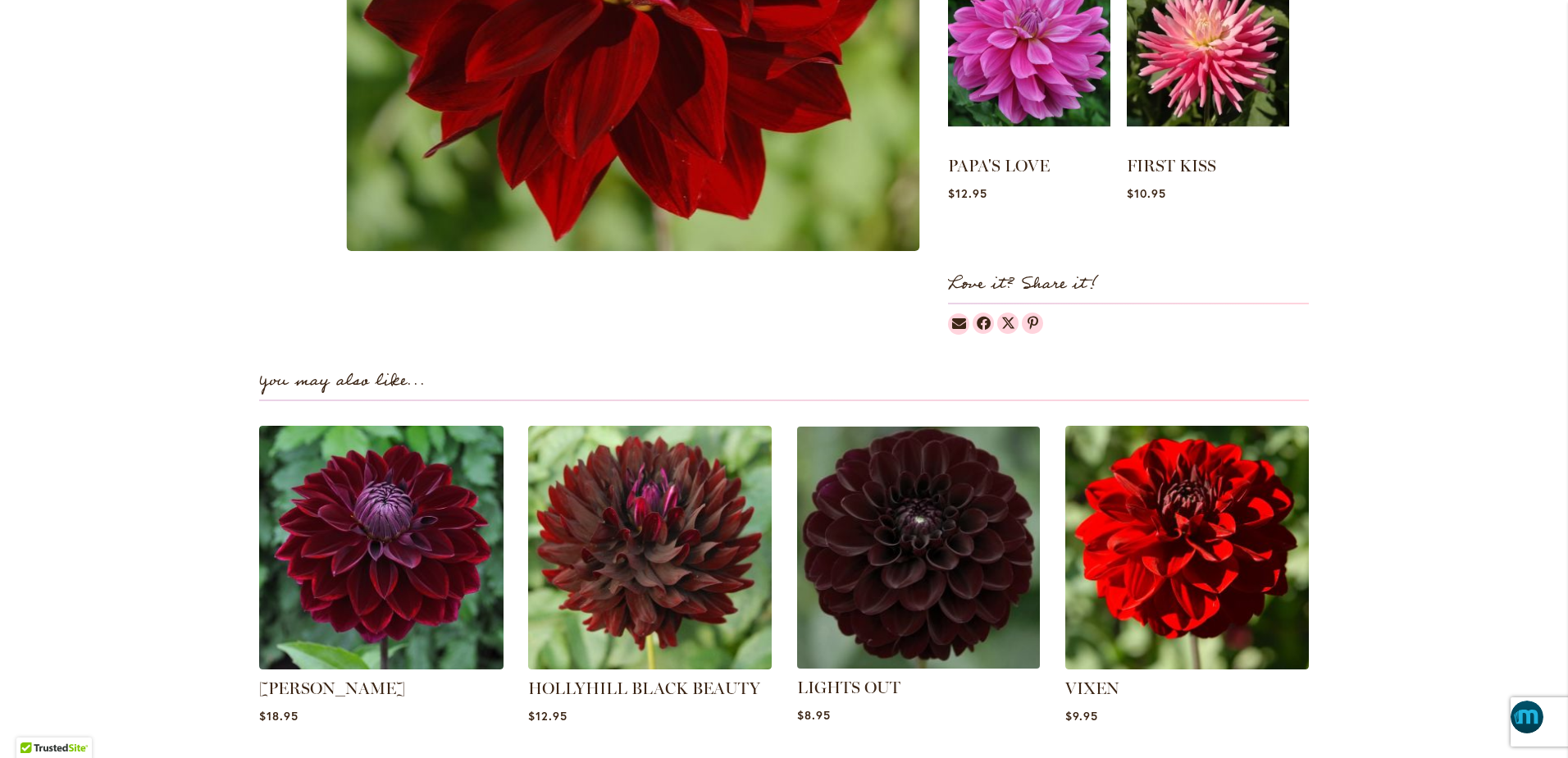
click at [903, 534] on img at bounding box center [919, 547] width 254 height 254
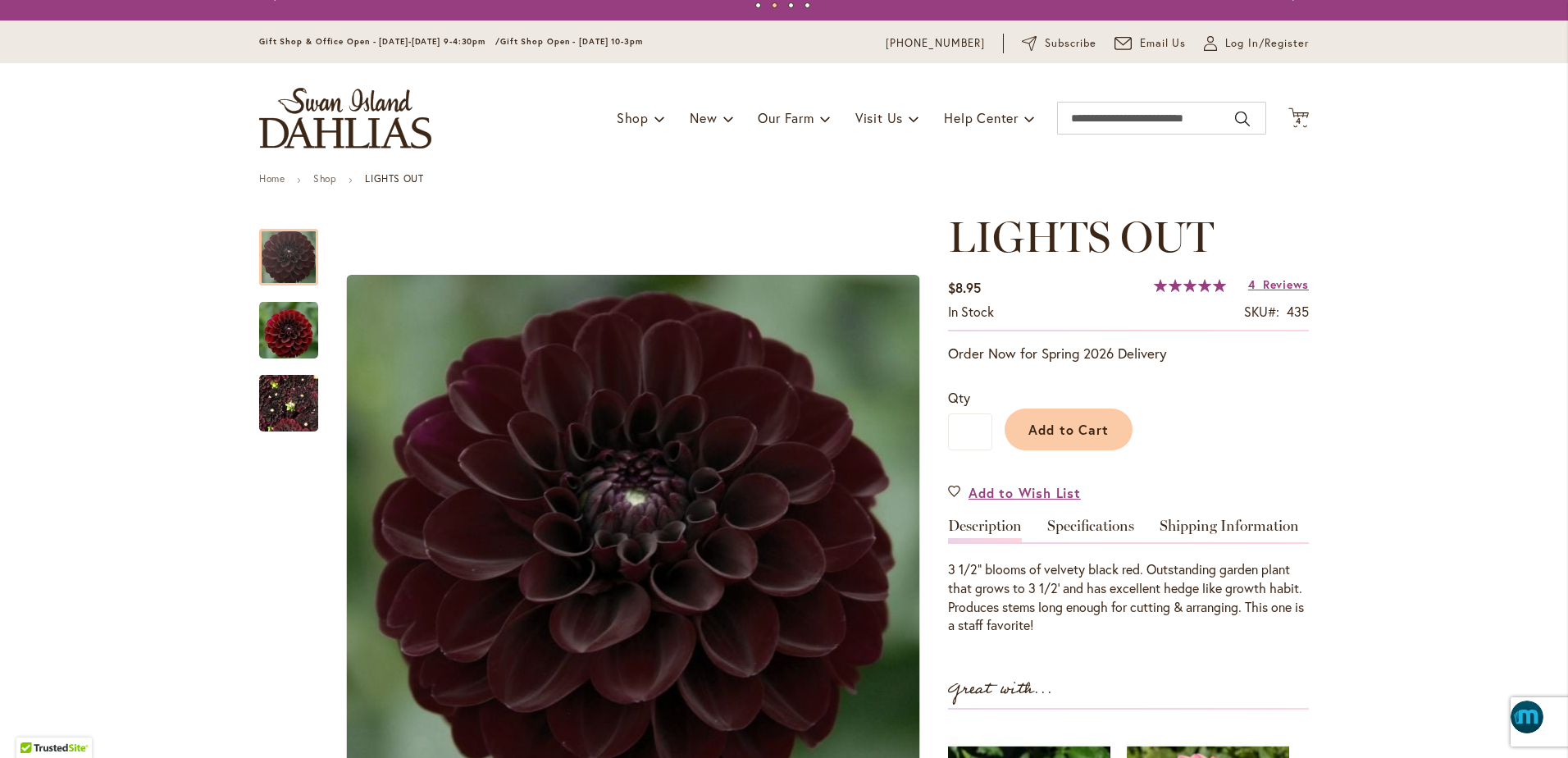
scroll to position [20, 0]
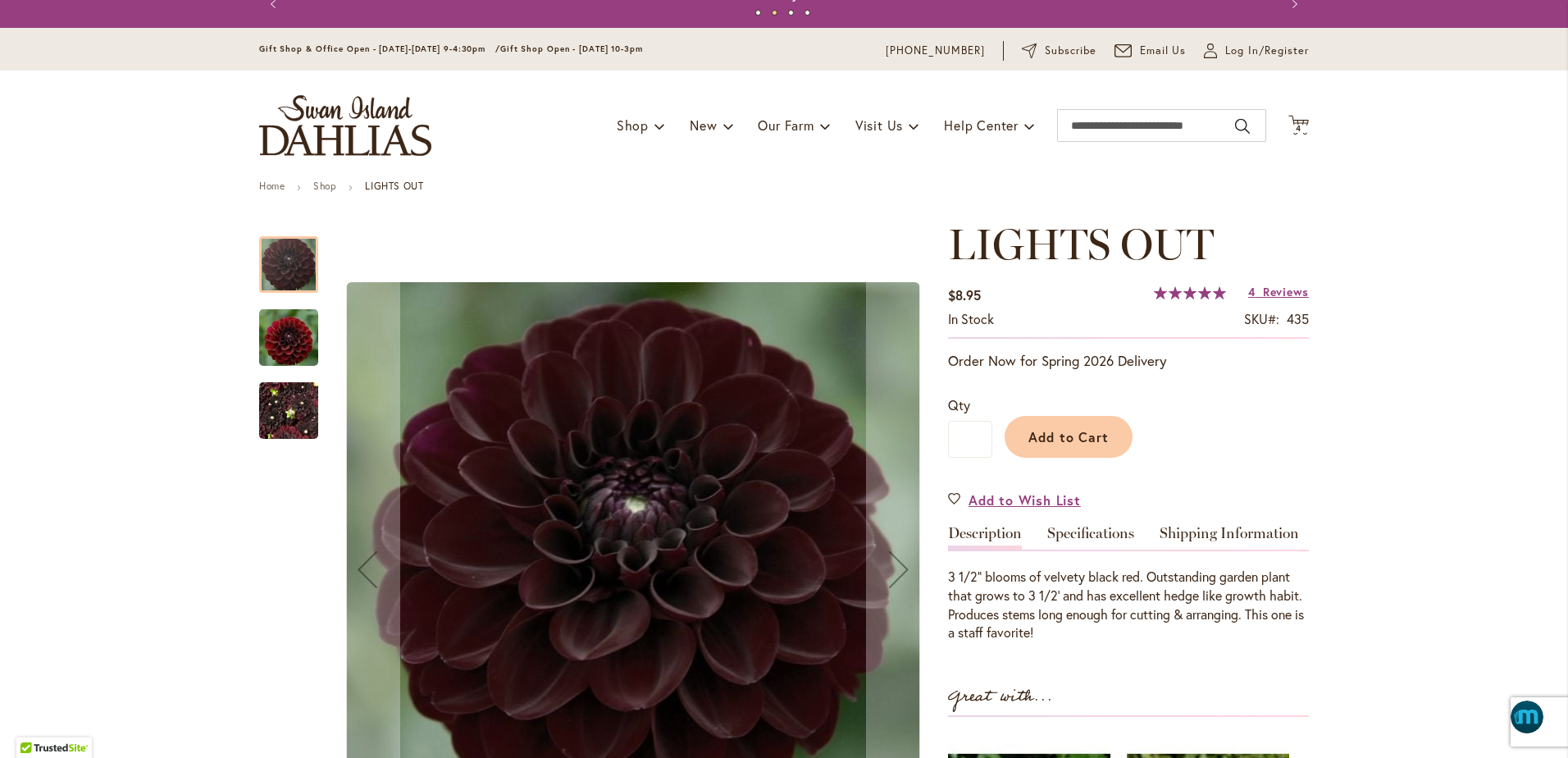
click at [272, 347] on img "LIGHTS OUT" at bounding box center [288, 336] width 59 height 60
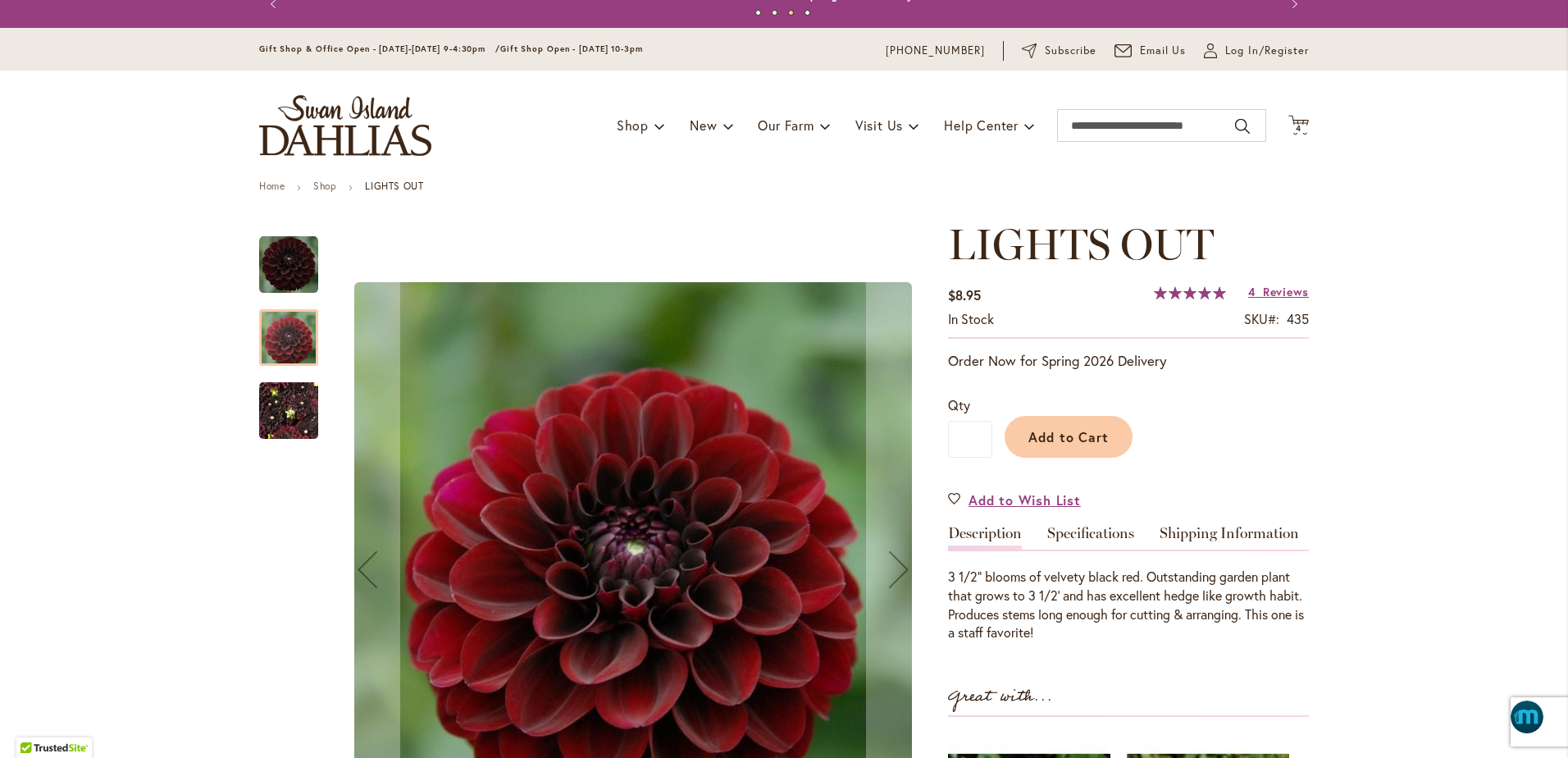
click at [267, 418] on img "LIGHTS OUT" at bounding box center [288, 411] width 59 height 79
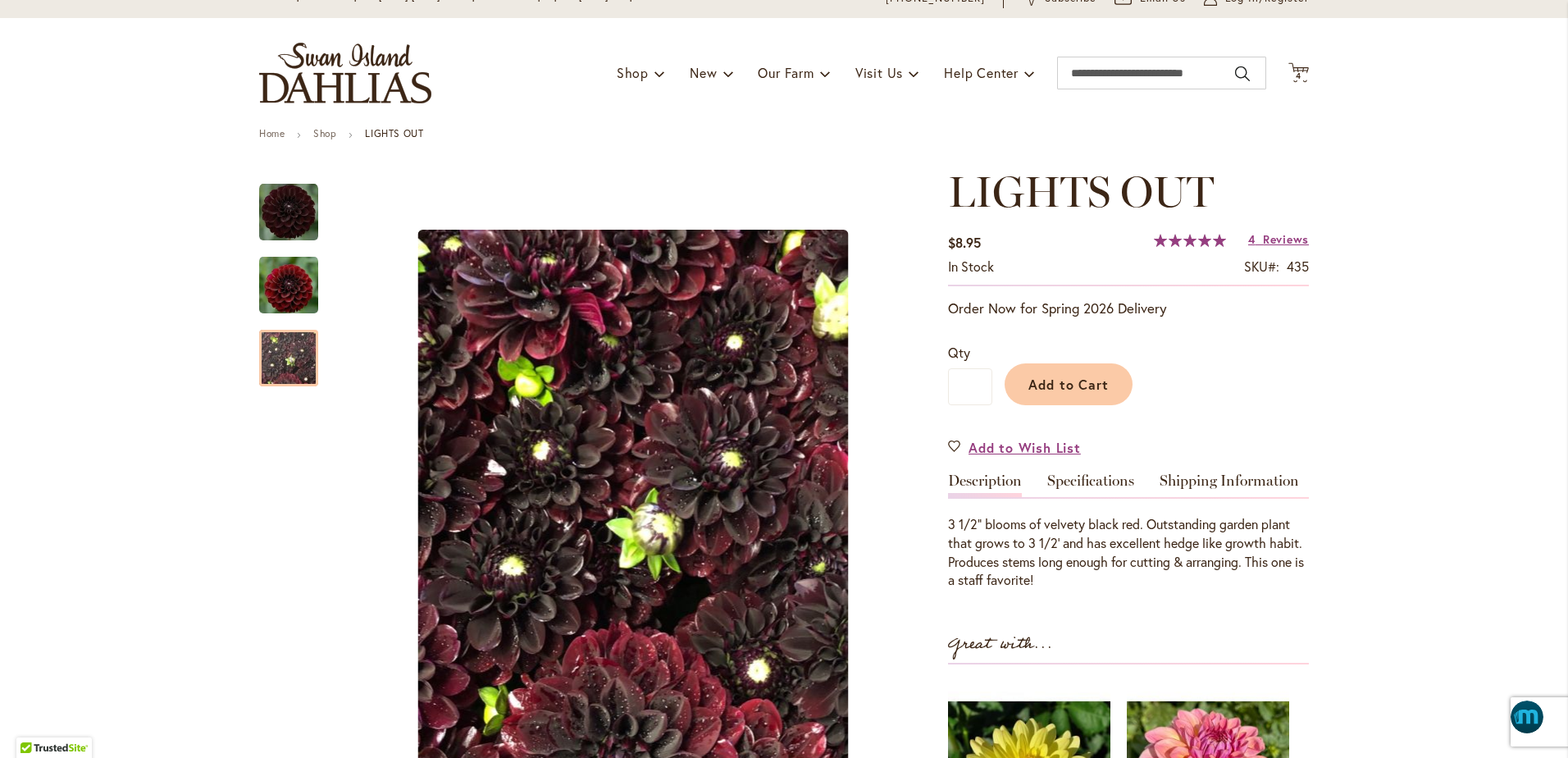
scroll to position [82, 0]
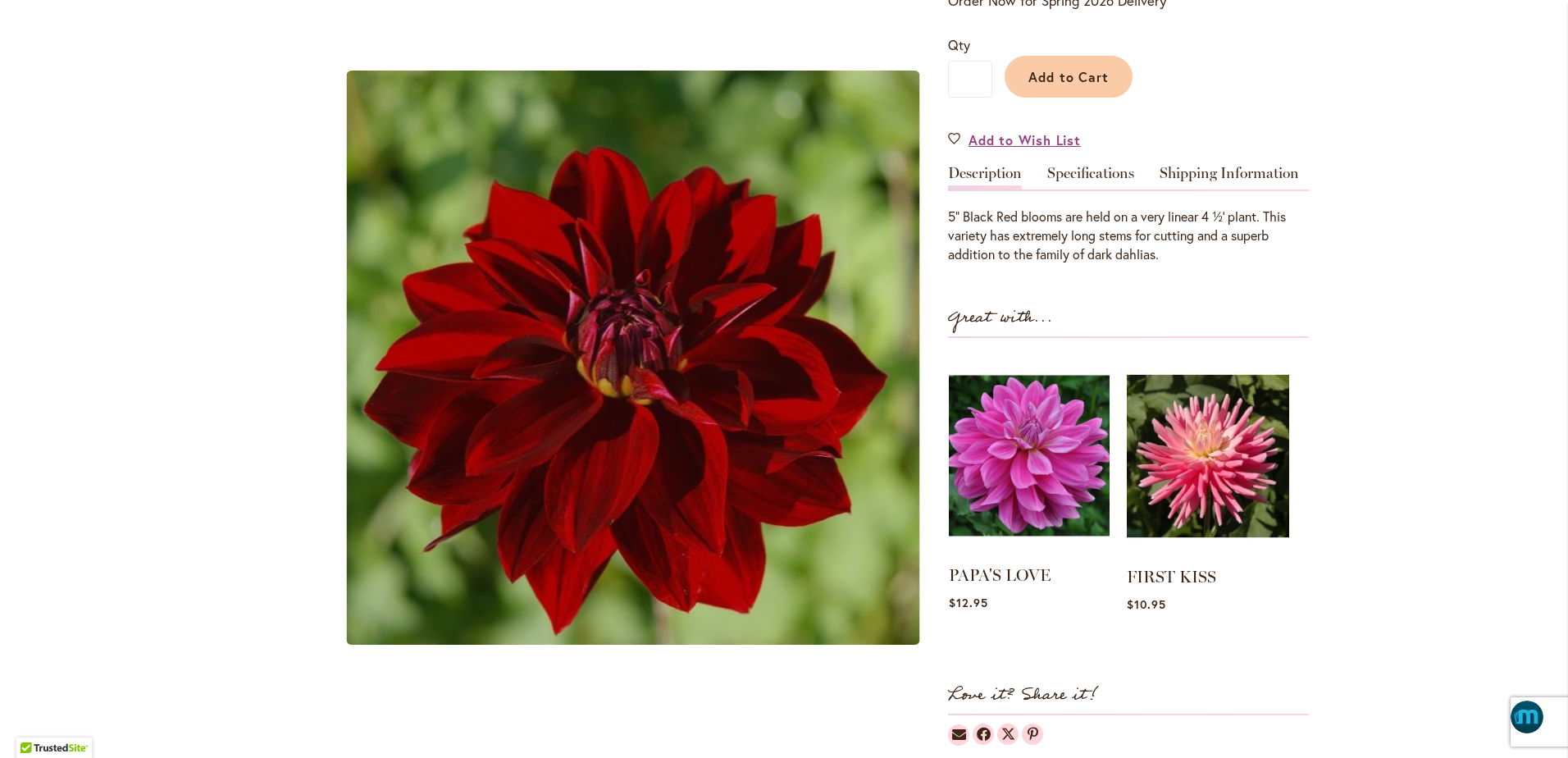
scroll to position [431, 0]
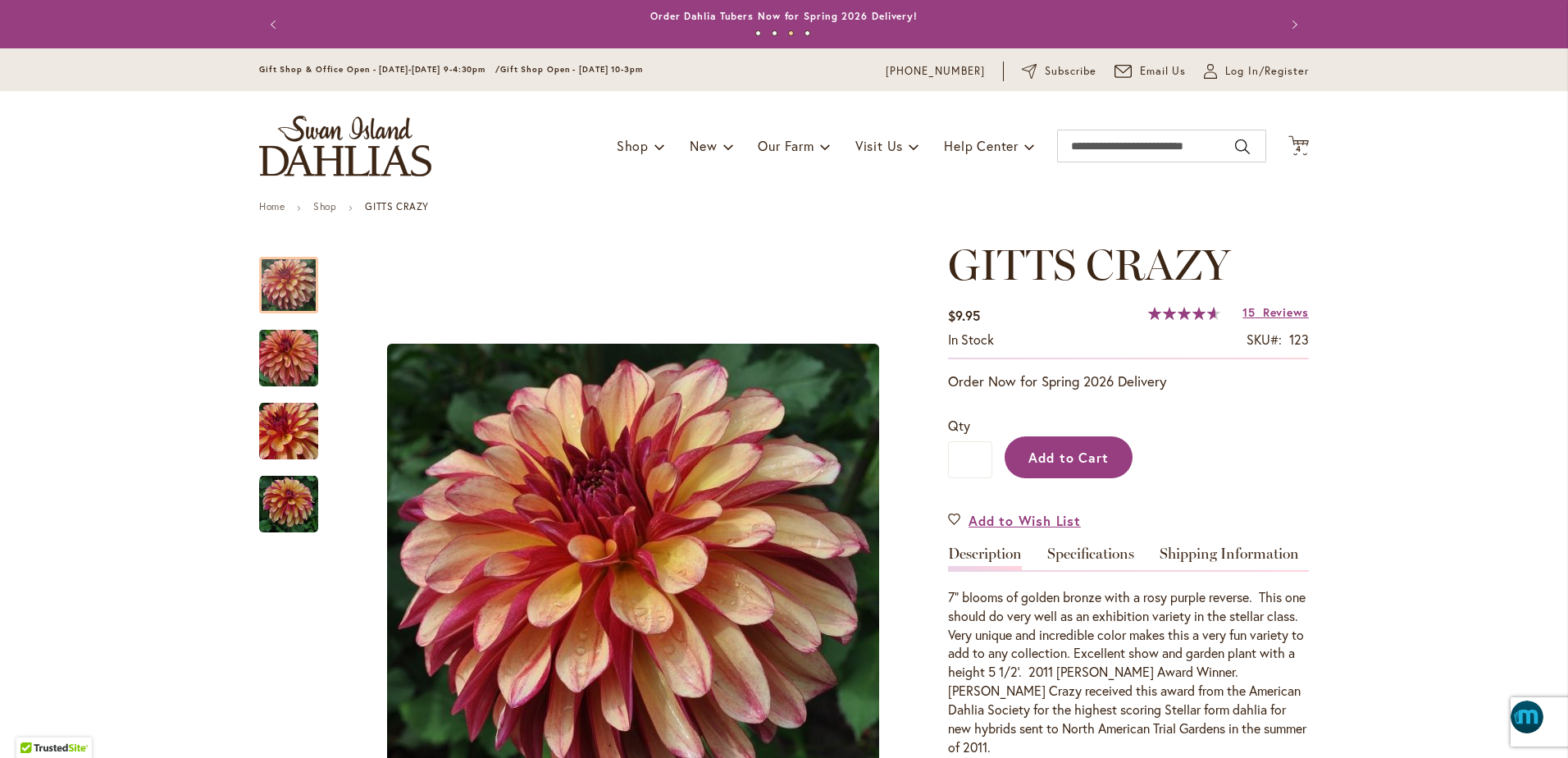
click at [1040, 458] on span "Add to Cart" at bounding box center [1069, 457] width 81 height 17
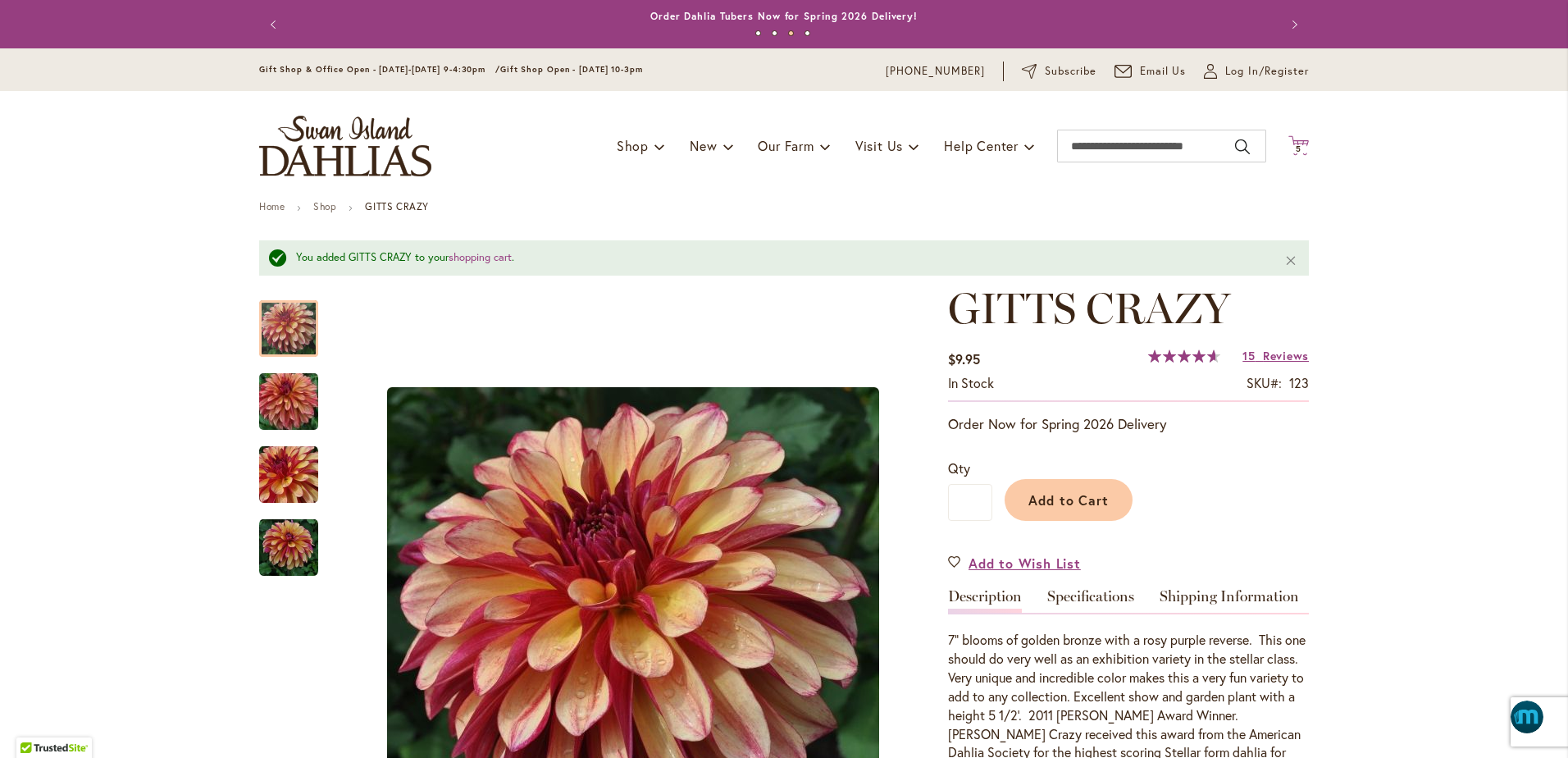
click at [1292, 144] on icon at bounding box center [1298, 145] width 20 height 20
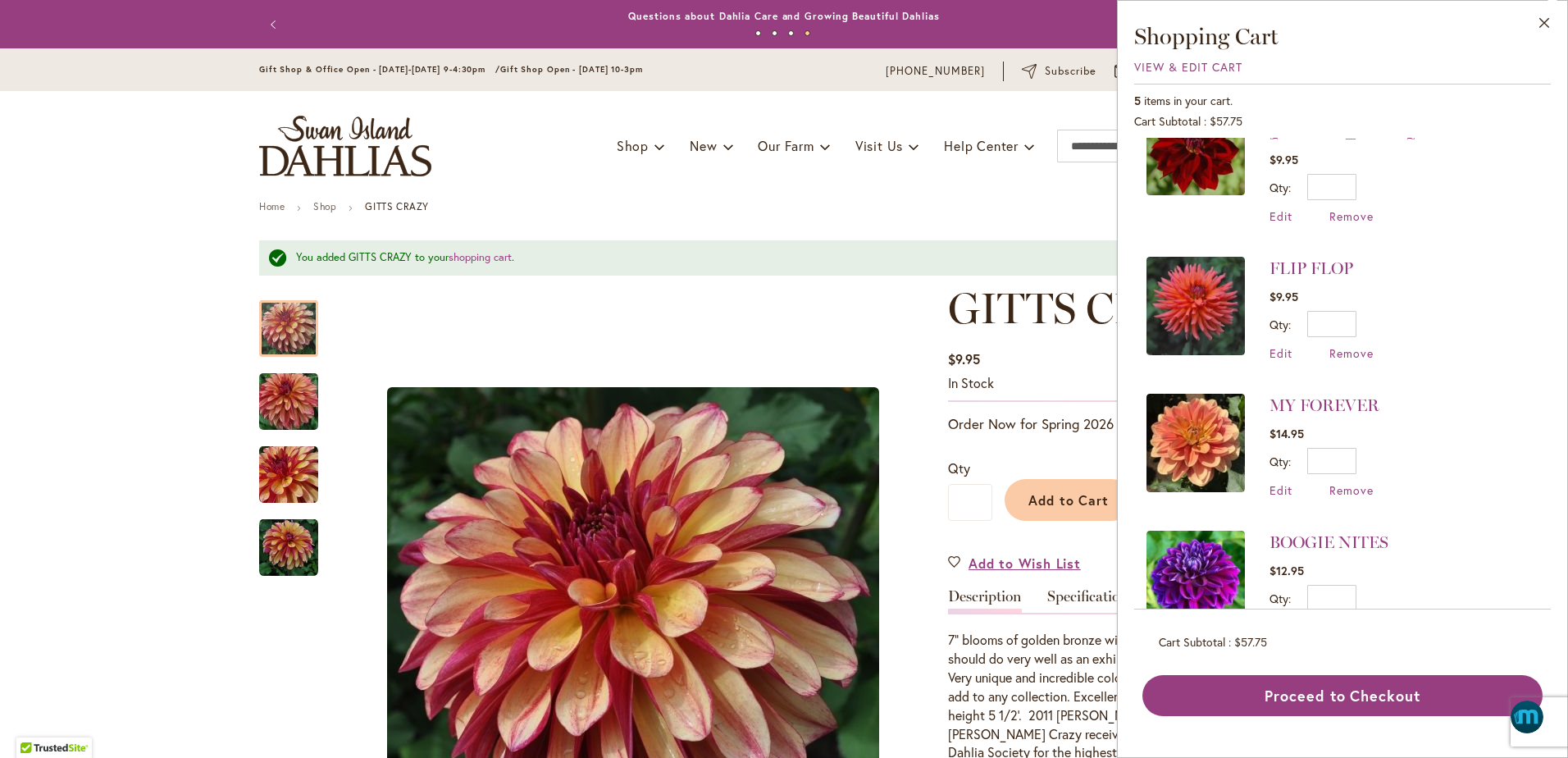
scroll to position [202, 0]
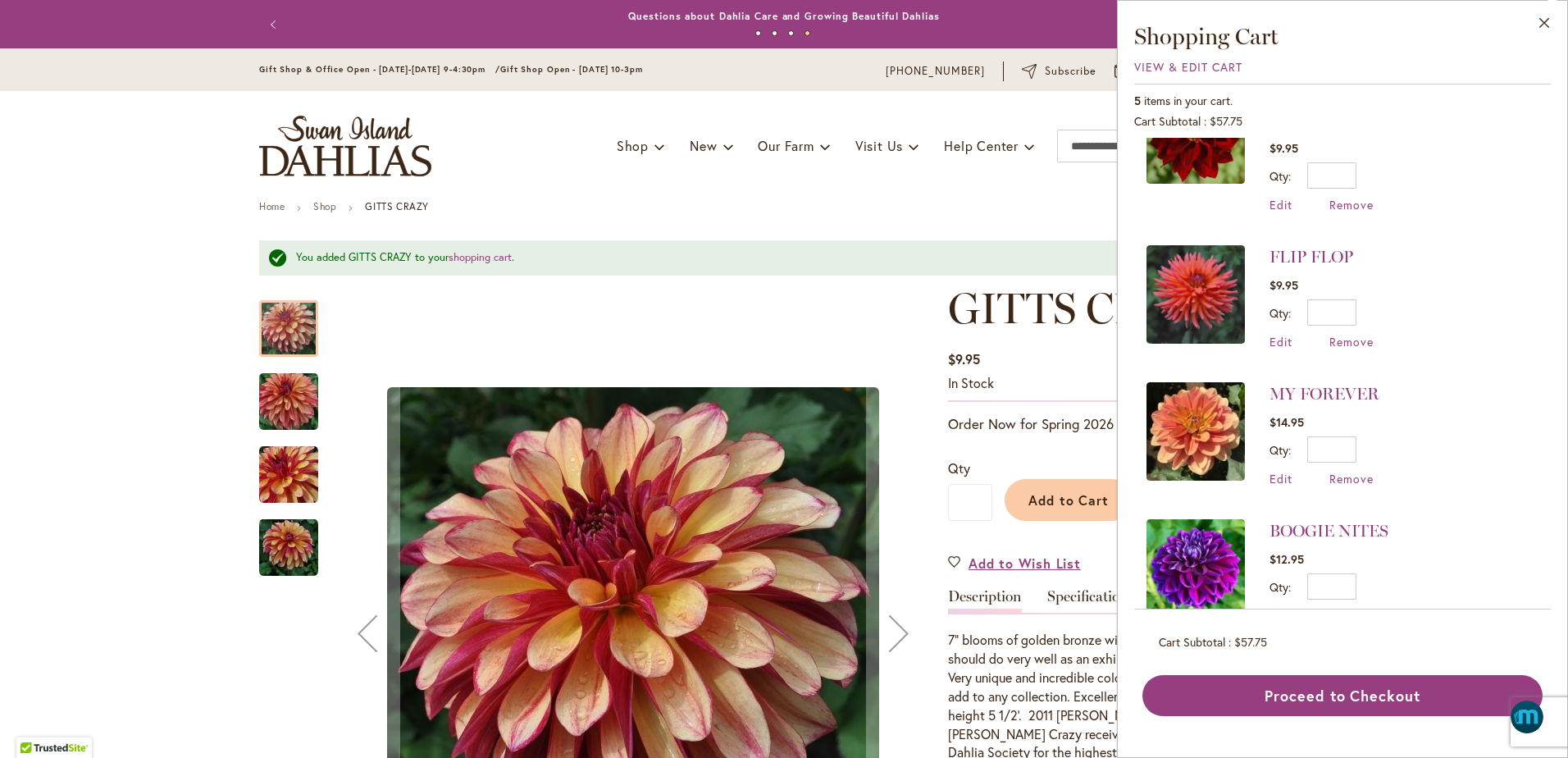
click at [519, 291] on div "Gitts Crazy" at bounding box center [633, 633] width 597 height 699
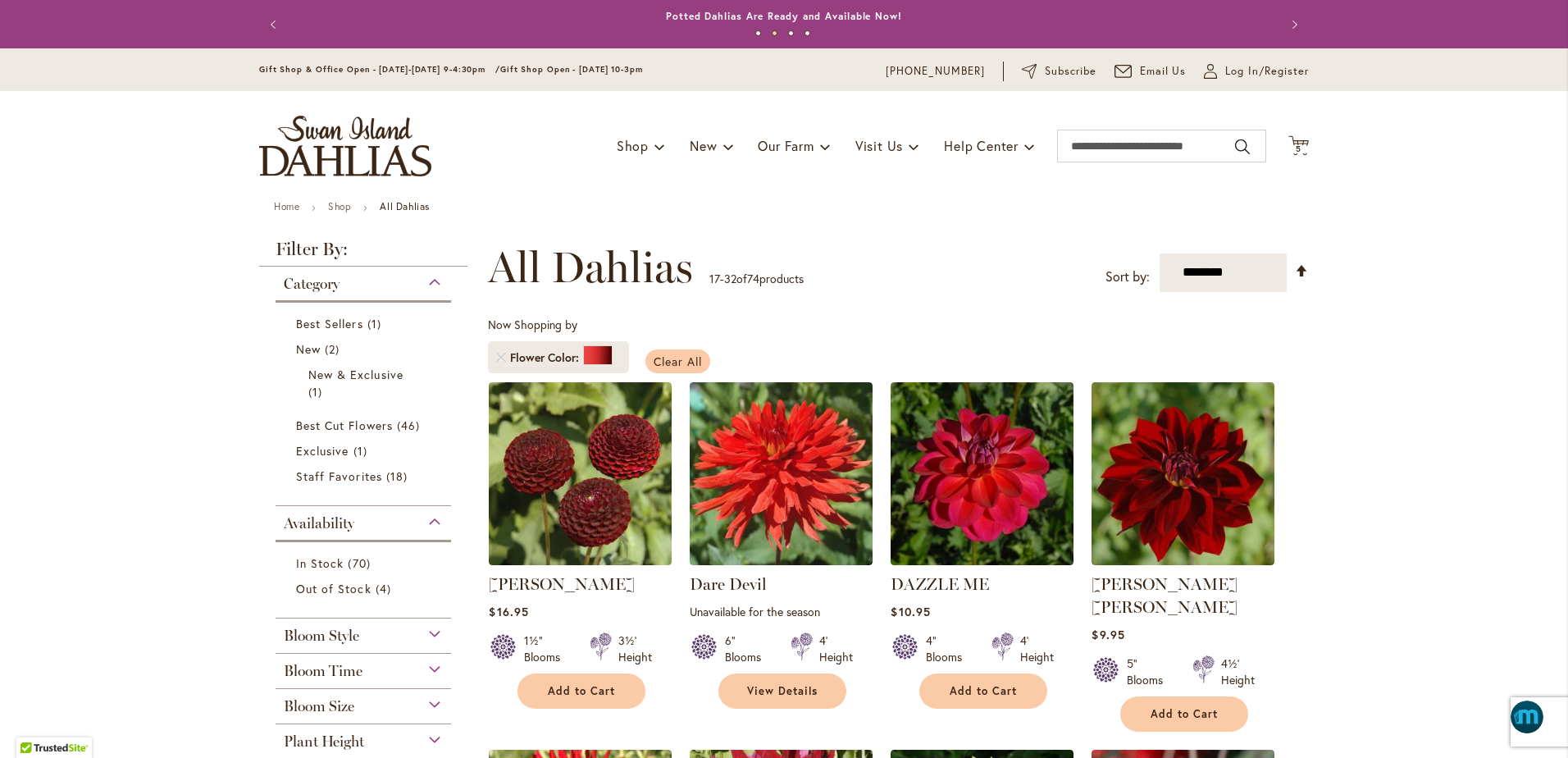
click at [688, 357] on span "Clear All" at bounding box center [677, 361] width 48 height 16
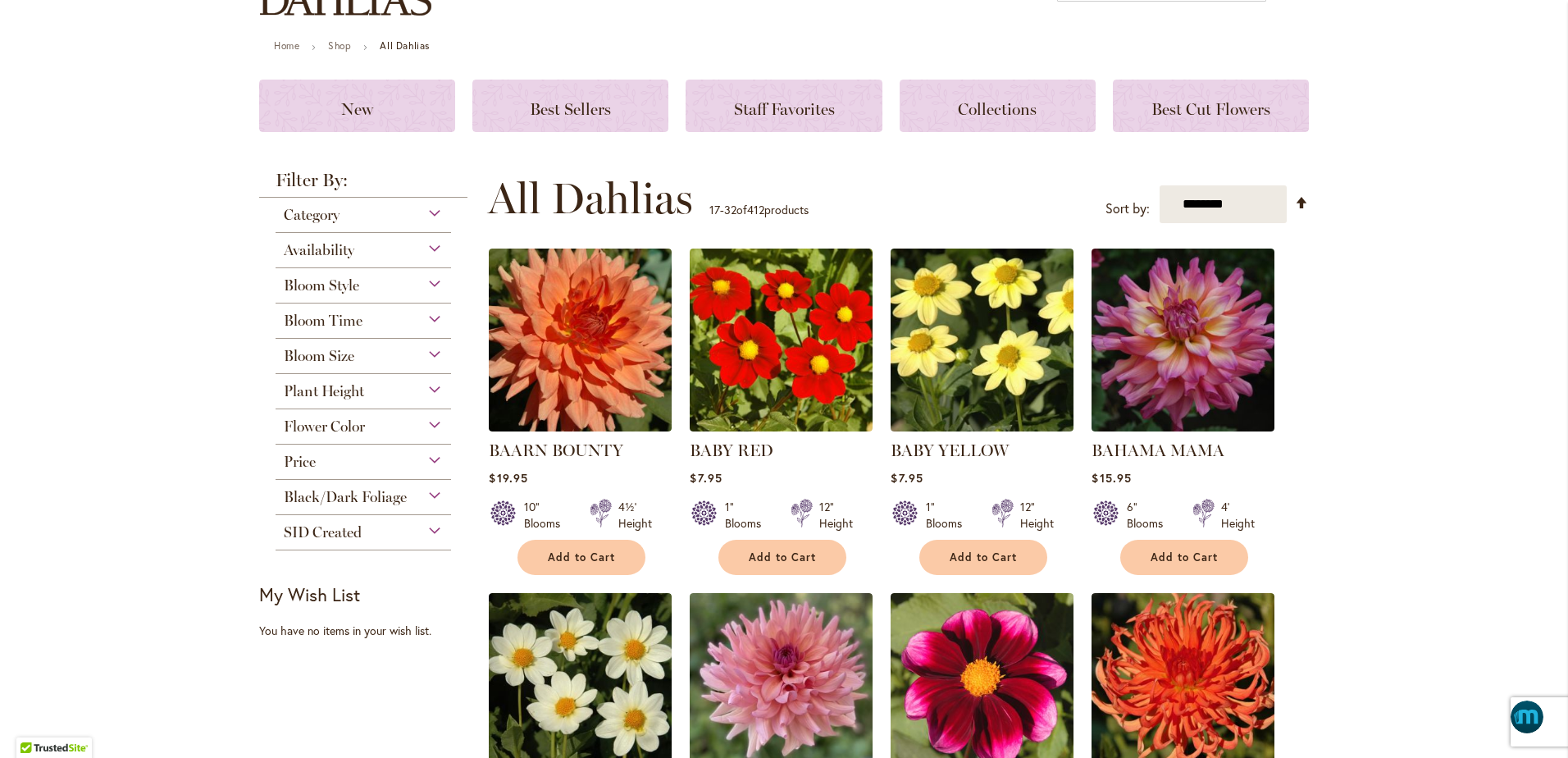
scroll to position [164, 0]
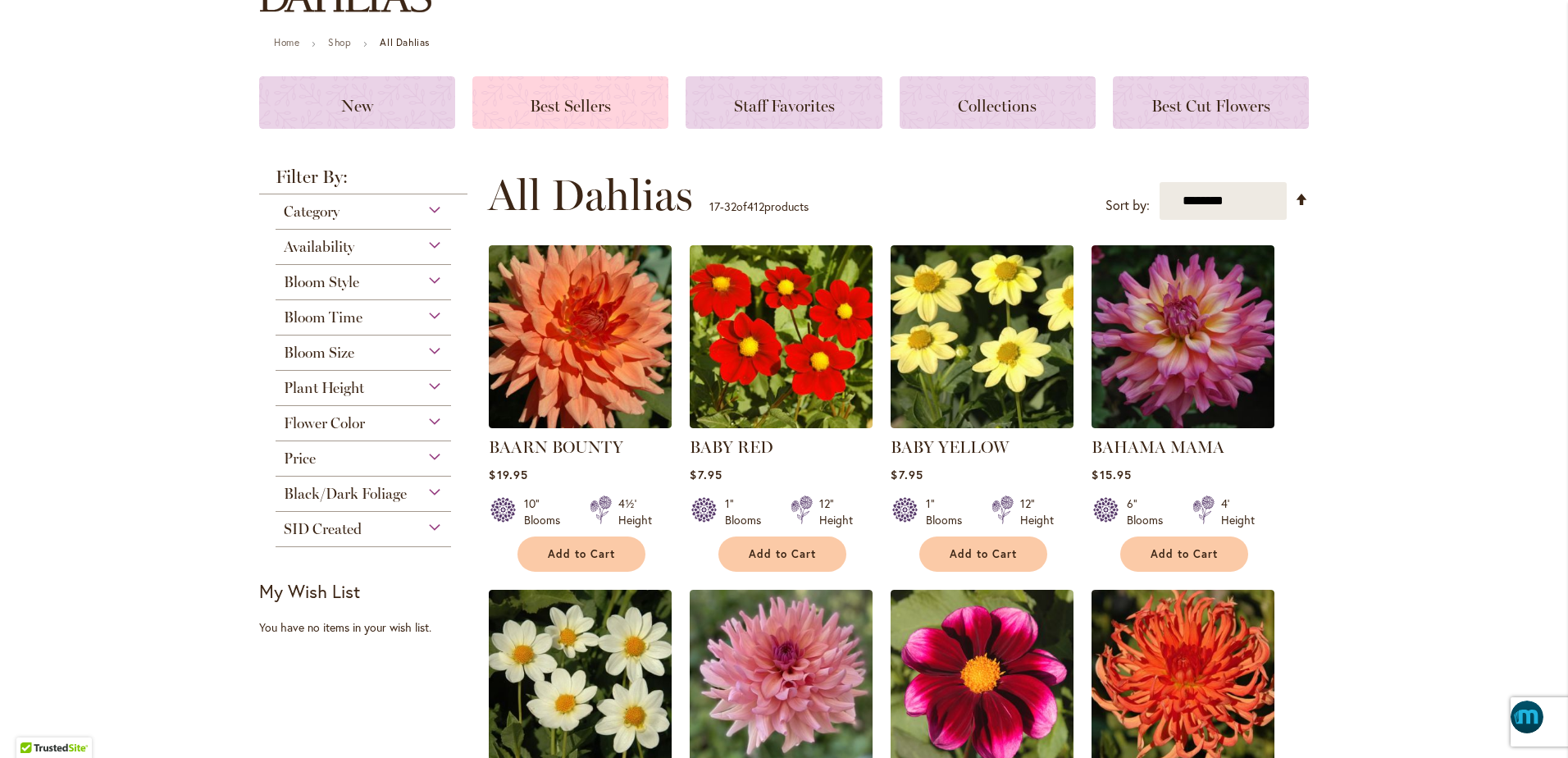
click at [485, 116] on div "Best Sellers" at bounding box center [571, 101] width 196 height 52
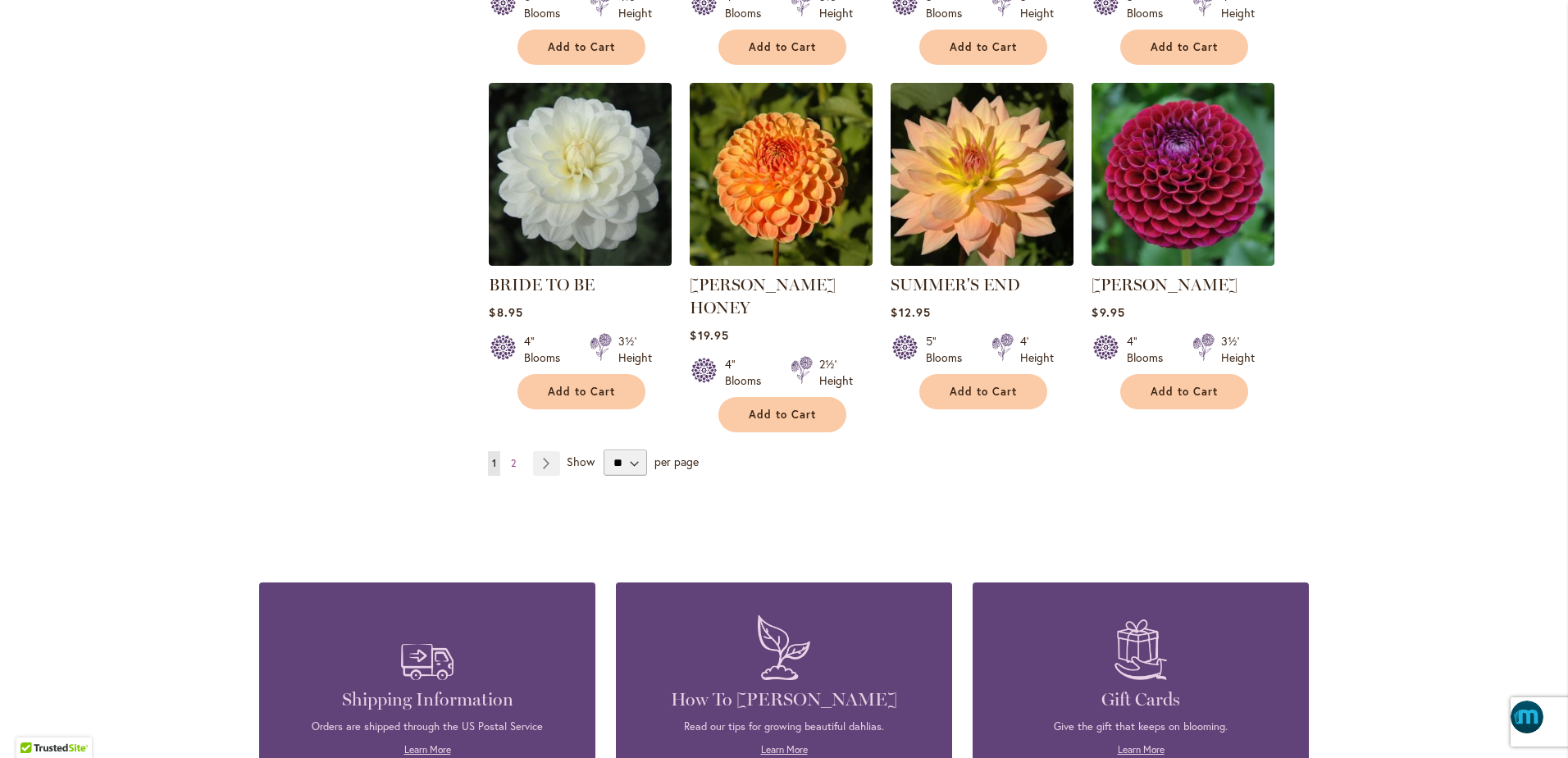
scroll to position [1292, 0]
click at [511, 456] on span "2" at bounding box center [513, 462] width 5 height 12
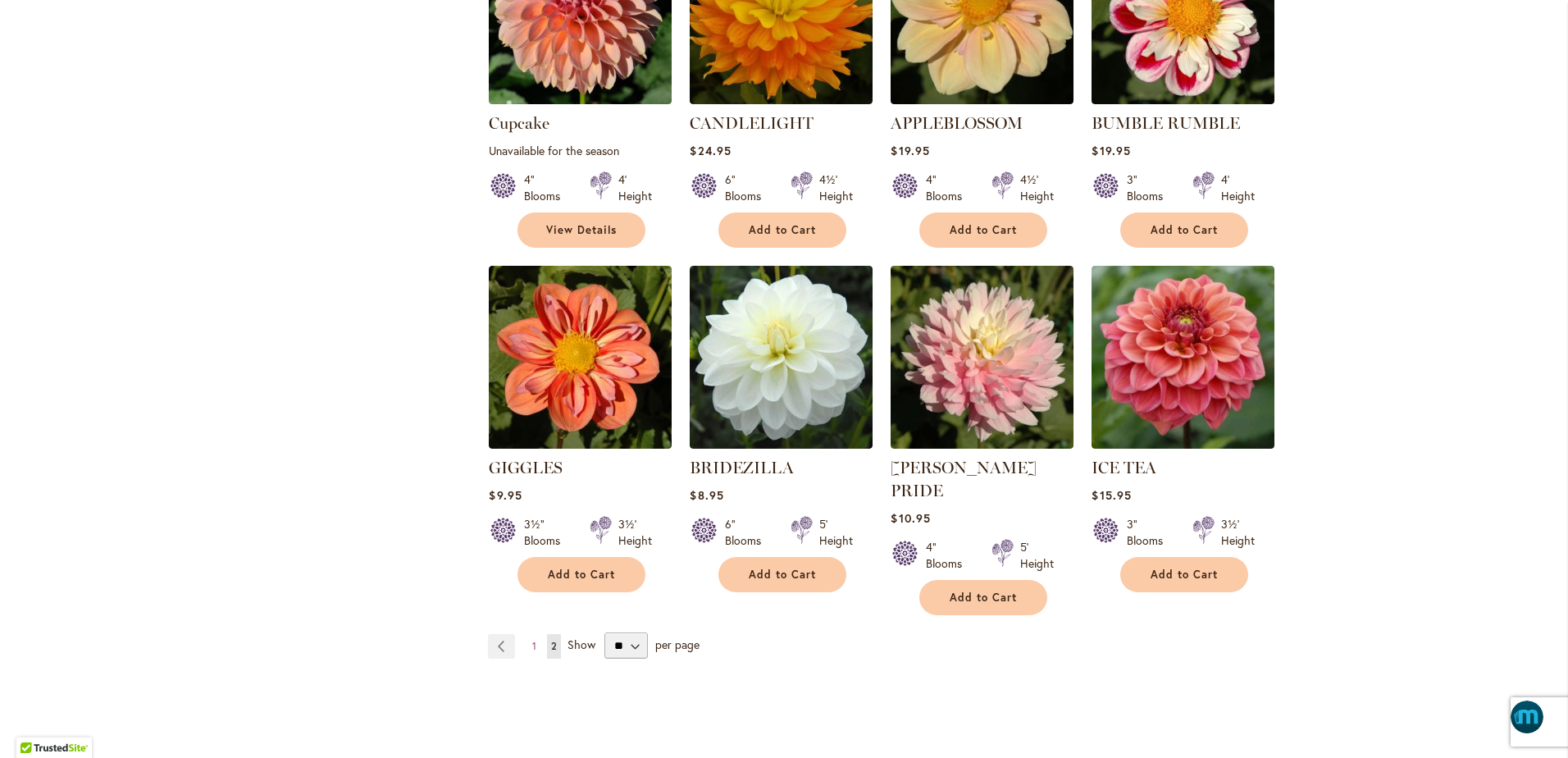
scroll to position [1086, 0]
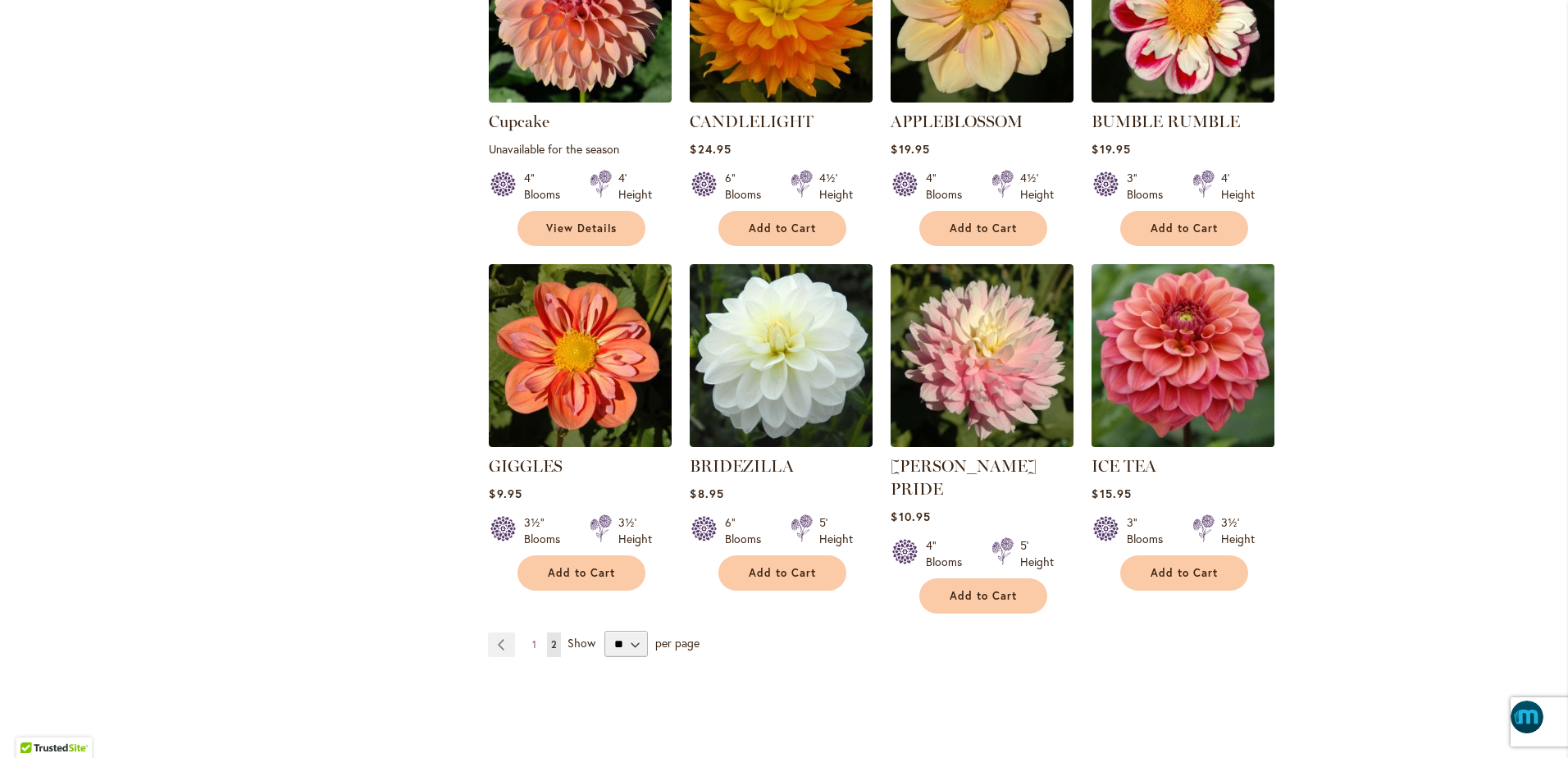
click at [1182, 386] on img at bounding box center [1183, 355] width 192 height 192
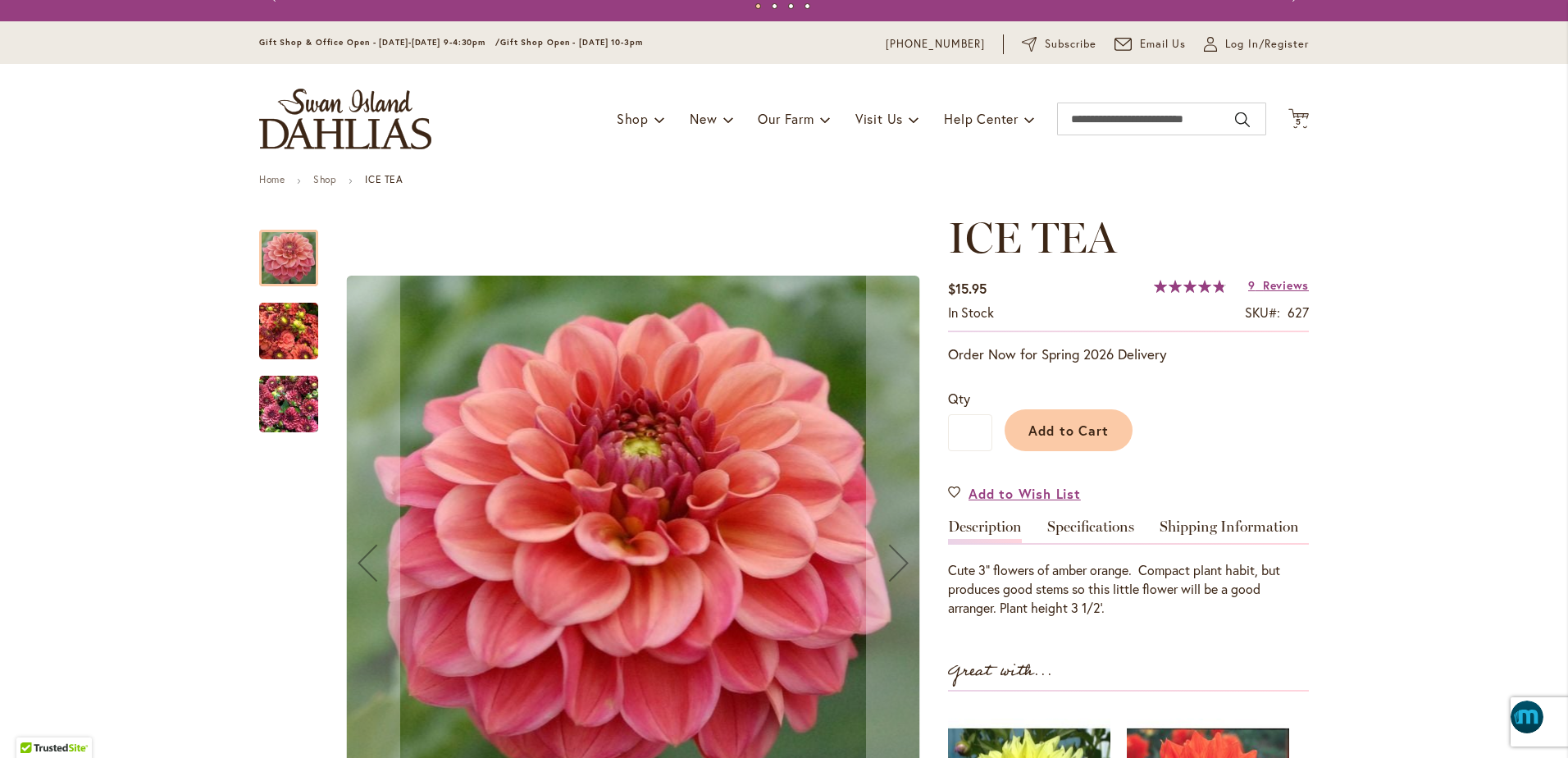
scroll to position [61, 0]
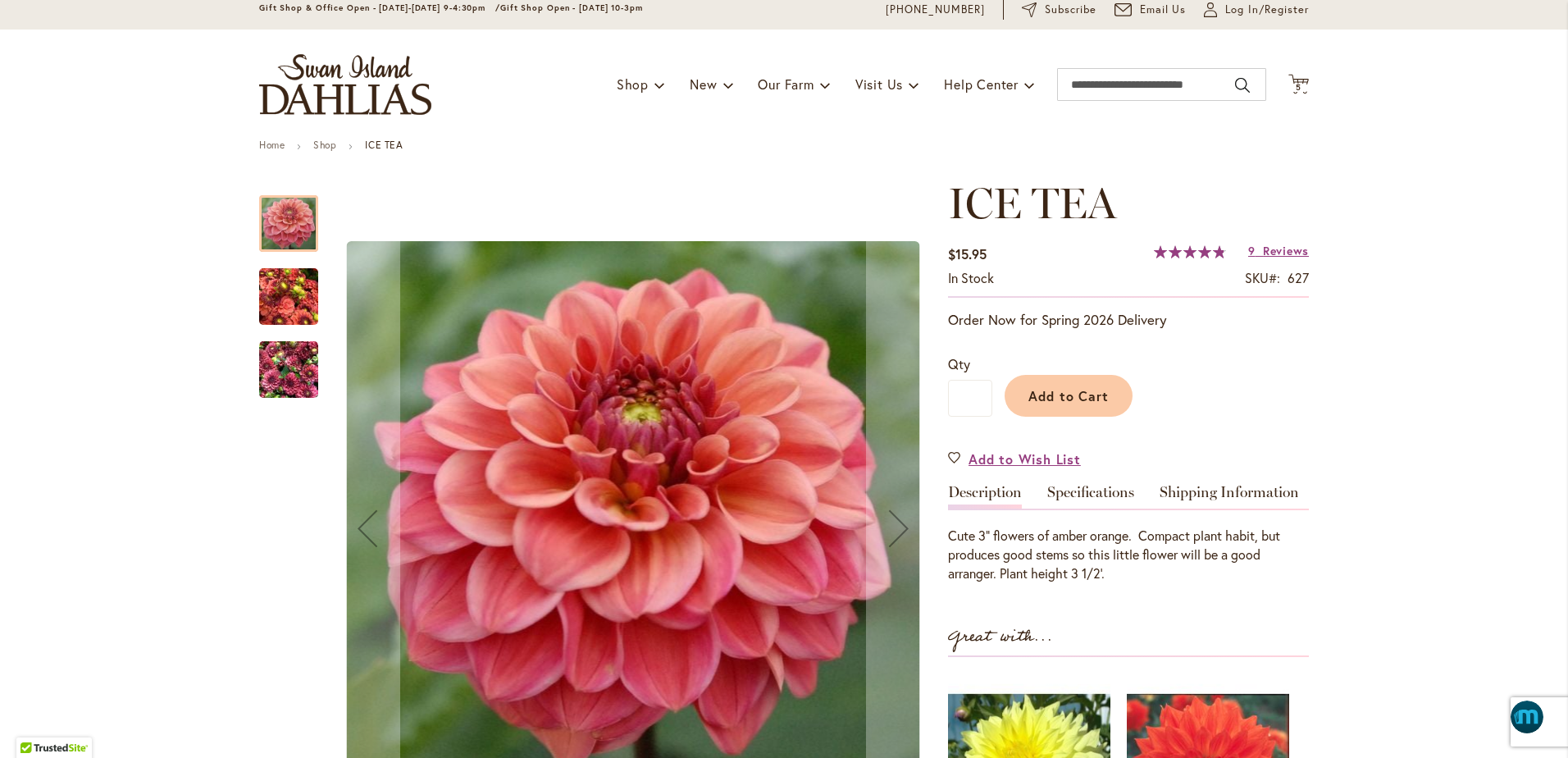
click at [264, 371] on img "ICE TEA" at bounding box center [288, 369] width 59 height 79
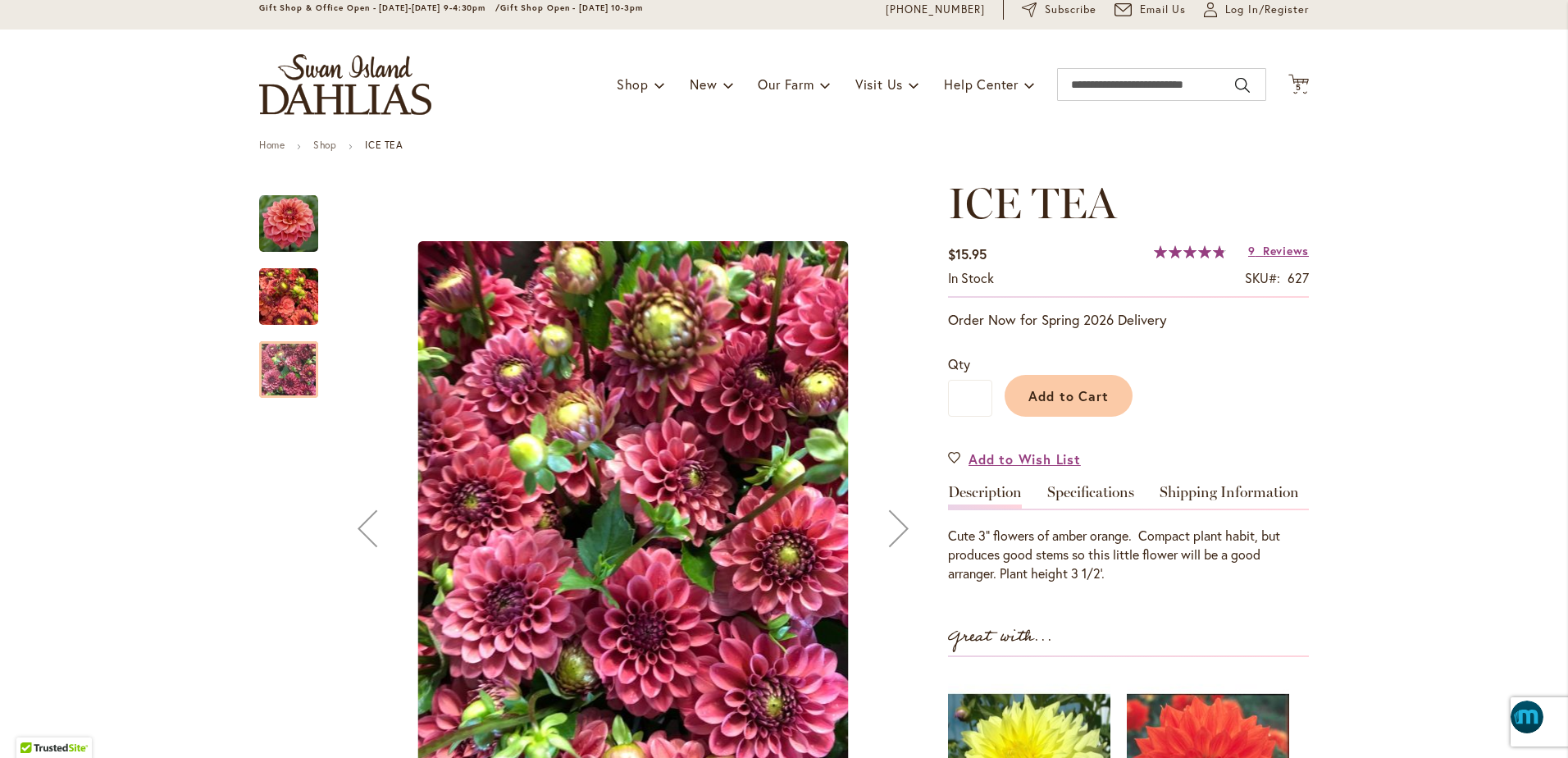
click at [291, 293] on img "ICE TEA" at bounding box center [288, 297] width 59 height 79
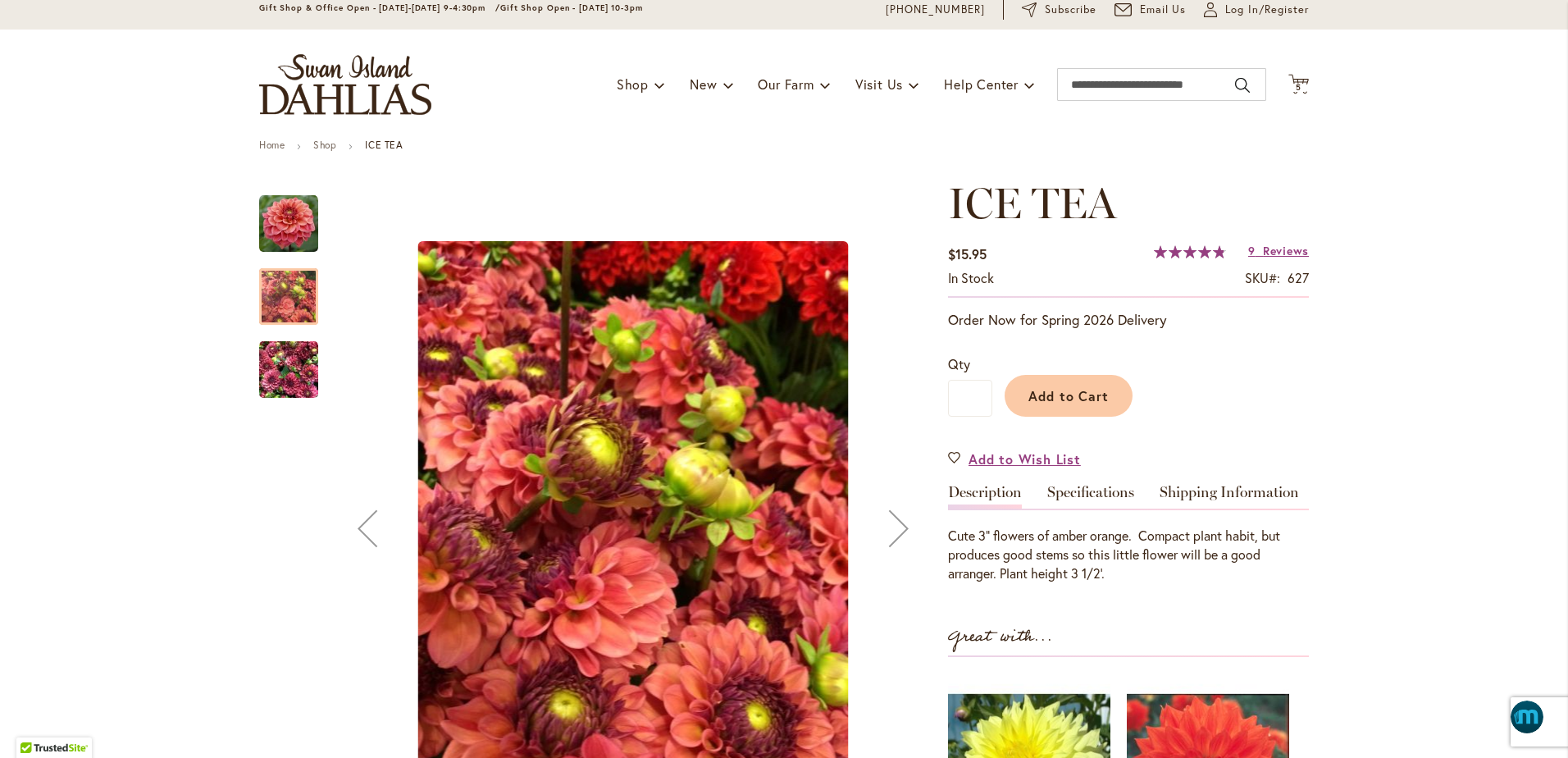
click at [272, 227] on img "ICE TEA" at bounding box center [288, 224] width 59 height 59
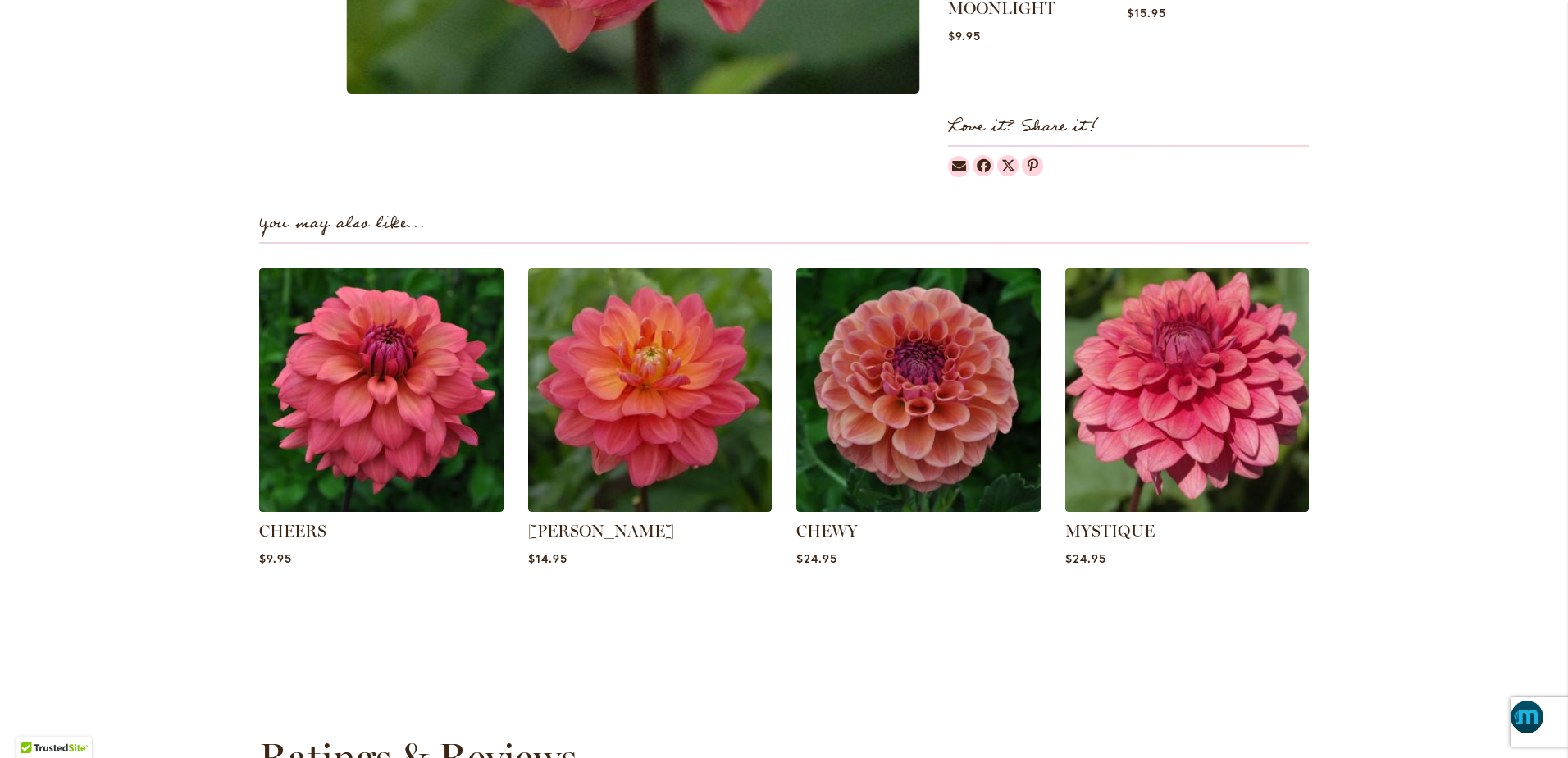
scroll to position [984, 0]
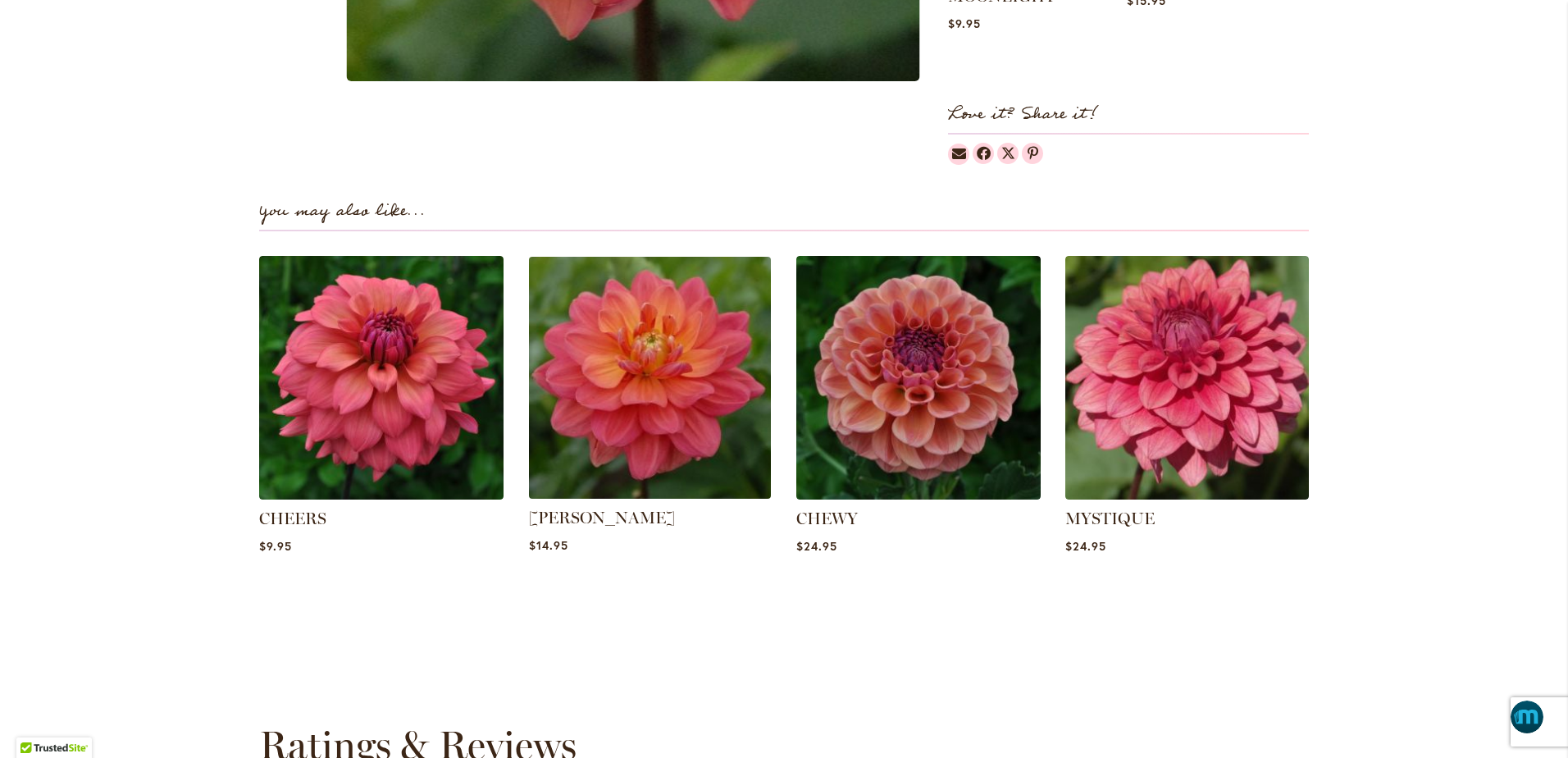
click at [637, 419] on img at bounding box center [649, 378] width 254 height 254
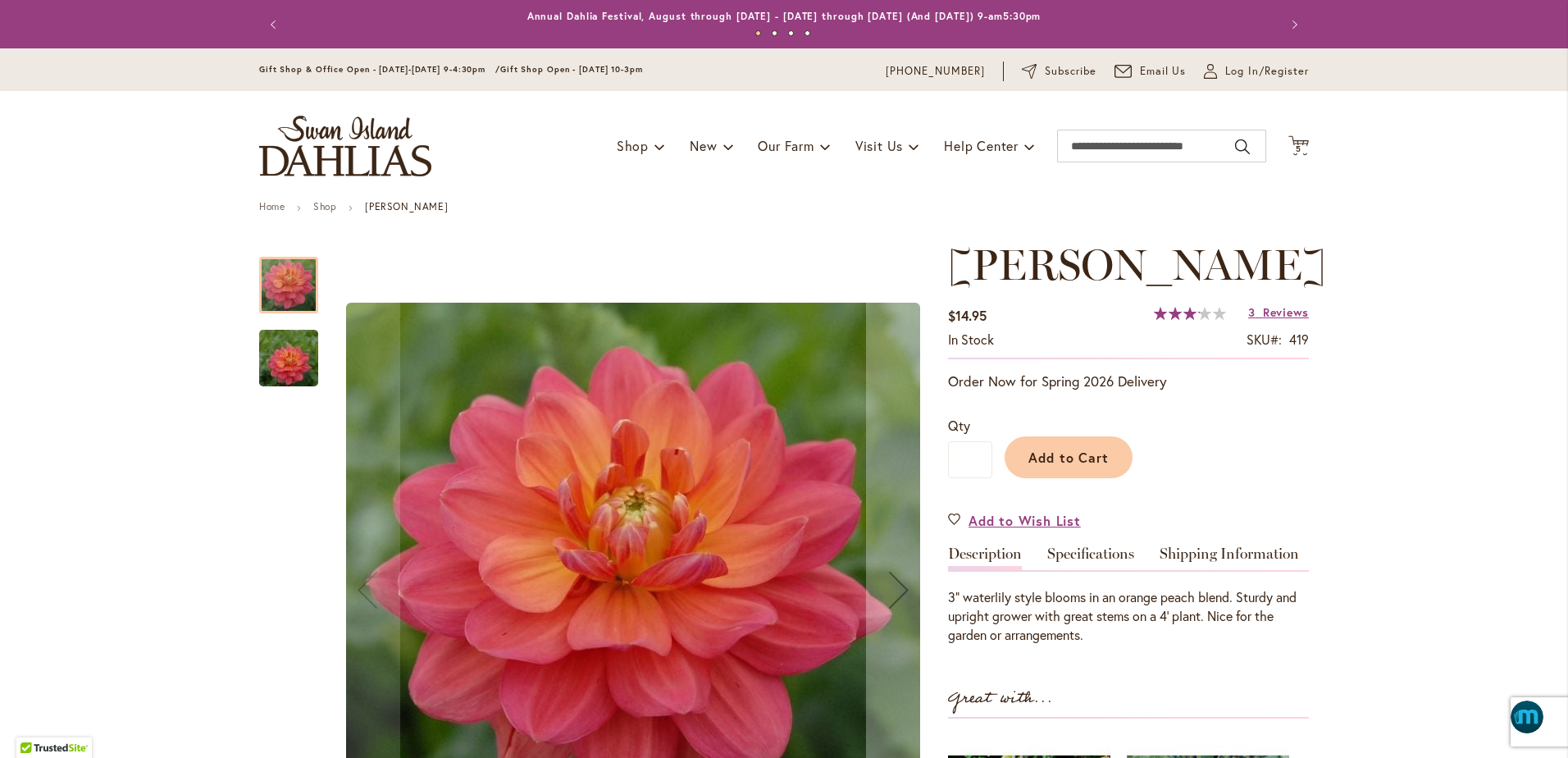
click at [281, 294] on div at bounding box center [288, 285] width 59 height 57
click at [288, 282] on div at bounding box center [288, 285] width 59 height 57
click at [275, 372] on img "LORA ASHLEY" at bounding box center [288, 358] width 118 height 79
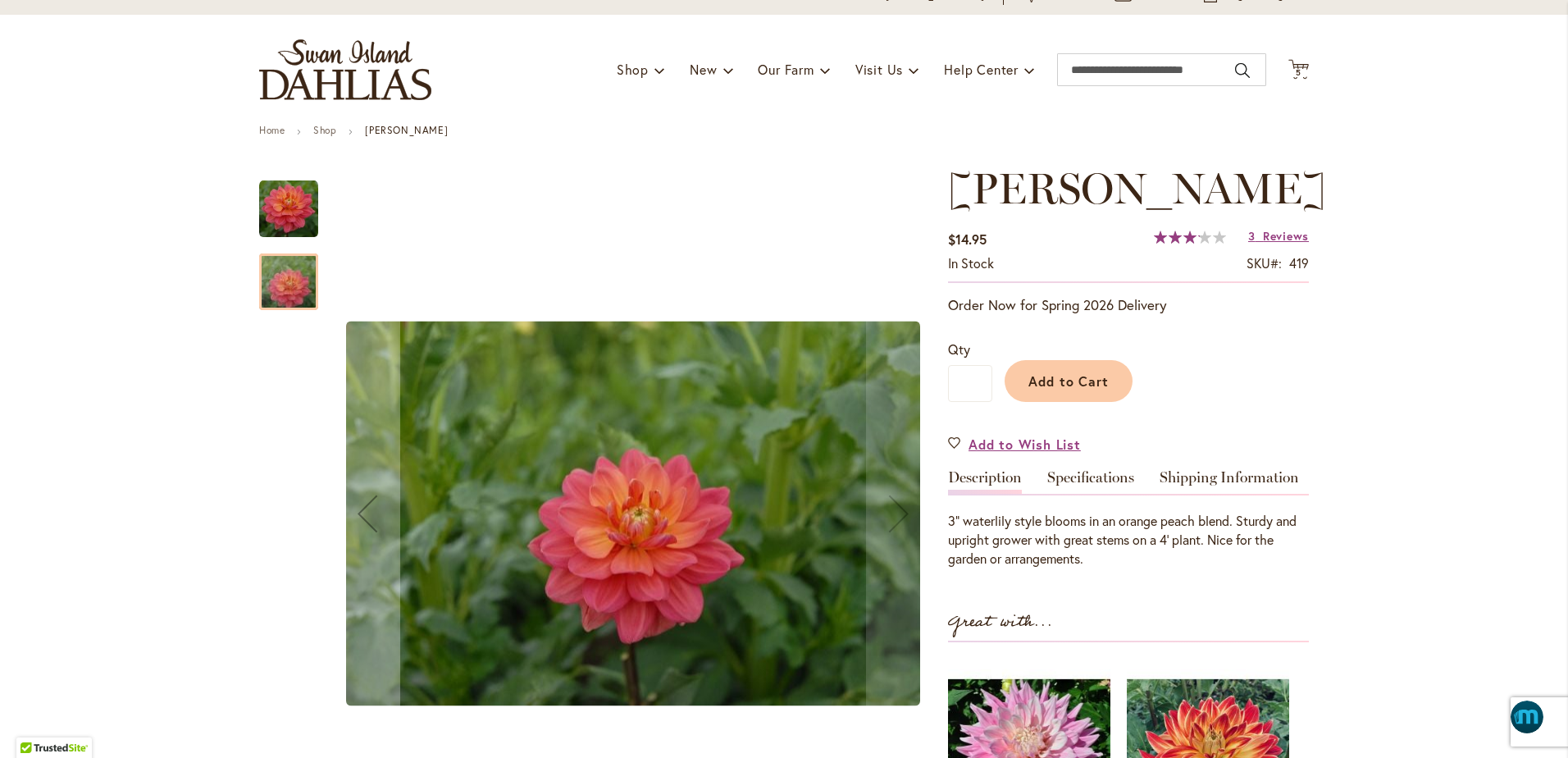
scroll to position [82, 0]
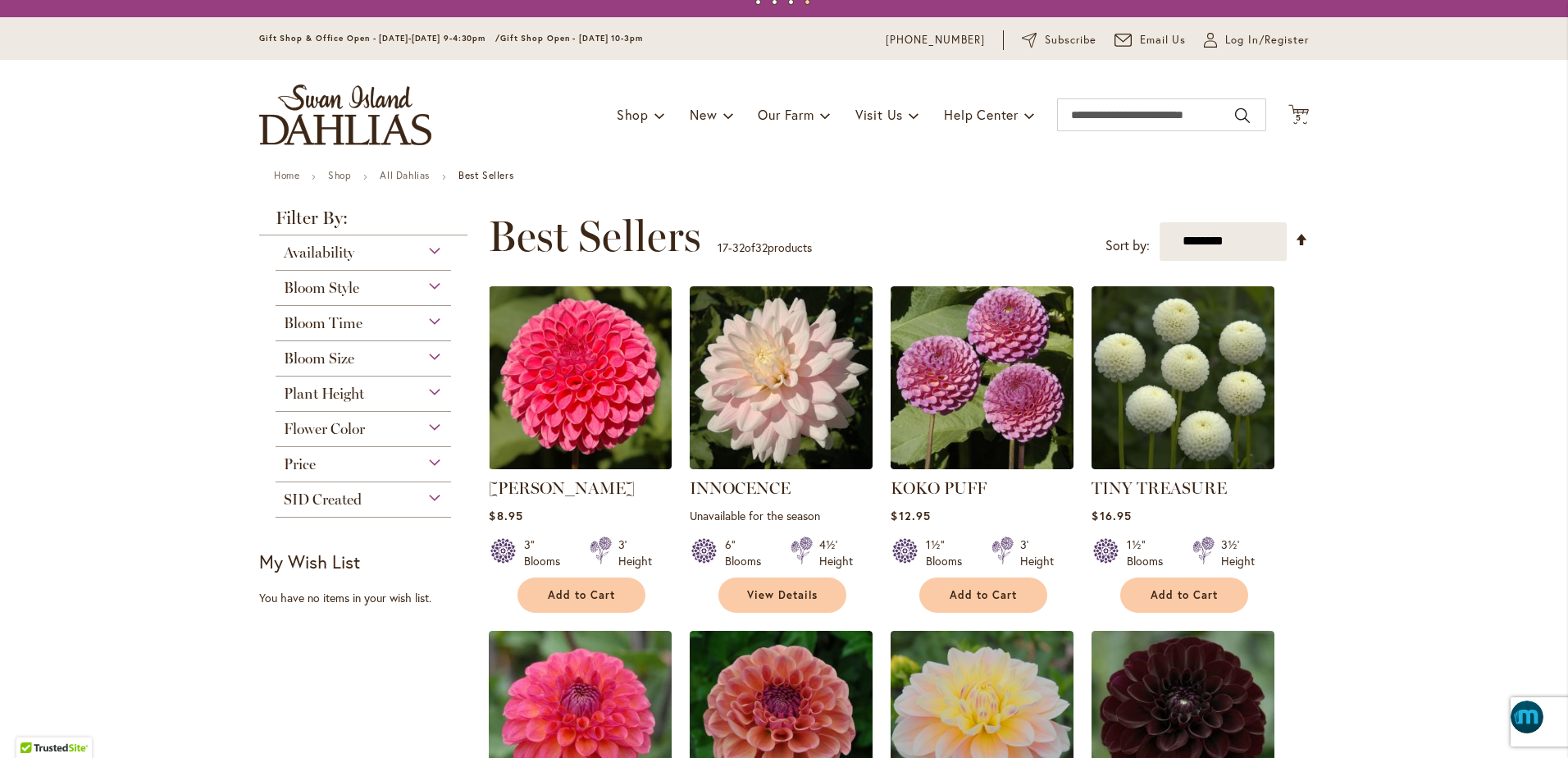
scroll to position [61, 0]
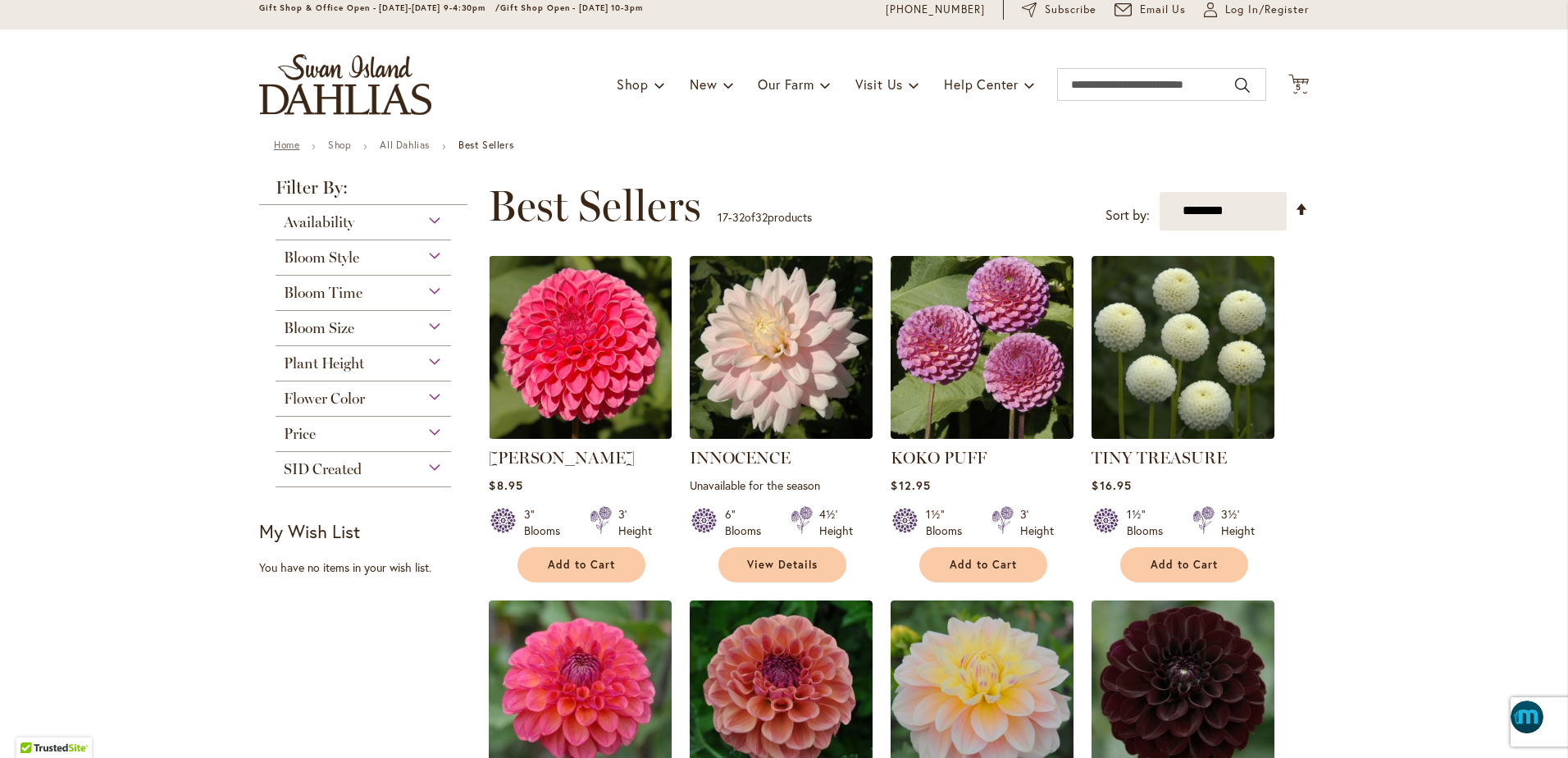
click at [281, 144] on link "Home" at bounding box center [287, 144] width 26 height 12
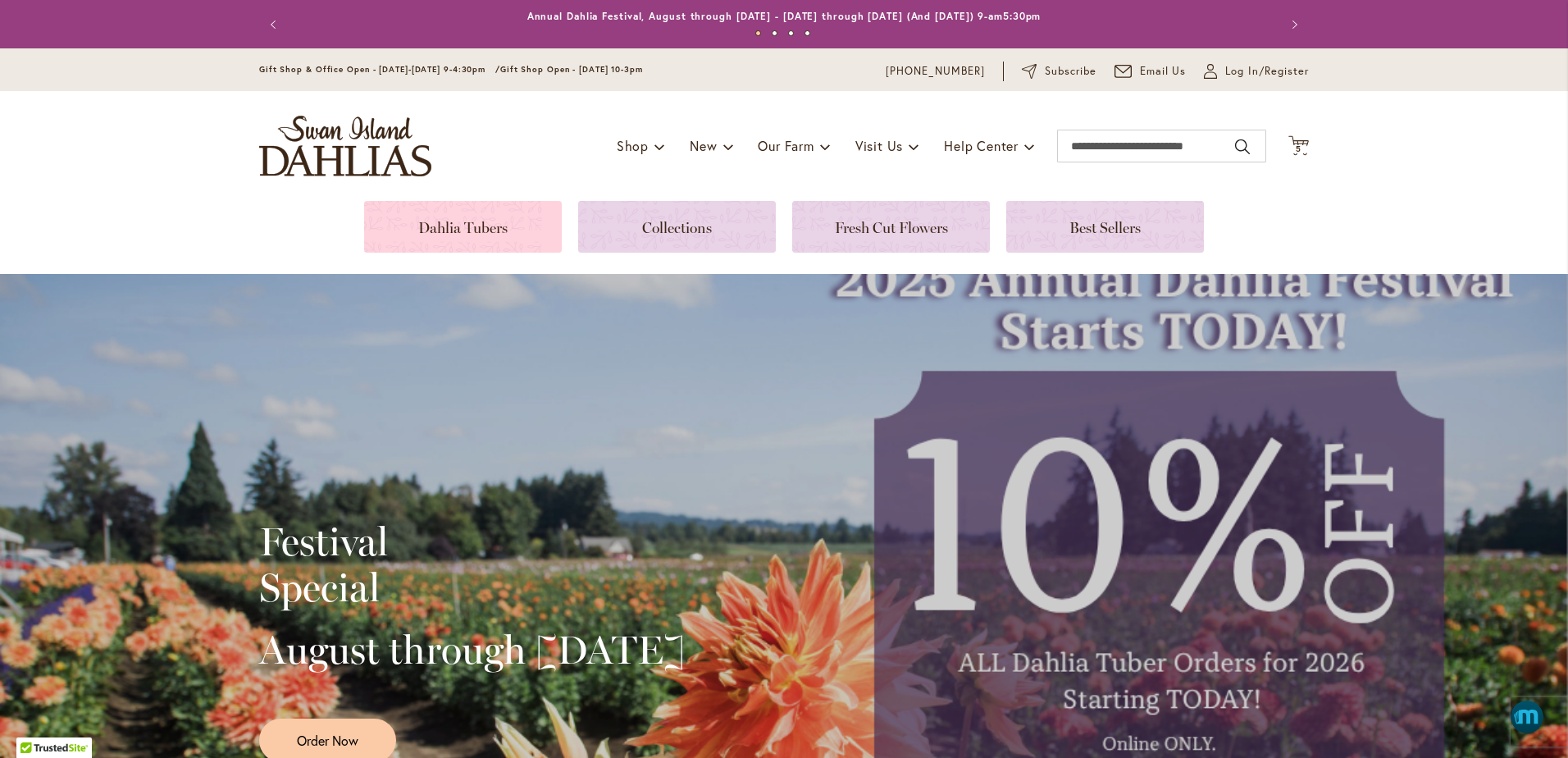
click at [407, 219] on link at bounding box center [463, 227] width 197 height 52
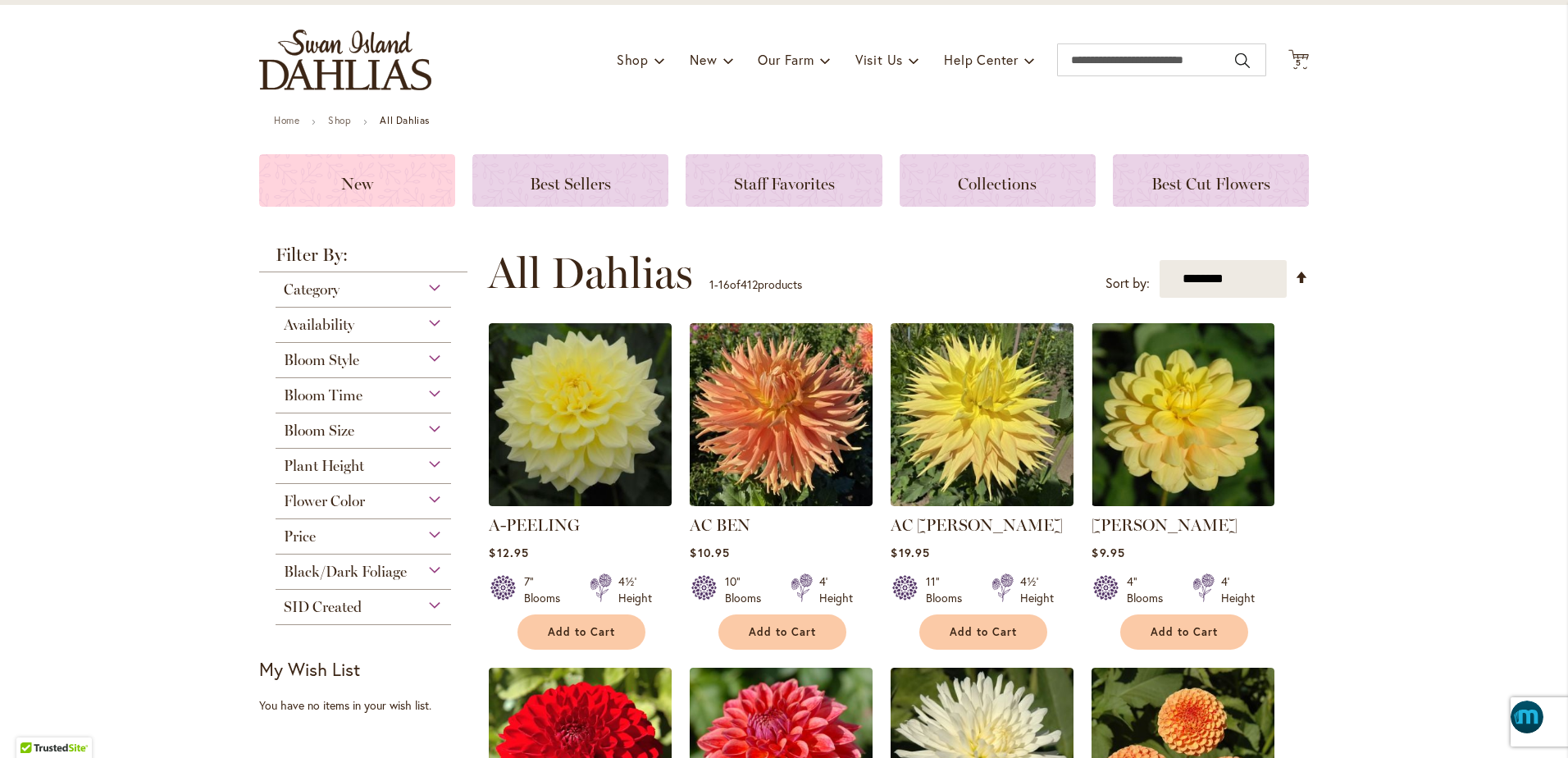
scroll to position [82, 0]
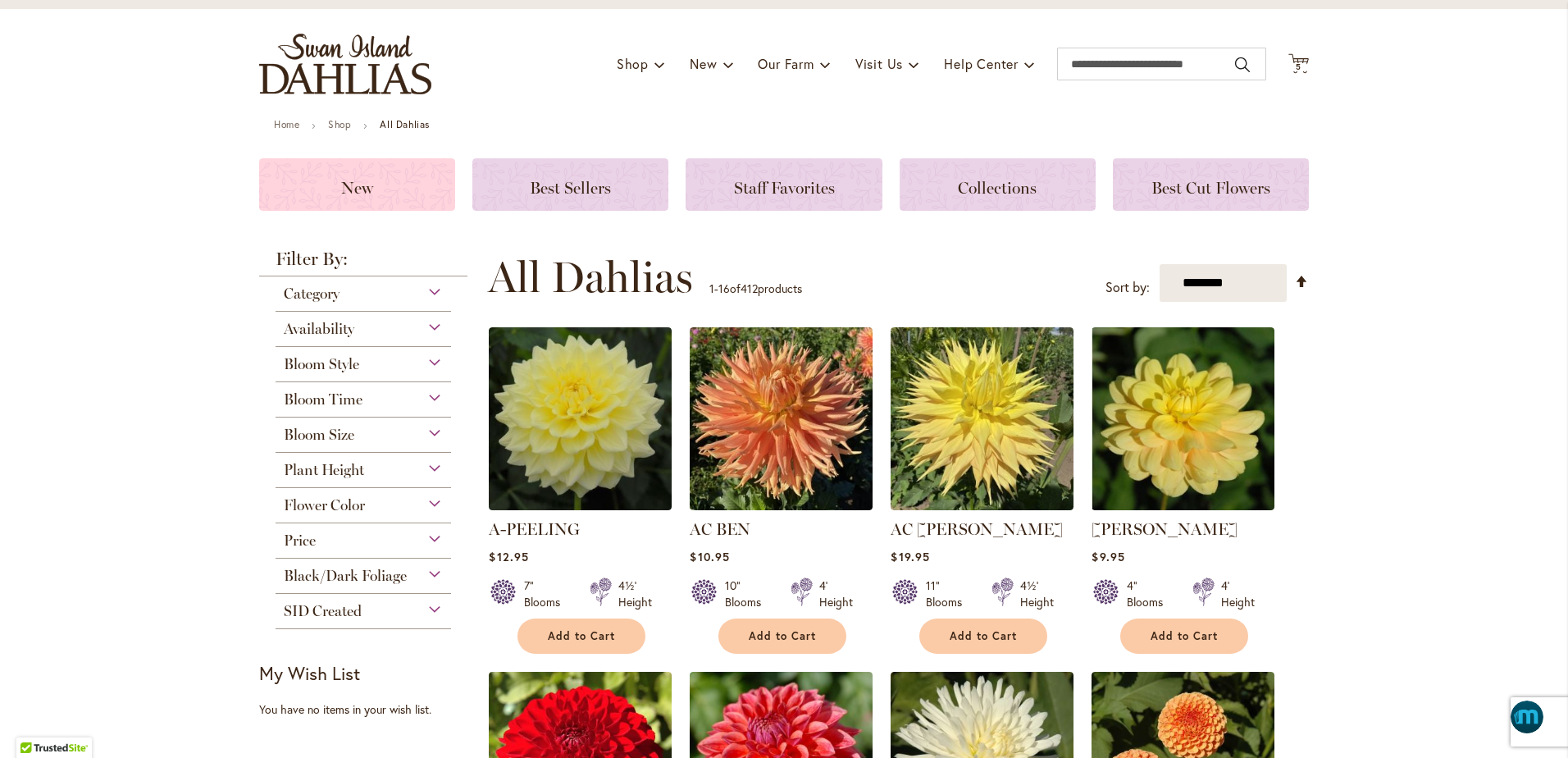
click at [349, 176] on h3 "New" at bounding box center [357, 185] width 156 height 18
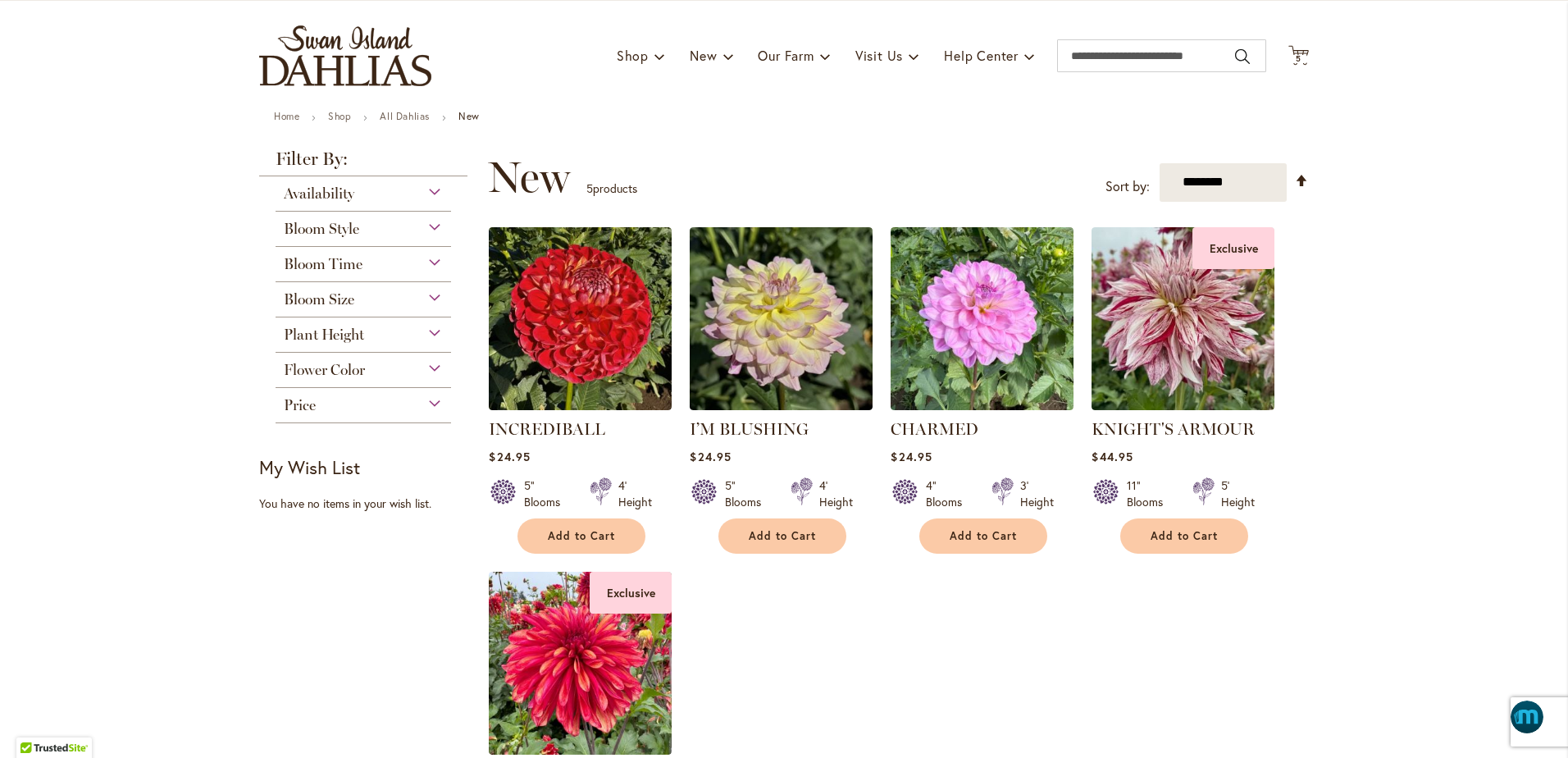
scroll to position [61, 0]
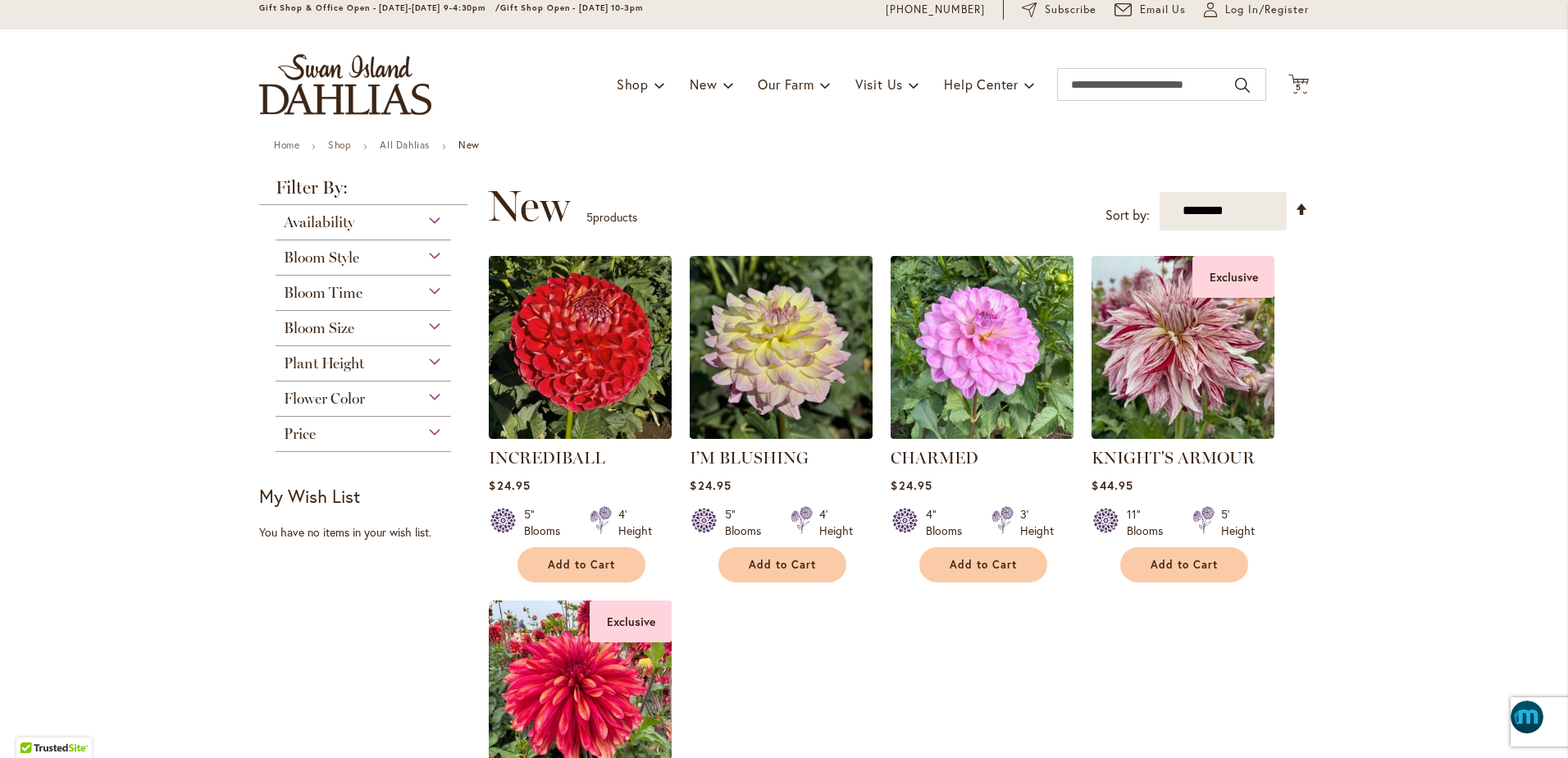
click at [967, 380] on img at bounding box center [983, 347] width 192 height 192
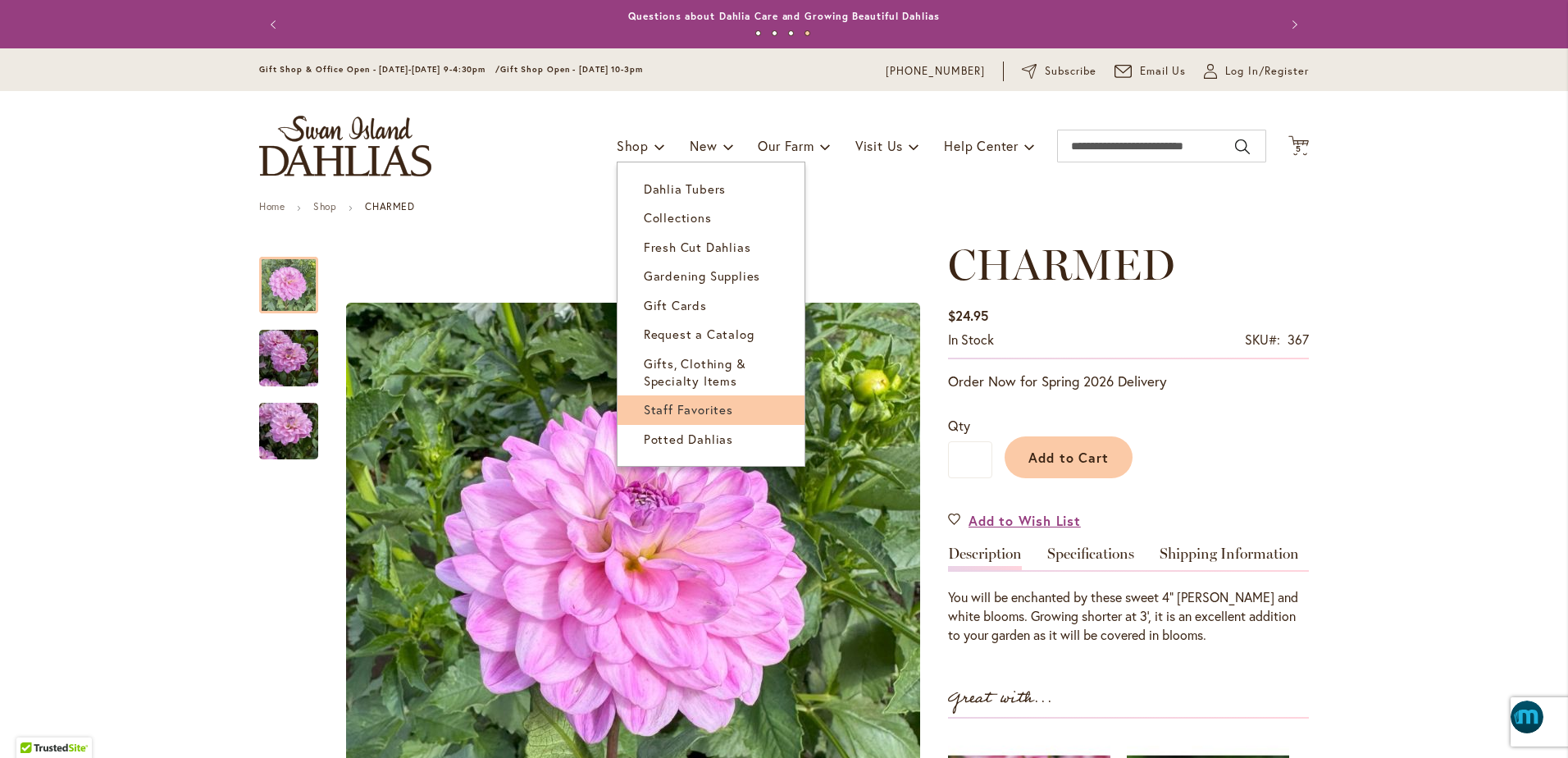
click at [686, 411] on span "Staff Favorites" at bounding box center [688, 410] width 90 height 16
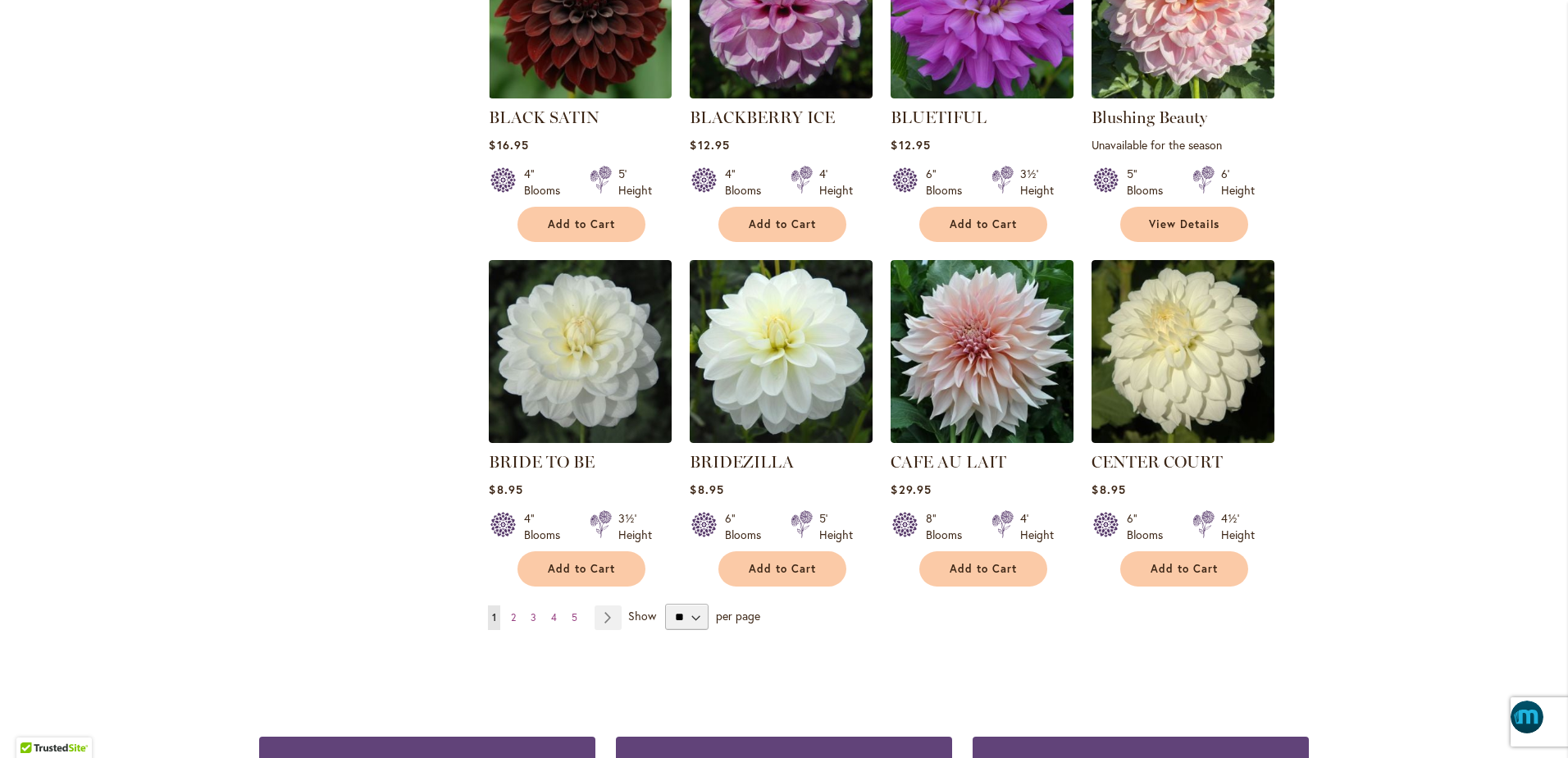
scroll to position [1169, 0]
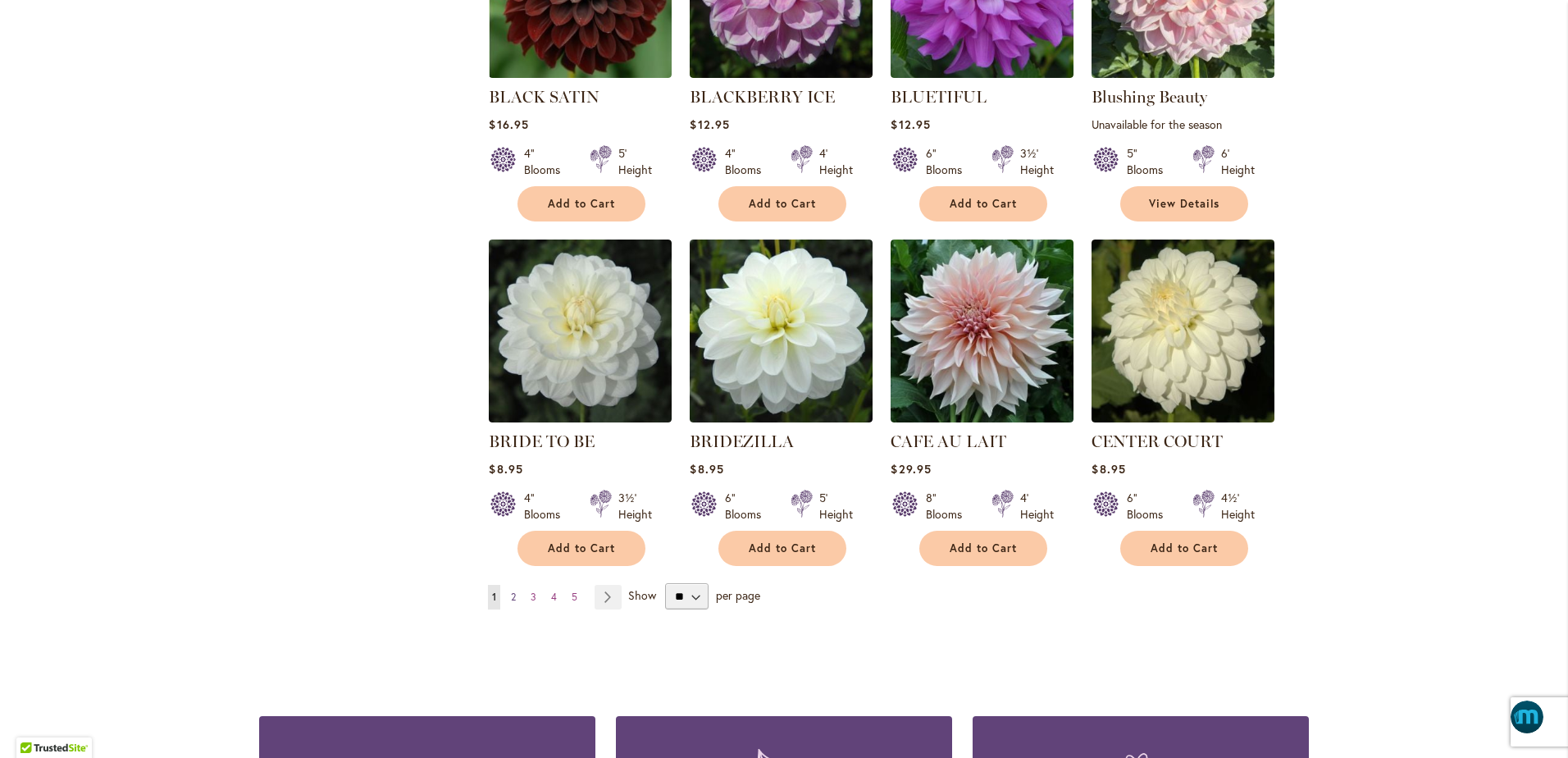
click at [511, 594] on span "2" at bounding box center [513, 596] width 5 height 12
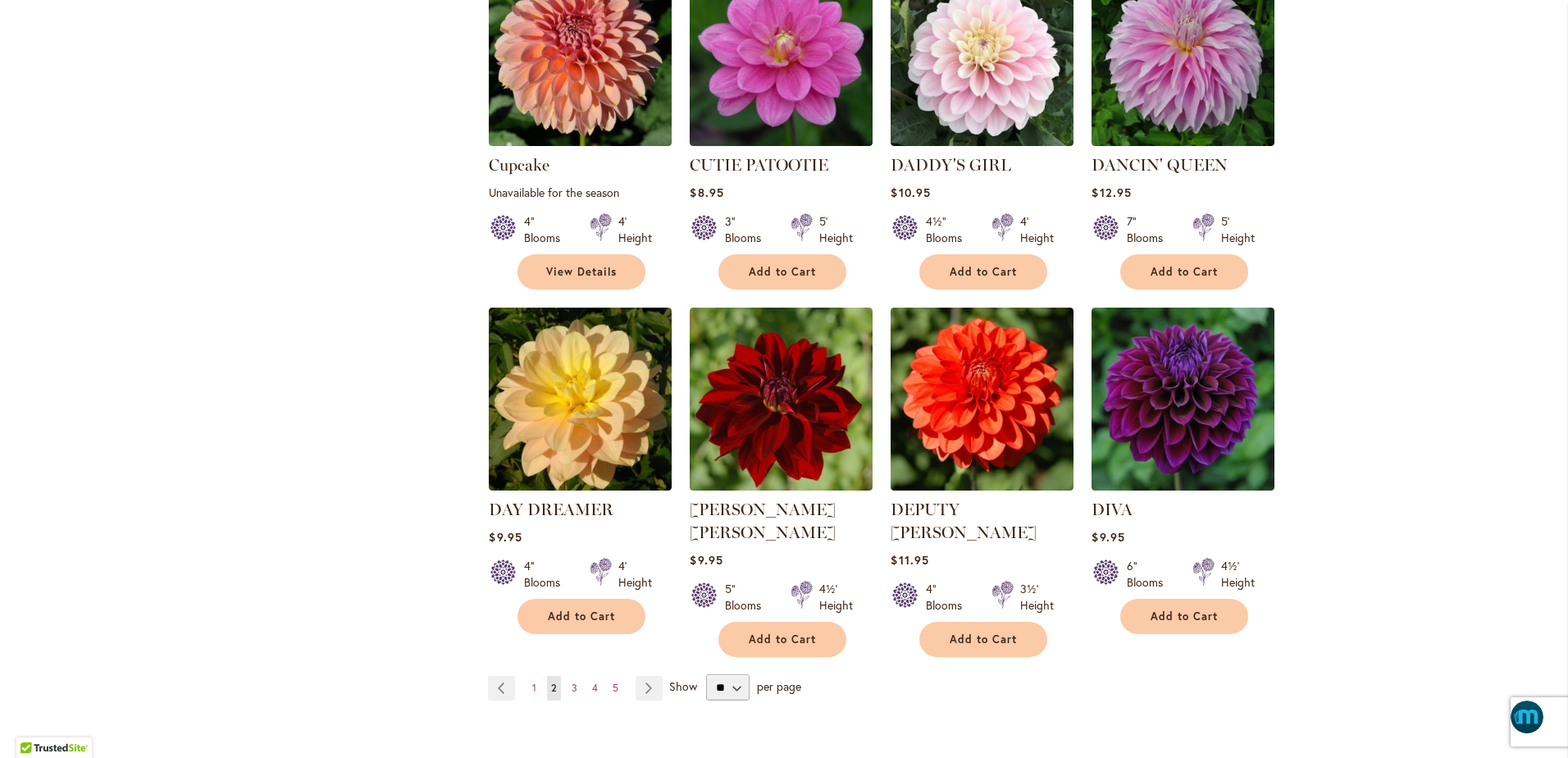
scroll to position [1148, 0]
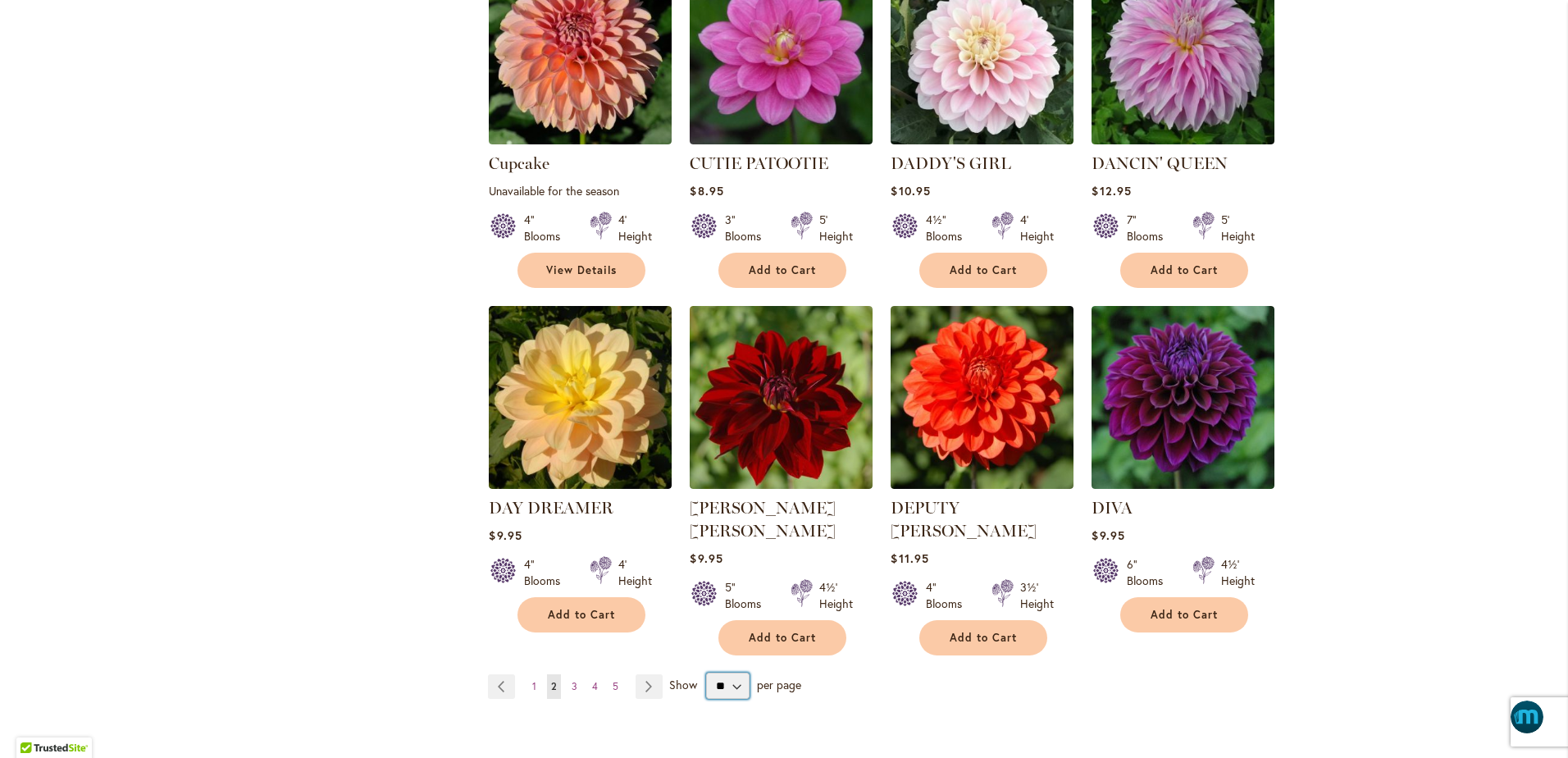
click at [708, 673] on select "** ** ** **" at bounding box center [728, 686] width 44 height 27
select select "**"
click at [706, 673] on select "** ** ** **" at bounding box center [728, 686] width 44 height 27
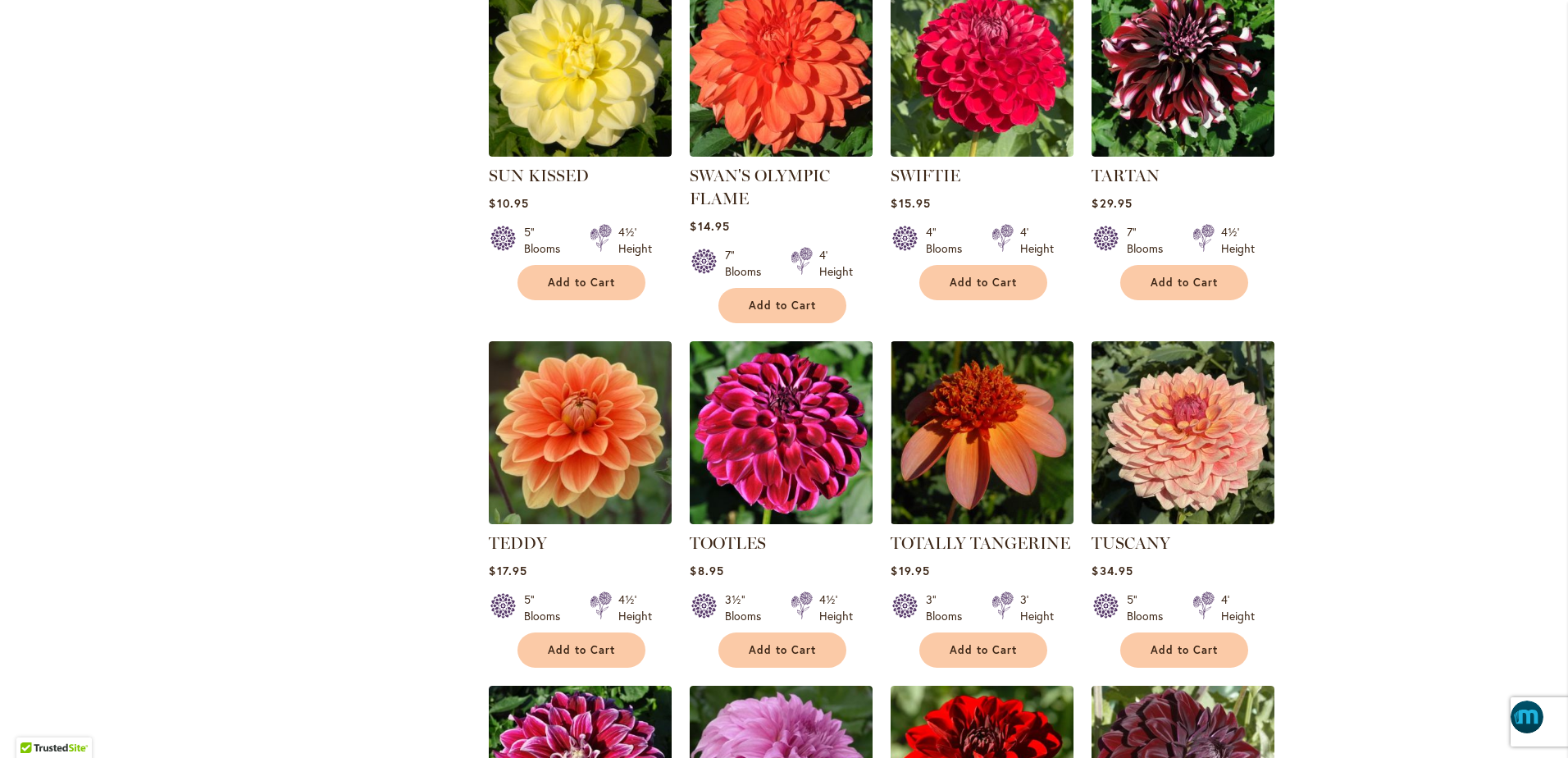
scroll to position [3198, 0]
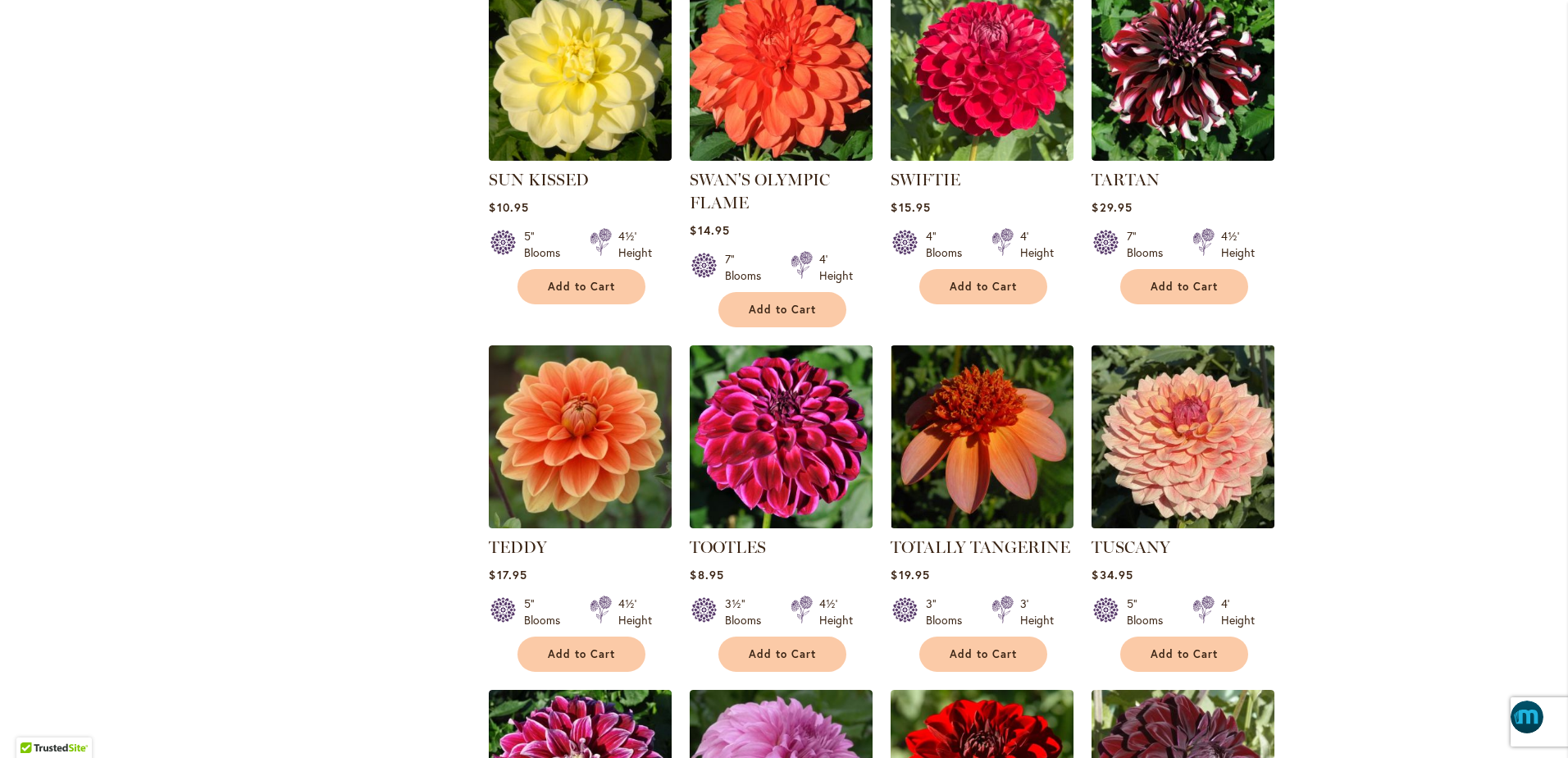
click at [1189, 442] on img at bounding box center [1183, 436] width 192 height 192
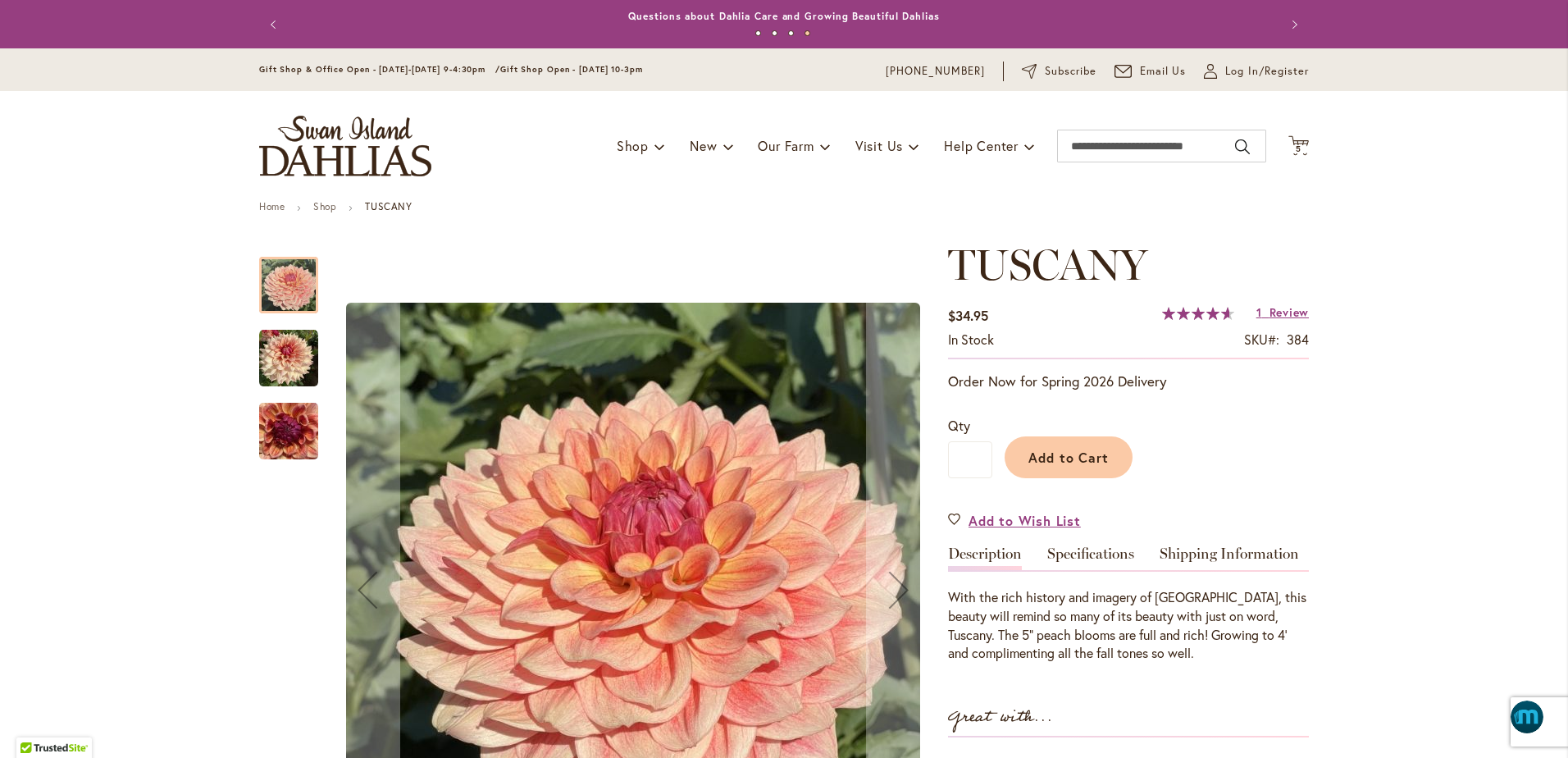
click at [277, 438] on img "TUSCANY" at bounding box center [288, 432] width 59 height 79
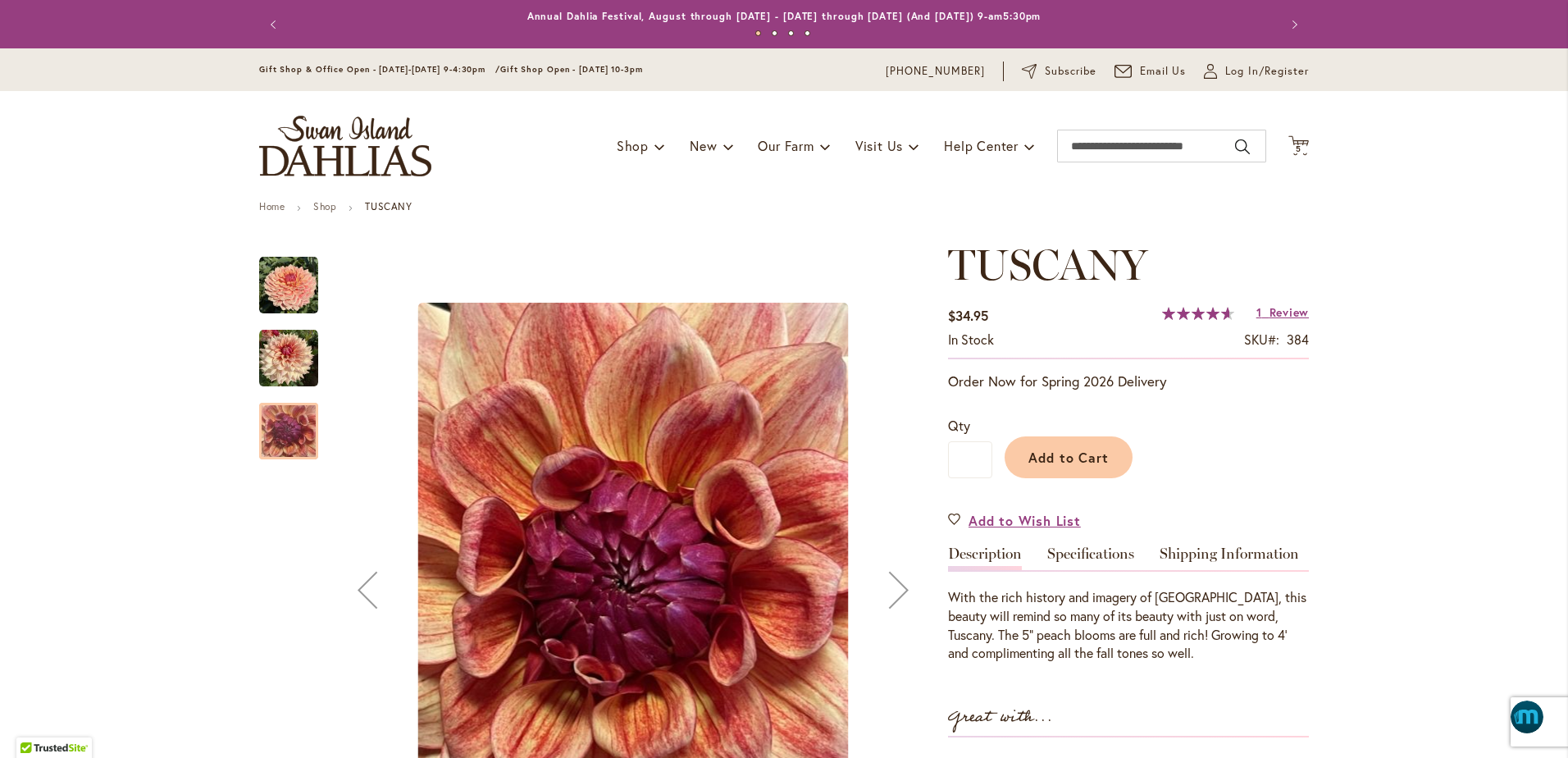
click at [280, 374] on img "TUSCANY" at bounding box center [288, 358] width 59 height 59
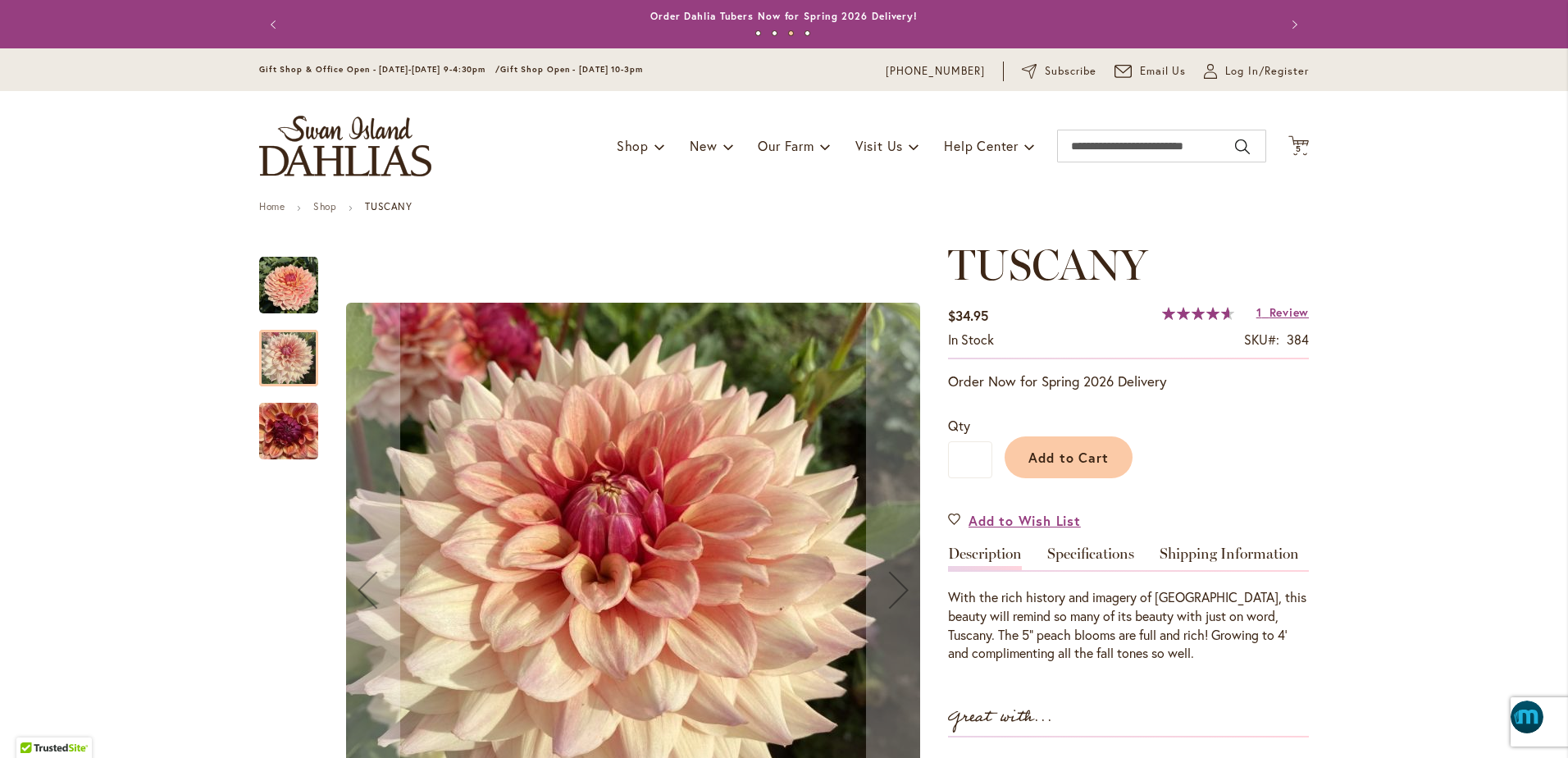
click at [286, 288] on img "TUSCANY" at bounding box center [288, 285] width 59 height 59
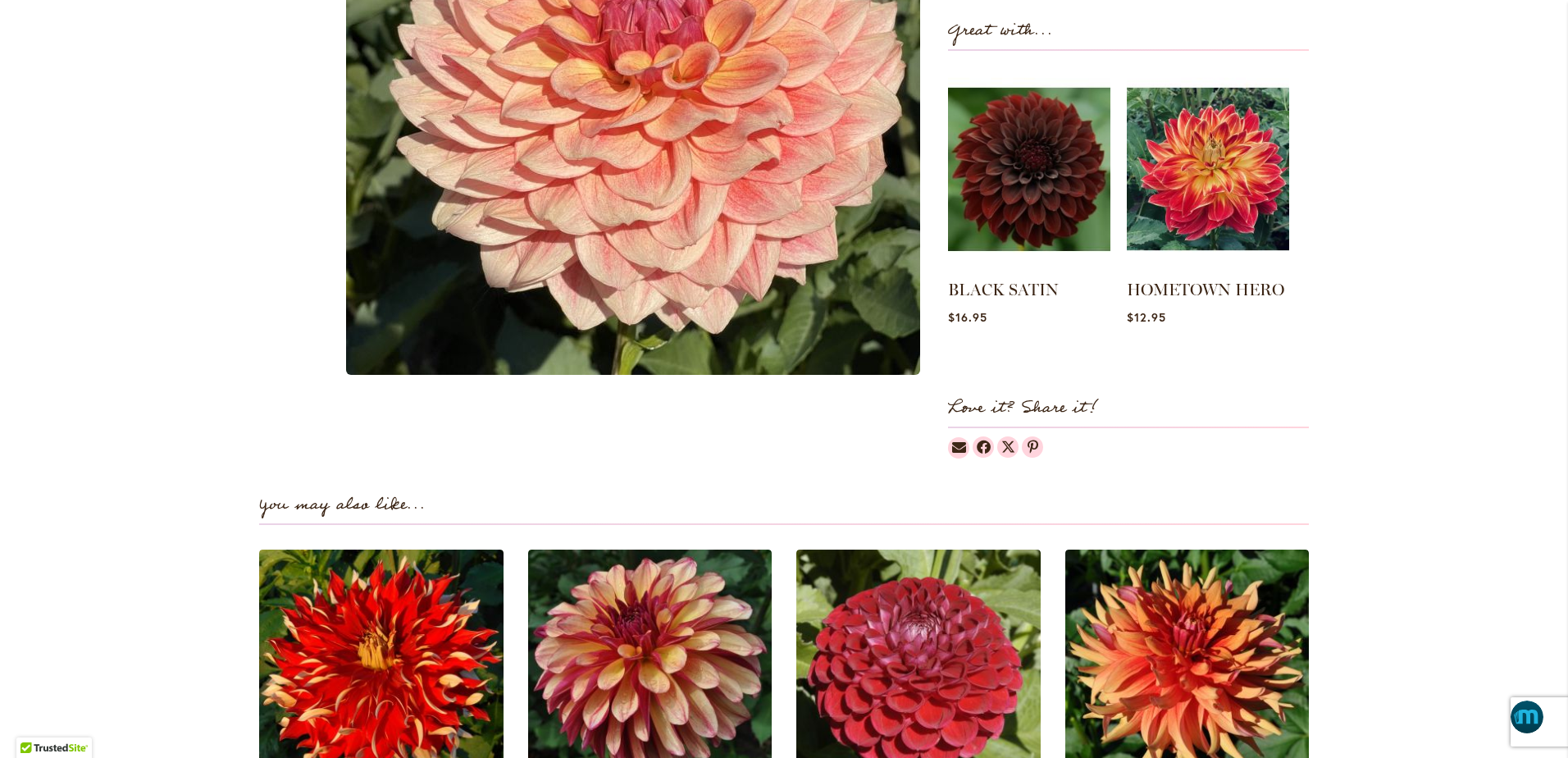
scroll to position [677, 0]
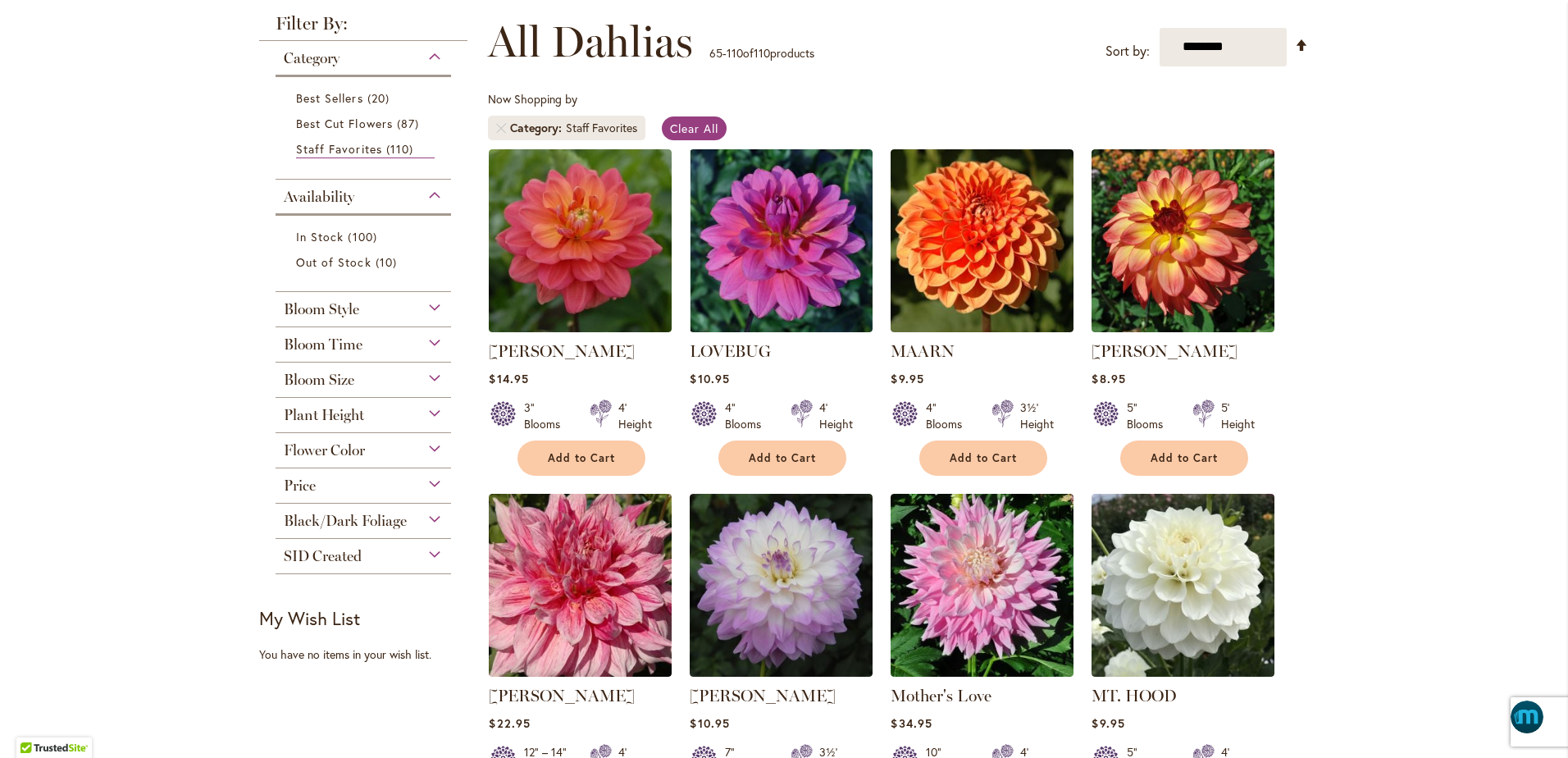
scroll to position [246, 0]
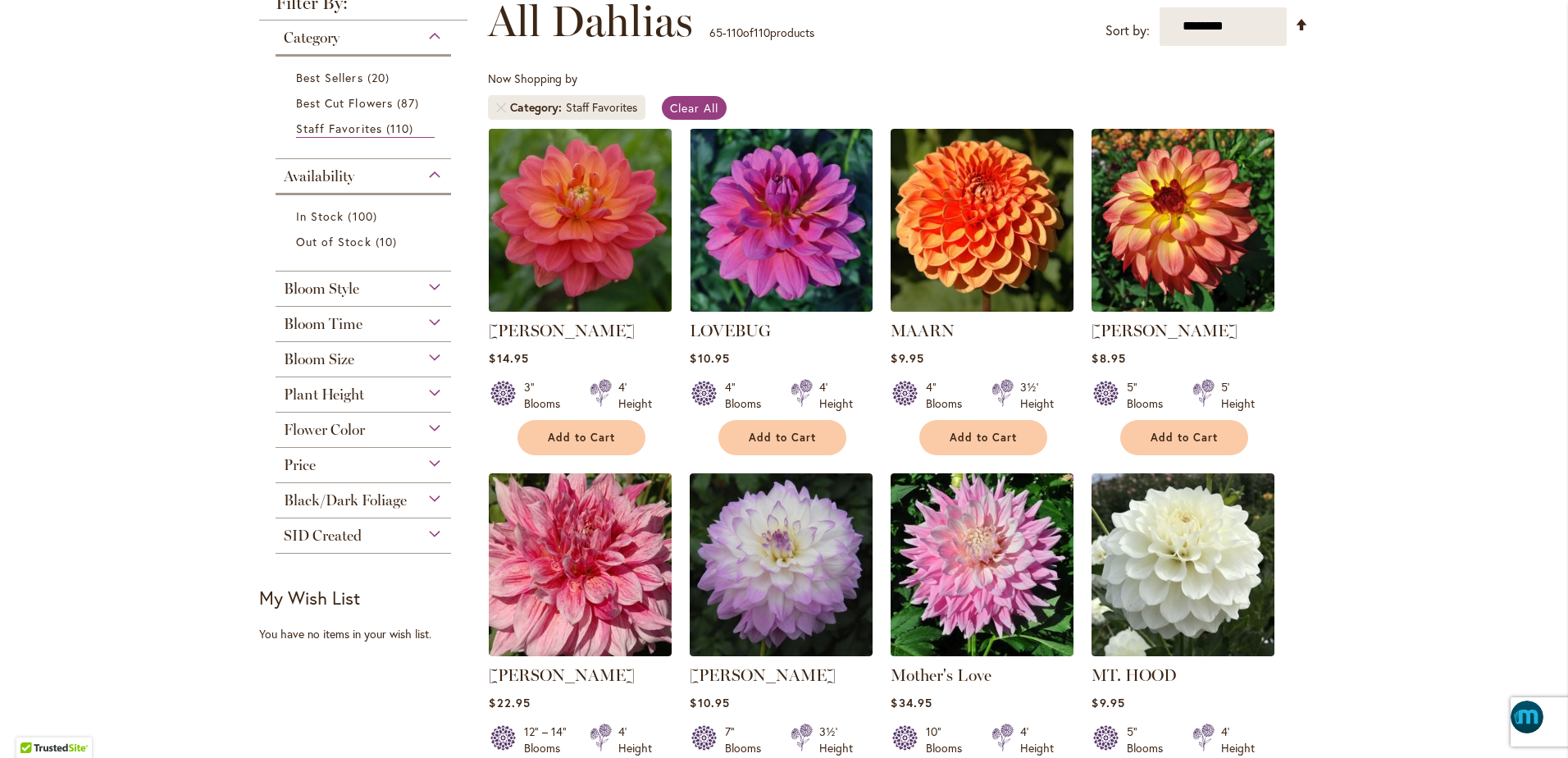
click at [575, 265] on img at bounding box center [581, 219] width 192 height 192
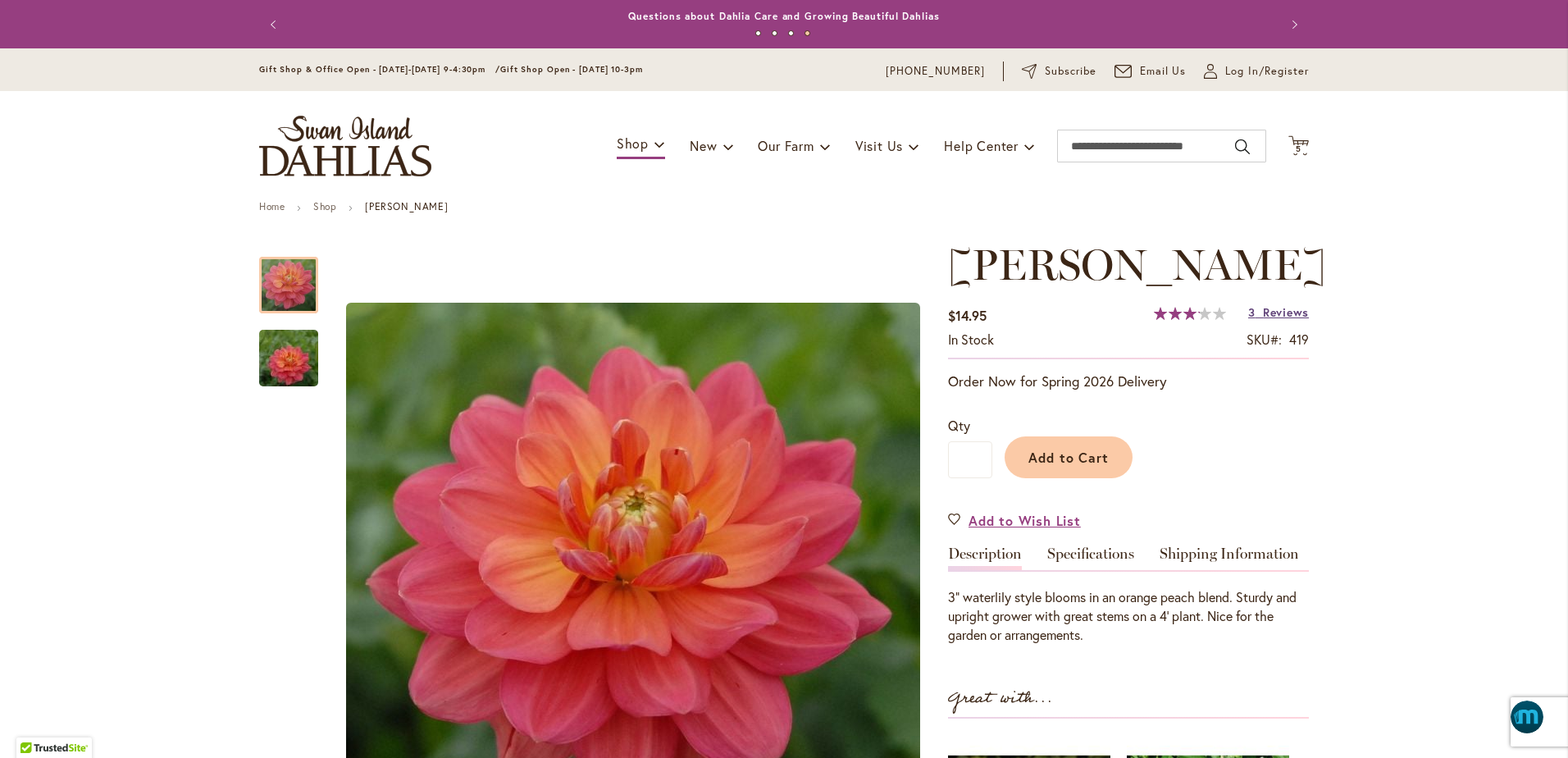
click at [1289, 313] on span "Reviews" at bounding box center [1285, 312] width 46 height 16
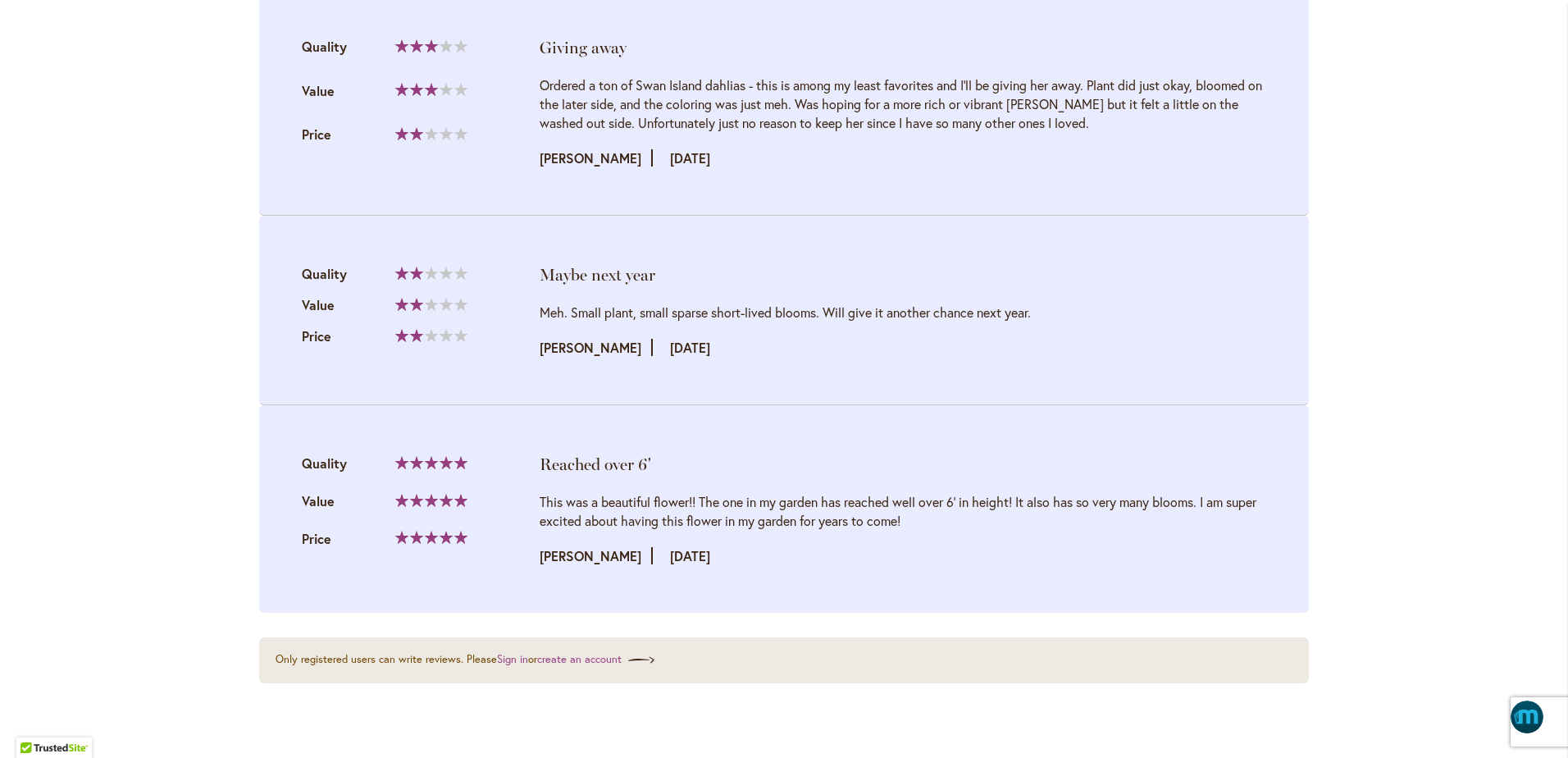
scroll to position [1786, 0]
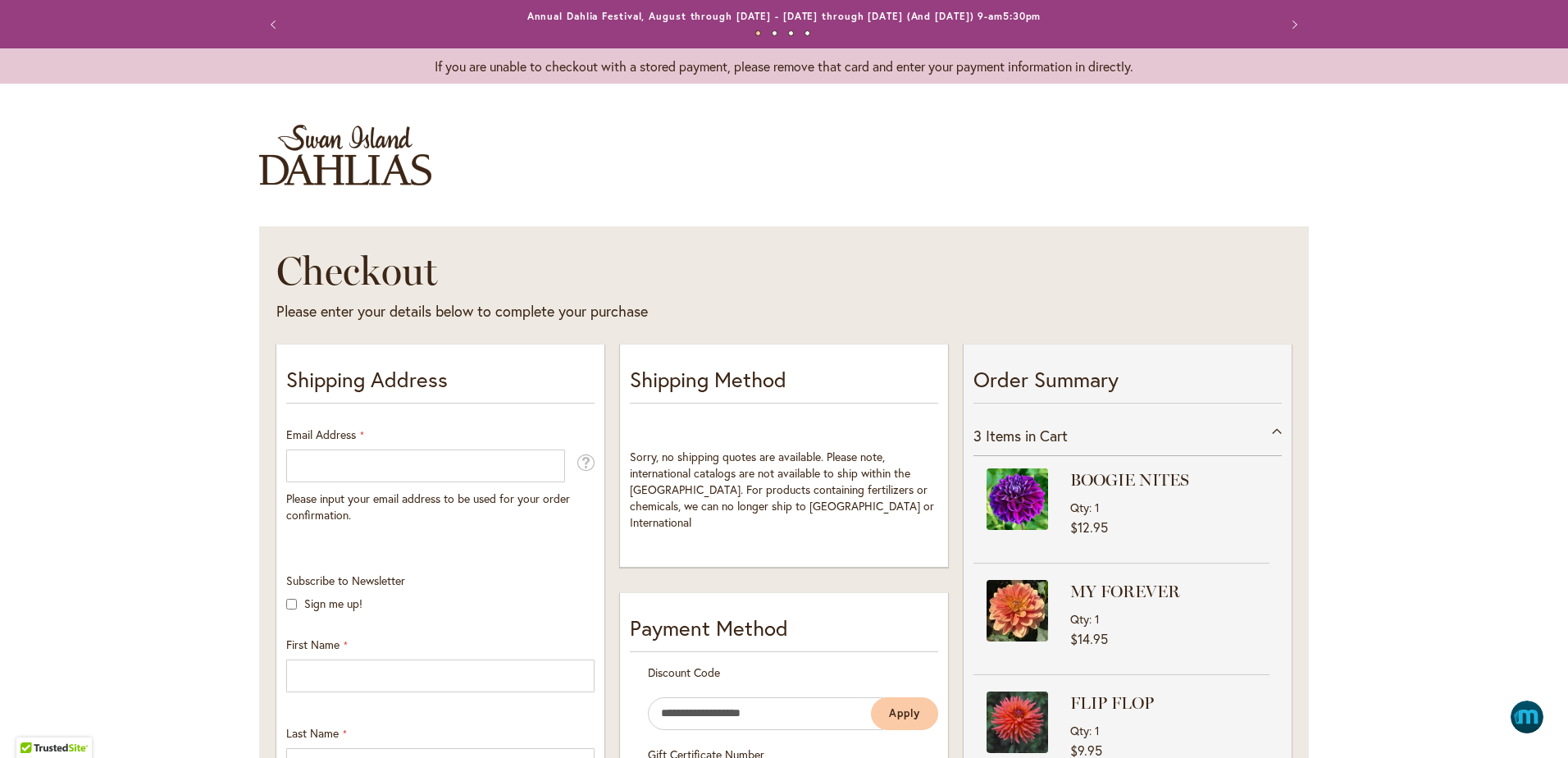
select select "**"
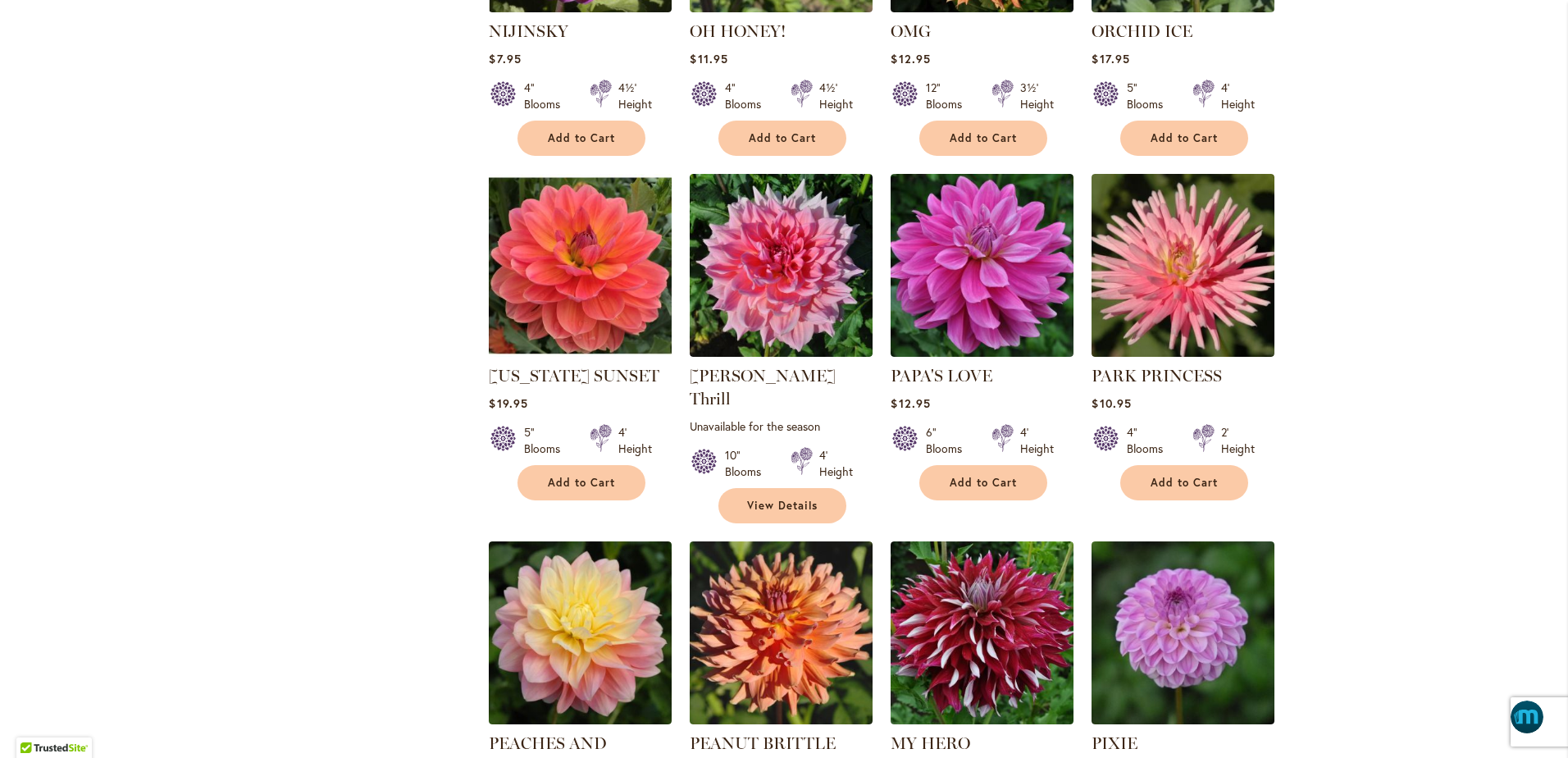
scroll to position [1599, 0]
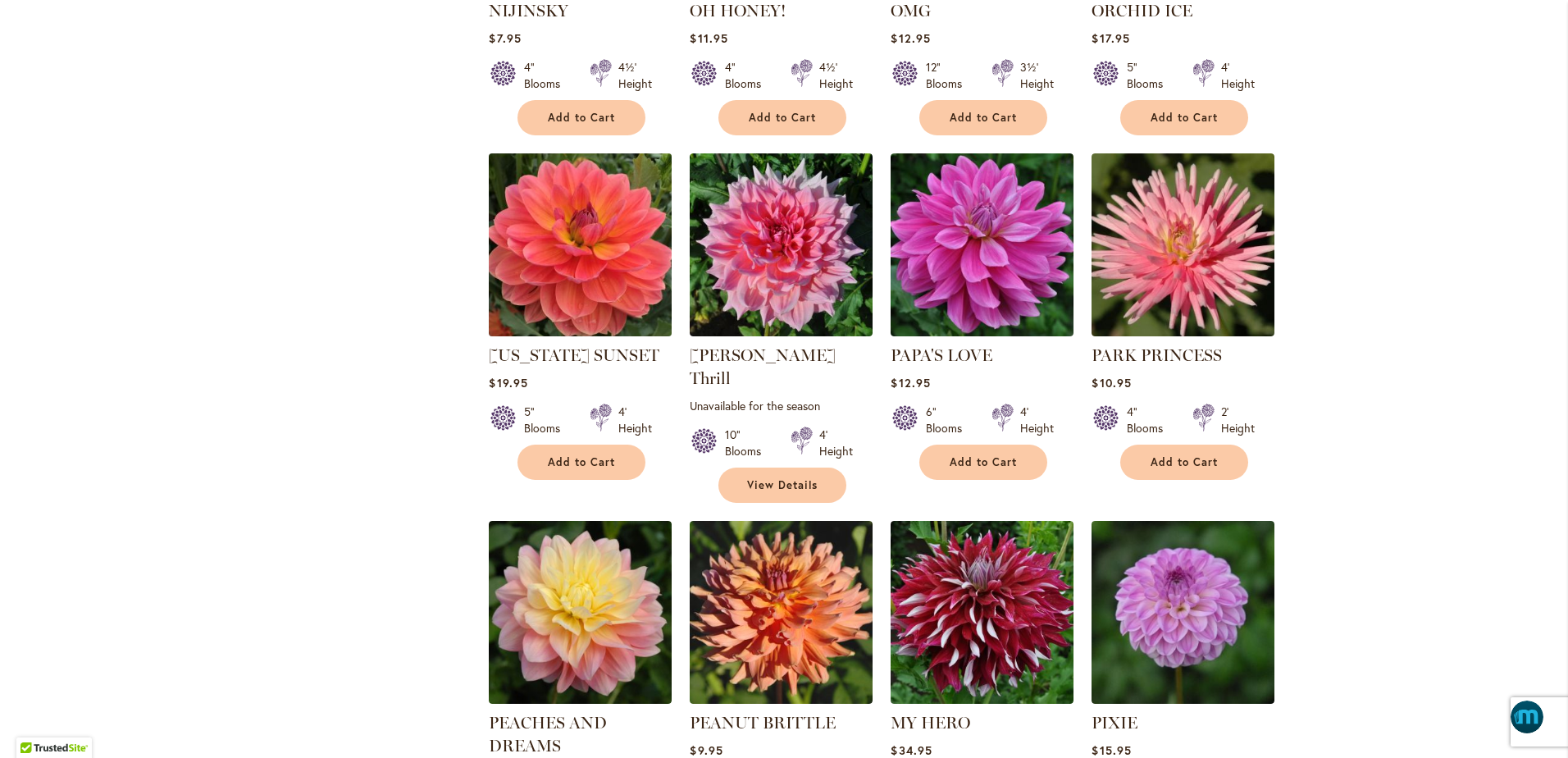
click at [557, 268] on img at bounding box center [581, 244] width 192 height 192
